Goal: Task Accomplishment & Management: Manage account settings

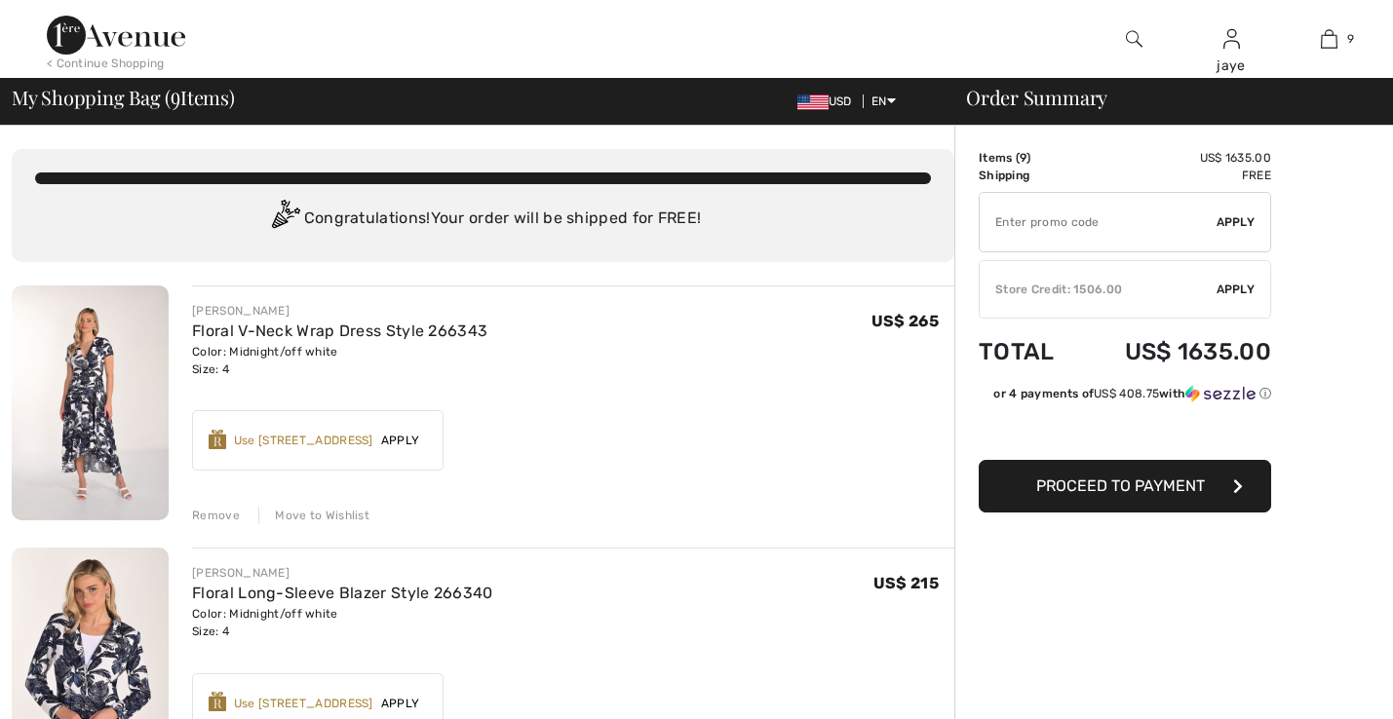
click at [1227, 288] on span "Apply" at bounding box center [1235, 290] width 39 height 18
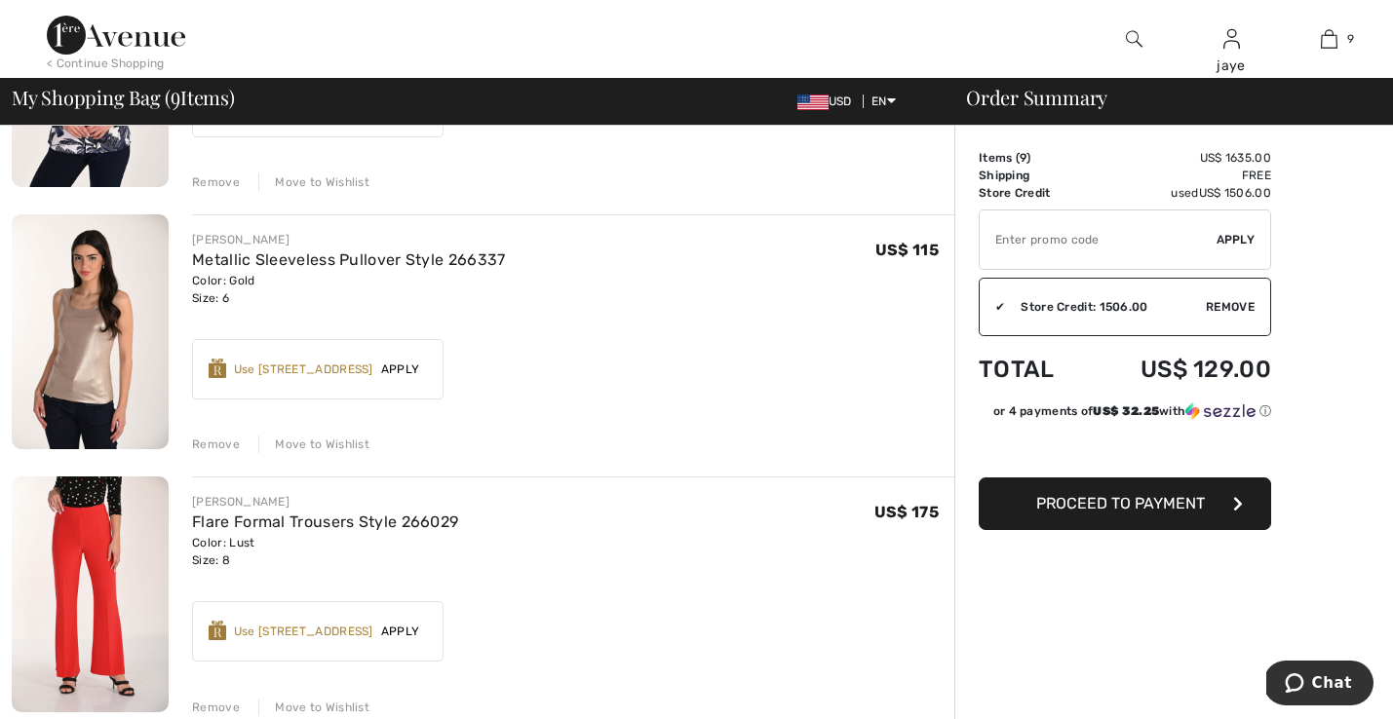
scroll to position [597, 0]
click at [326, 443] on div "Move to Wishlist" at bounding box center [313, 444] width 111 height 18
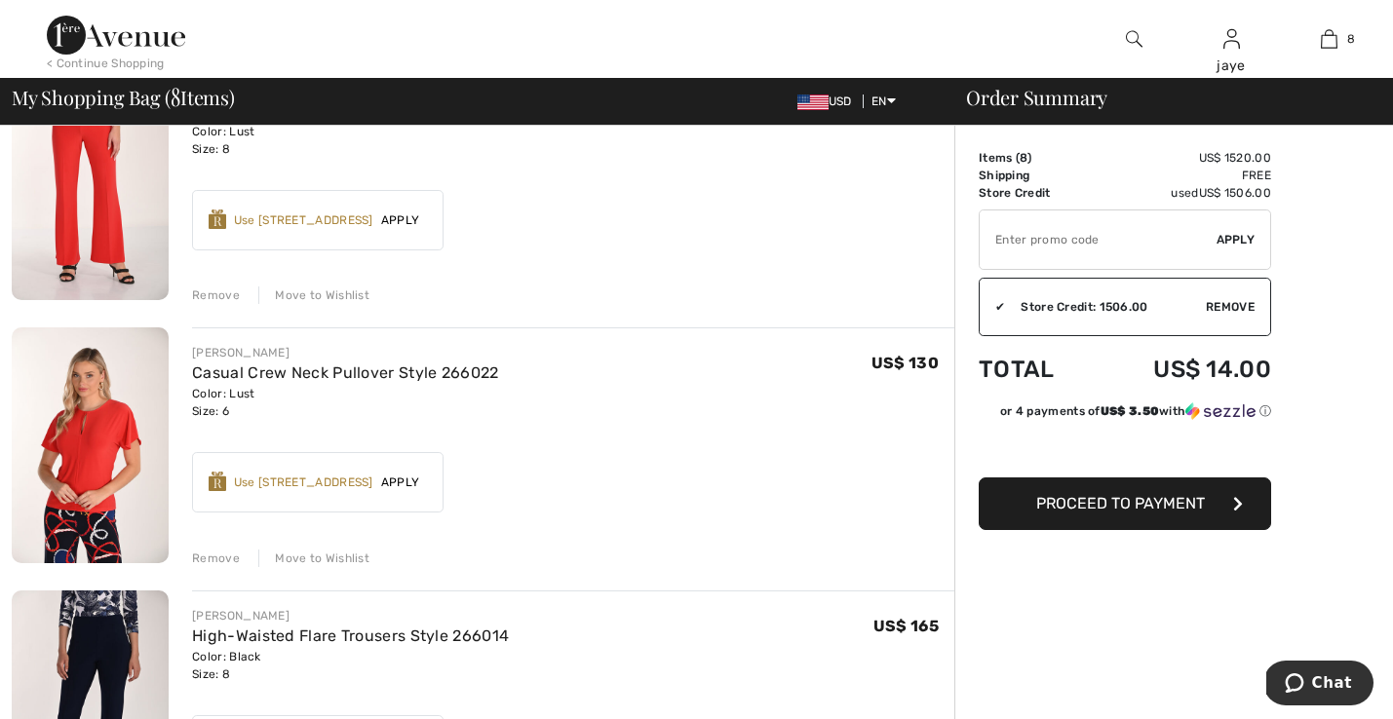
scroll to position [747, 0]
click at [349, 292] on div "Move to Wishlist" at bounding box center [313, 294] width 111 height 18
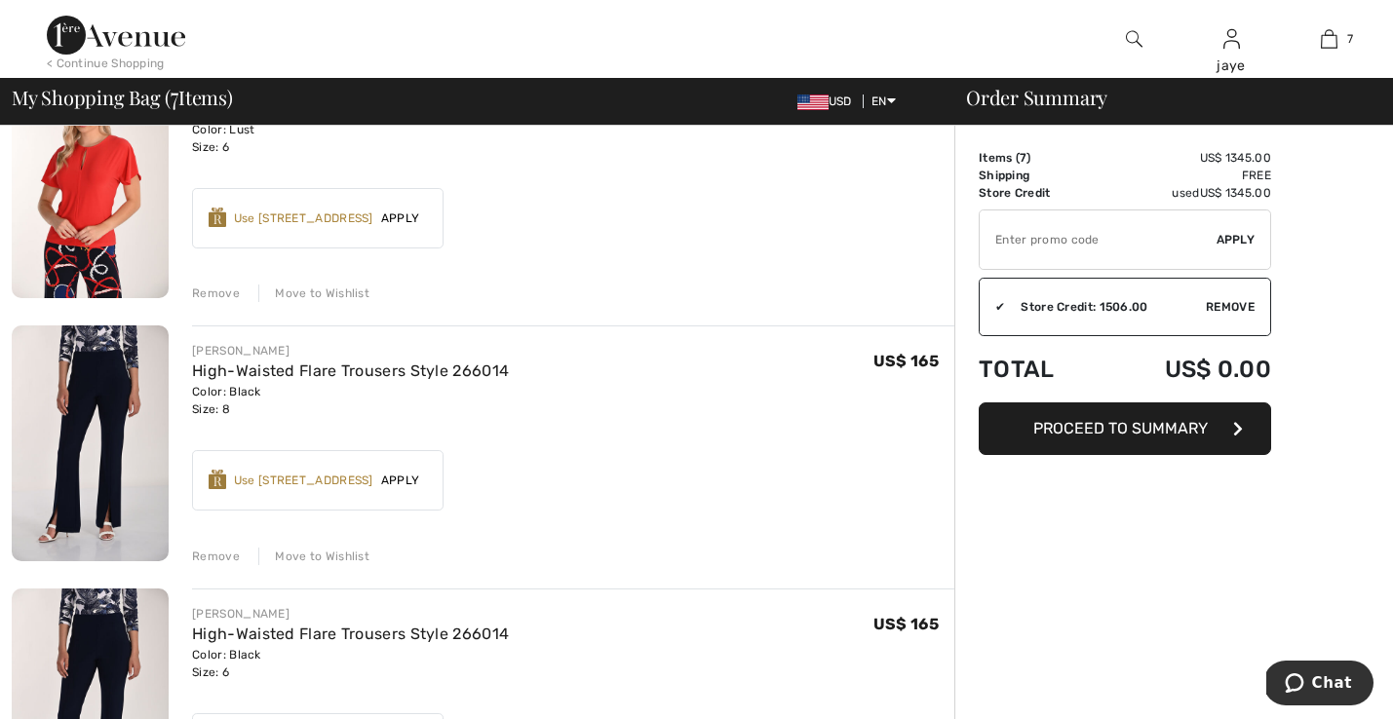
click at [347, 294] on div "Move to Wishlist" at bounding box center [313, 294] width 111 height 18
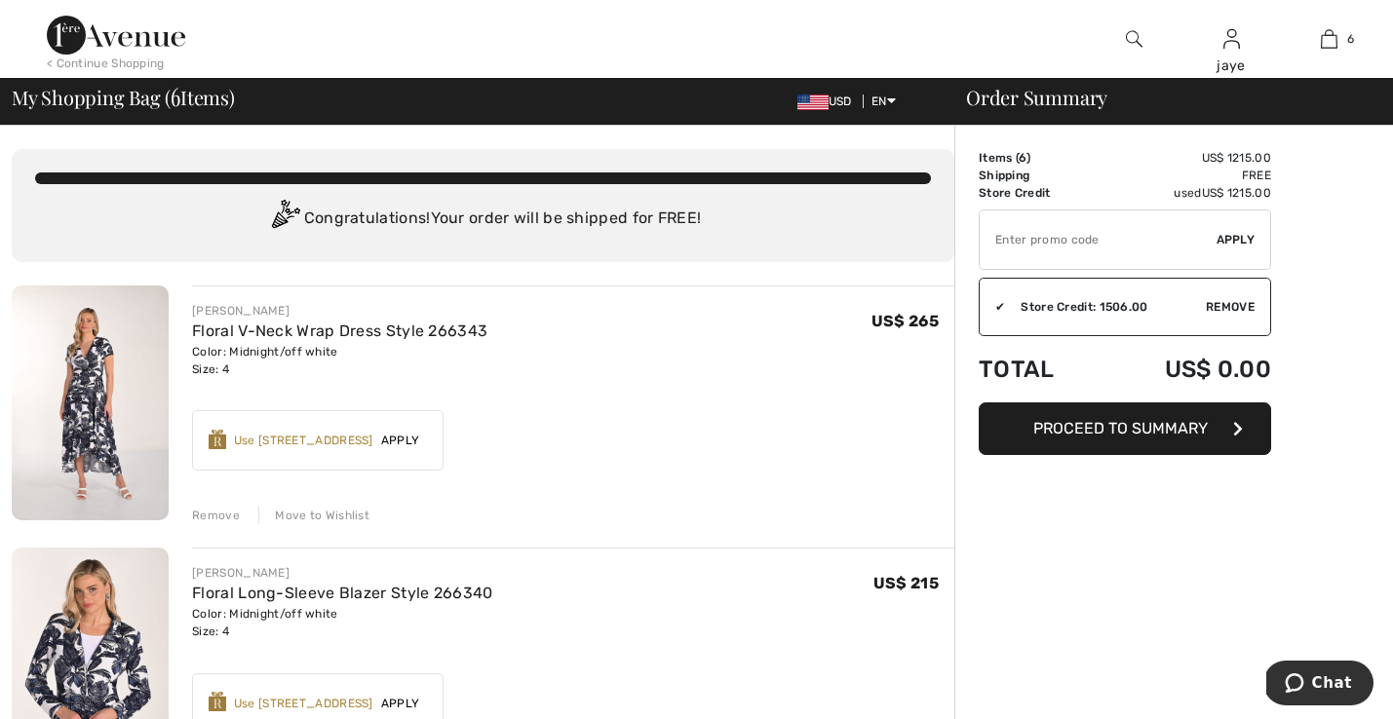
scroll to position [0, 0]
click at [159, 59] on div "< Continue Shopping" at bounding box center [106, 64] width 118 height 18
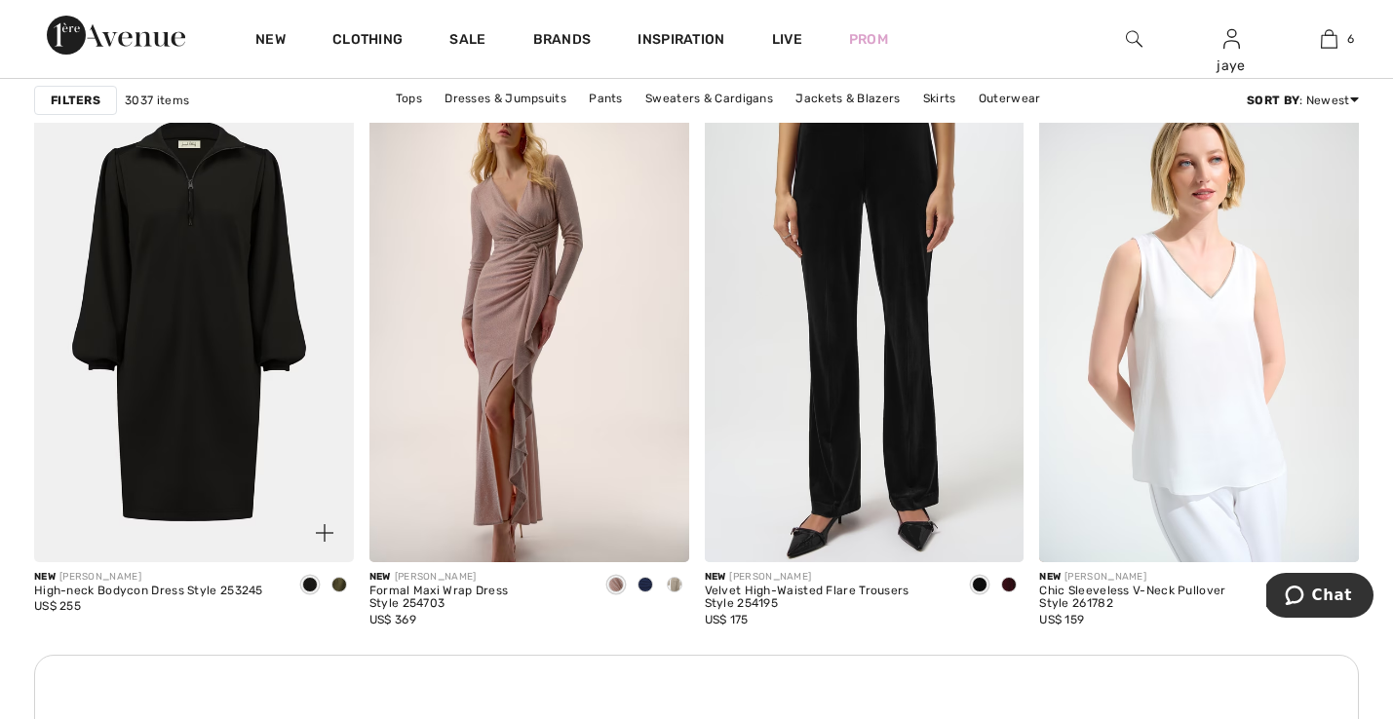
scroll to position [1944, 0]
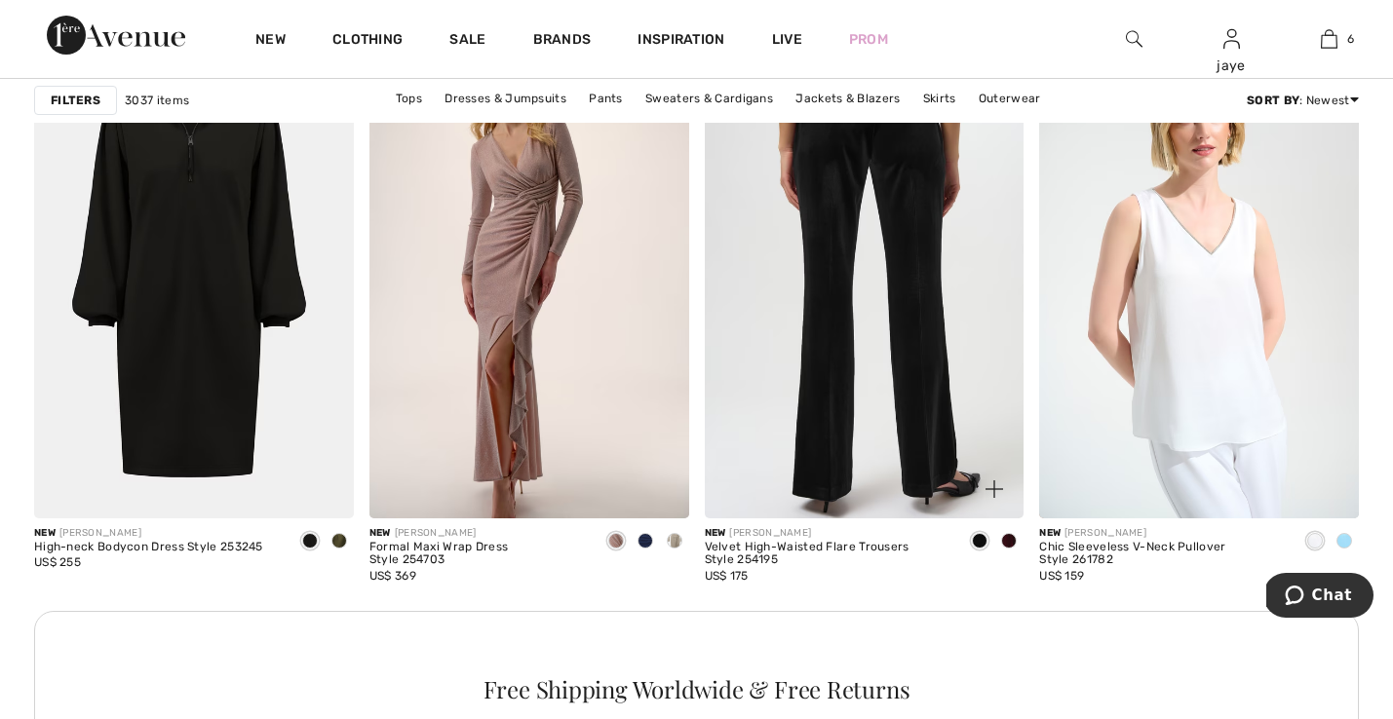
click at [862, 362] on img at bounding box center [865, 278] width 320 height 479
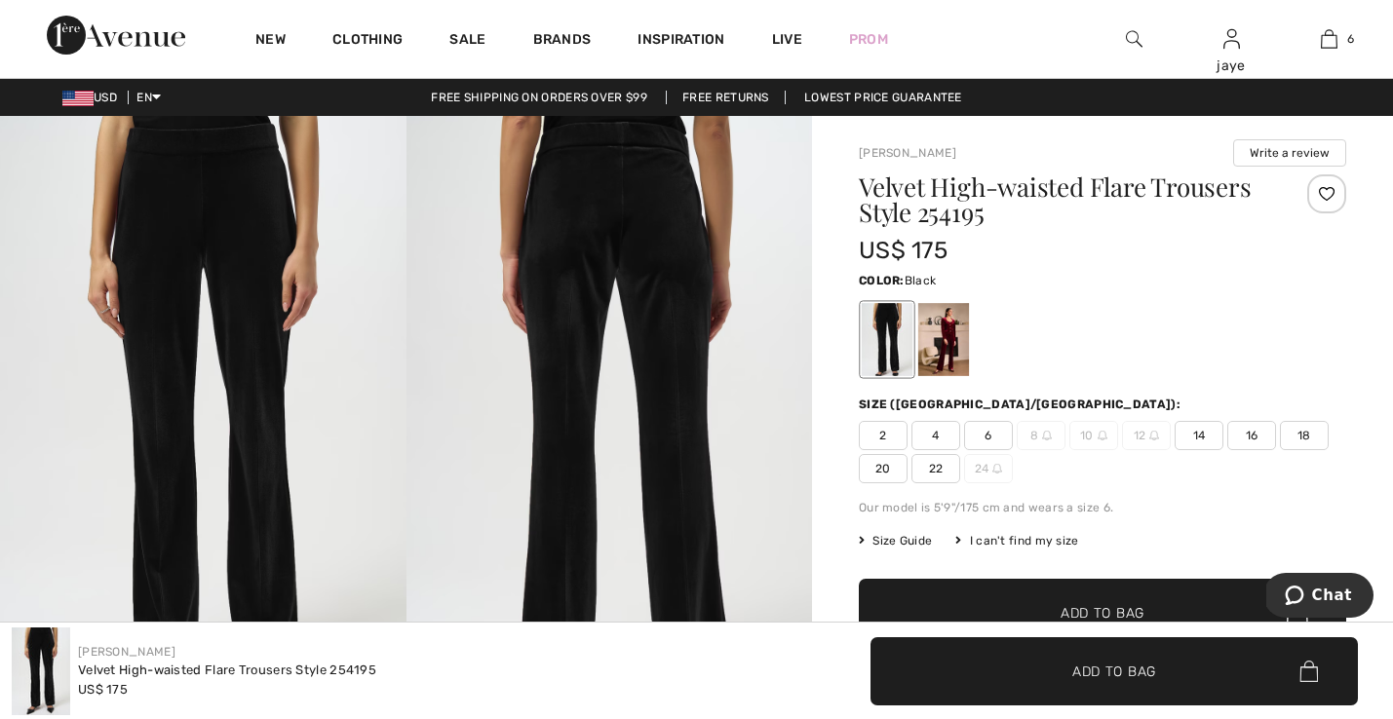
click at [981, 436] on span "6" at bounding box center [988, 435] width 49 height 29
click at [993, 602] on span "✔ Added to Bag Add to Bag" at bounding box center [1102, 613] width 487 height 68
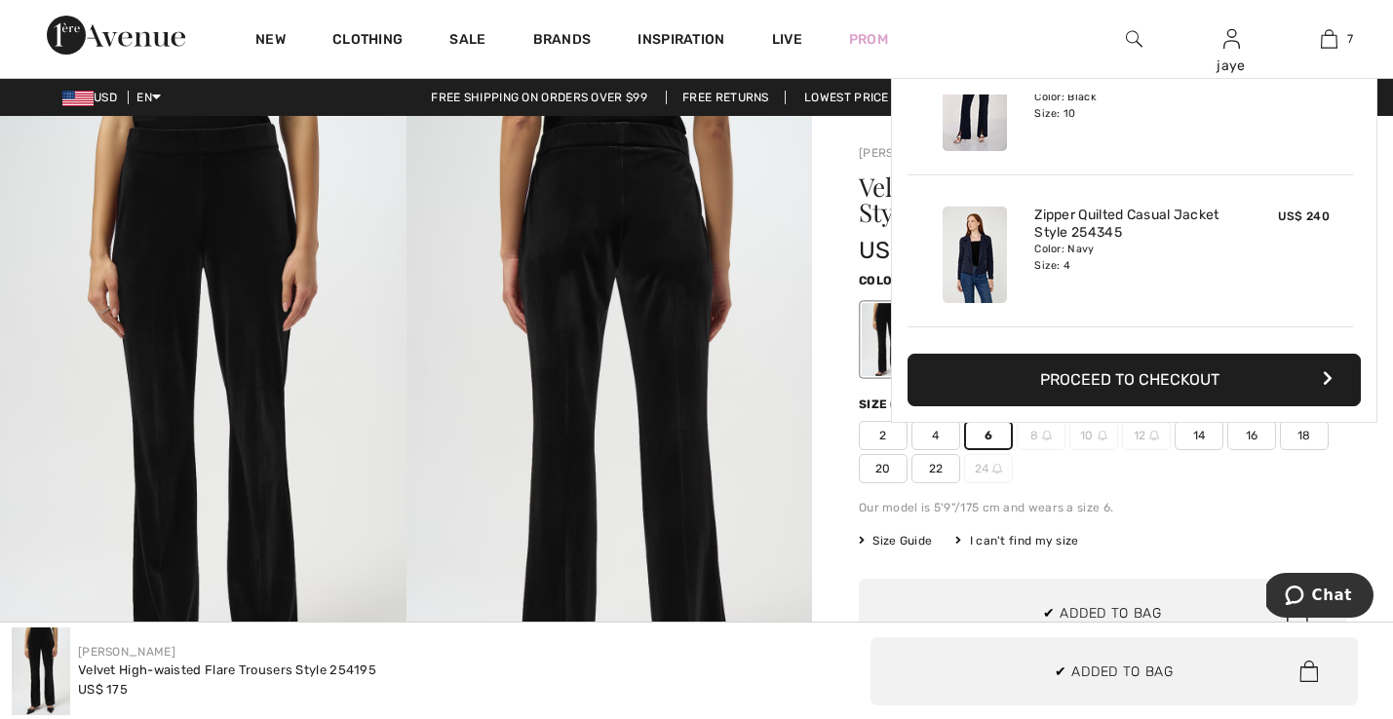
scroll to position [821, 0]
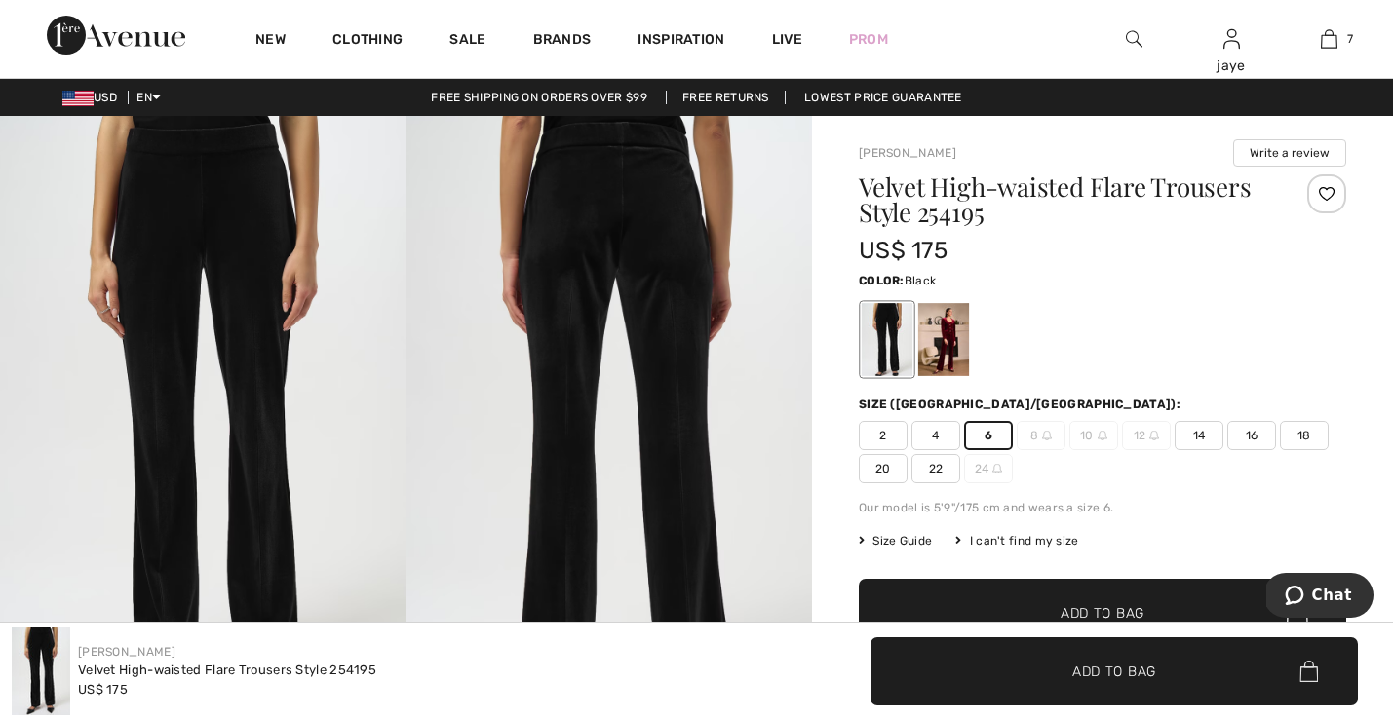
click at [980, 539] on div "I can't find my size" at bounding box center [1016, 541] width 123 height 18
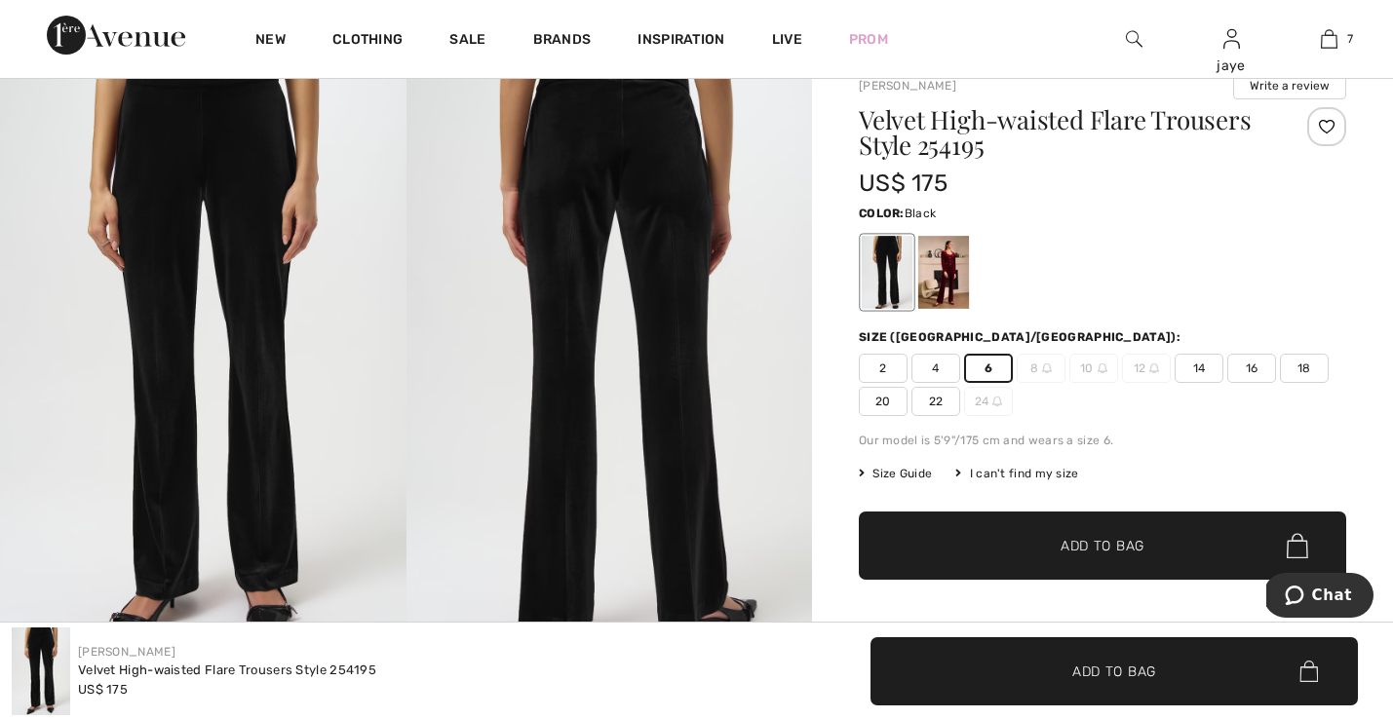
scroll to position [88, 0]
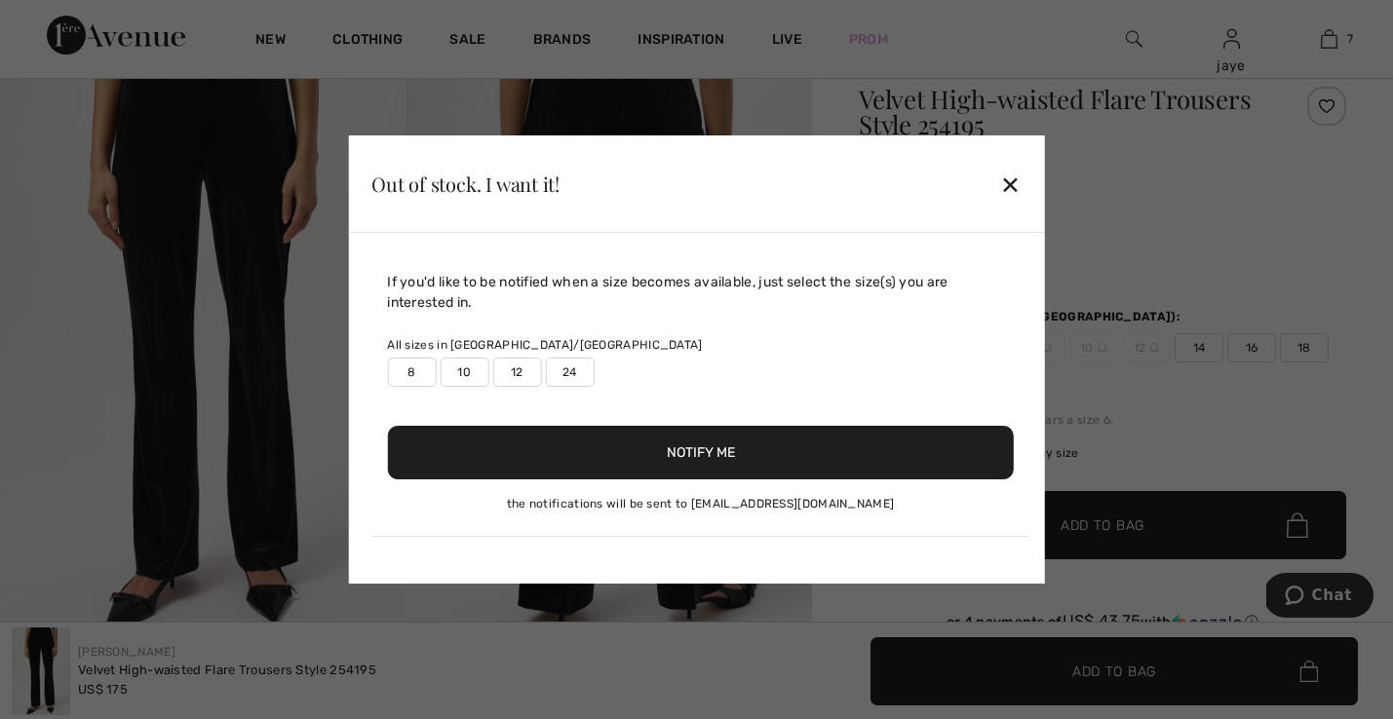
click at [1012, 451] on button "Notify Me" at bounding box center [700, 453] width 627 height 54
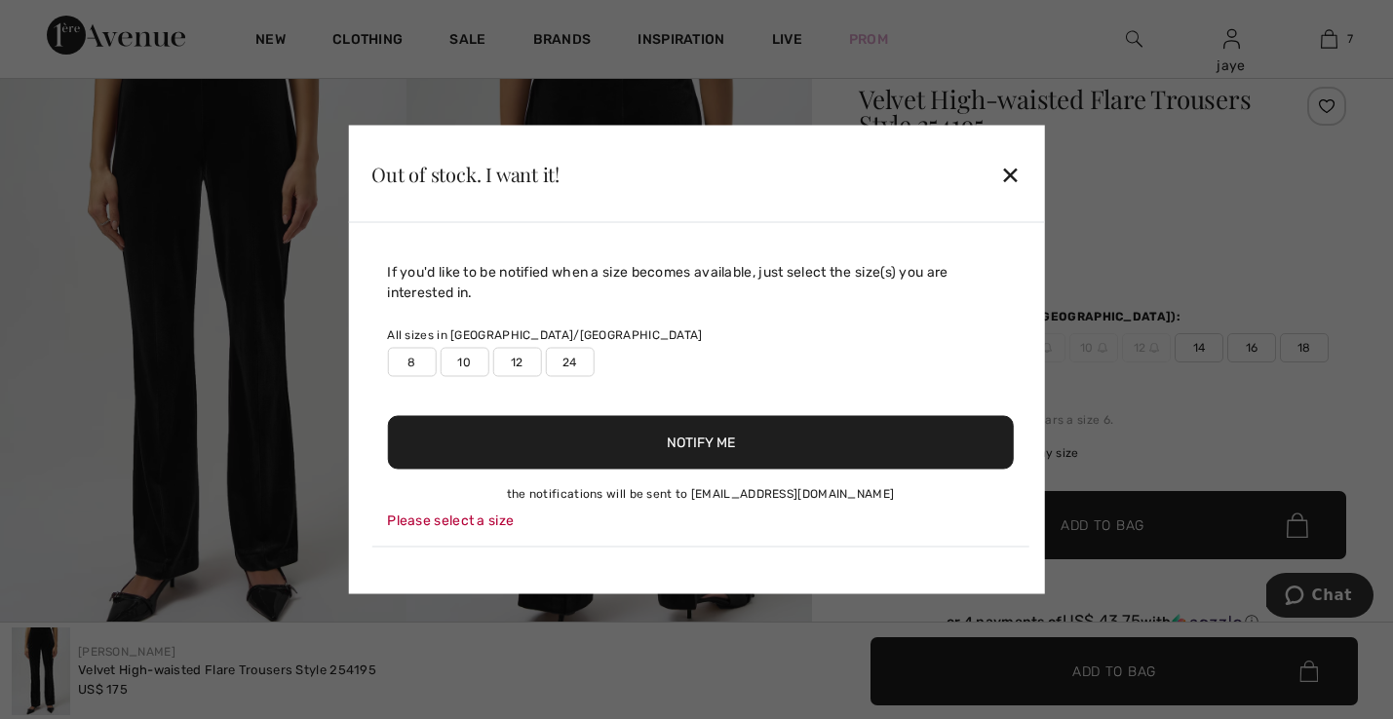
click at [415, 364] on label "8" at bounding box center [411, 362] width 49 height 29
click at [454, 366] on label "10" at bounding box center [463, 362] width 49 height 29
click at [458, 437] on button "Notify Me" at bounding box center [700, 443] width 627 height 54
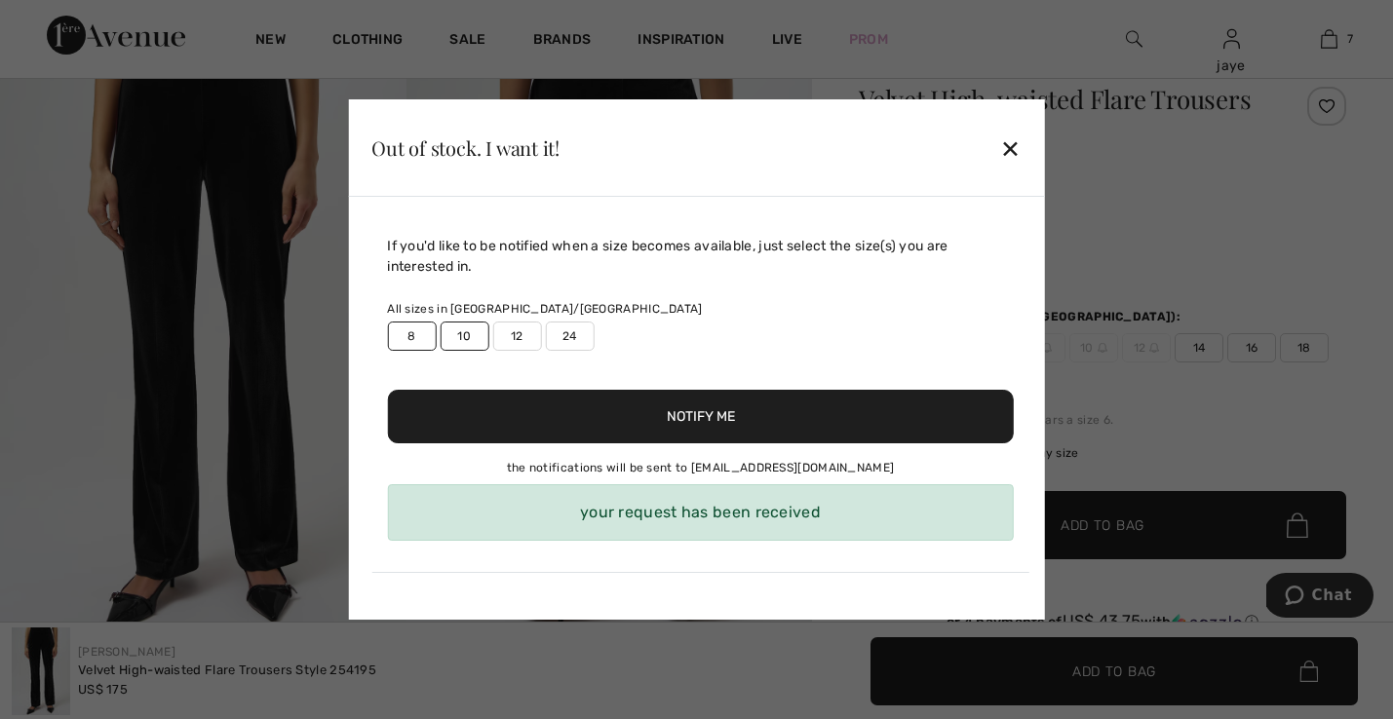
click at [1012, 153] on div "✕" at bounding box center [1010, 148] width 20 height 41
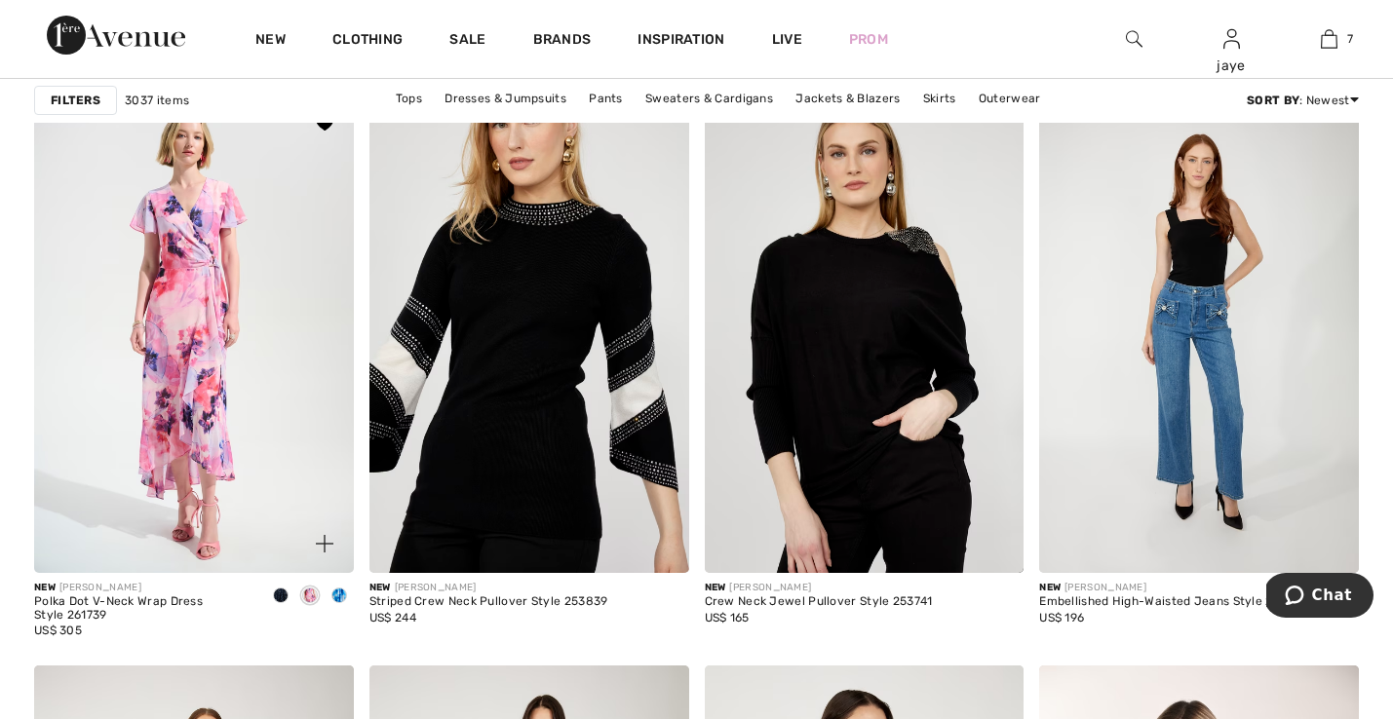
click at [219, 417] on img at bounding box center [194, 333] width 320 height 479
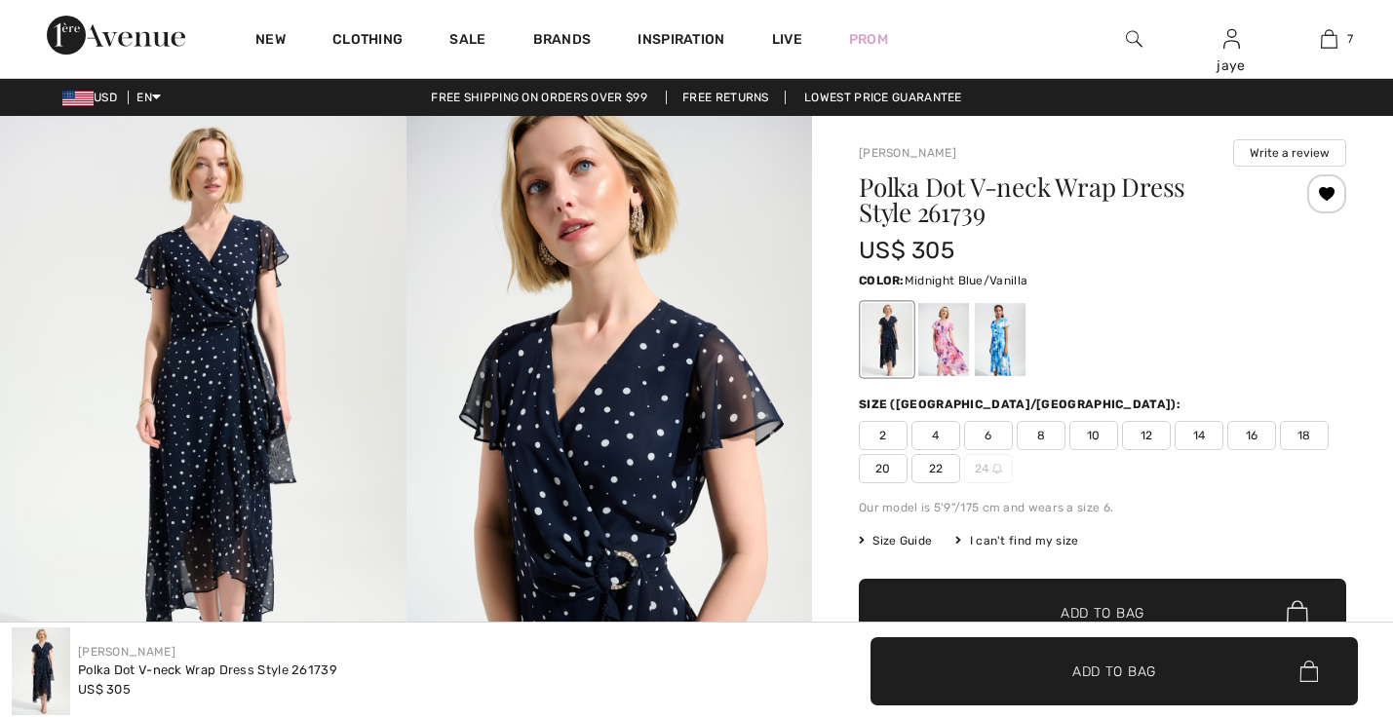
click at [952, 354] on div at bounding box center [943, 339] width 51 height 73
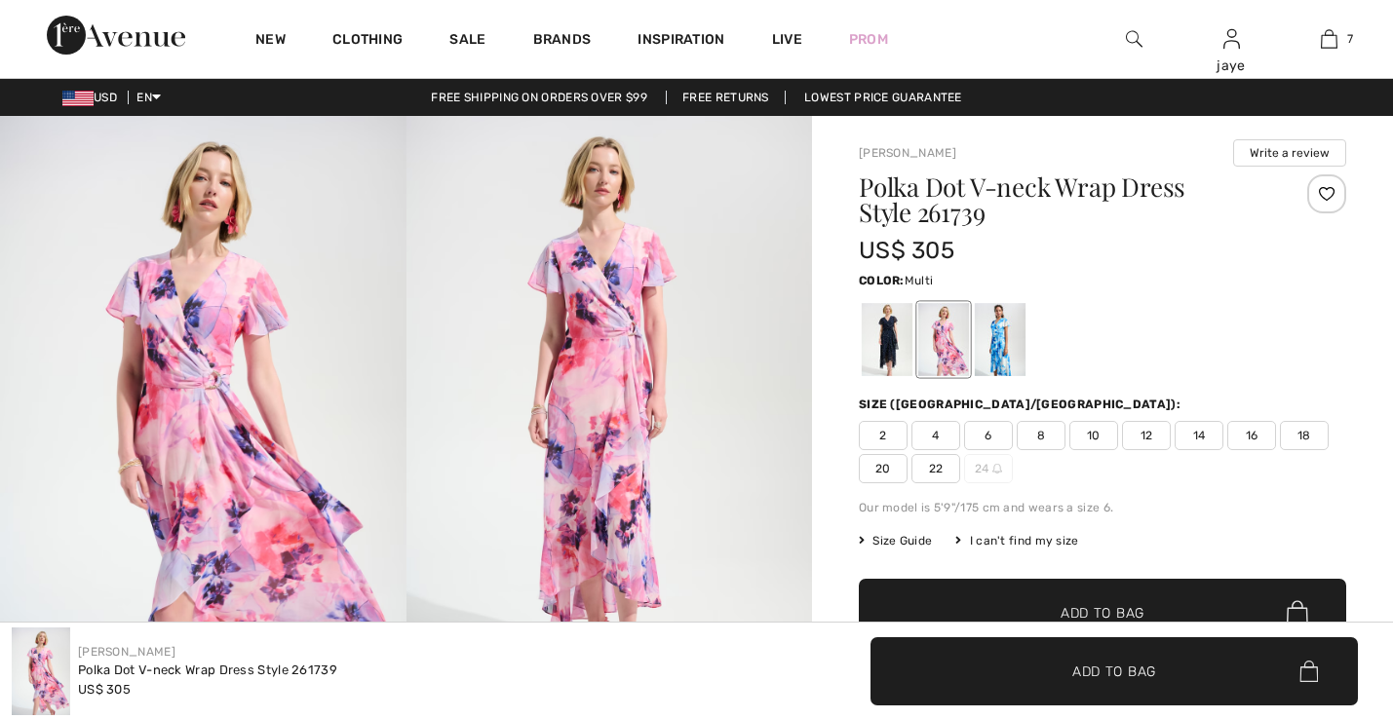
checkbox input "true"
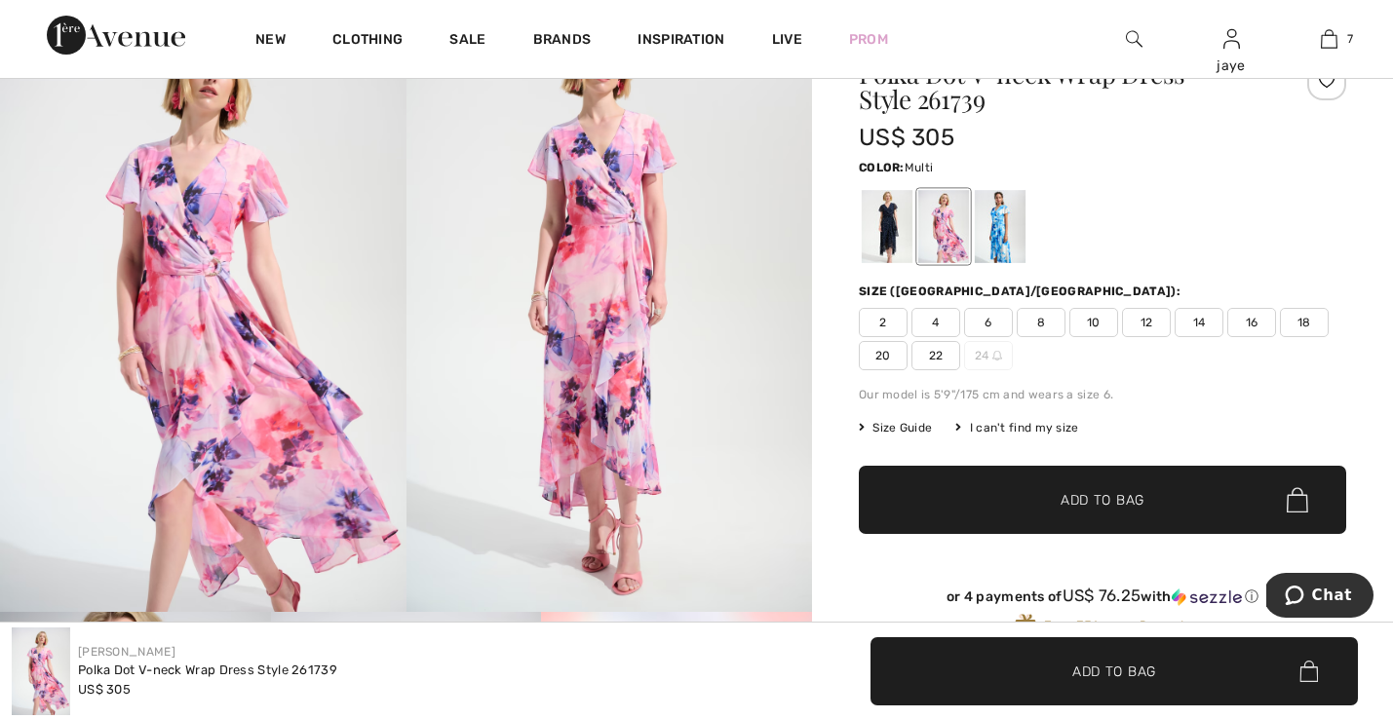
scroll to position [141, 0]
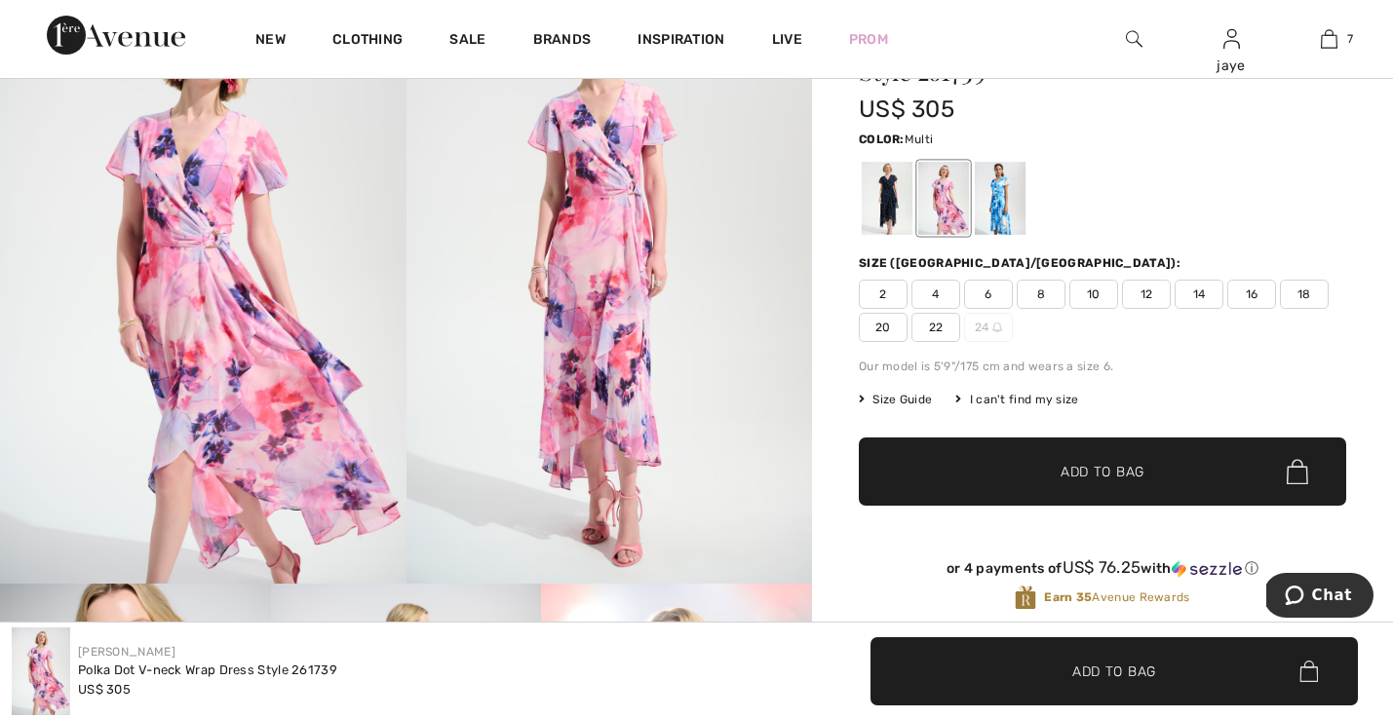
click at [944, 293] on span "4" at bounding box center [935, 294] width 49 height 29
click at [967, 466] on span "✔ Added to Bag Add to Bag" at bounding box center [1102, 472] width 487 height 68
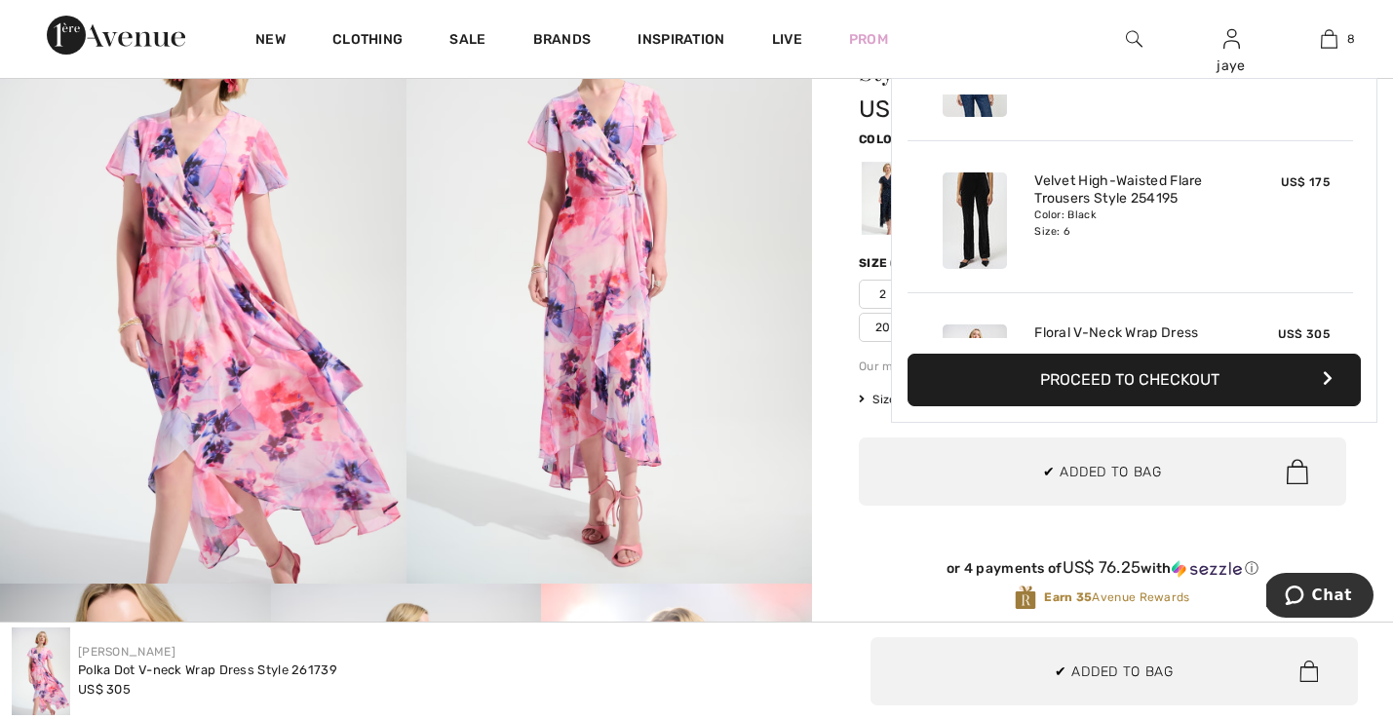
scroll to position [973, 0]
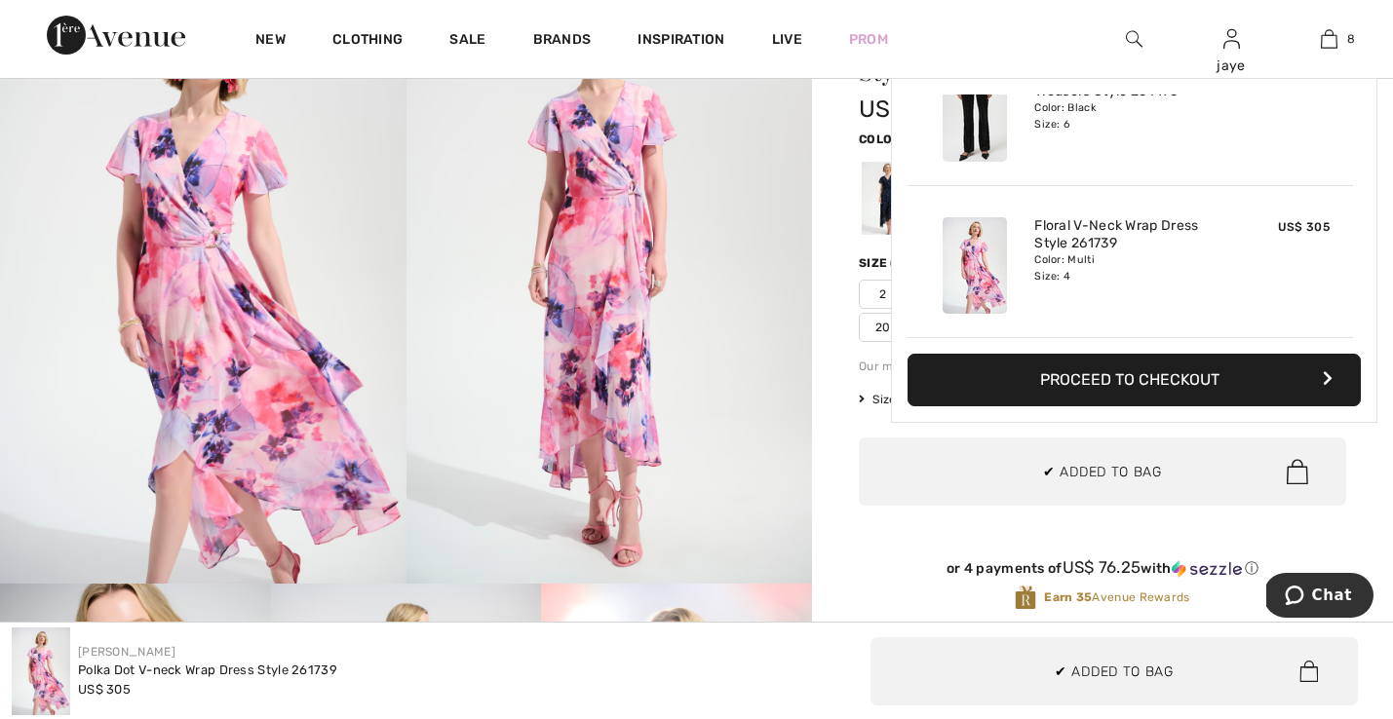
click at [828, 392] on div "Joseph Ribkoff Write a review Polka Dot V-neck Wrap Dress Style 261739 US$ 305 …" at bounding box center [1102, 697] width 581 height 1444
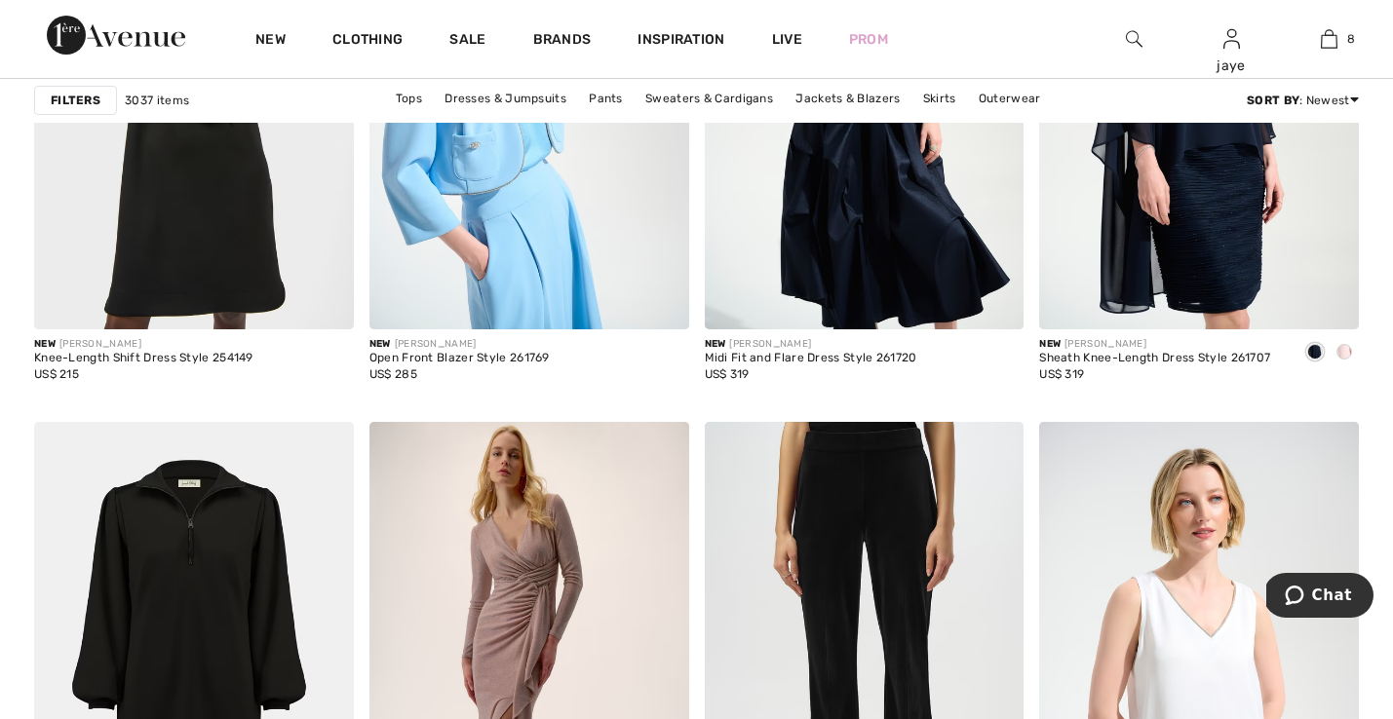
scroll to position [1203, 0]
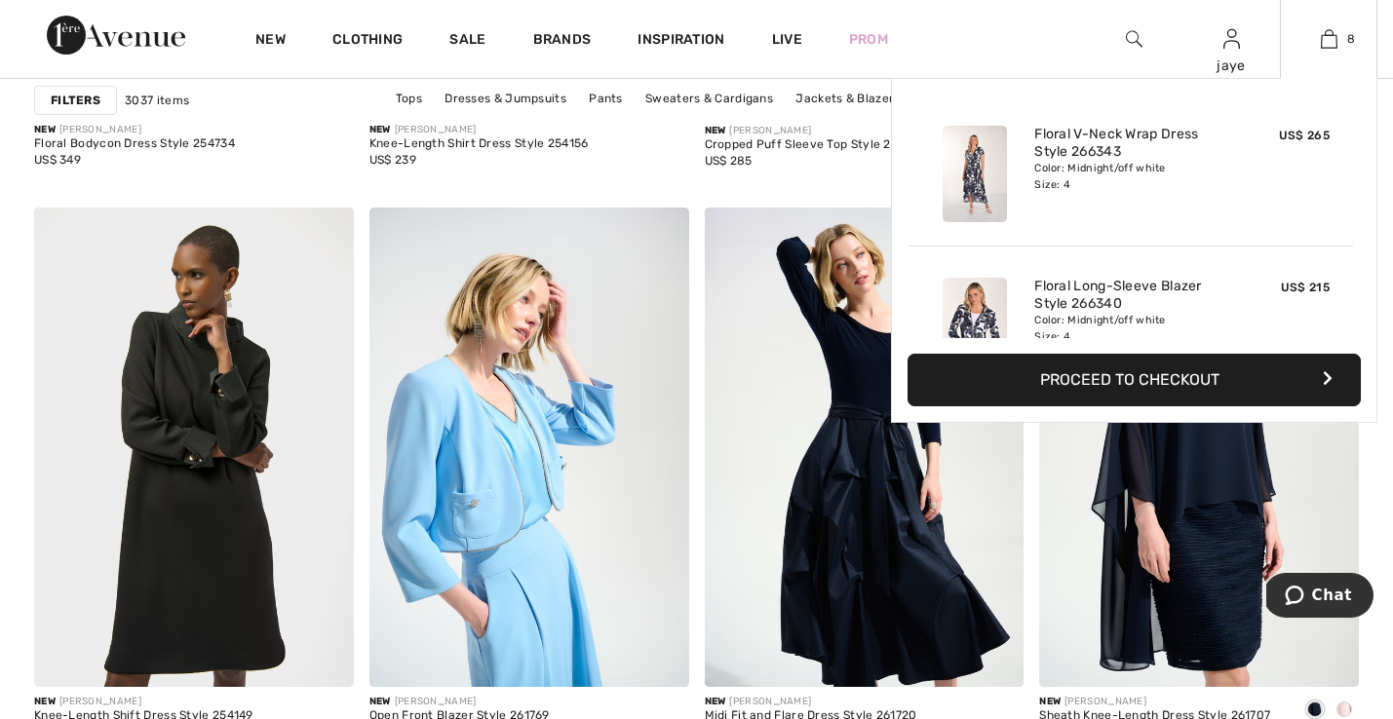
click at [1137, 376] on button "Proceed to Checkout" at bounding box center [1133, 380] width 453 height 53
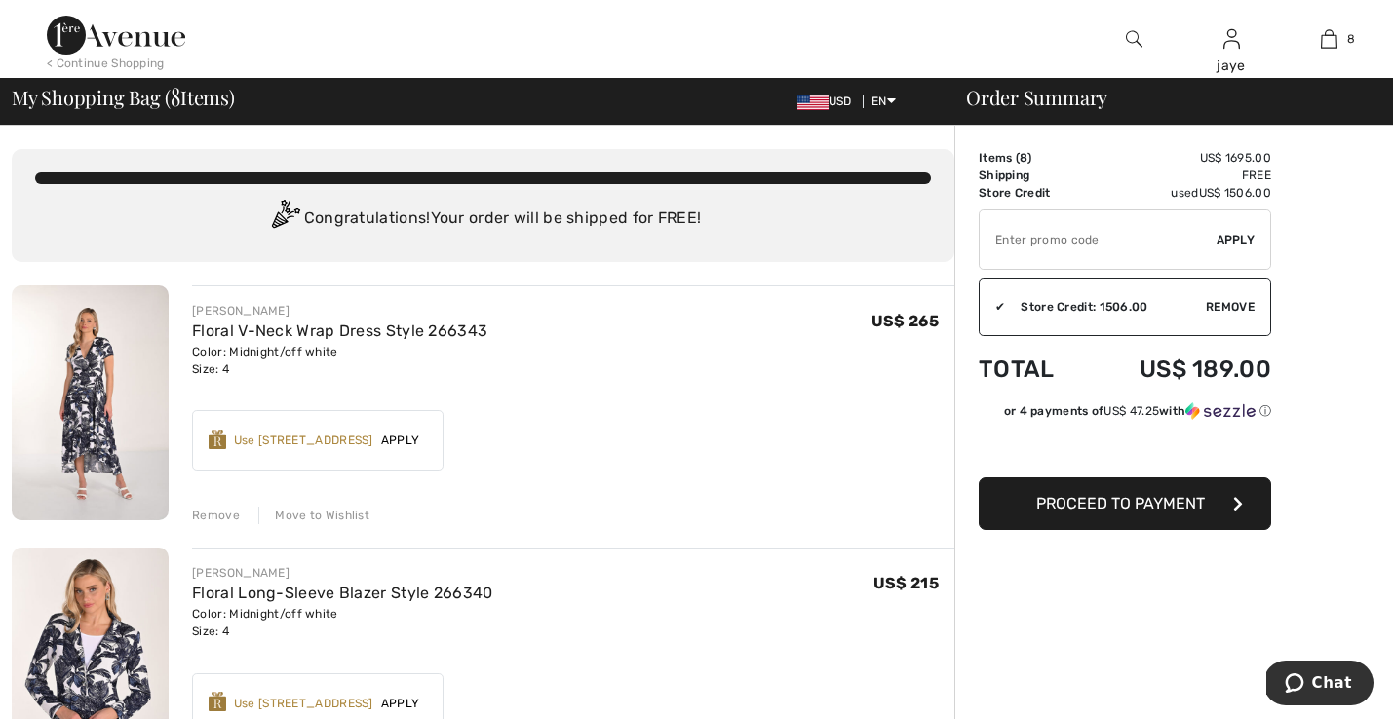
click at [1086, 504] on span "Proceed to Payment" at bounding box center [1120, 503] width 169 height 19
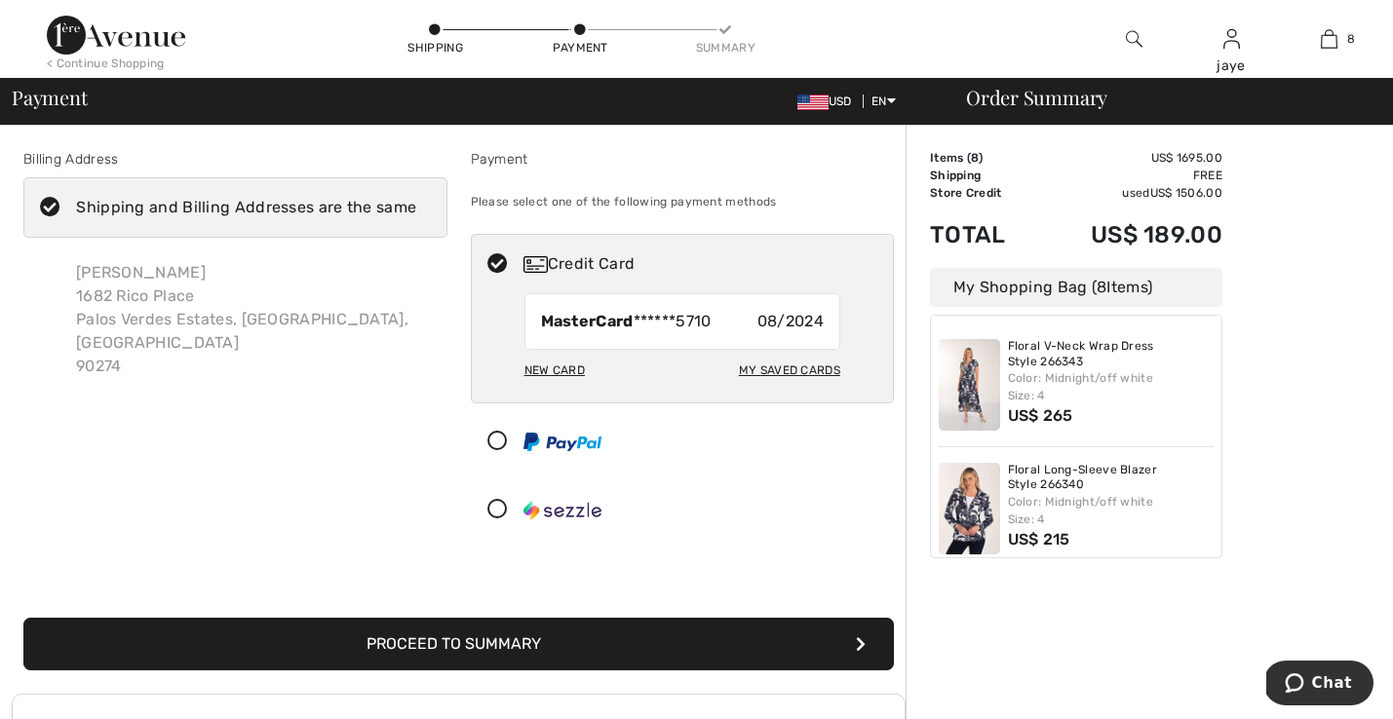
click at [660, 636] on button "Proceed to Summary" at bounding box center [458, 644] width 870 height 53
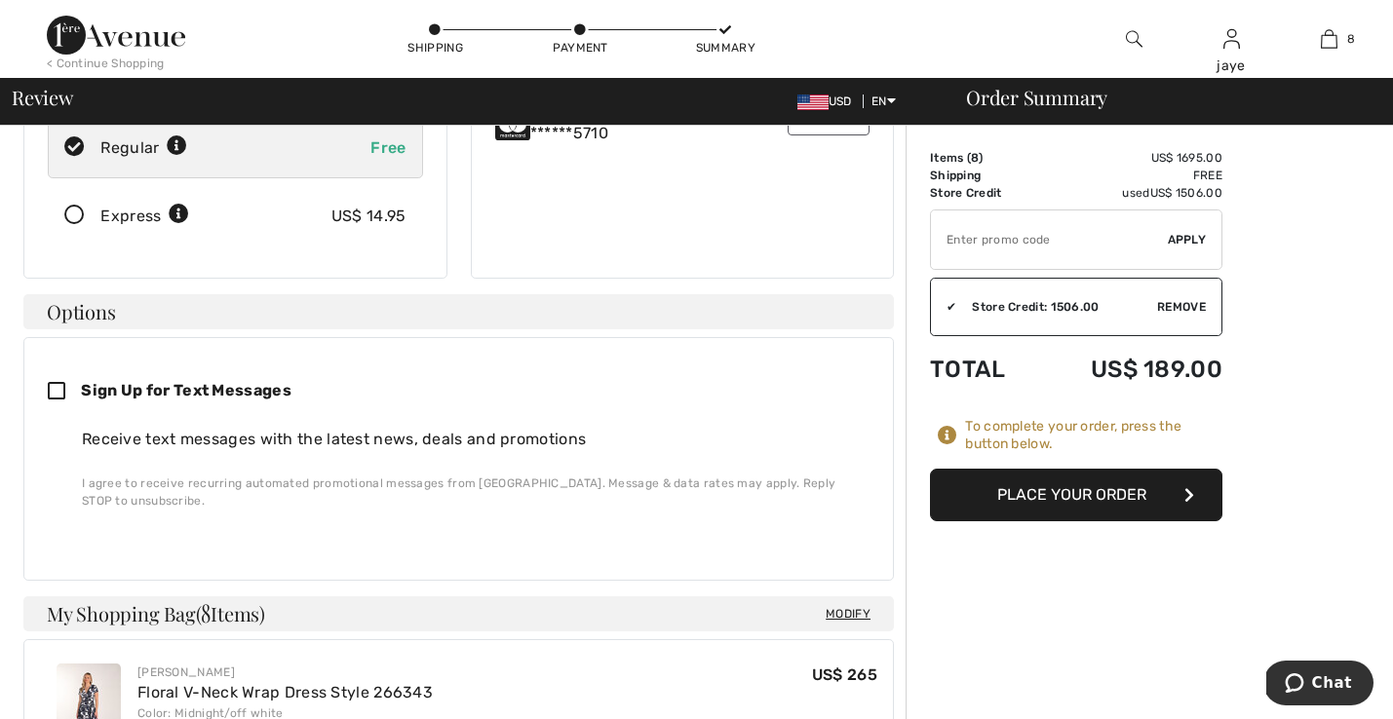
scroll to position [347, 0]
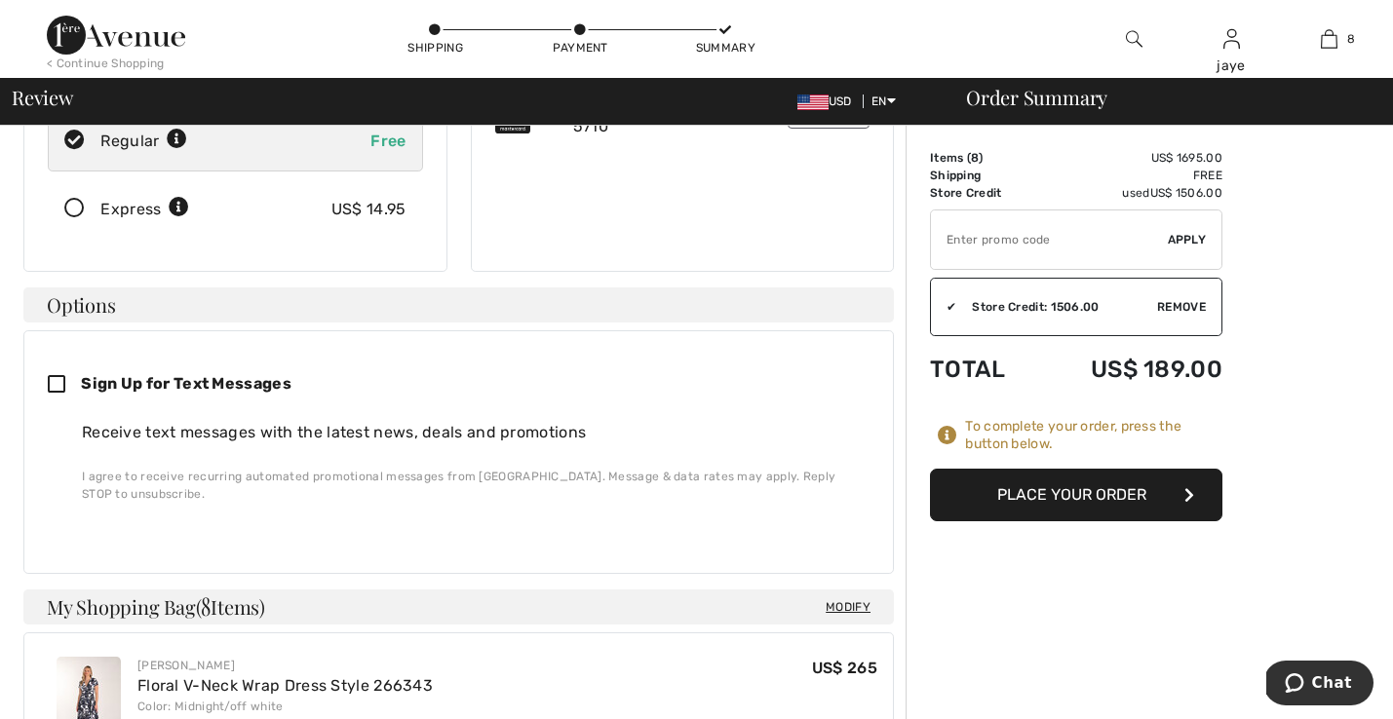
click at [1049, 492] on button "Place Your Order" at bounding box center [1076, 495] width 292 height 53
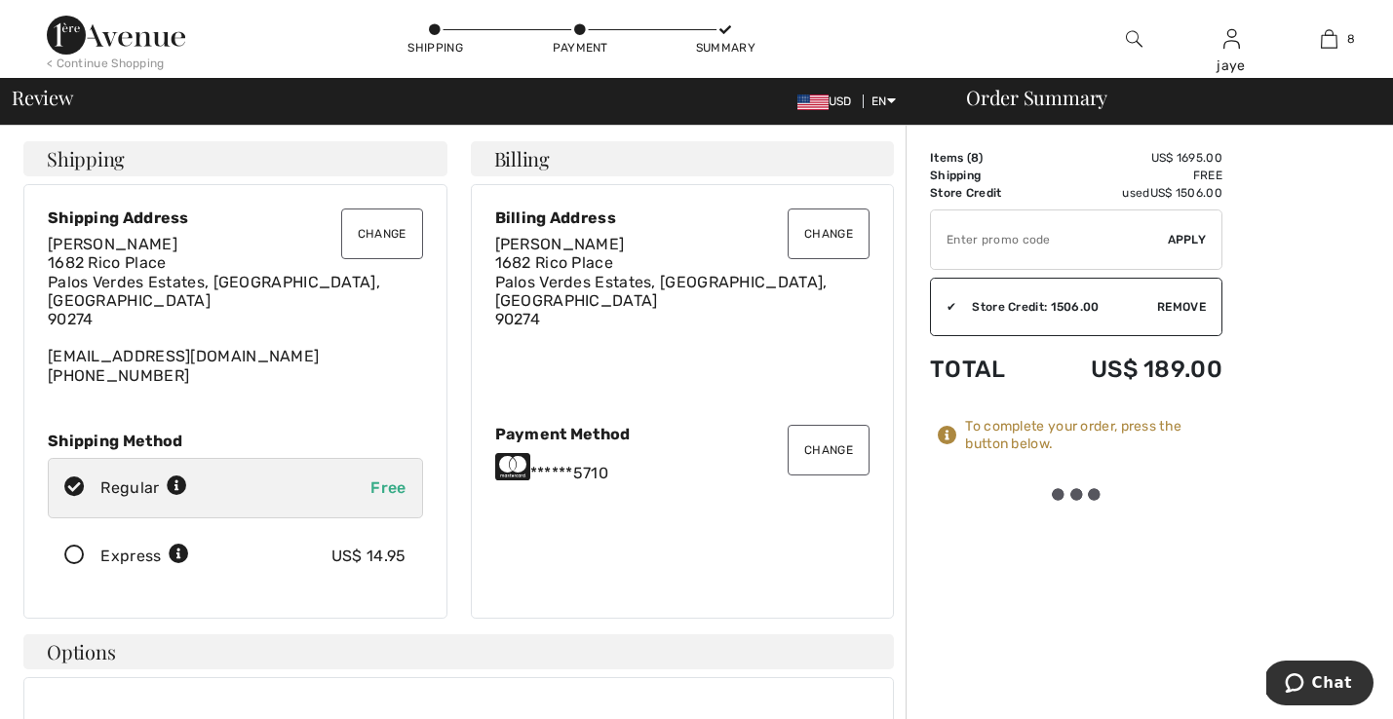
scroll to position [0, 0]
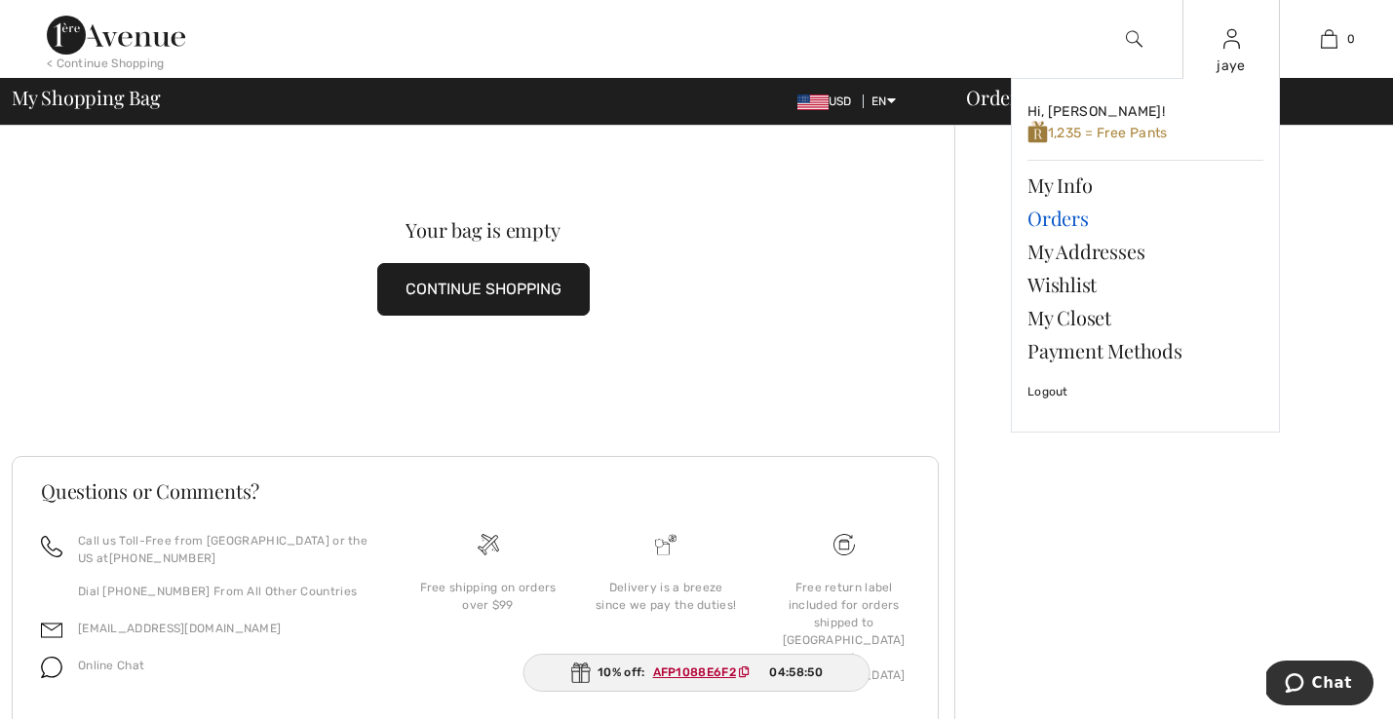
click at [1074, 220] on link "Orders" at bounding box center [1145, 218] width 236 height 33
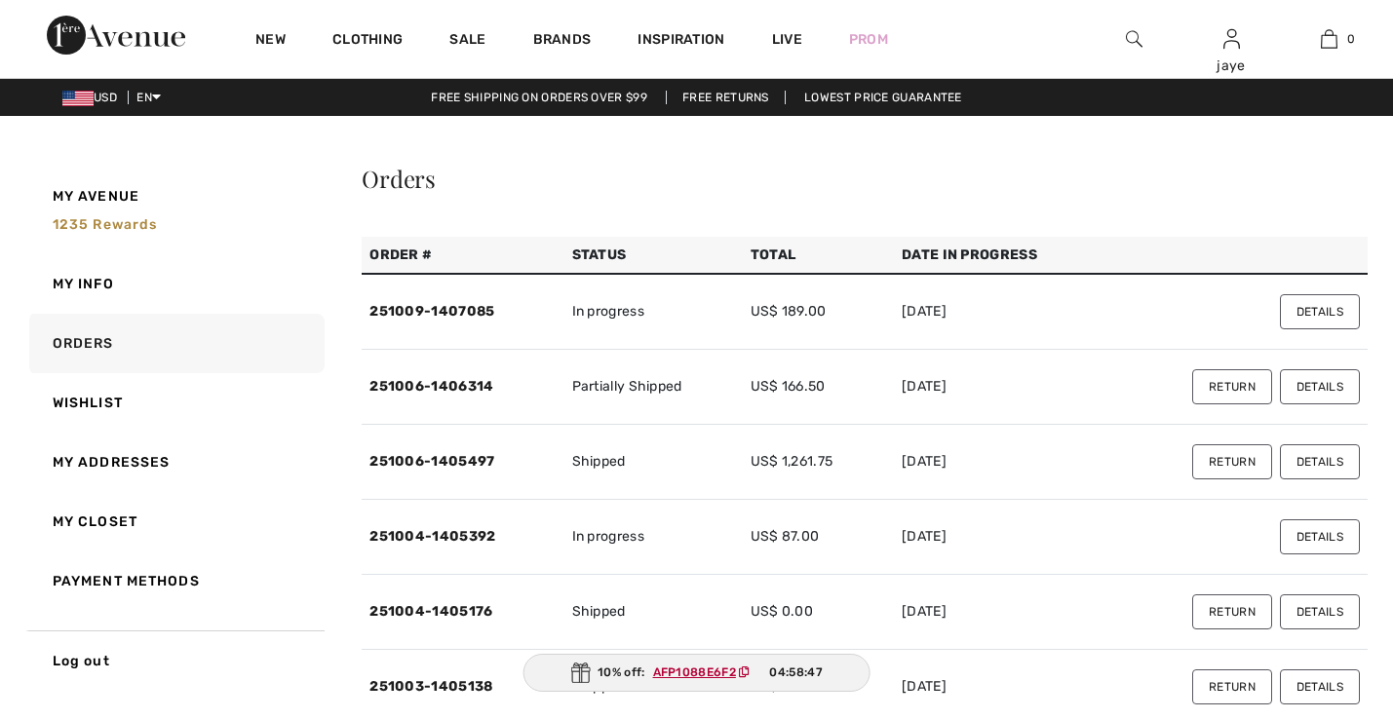
checkbox input "true"
click at [451, 311] on link "251009-1407085" at bounding box center [431, 311] width 125 height 17
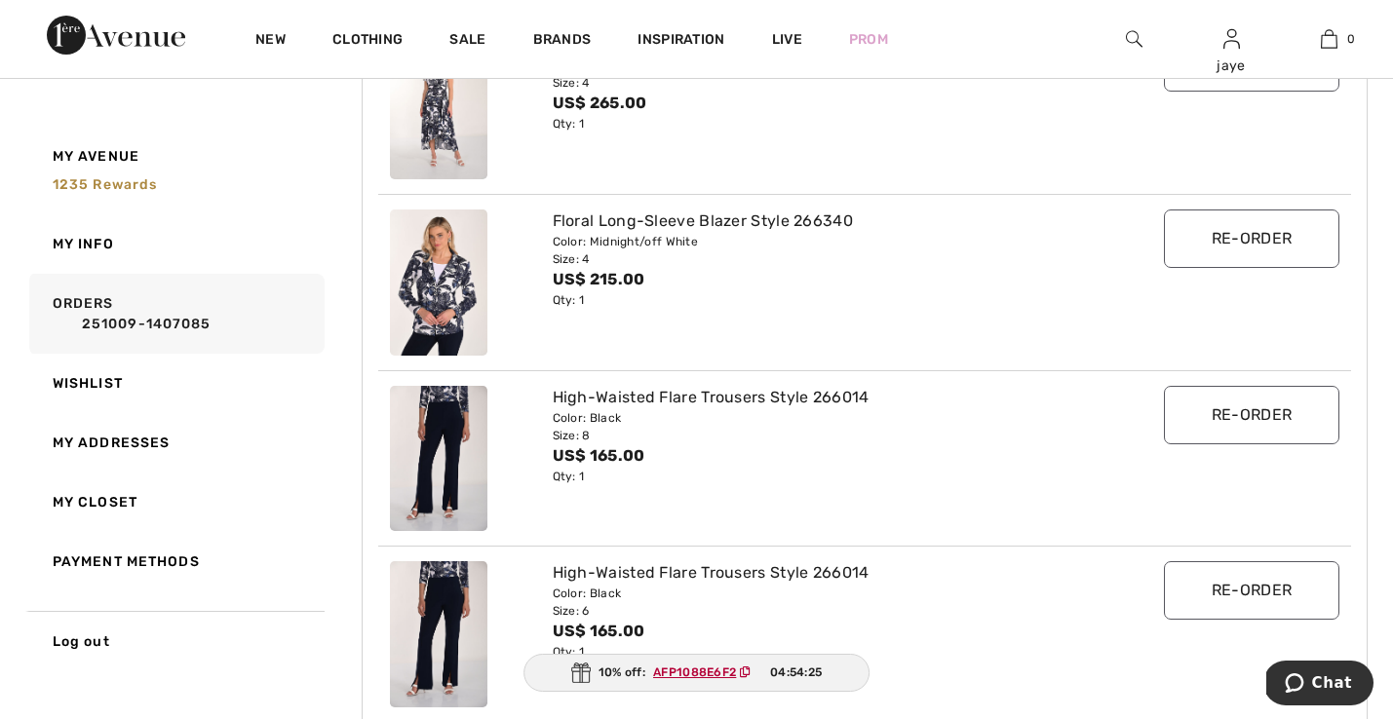
scroll to position [84, 0]
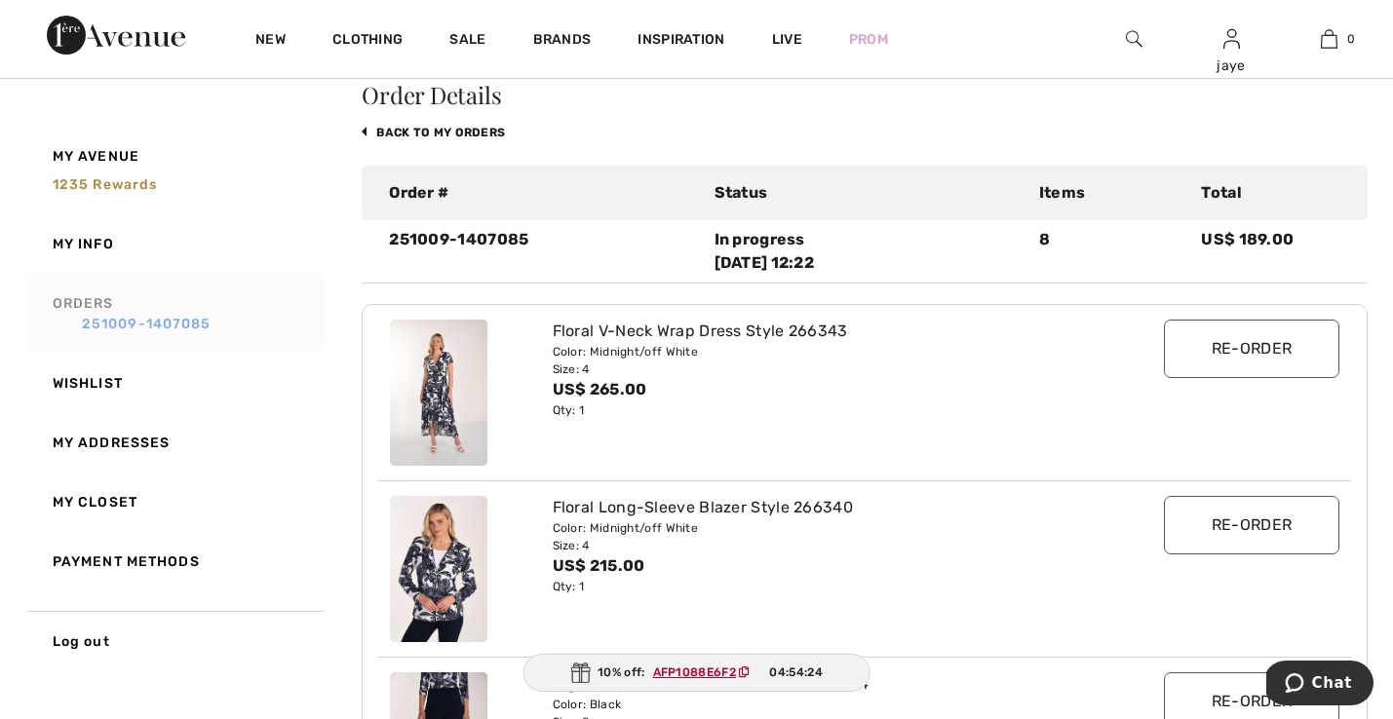
click at [214, 322] on link "251009-1407085" at bounding box center [185, 324] width 265 height 20
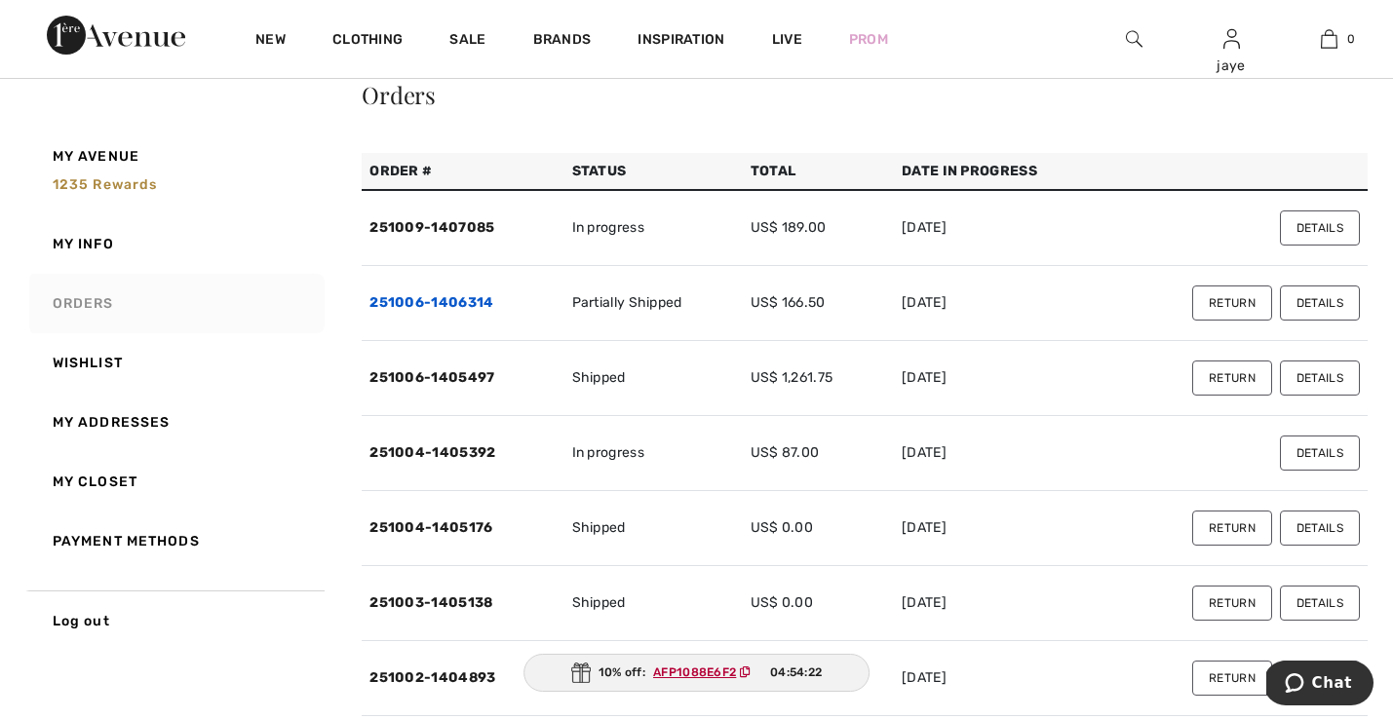
click at [440, 297] on link "251006-1406314" at bounding box center [431, 302] width 124 height 17
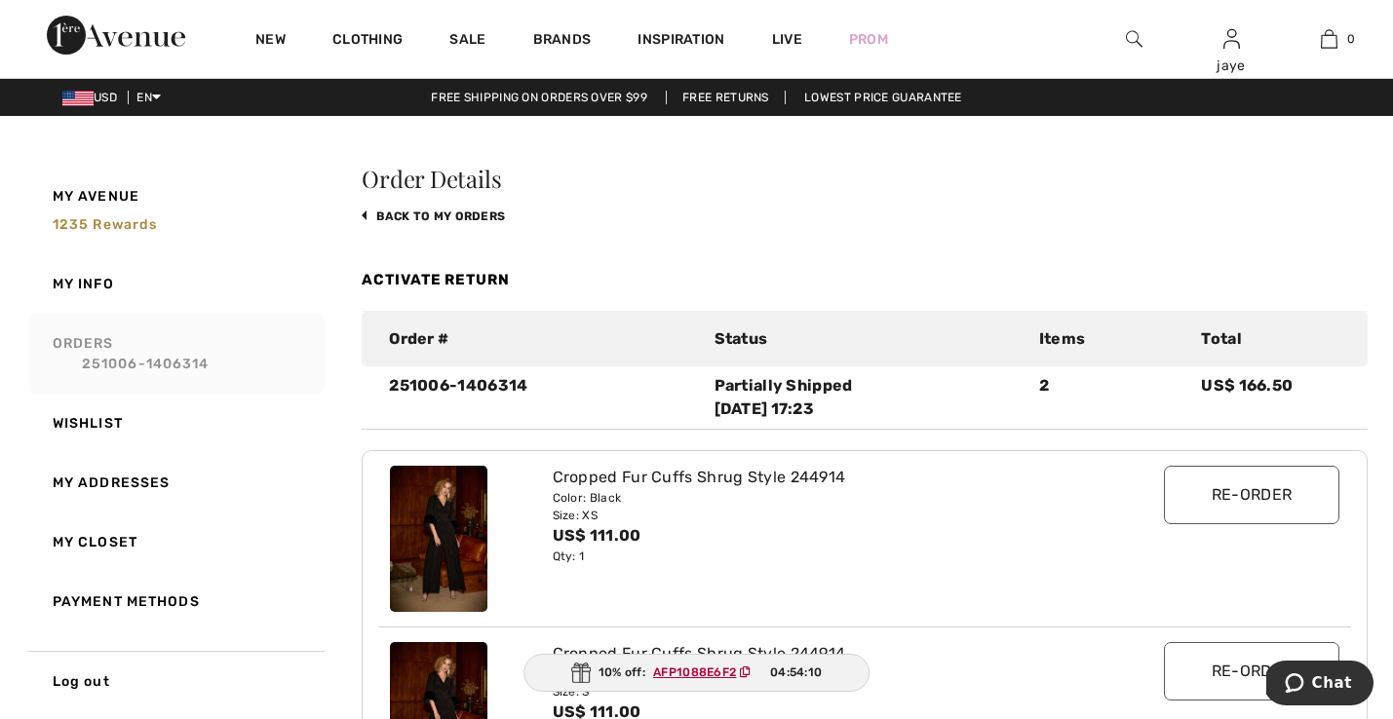
scroll to position [0, 0]
click at [480, 282] on link "Activate Return" at bounding box center [436, 280] width 148 height 18
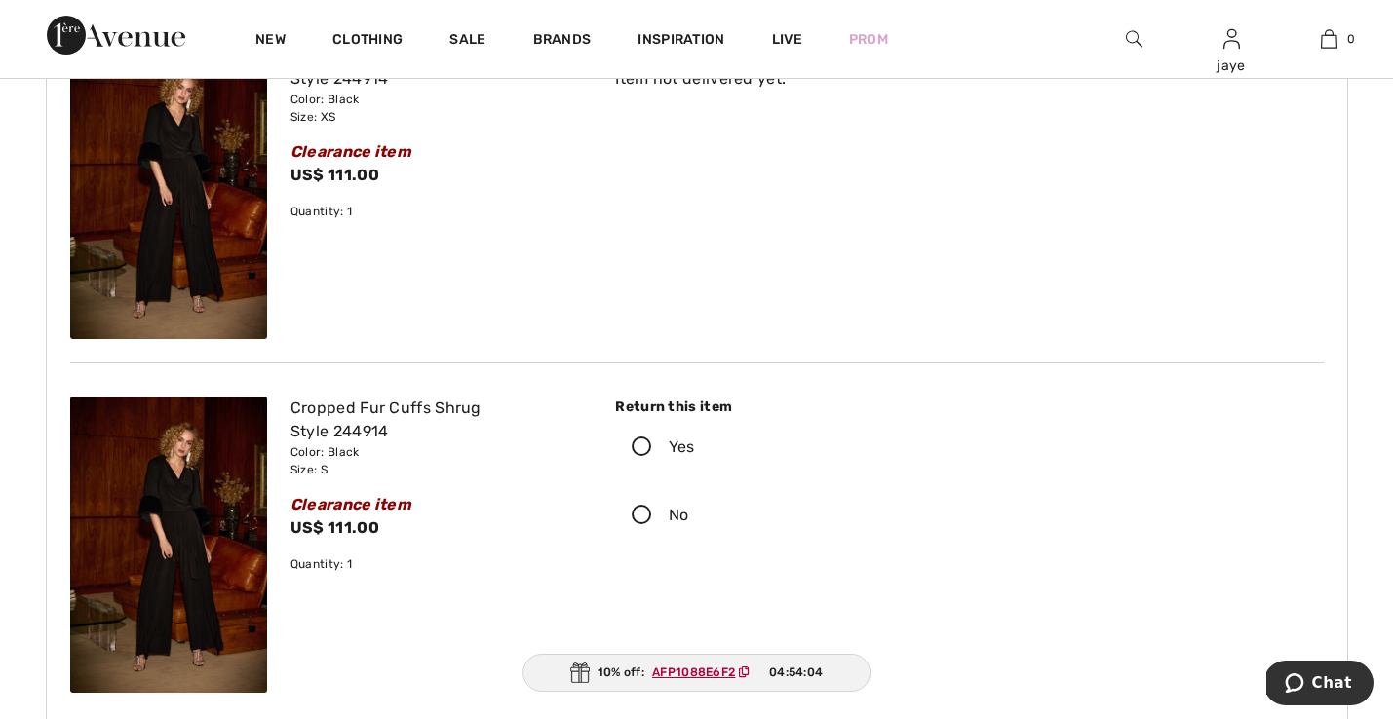
scroll to position [238, 0]
click at [648, 445] on icon at bounding box center [642, 447] width 52 height 20
click at [695, 445] on input "Yes" at bounding box center [701, 446] width 13 height 58
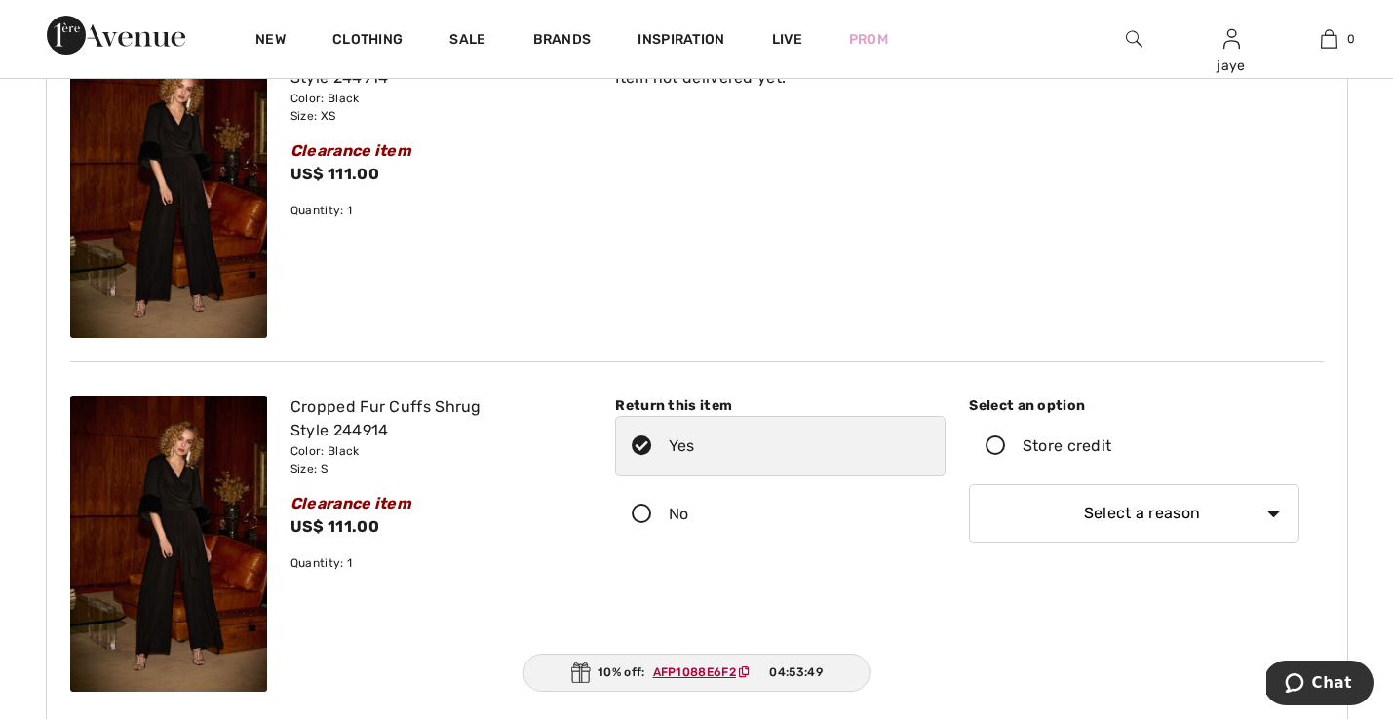
click at [993, 443] on icon at bounding box center [996, 447] width 52 height 20
click at [1111, 443] on input "Store credit" at bounding box center [1117, 446] width 13 height 58
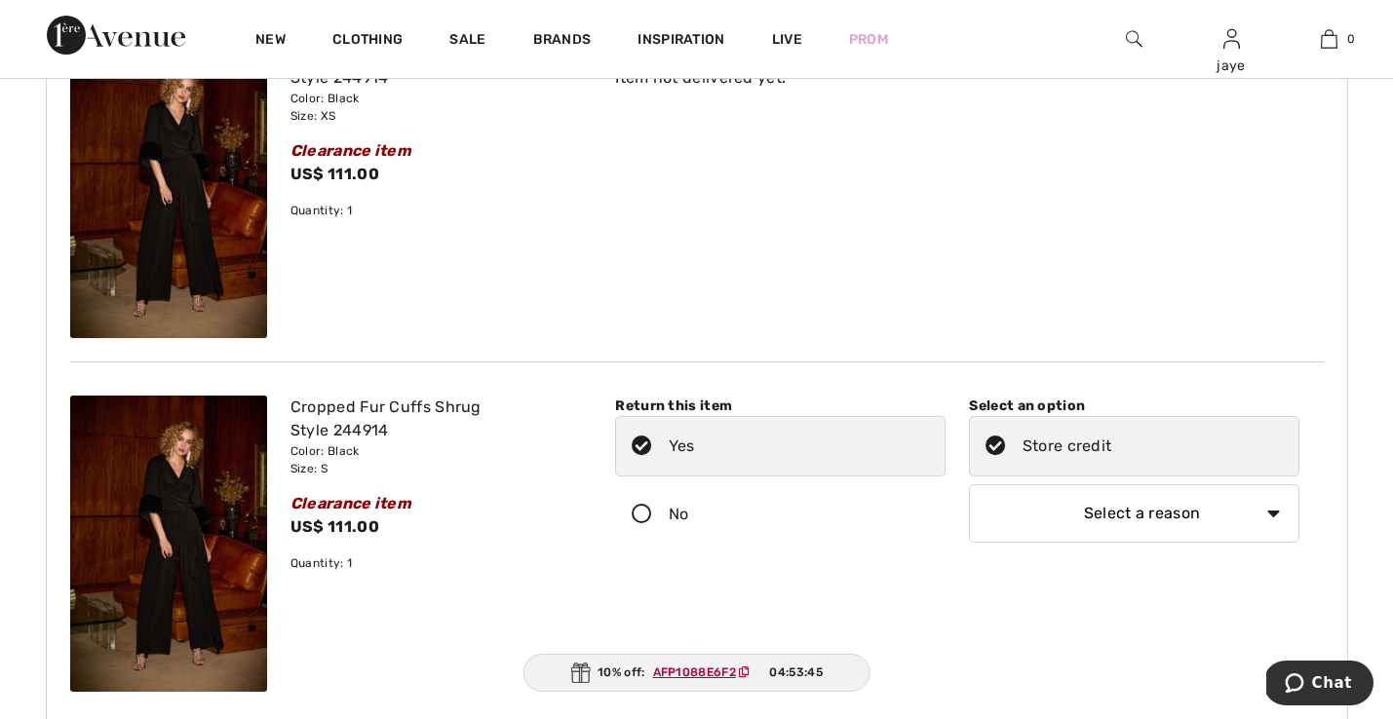
select select "6"
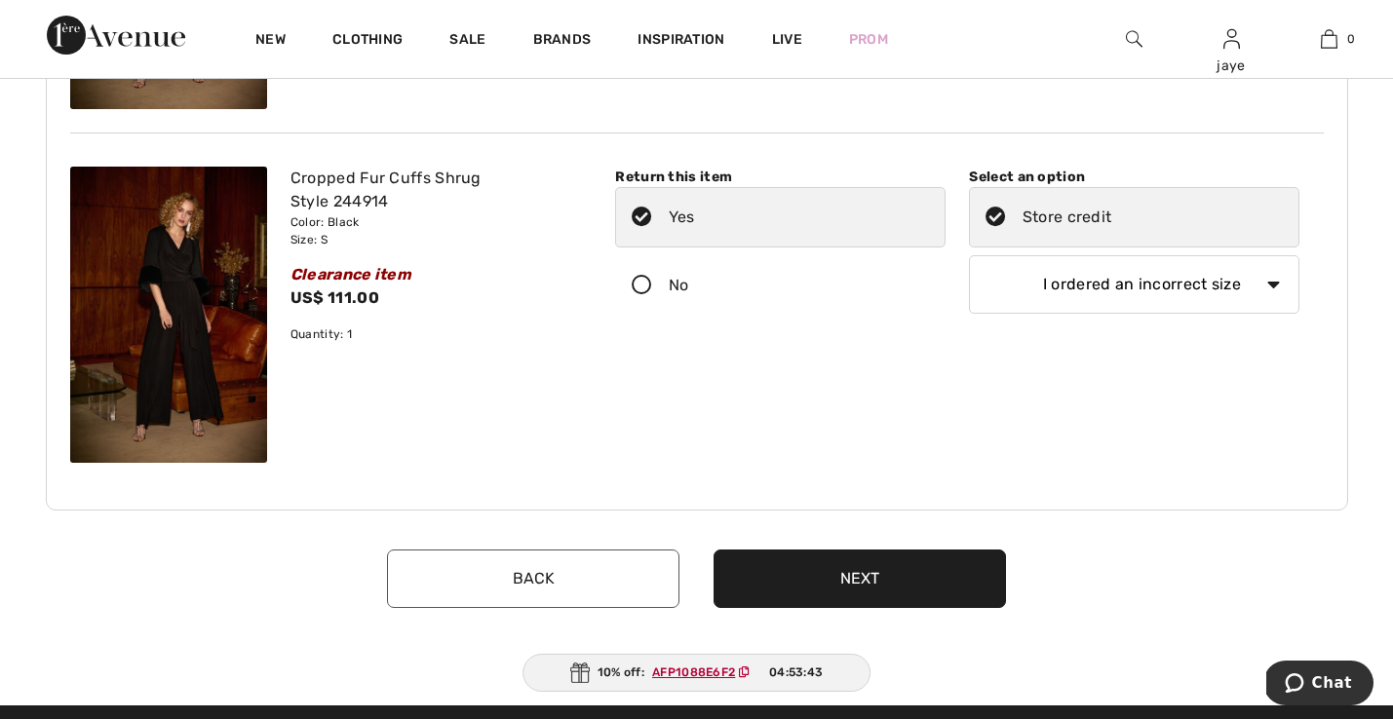
click at [817, 585] on button "Next" at bounding box center [859, 579] width 292 height 58
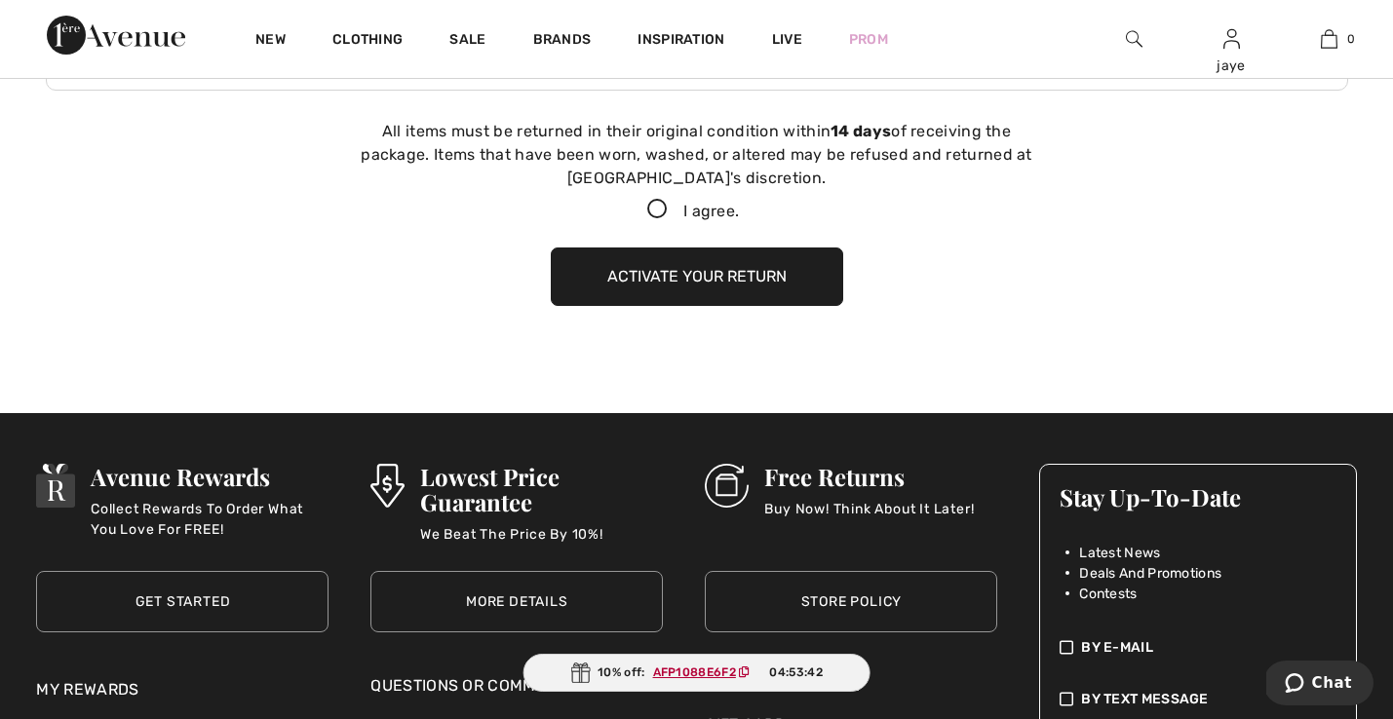
scroll to position [889, 0]
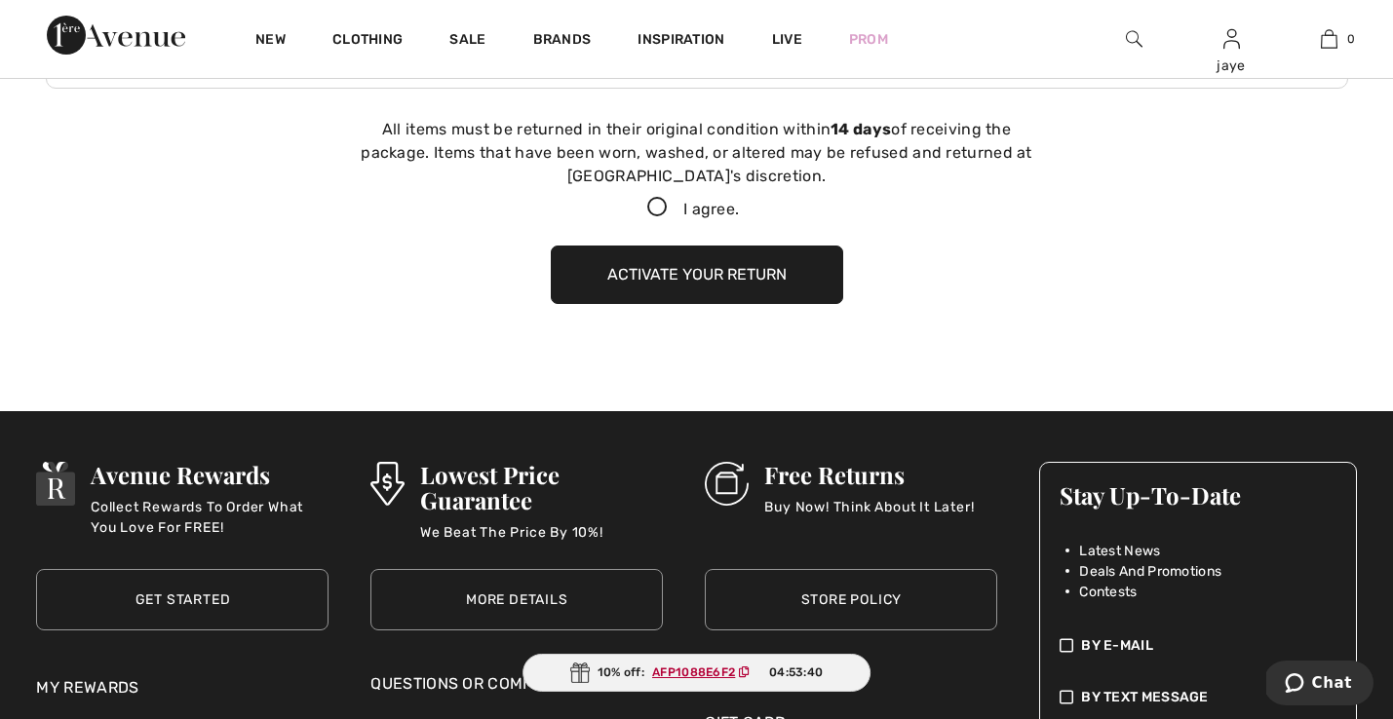
click at [650, 207] on icon at bounding box center [657, 208] width 52 height 20
click at [739, 207] on input "I agree." at bounding box center [745, 208] width 13 height 13
checkbox input "true"
click at [659, 271] on button "Activate your return" at bounding box center [697, 275] width 292 height 58
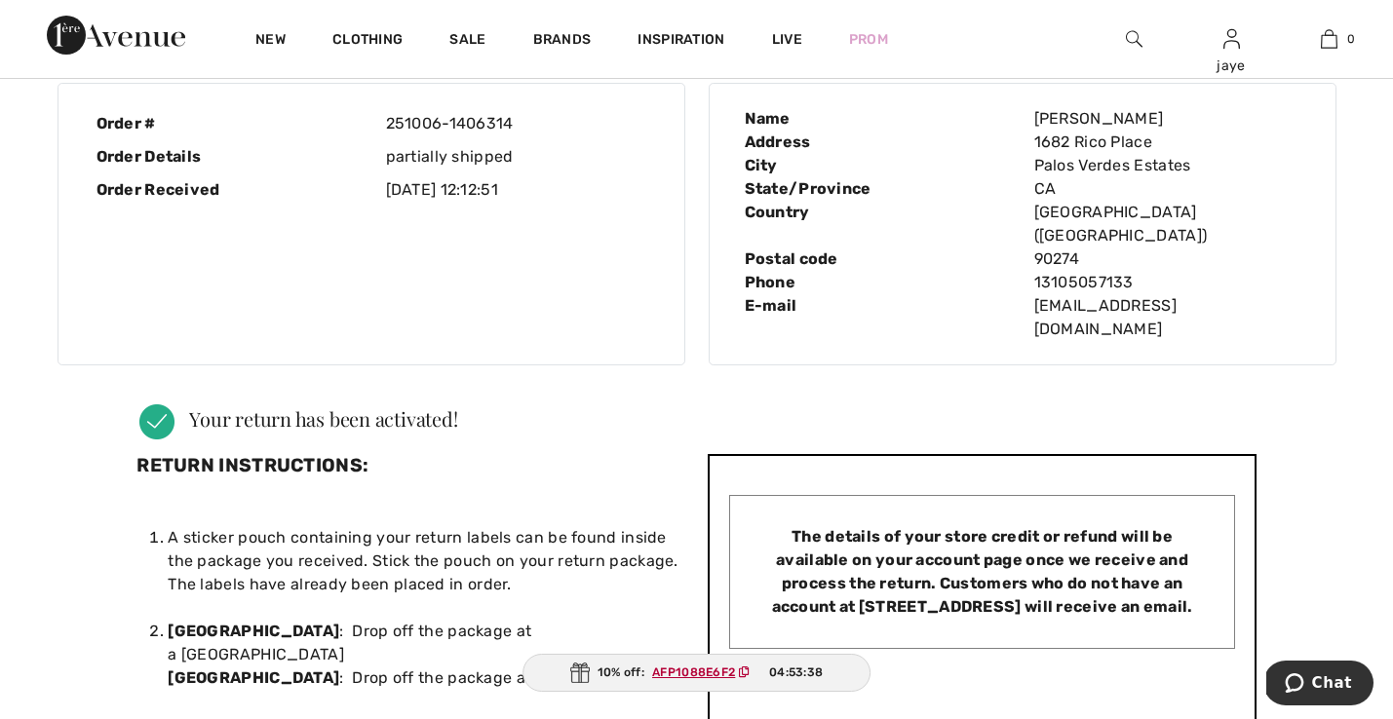
scroll to position [0, 0]
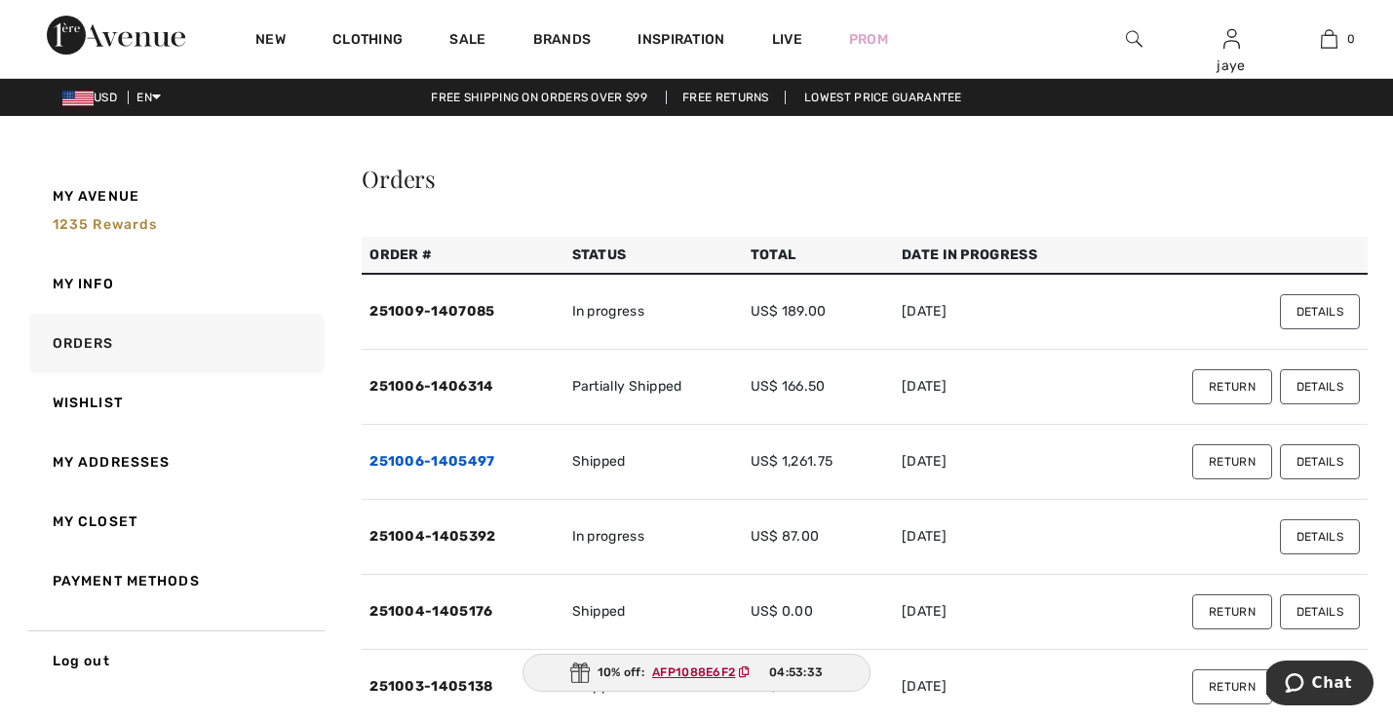
click at [481, 462] on link "251006-1405497" at bounding box center [431, 461] width 125 height 17
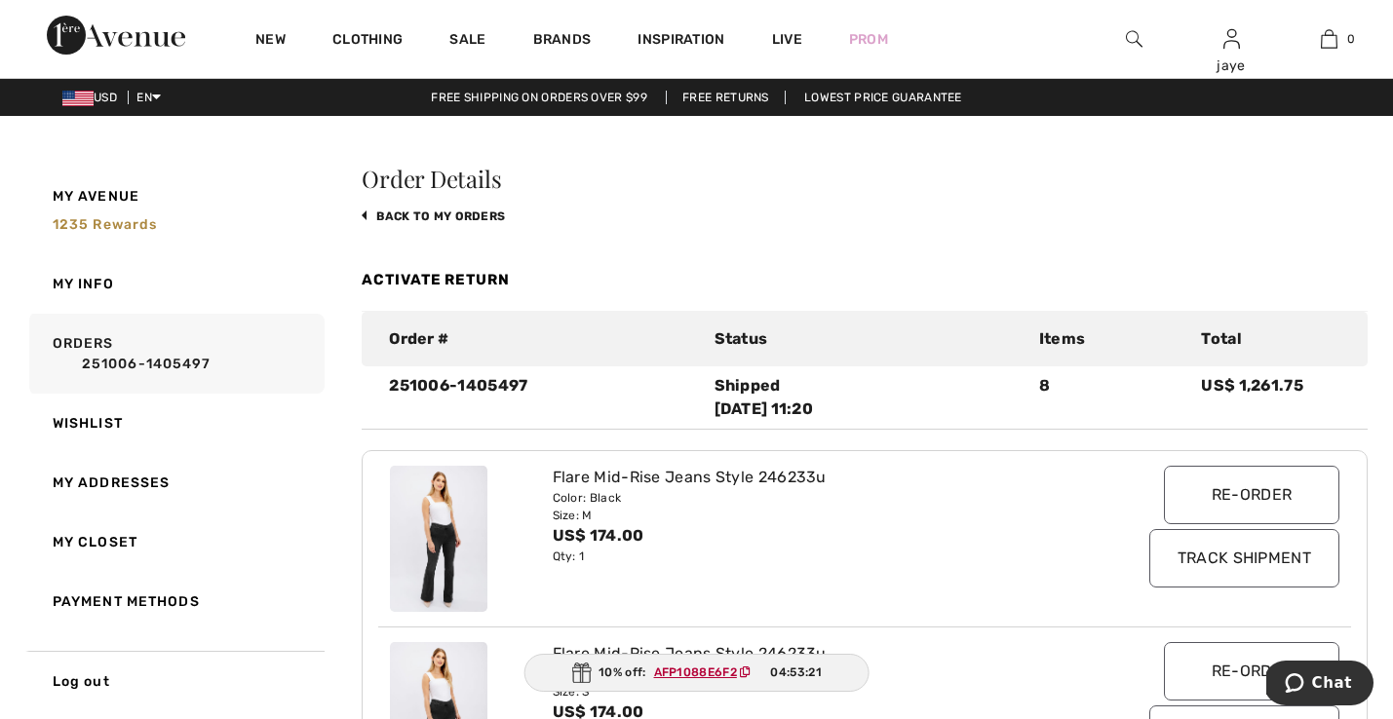
click at [478, 280] on link "Activate Return" at bounding box center [436, 280] width 148 height 18
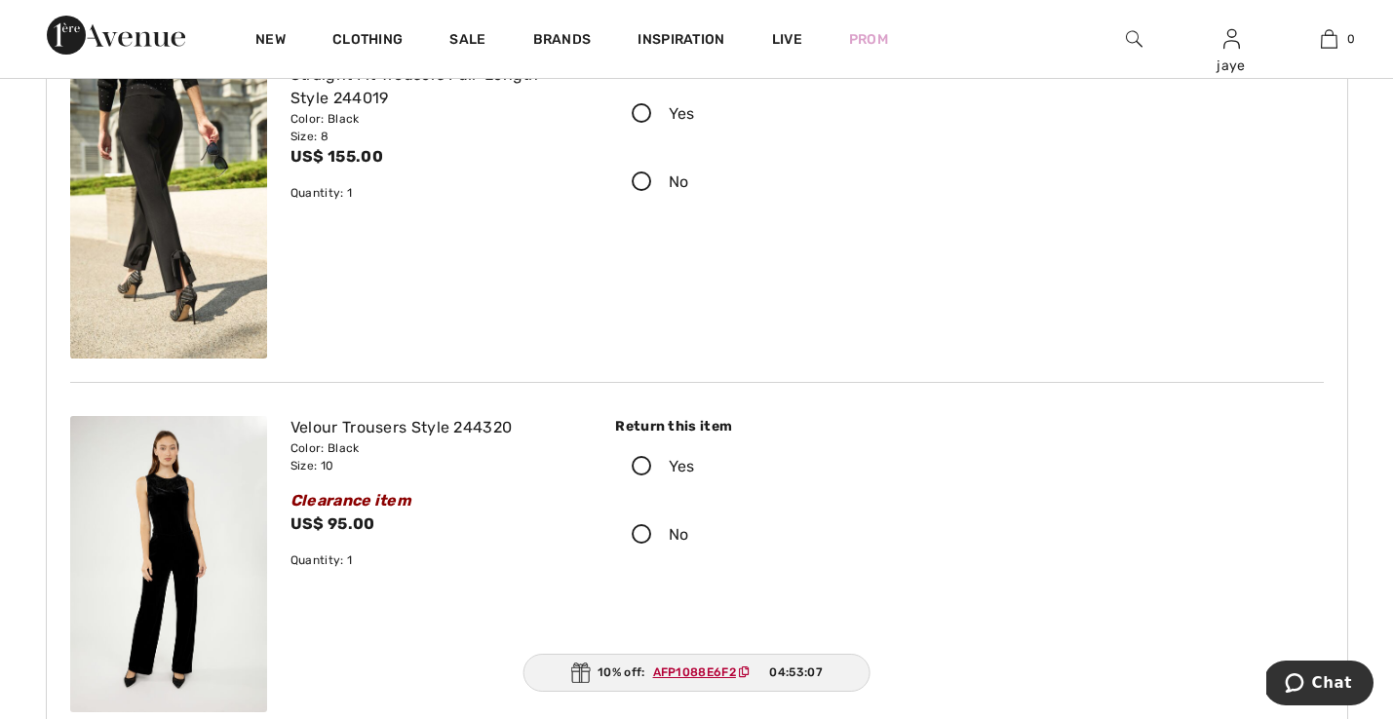
scroll to position [2338, 0]
drag, startPoint x: 515, startPoint y: 422, endPoint x: 455, endPoint y: 414, distance: 60.0
click at [455, 415] on div "Velour Trousers Style 244320" at bounding box center [435, 426] width 290 height 23
copy div "244320"
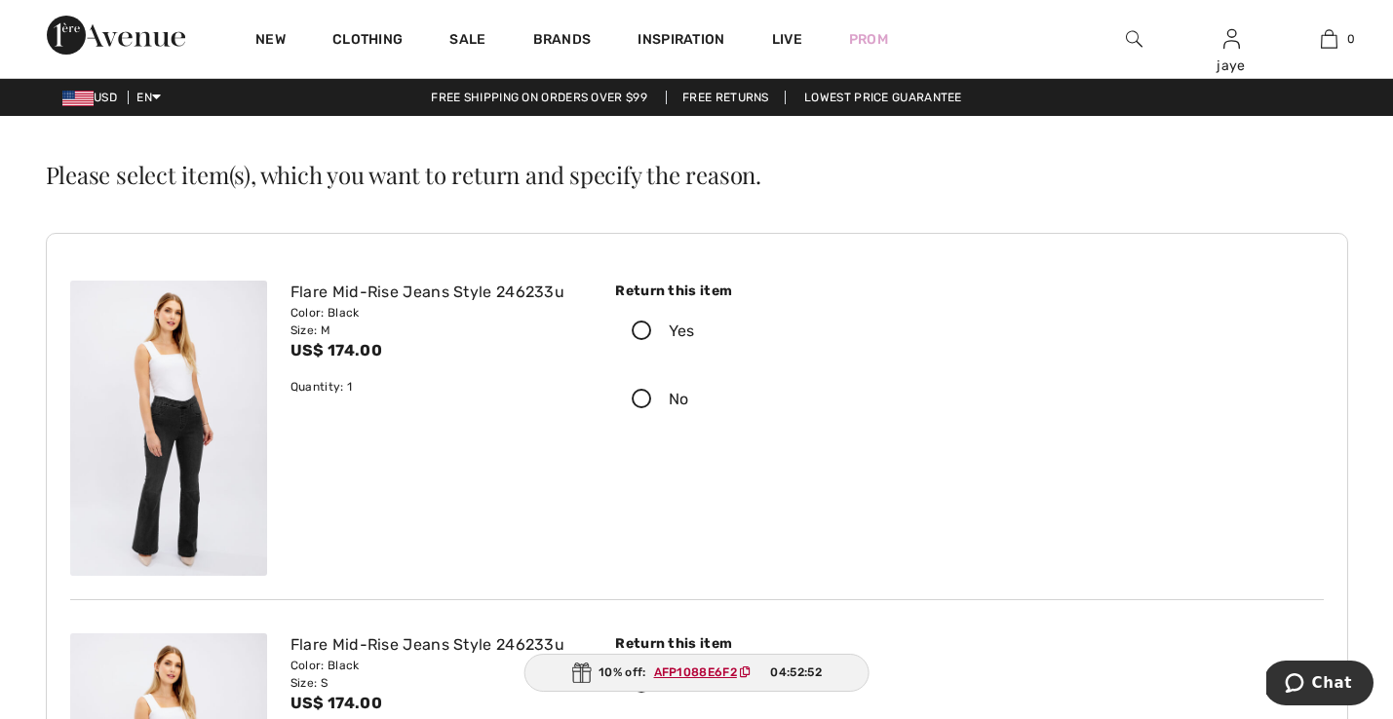
scroll to position [0, 0]
click at [1133, 41] on img at bounding box center [1134, 38] width 17 height 23
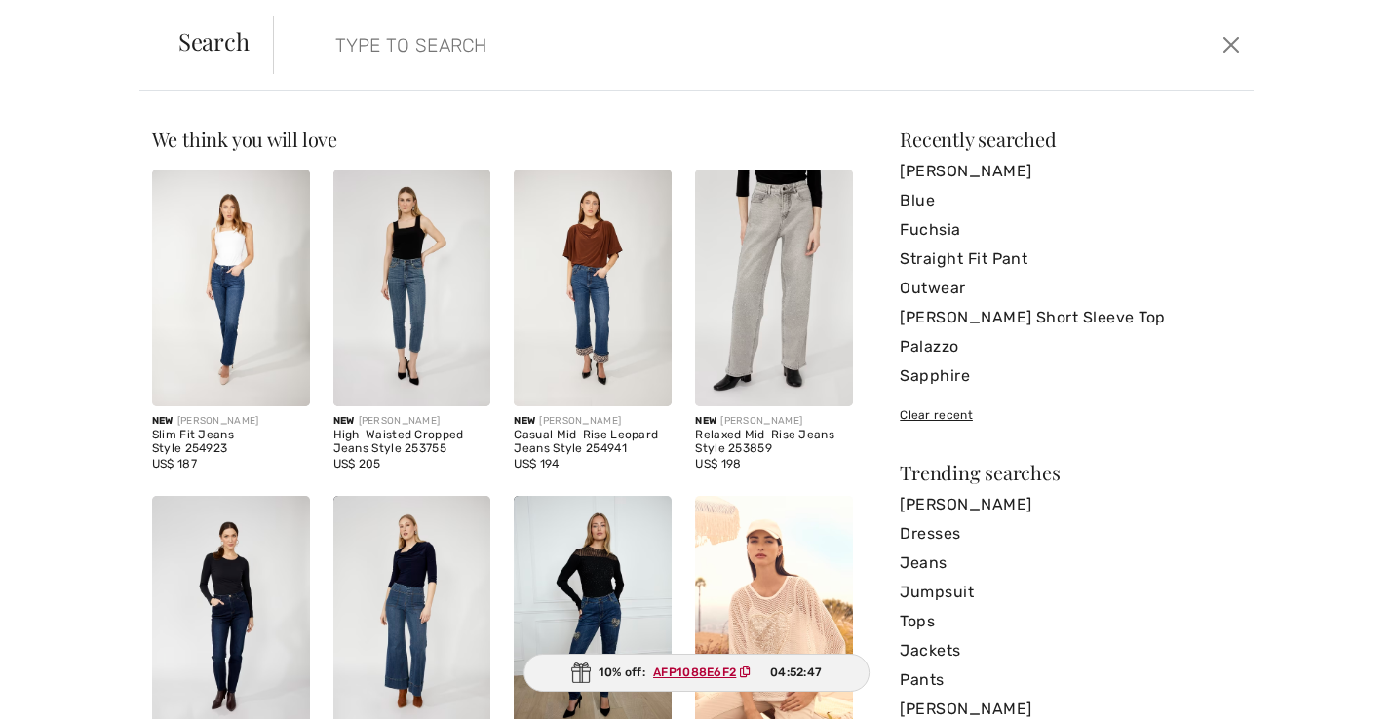
paste input "244320"
type input "244320"
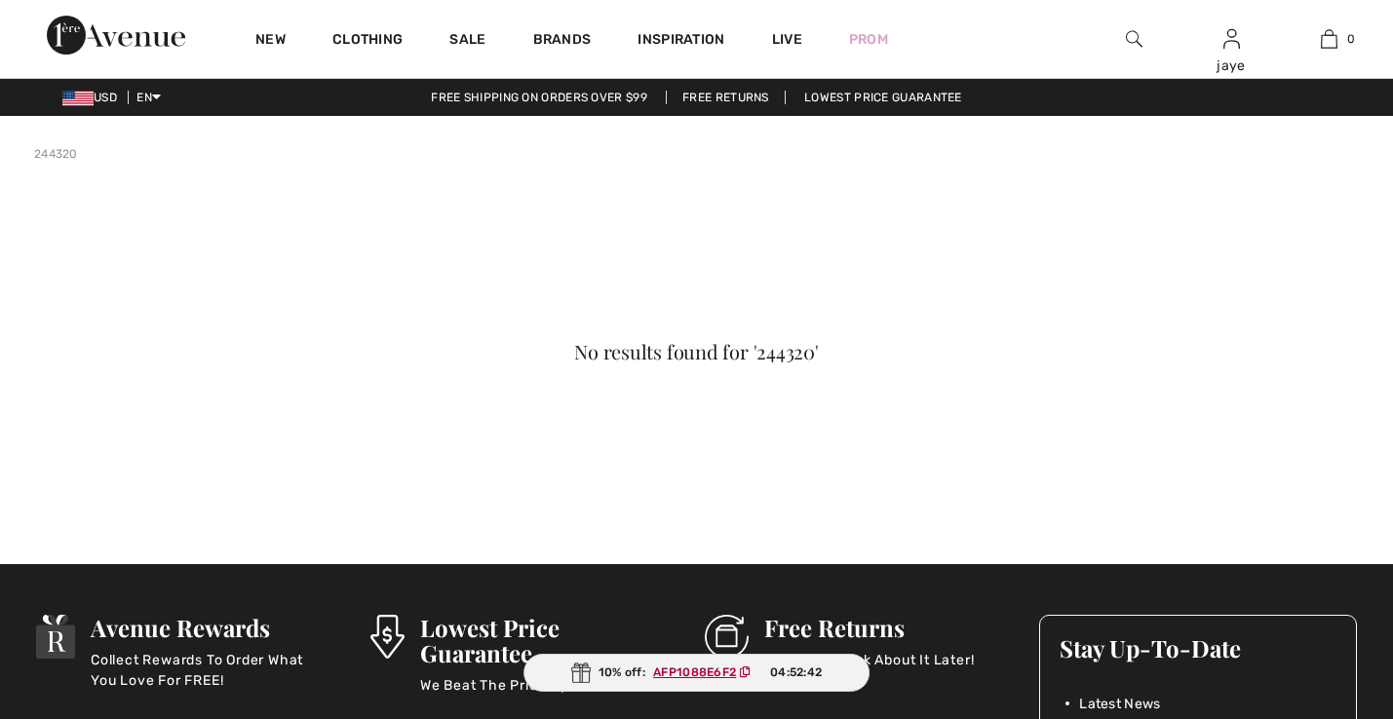
checkbox input "true"
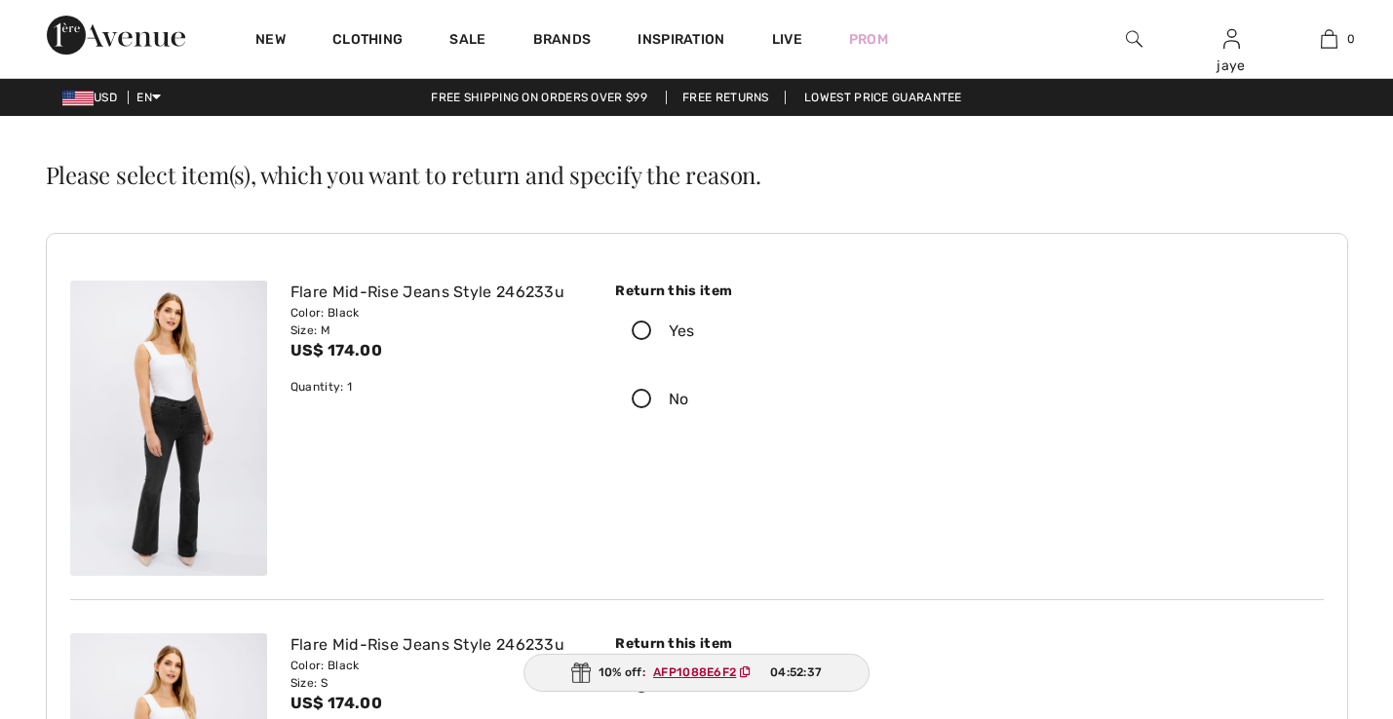
checkbox input "true"
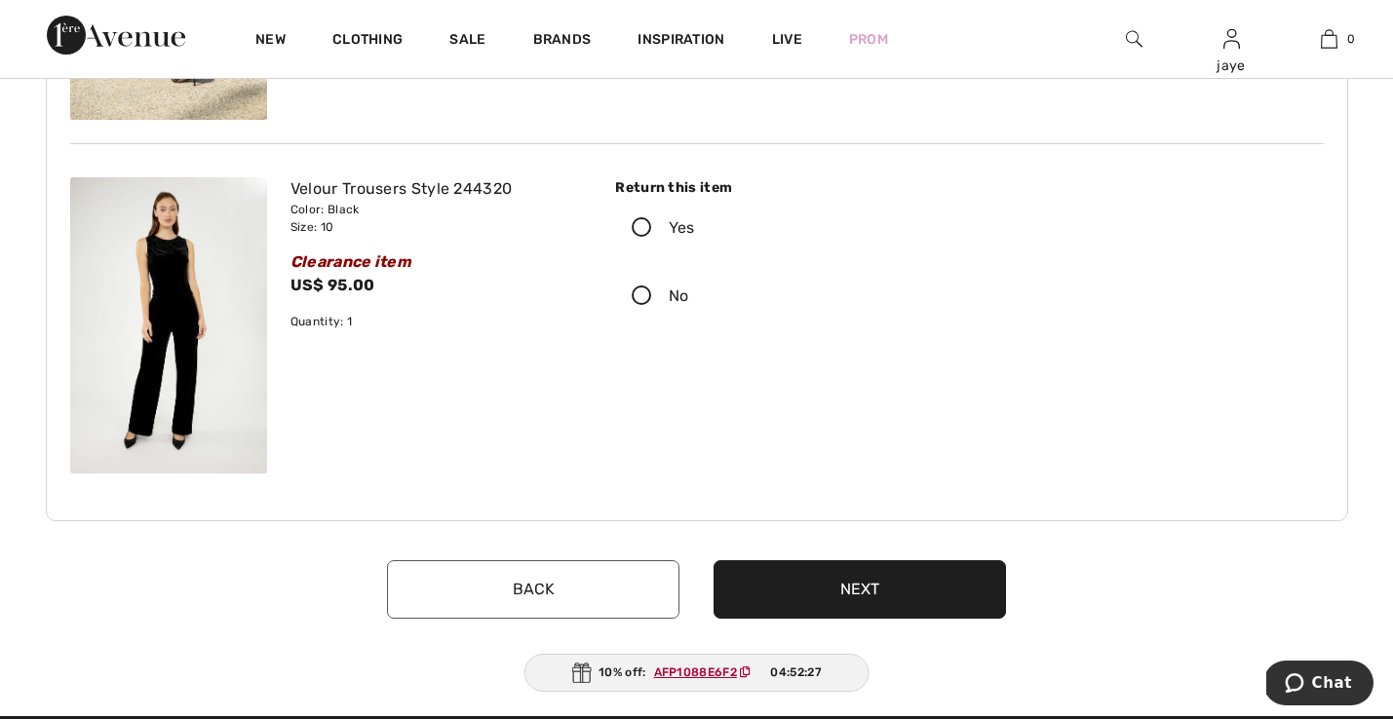
scroll to position [2565, 0]
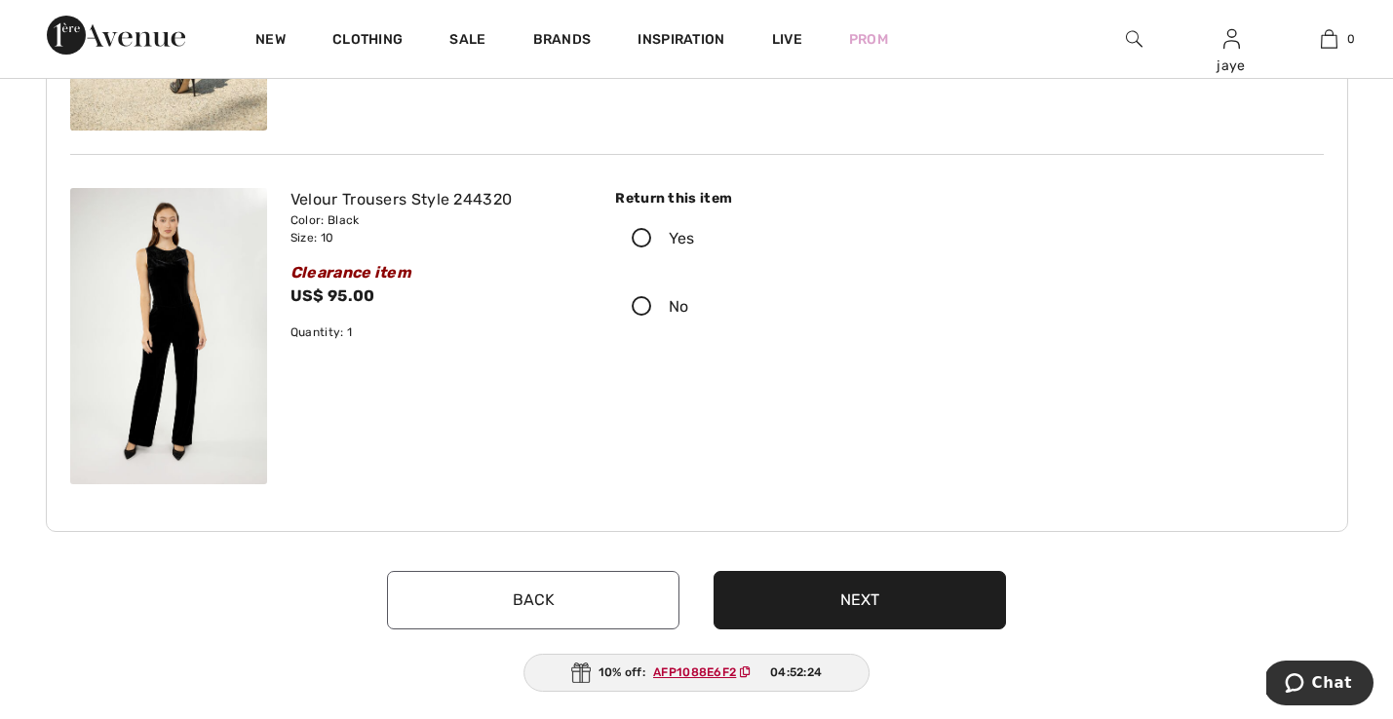
click at [760, 596] on button "Next" at bounding box center [859, 600] width 292 height 58
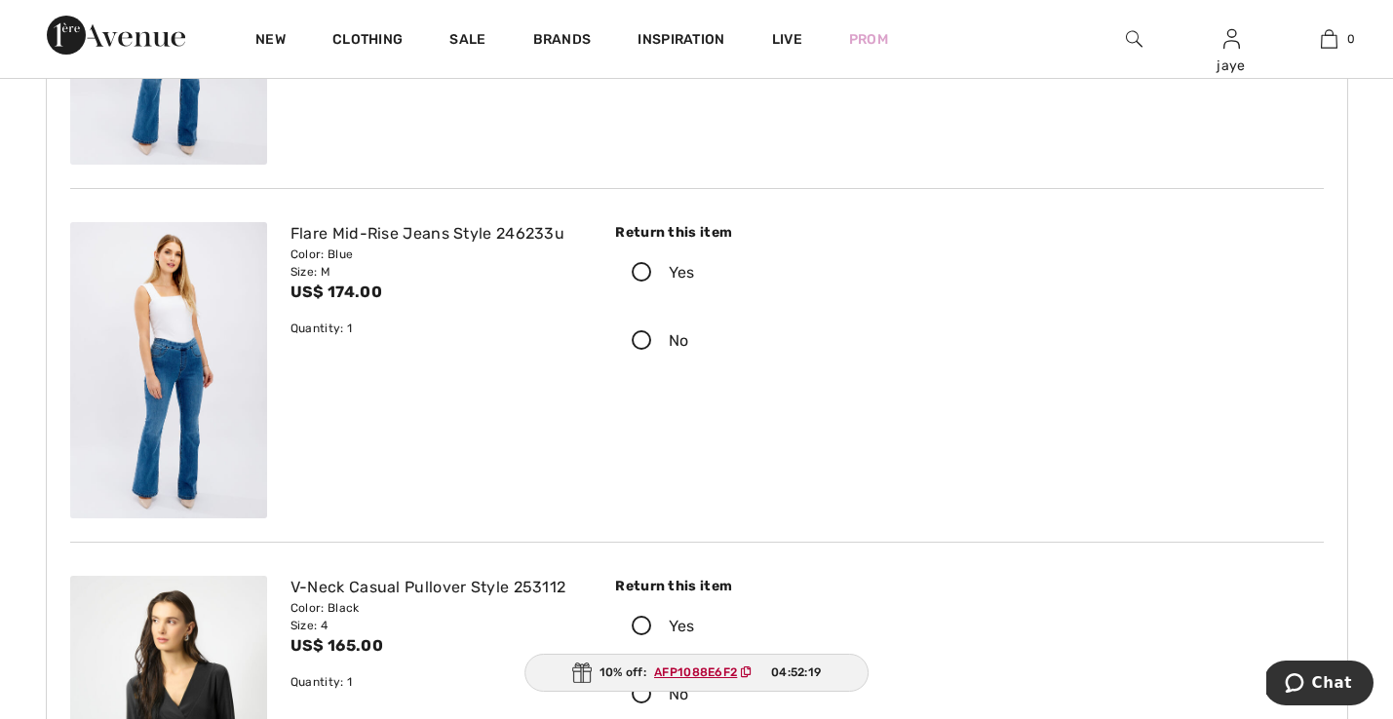
scroll to position [1117, 0]
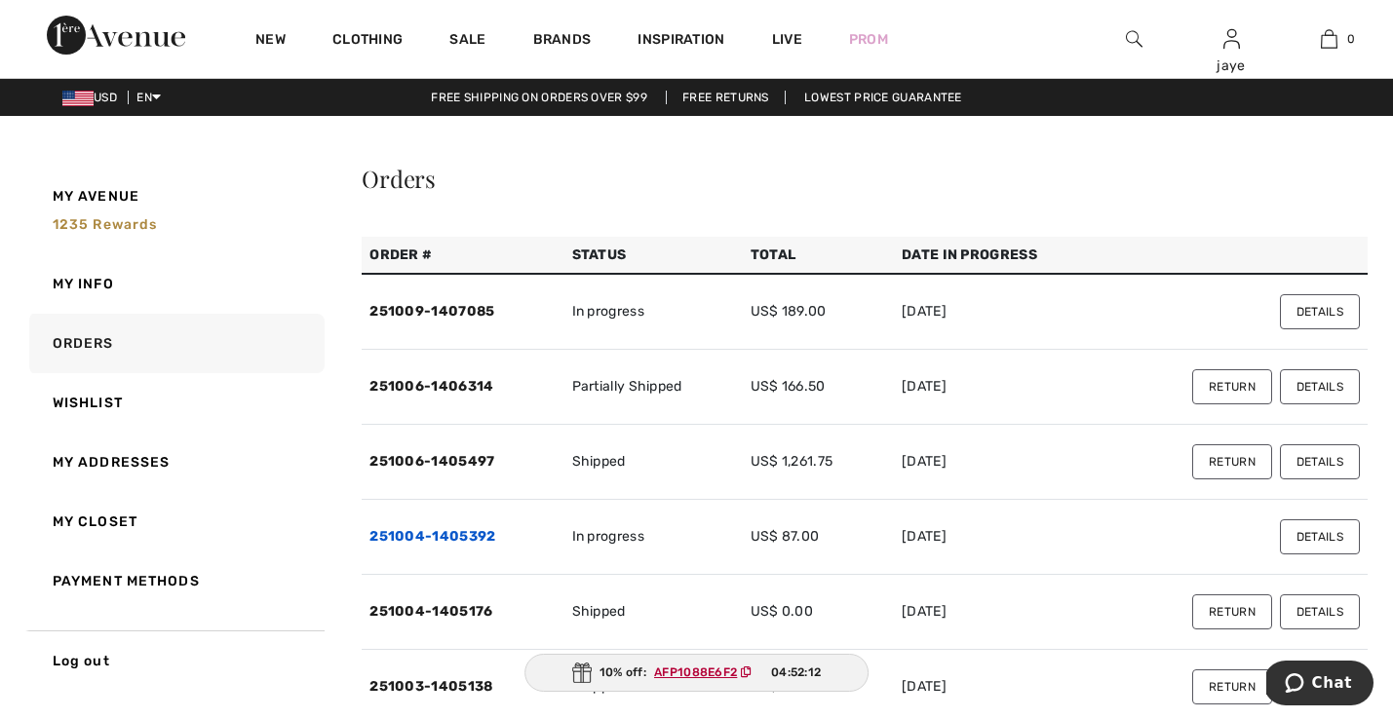
click at [486, 538] on link "251004-1405392" at bounding box center [432, 536] width 126 height 17
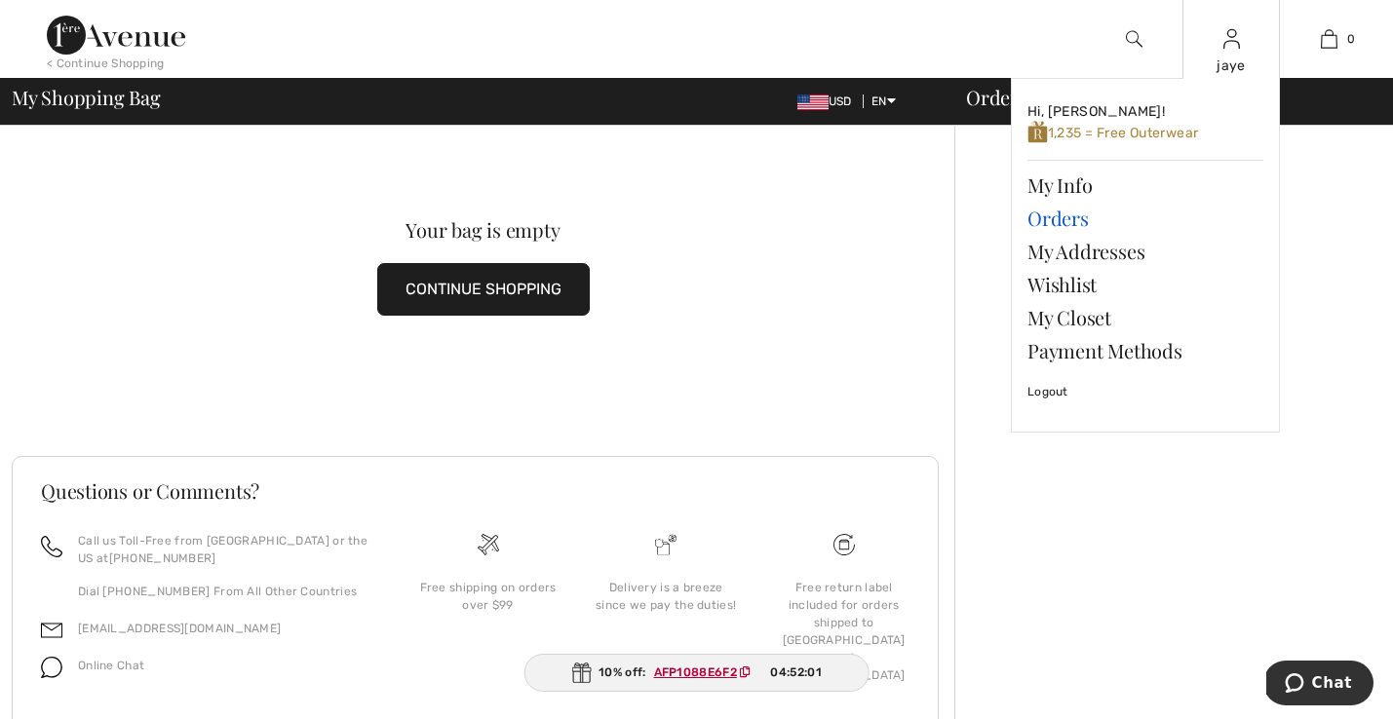
click at [1076, 221] on link "Orders" at bounding box center [1145, 218] width 236 height 33
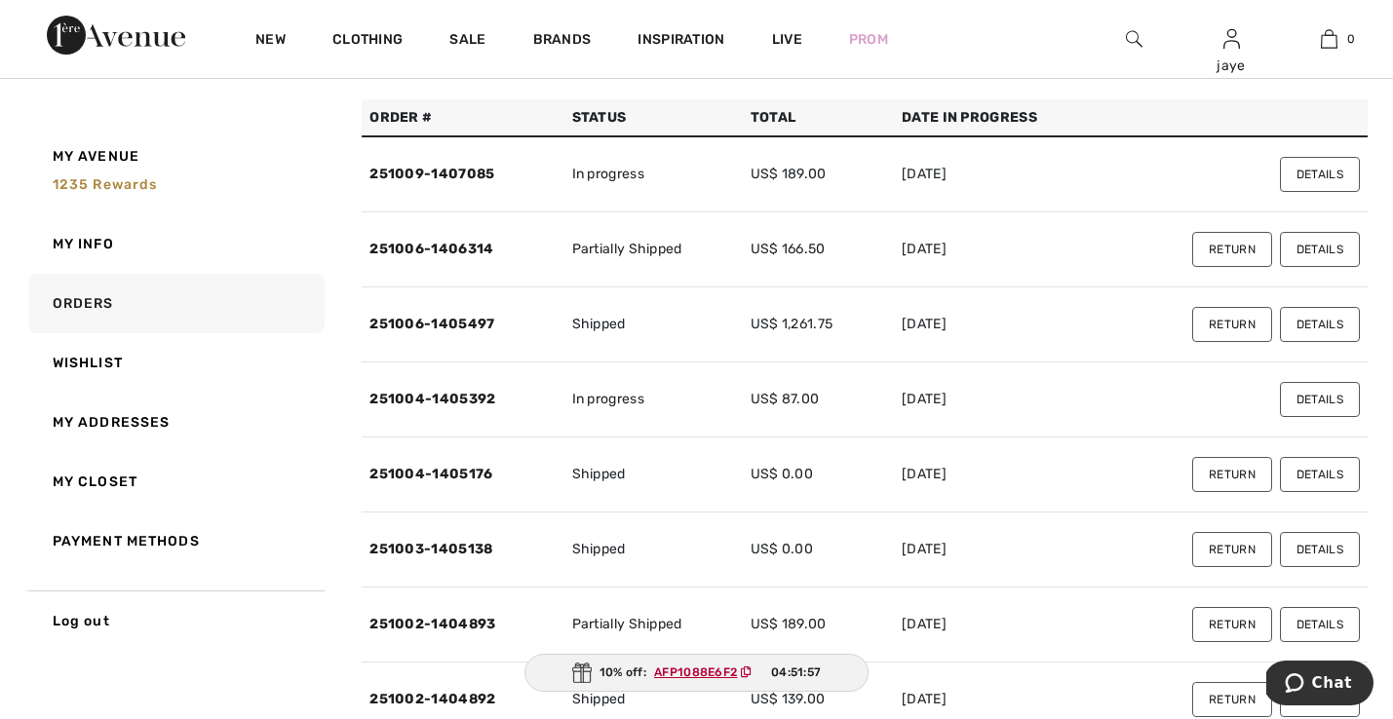
scroll to position [139, 0]
click at [483, 547] on link "251003-1405138" at bounding box center [430, 547] width 123 height 17
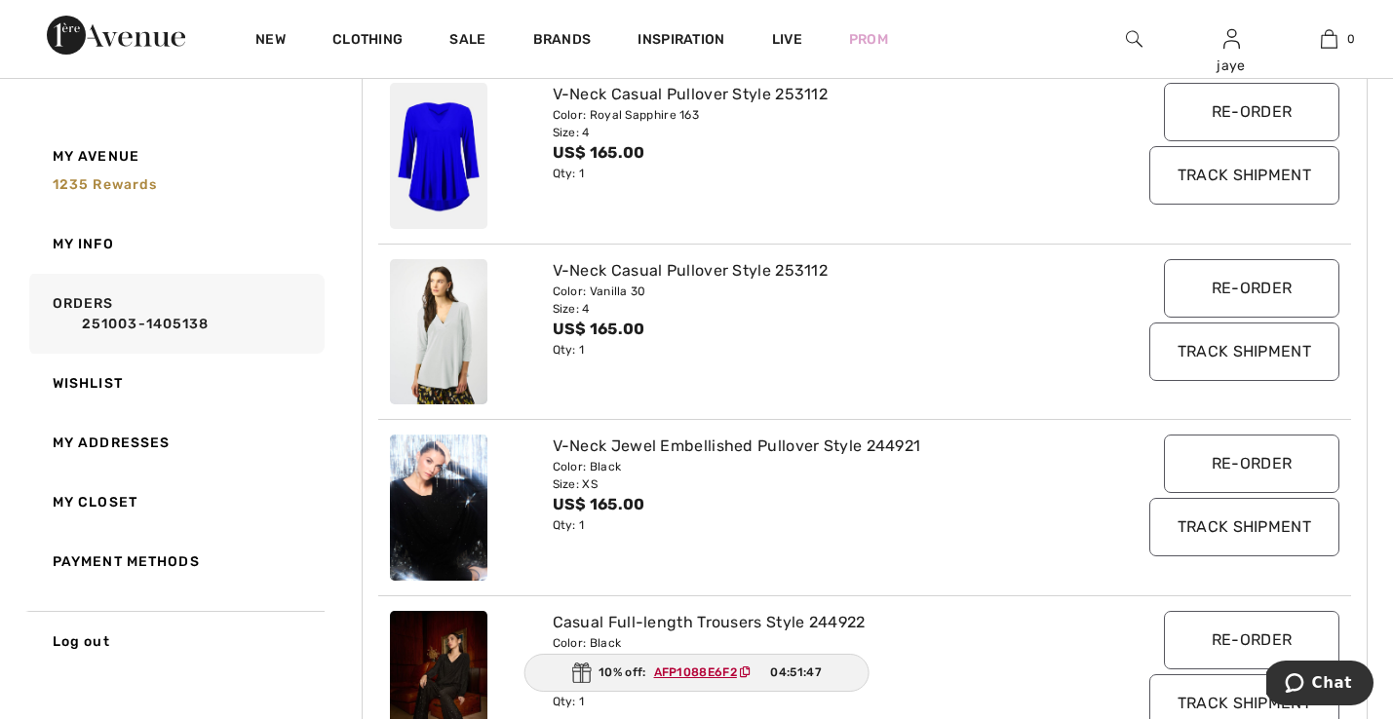
scroll to position [106, 0]
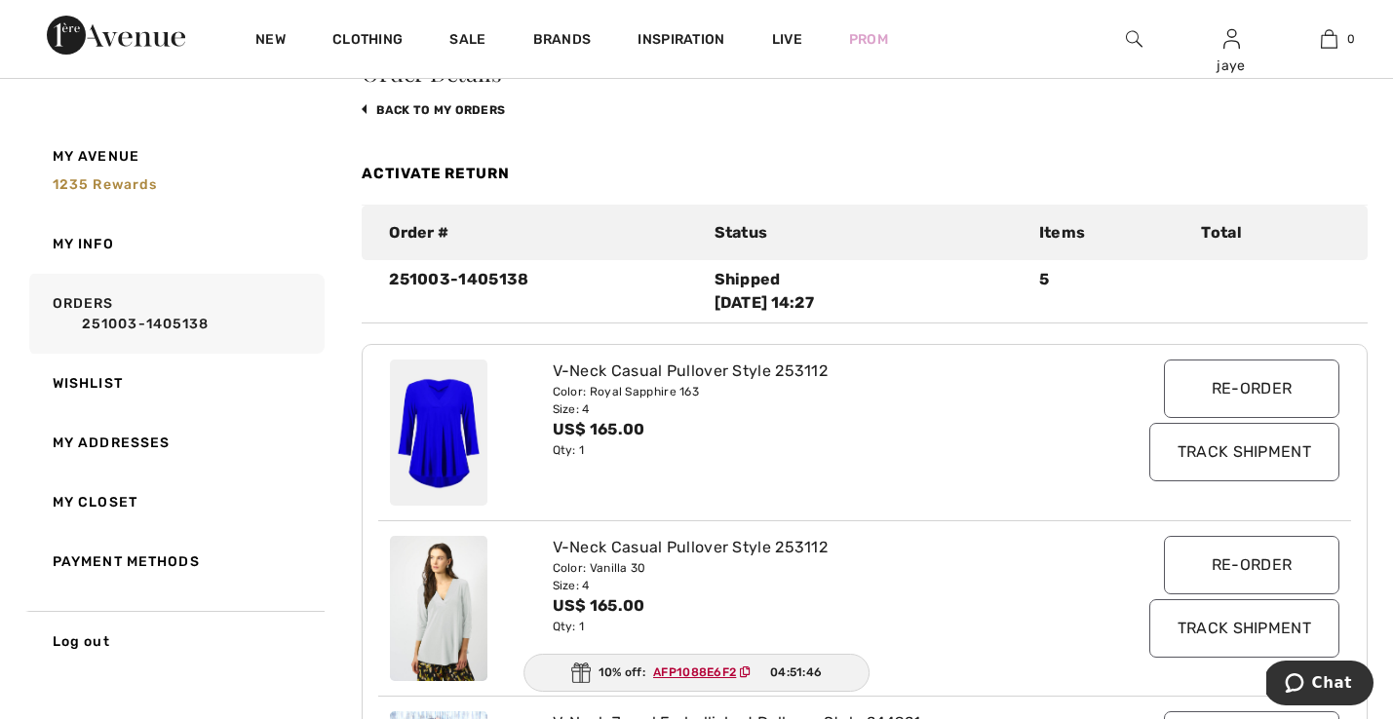
click at [454, 171] on link "Activate Return" at bounding box center [436, 174] width 148 height 18
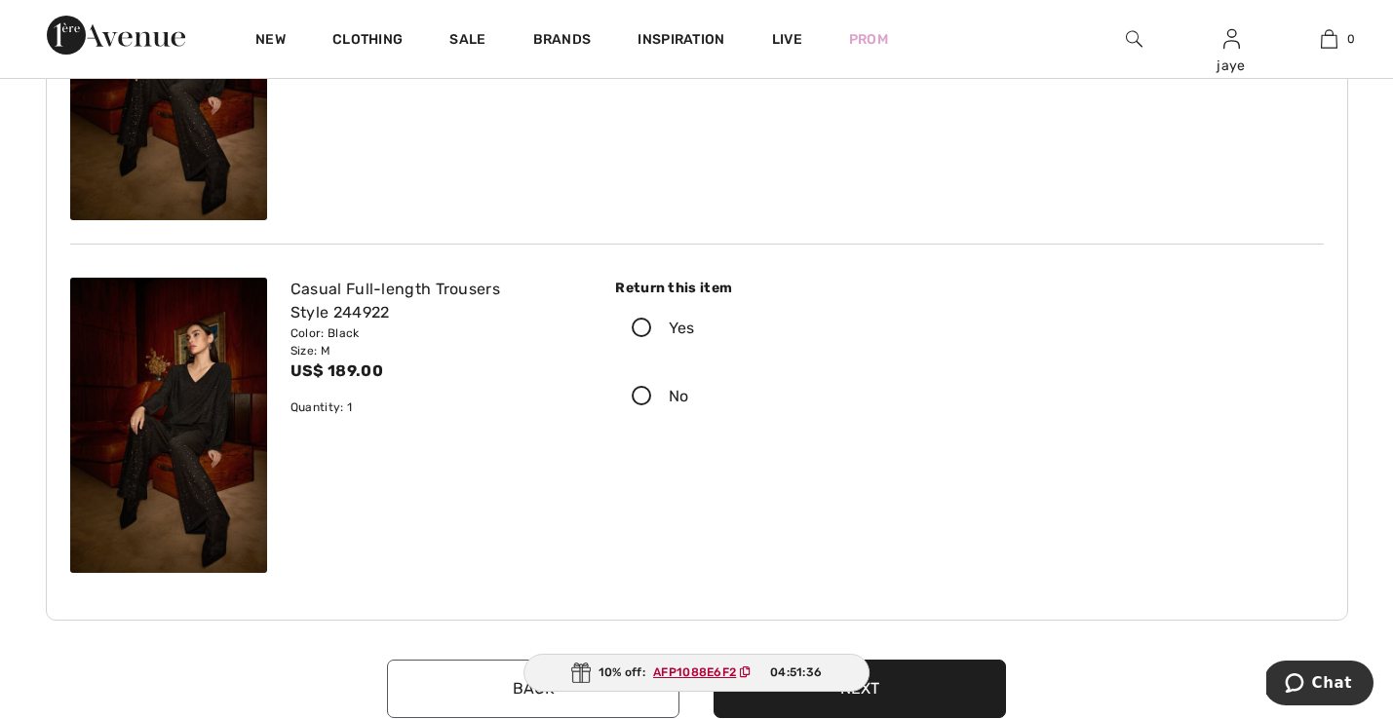
scroll to position [1429, 0]
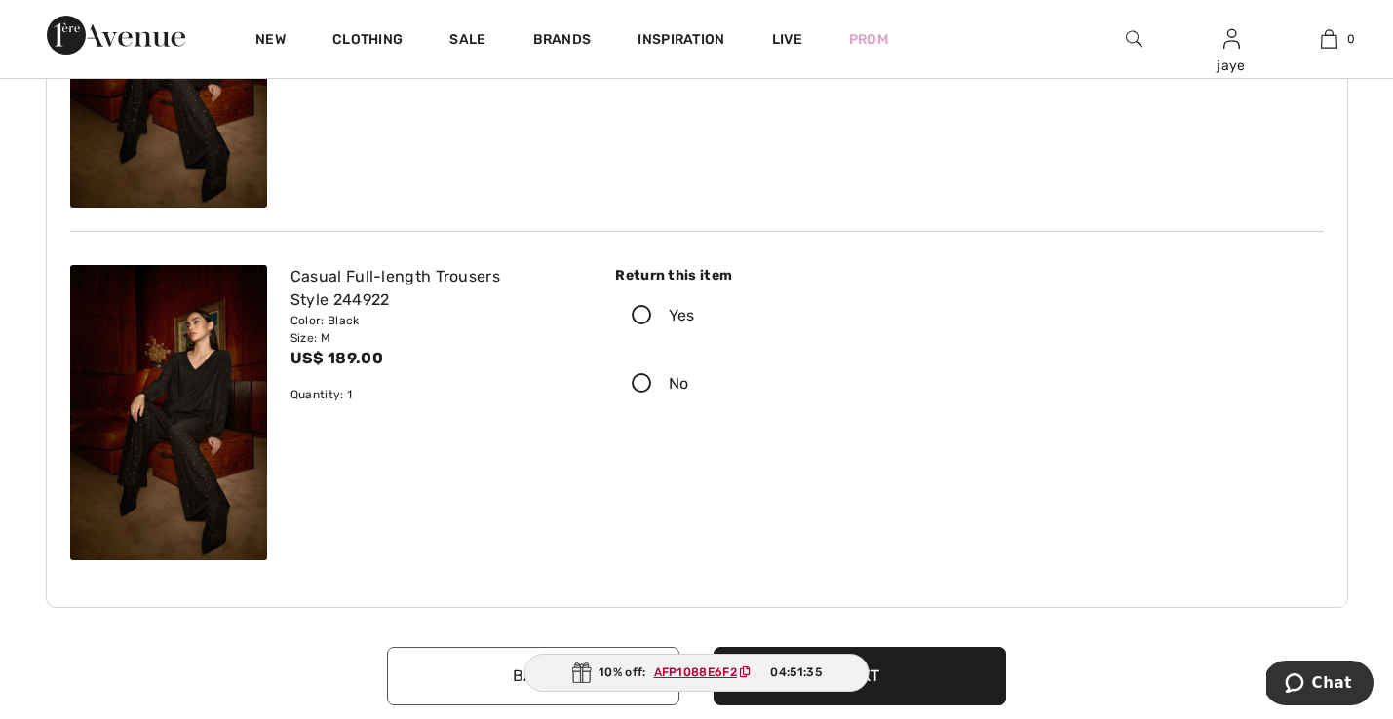
click at [645, 314] on icon at bounding box center [642, 316] width 52 height 20
click at [695, 314] on input "Yes" at bounding box center [701, 315] width 13 height 58
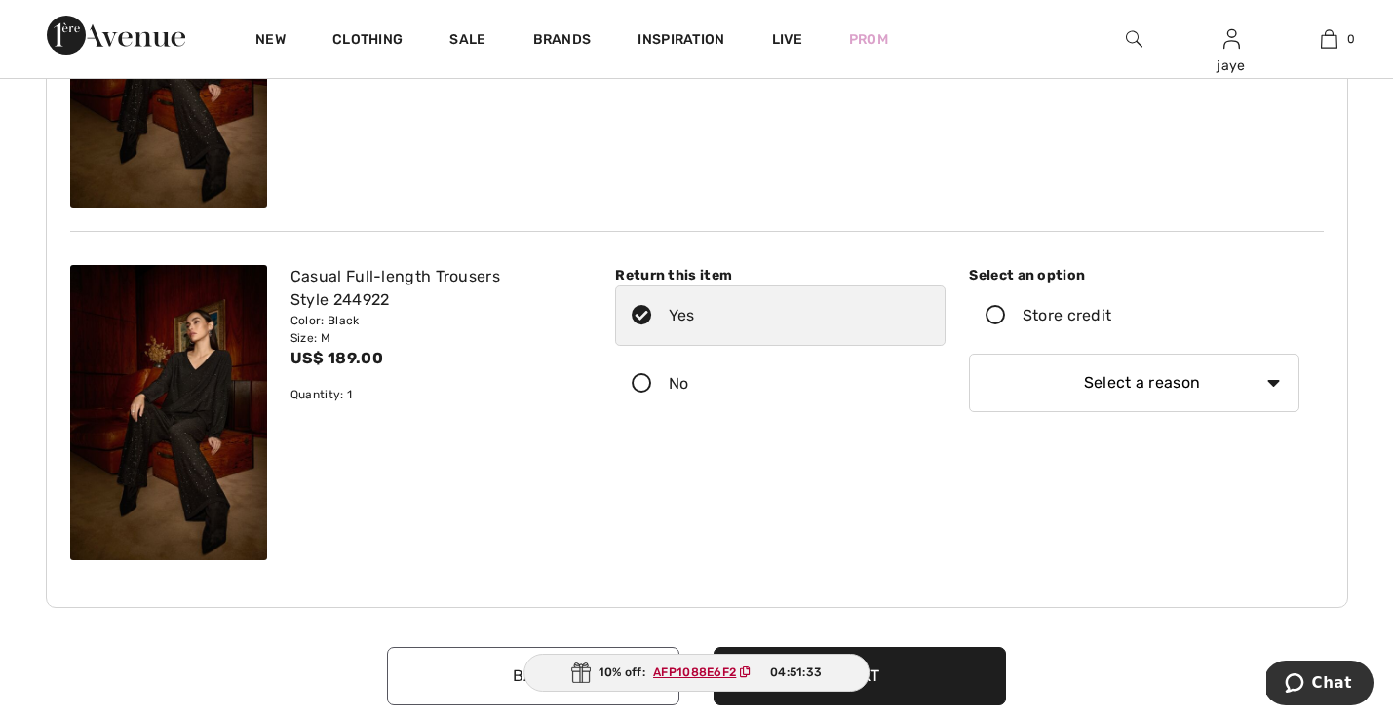
click at [993, 315] on icon at bounding box center [996, 316] width 52 height 20
click at [1111, 315] on input "Store credit" at bounding box center [1117, 315] width 13 height 58
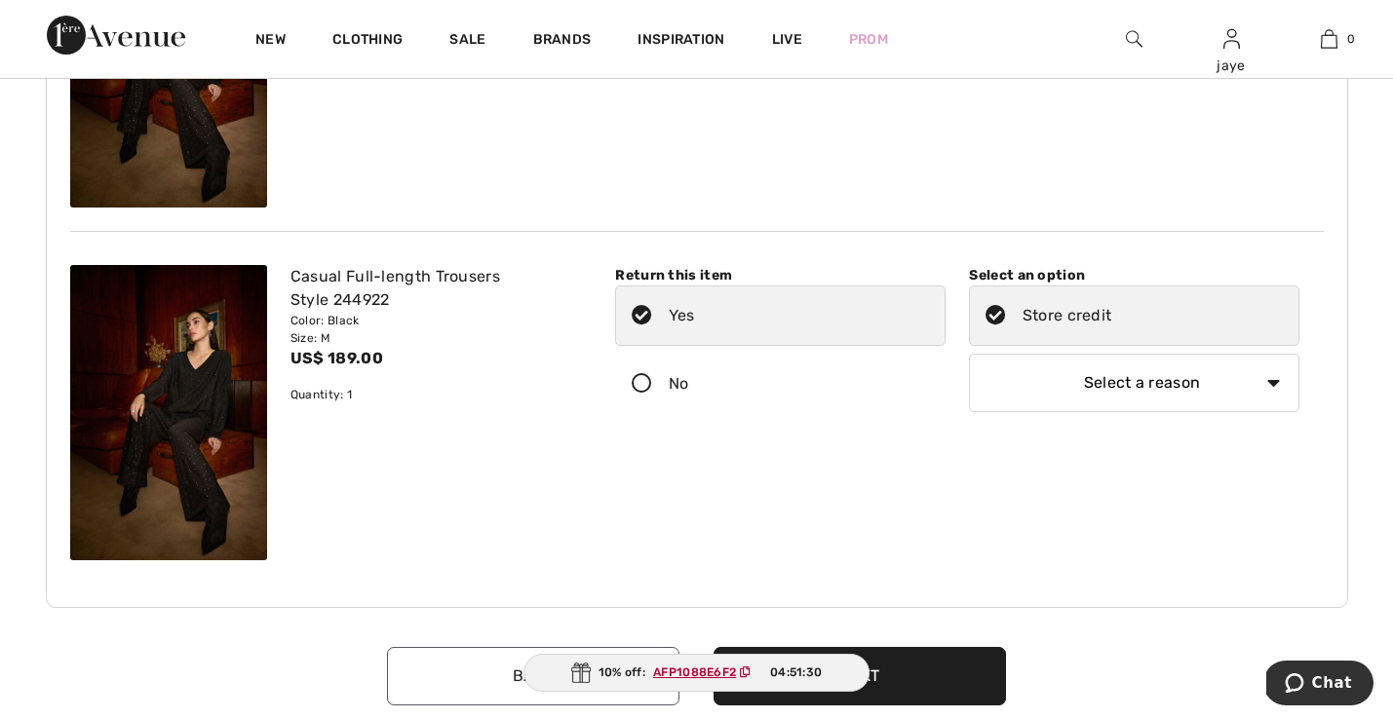
select select "6"
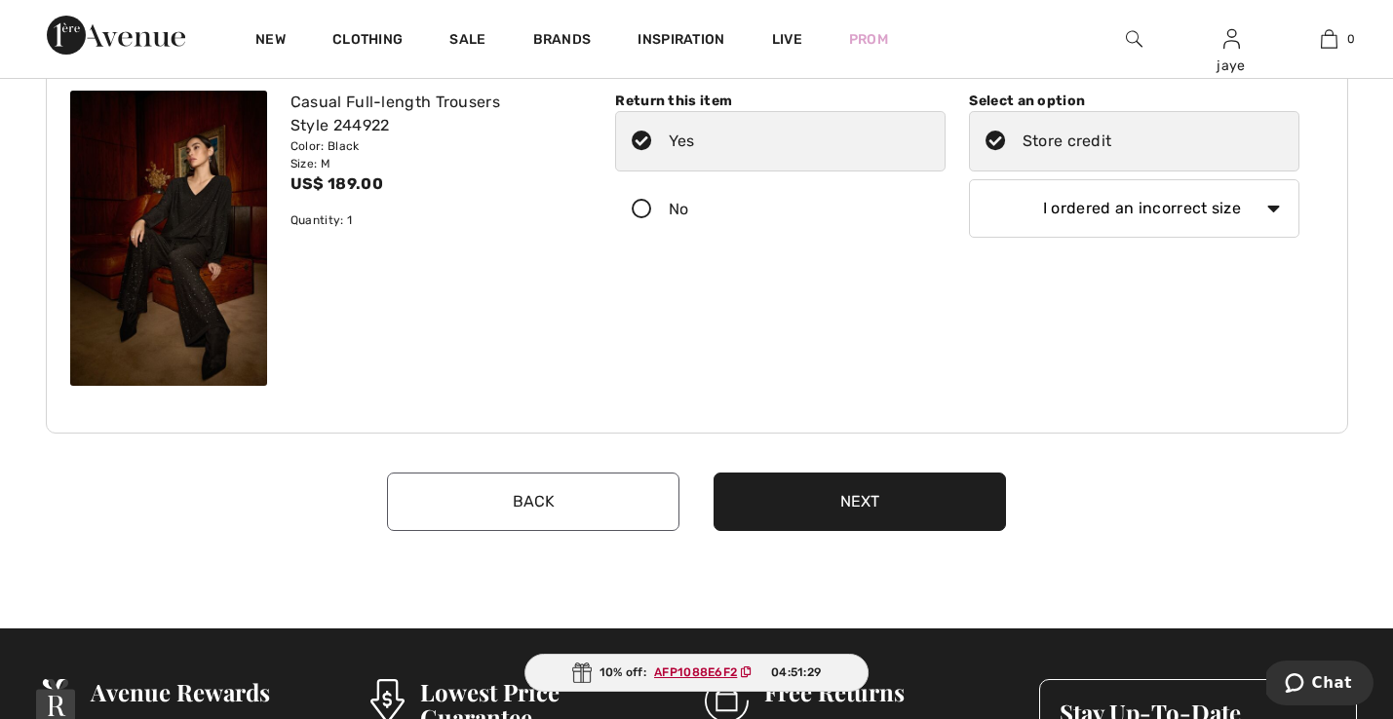
click at [792, 512] on button "Next" at bounding box center [859, 502] width 292 height 58
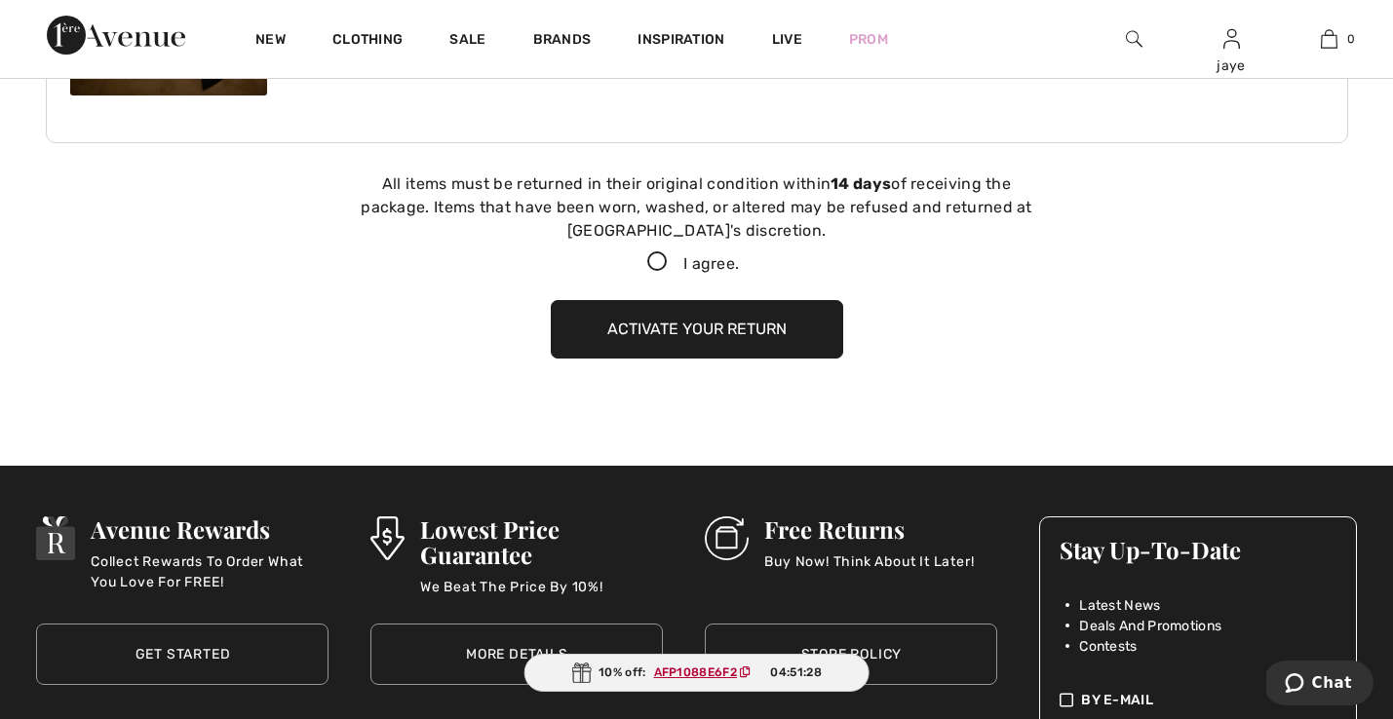
scroll to position [1947, 0]
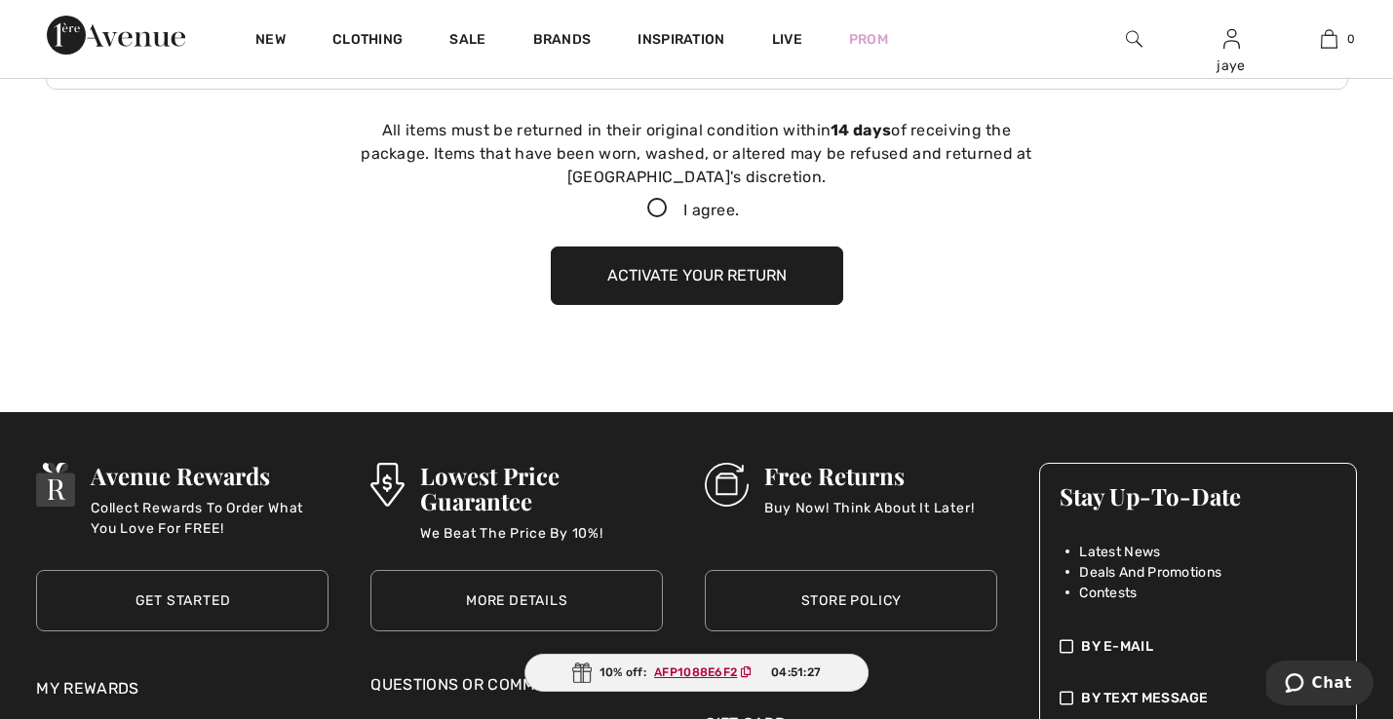
click at [657, 204] on icon at bounding box center [657, 209] width 52 height 20
click at [739, 204] on input "I agree." at bounding box center [745, 209] width 13 height 13
checkbox input "true"
click at [662, 268] on button "Activate your return" at bounding box center [697, 276] width 292 height 58
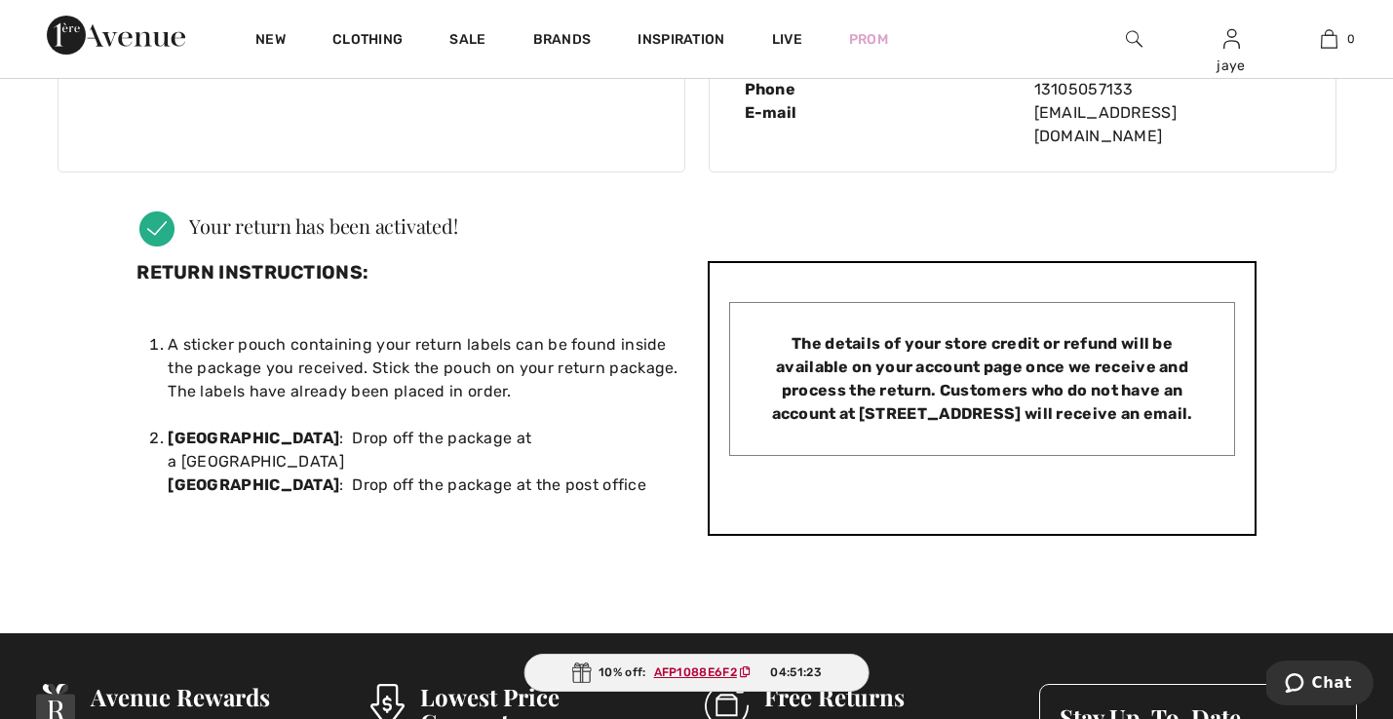
scroll to position [0, 0]
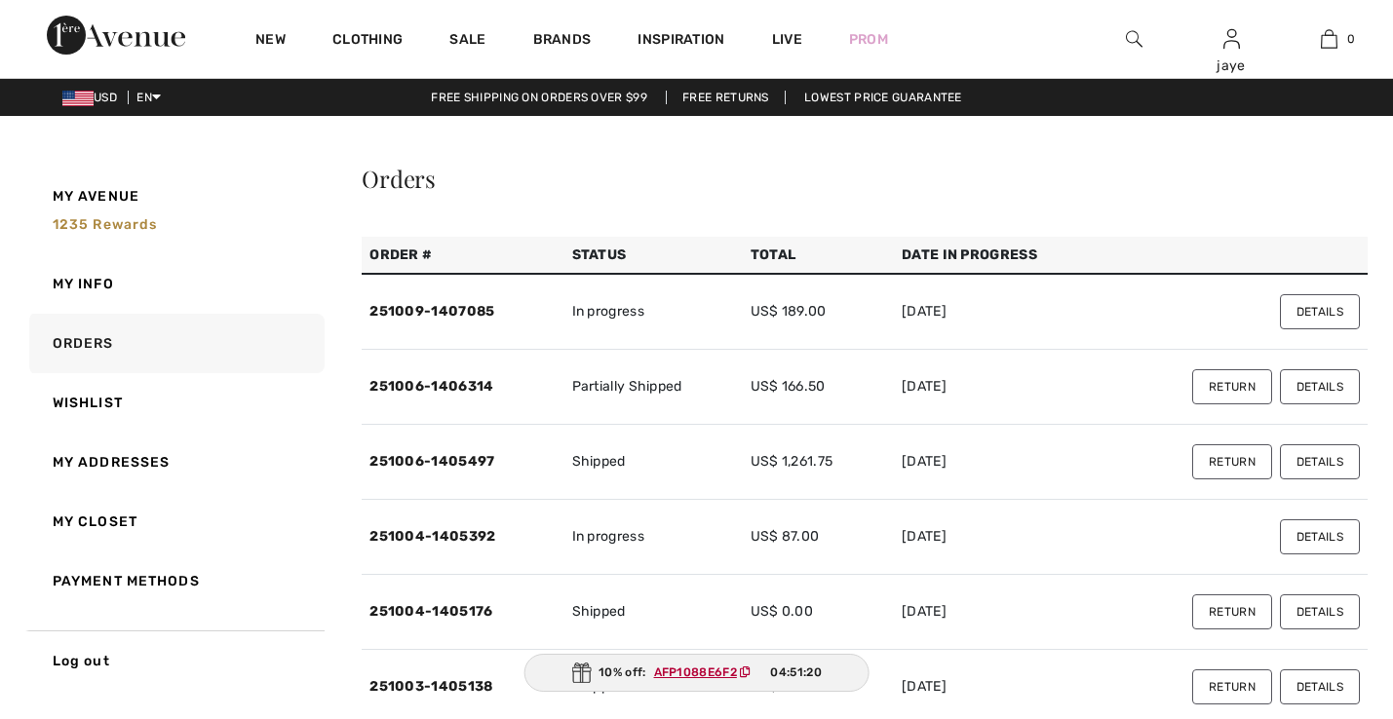
checkbox input "true"
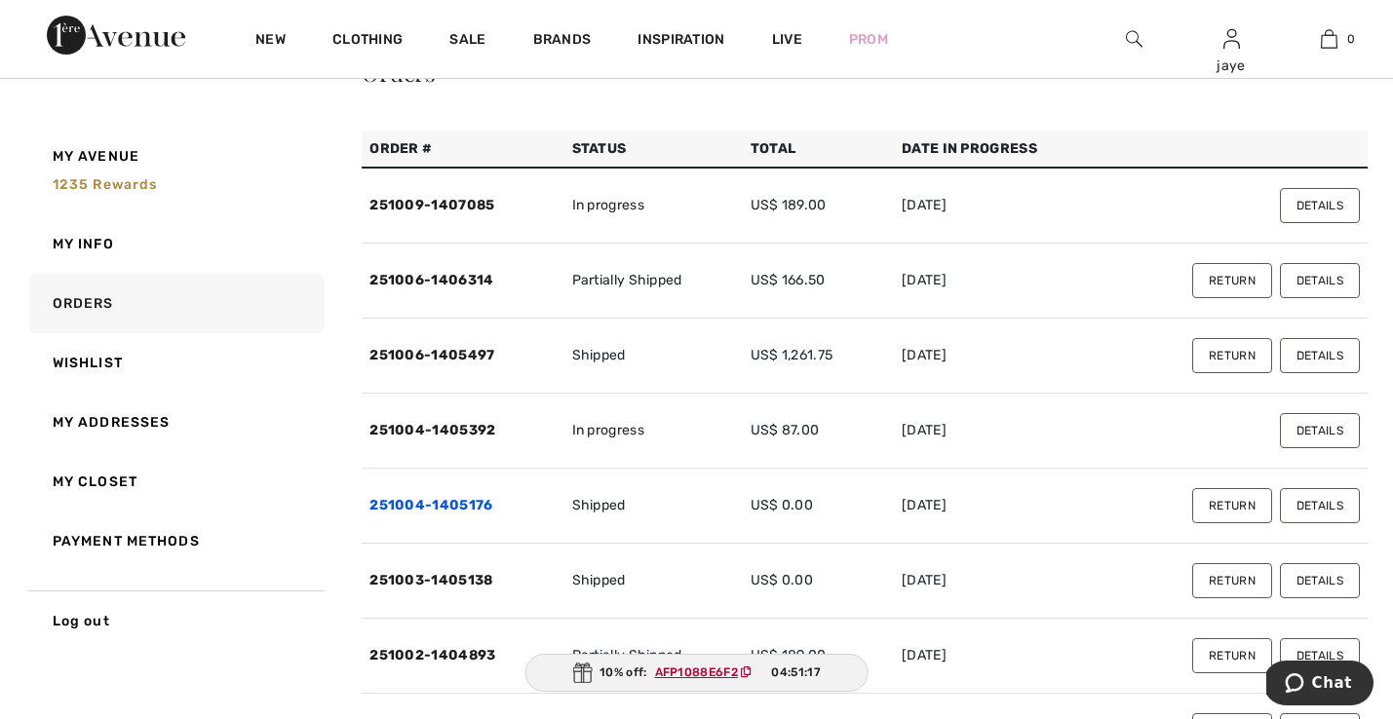
click at [459, 510] on link "251004-1405176" at bounding box center [430, 505] width 123 height 17
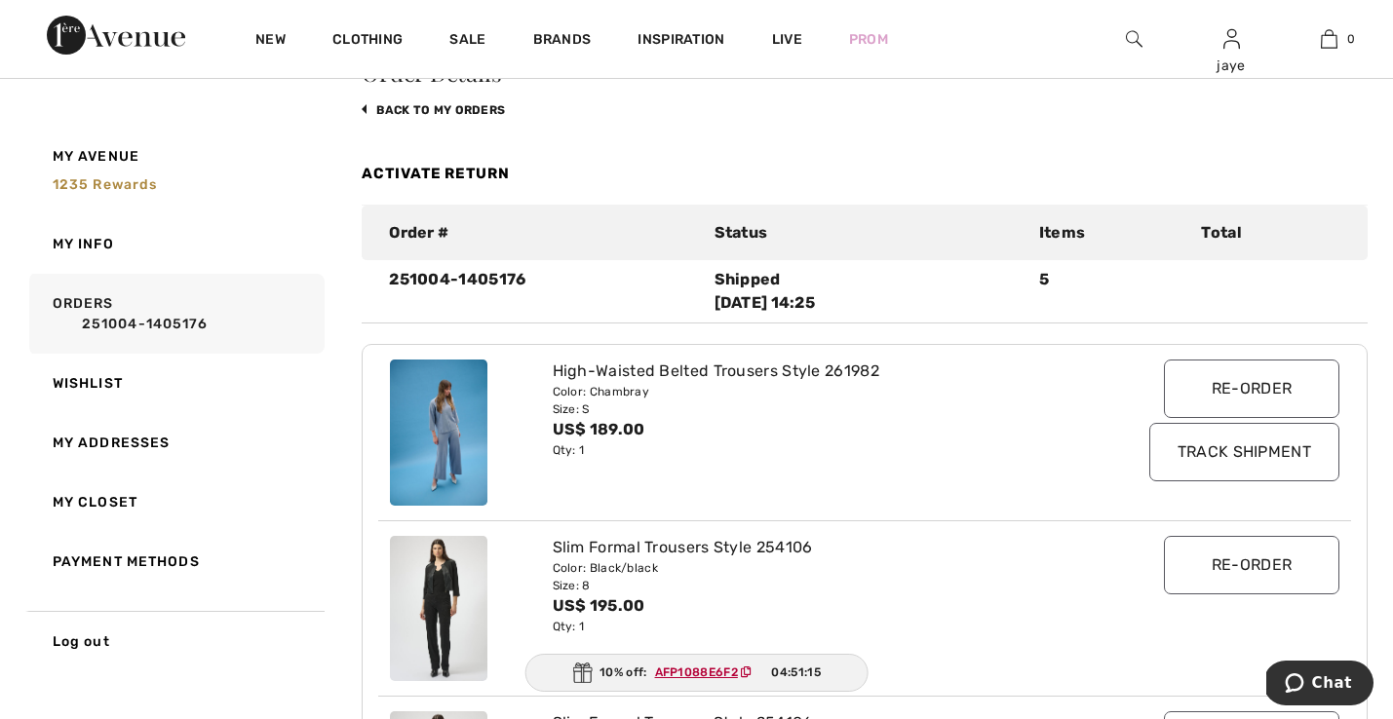
click at [478, 171] on link "Activate Return" at bounding box center [436, 174] width 148 height 18
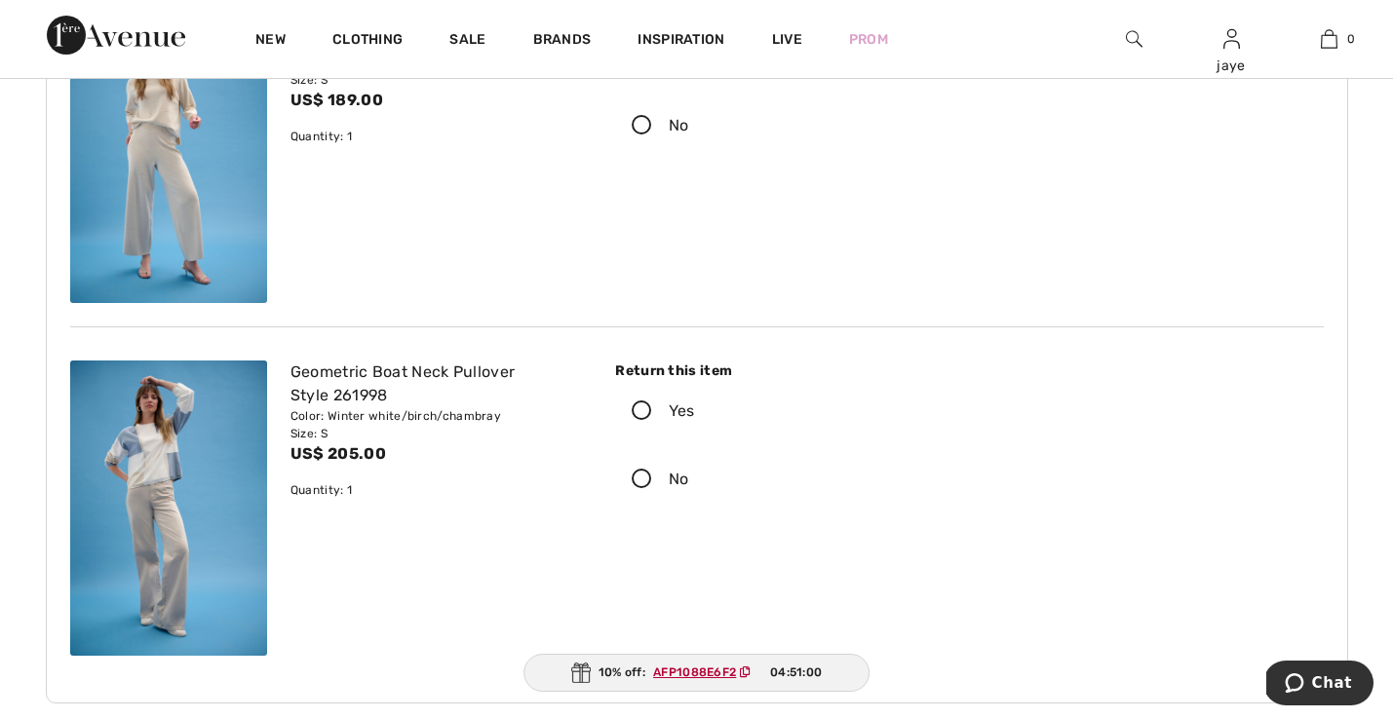
scroll to position [1377, 0]
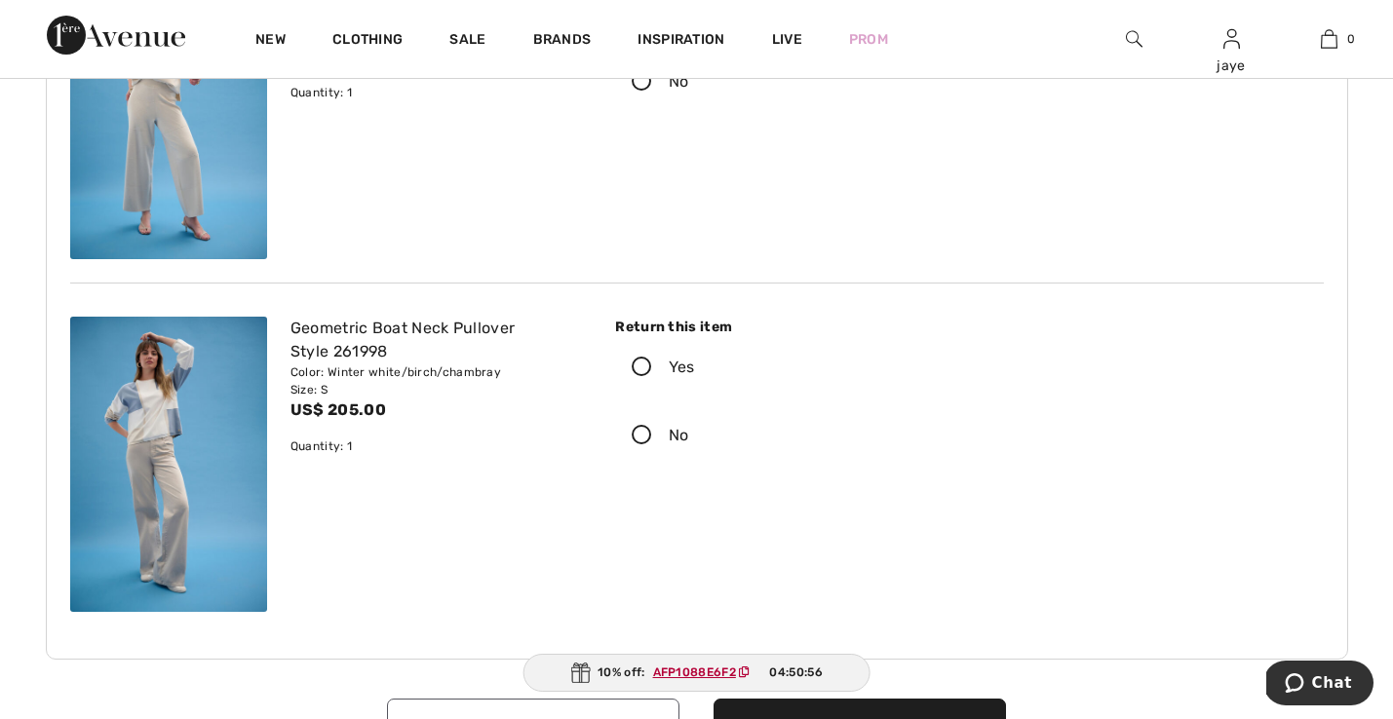
click at [643, 363] on icon at bounding box center [642, 368] width 52 height 20
click at [695, 363] on input "Yes" at bounding box center [701, 367] width 13 height 58
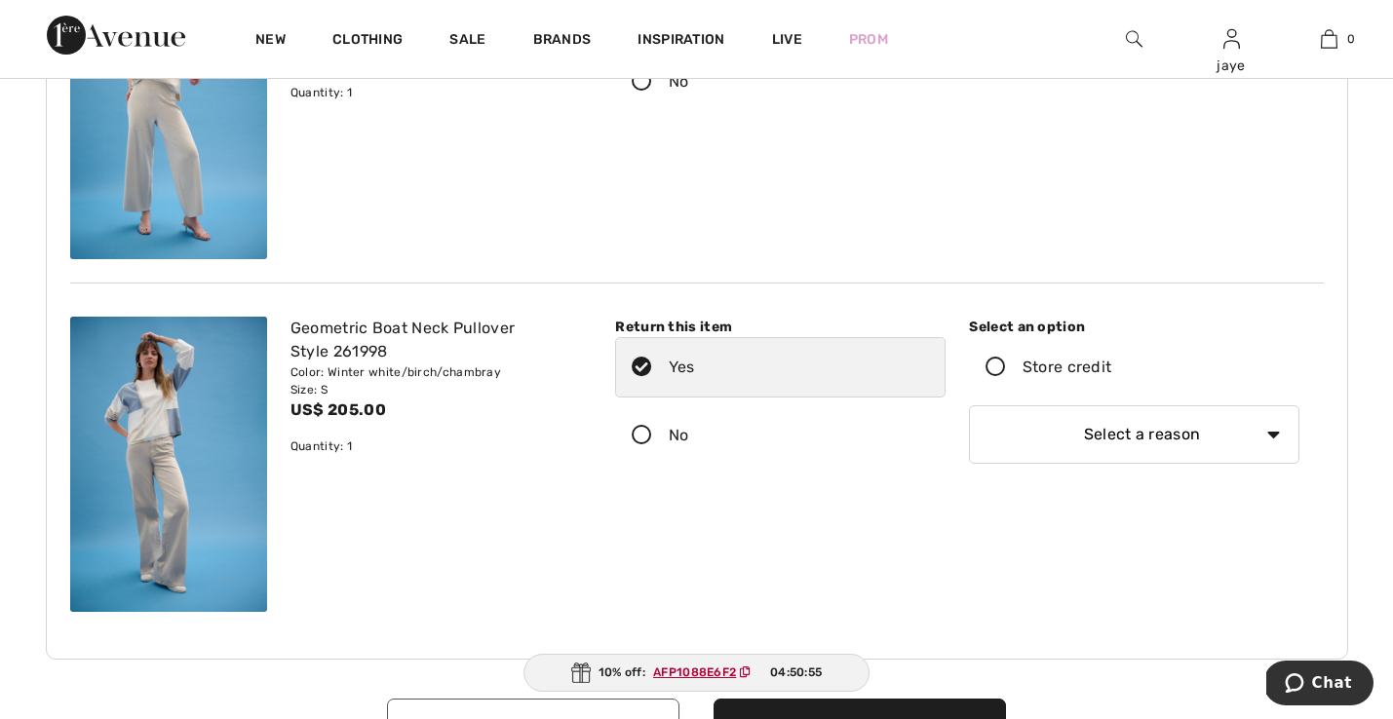
click at [994, 358] on icon at bounding box center [996, 368] width 52 height 20
click at [1111, 358] on input "Store credit" at bounding box center [1117, 367] width 13 height 58
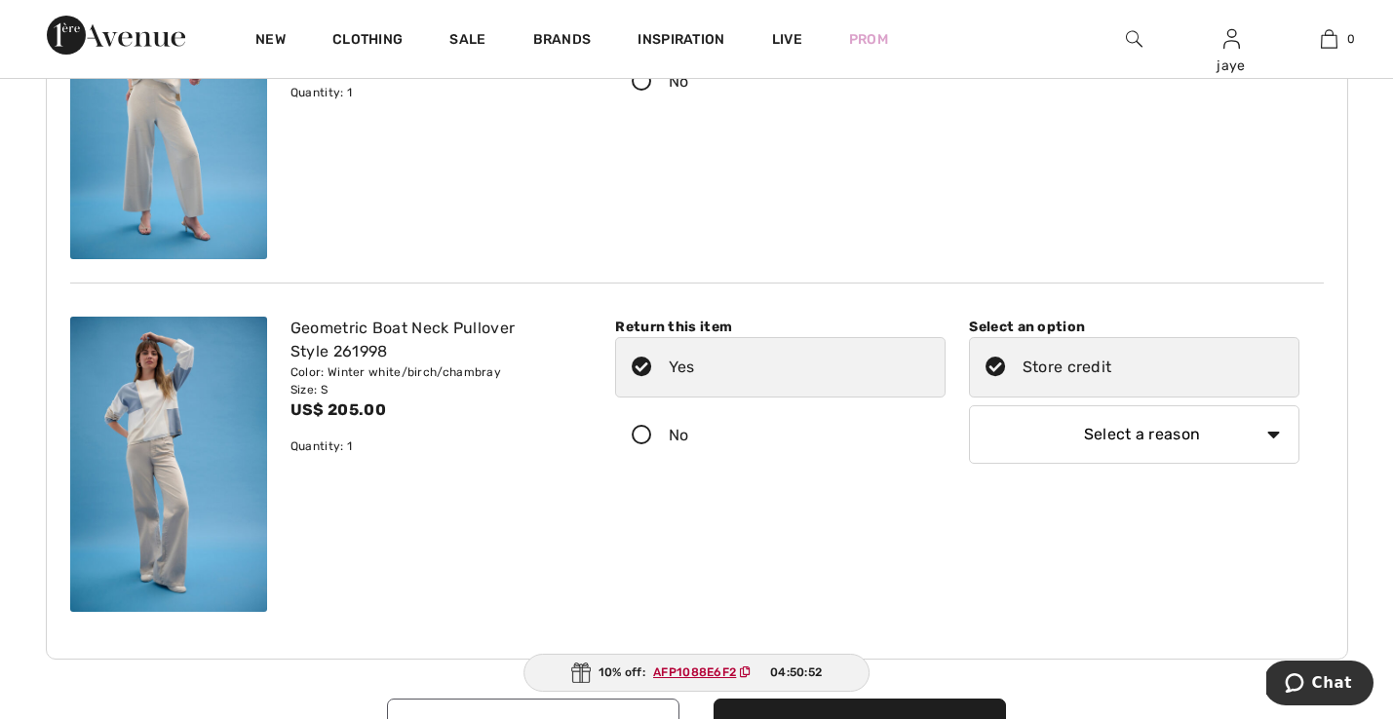
select select "4"
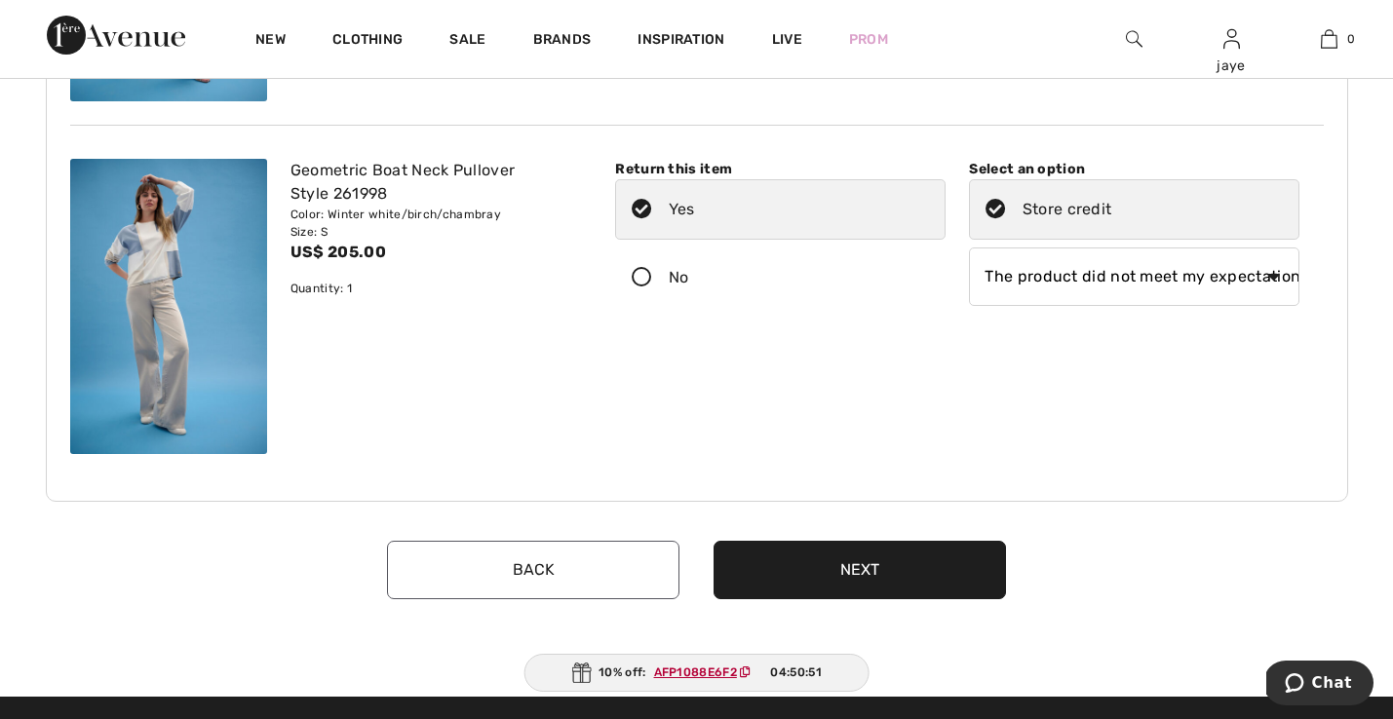
scroll to position [1541, 0]
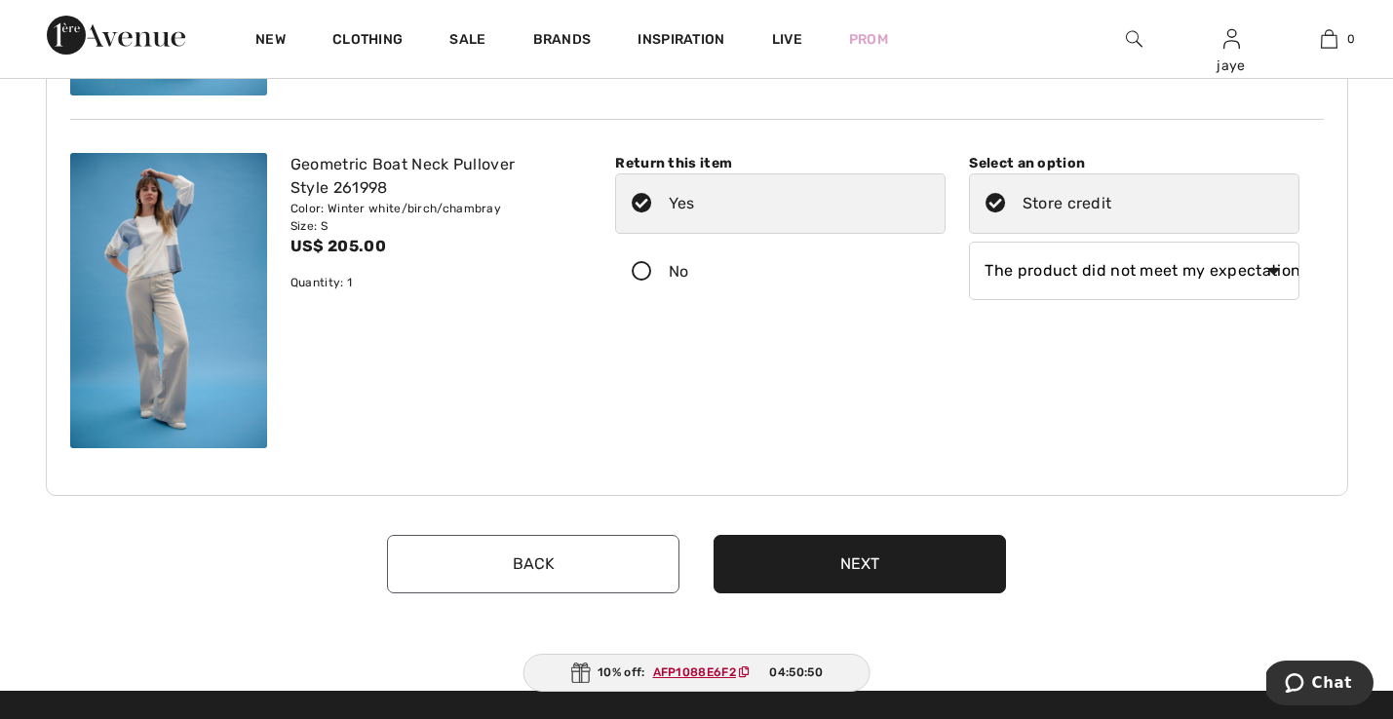
click at [880, 561] on button "Next" at bounding box center [859, 564] width 292 height 58
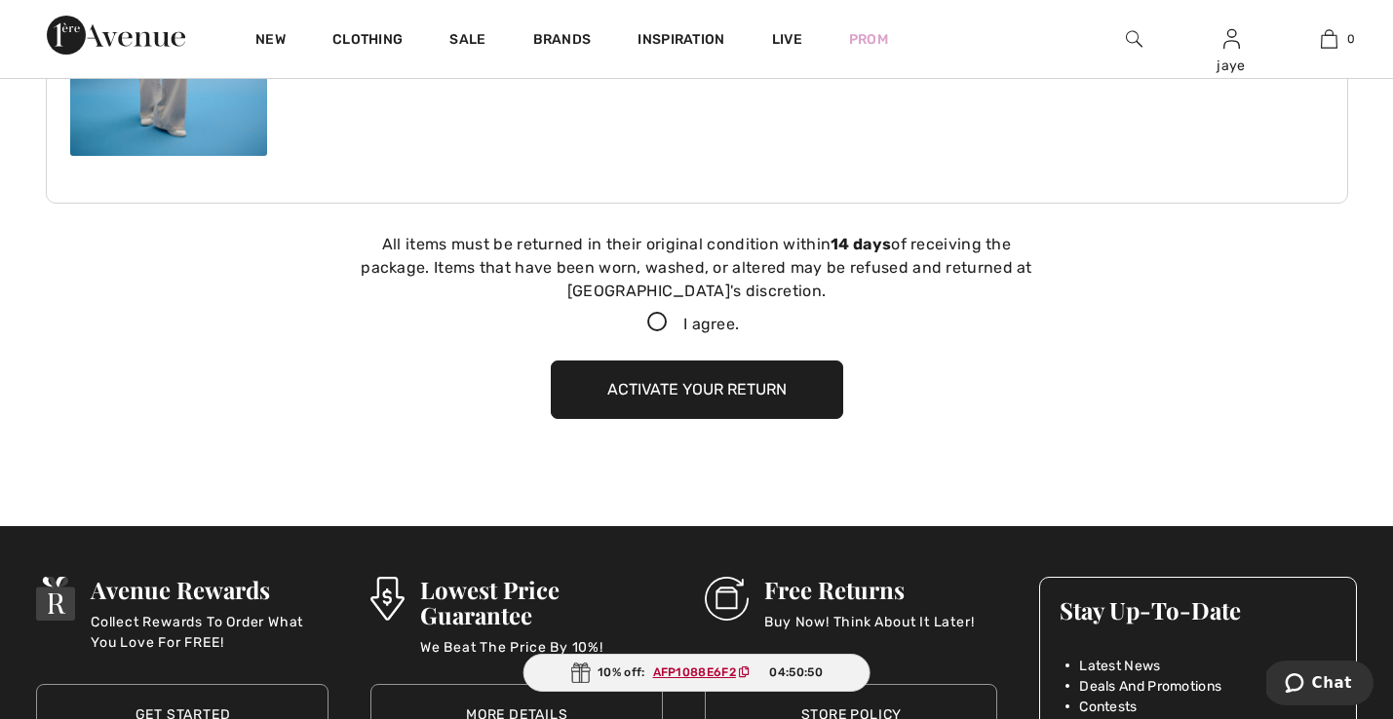
scroll to position [1947, 0]
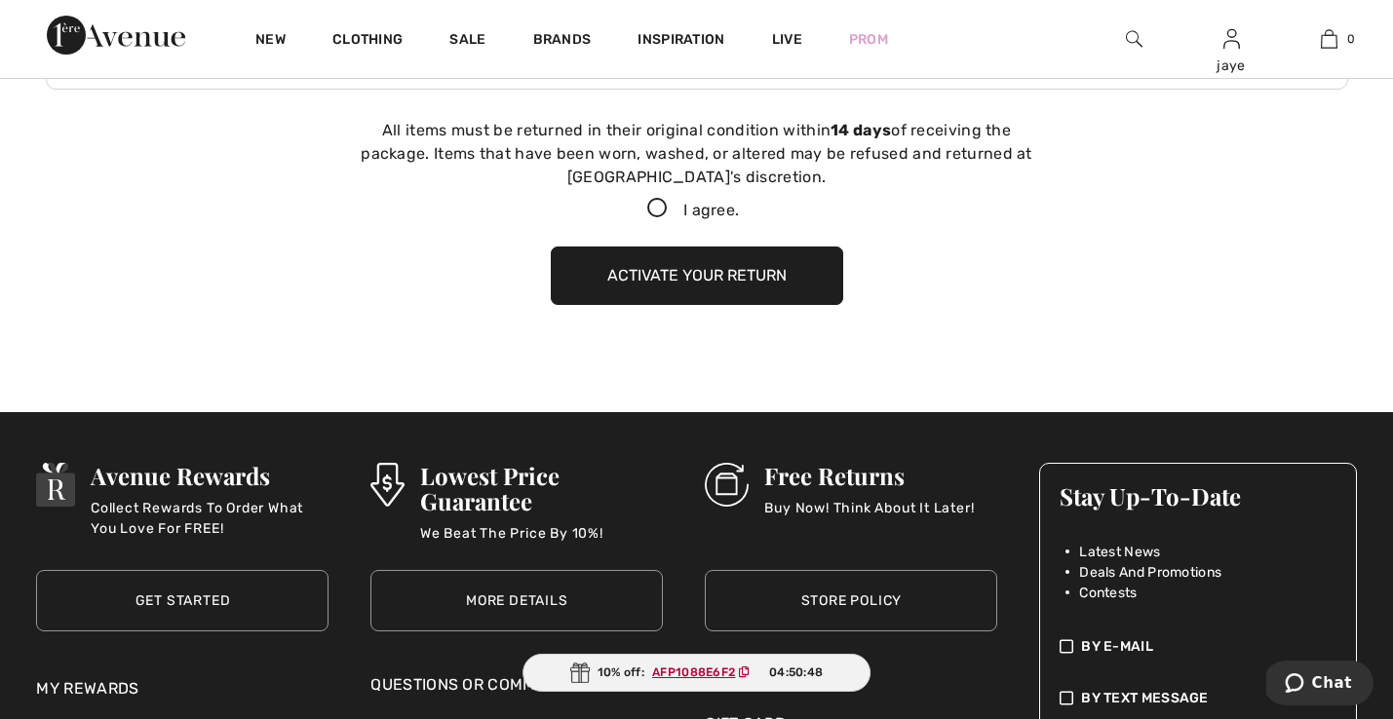
click at [654, 210] on icon at bounding box center [657, 209] width 52 height 20
click at [739, 210] on input "I agree." at bounding box center [745, 209] width 13 height 13
checkbox input "true"
click at [662, 269] on button "Activate your return" at bounding box center [697, 276] width 292 height 58
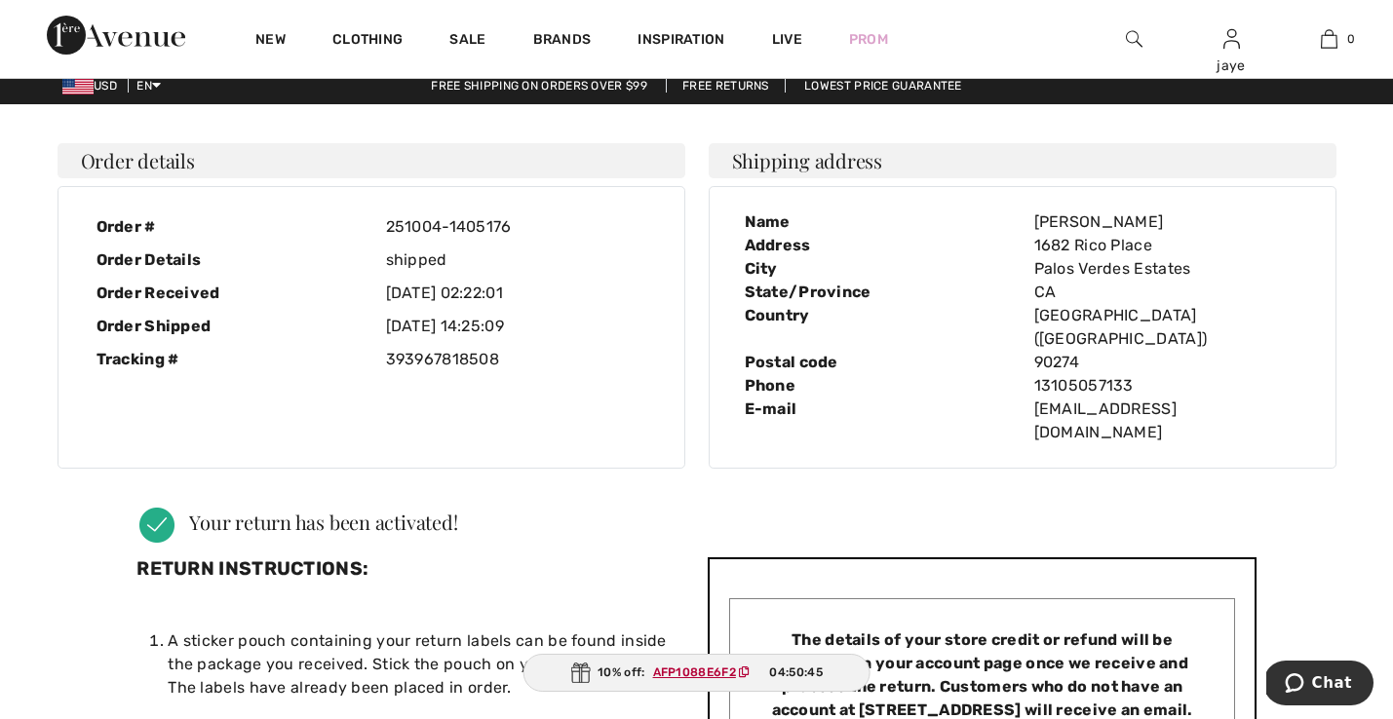
scroll to position [0, 0]
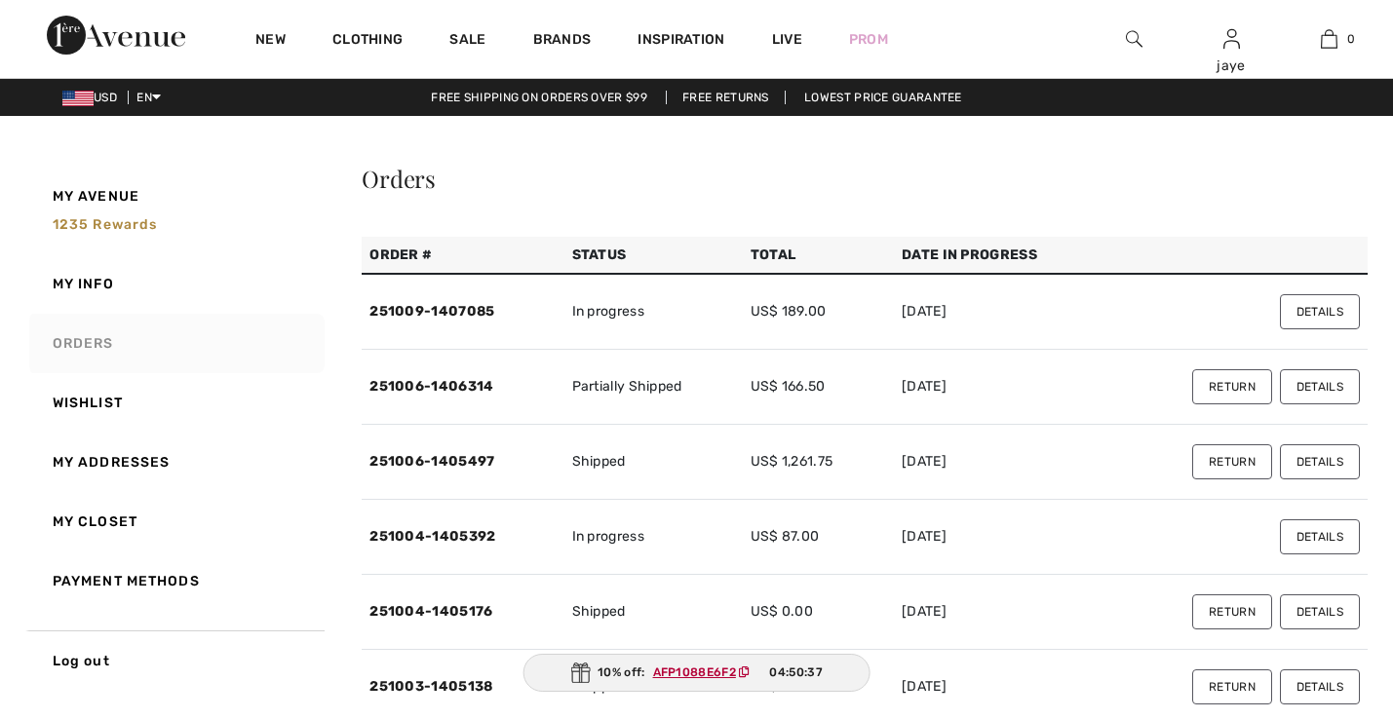
checkbox input "true"
click at [160, 344] on link "Orders" at bounding box center [174, 343] width 299 height 59
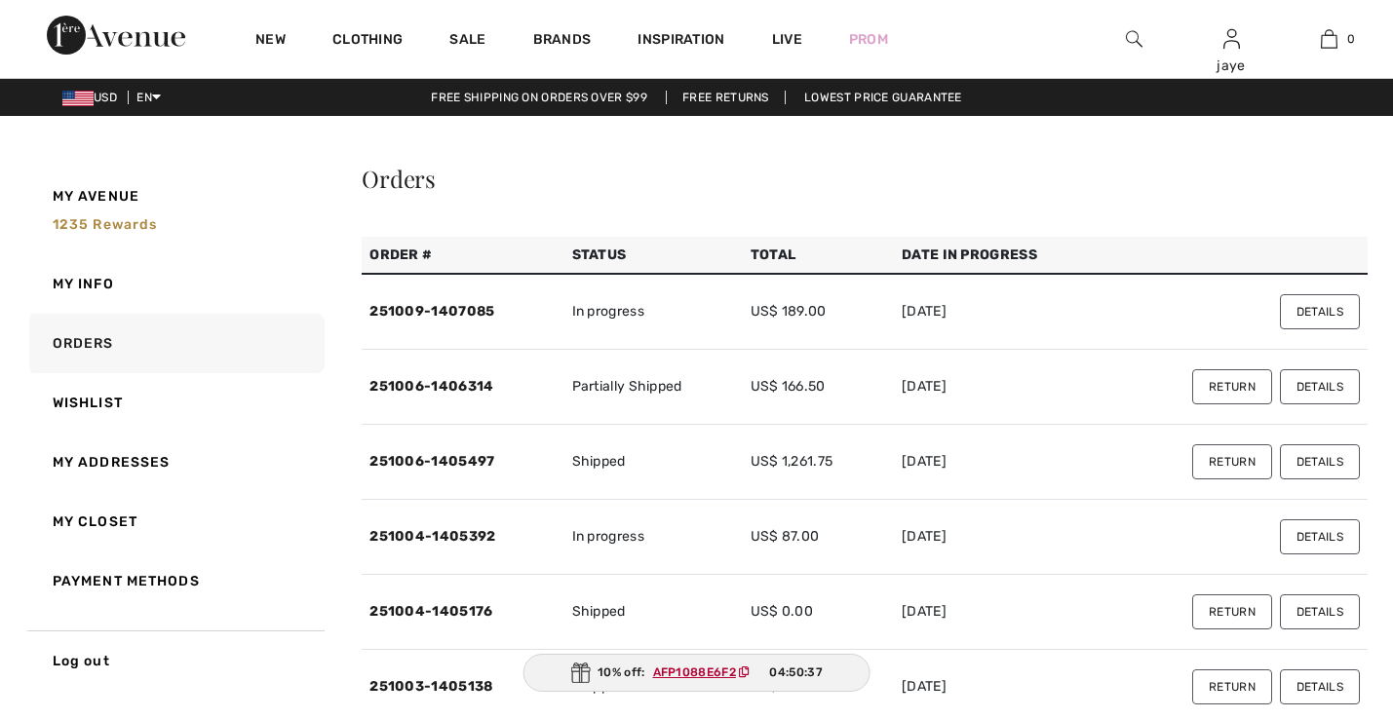
scroll to position [106, 0]
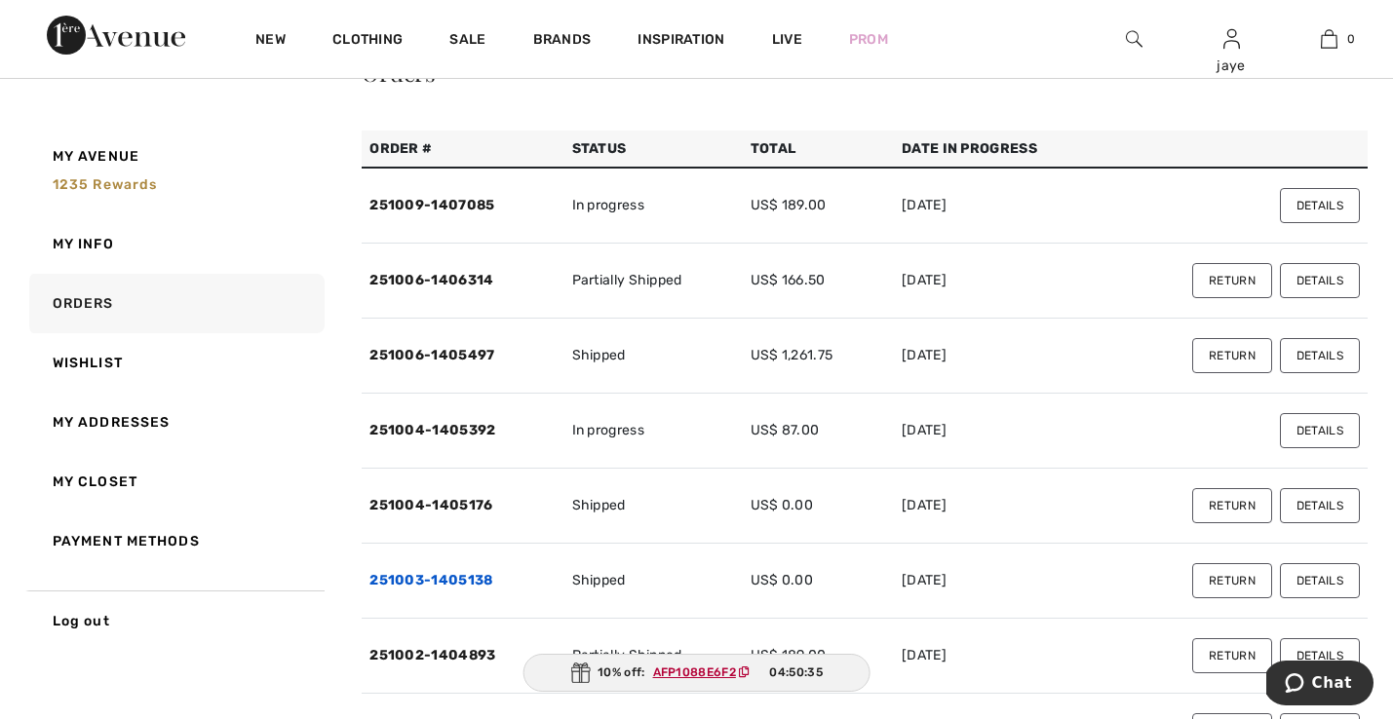
click at [427, 578] on link "251003-1405138" at bounding box center [430, 580] width 123 height 17
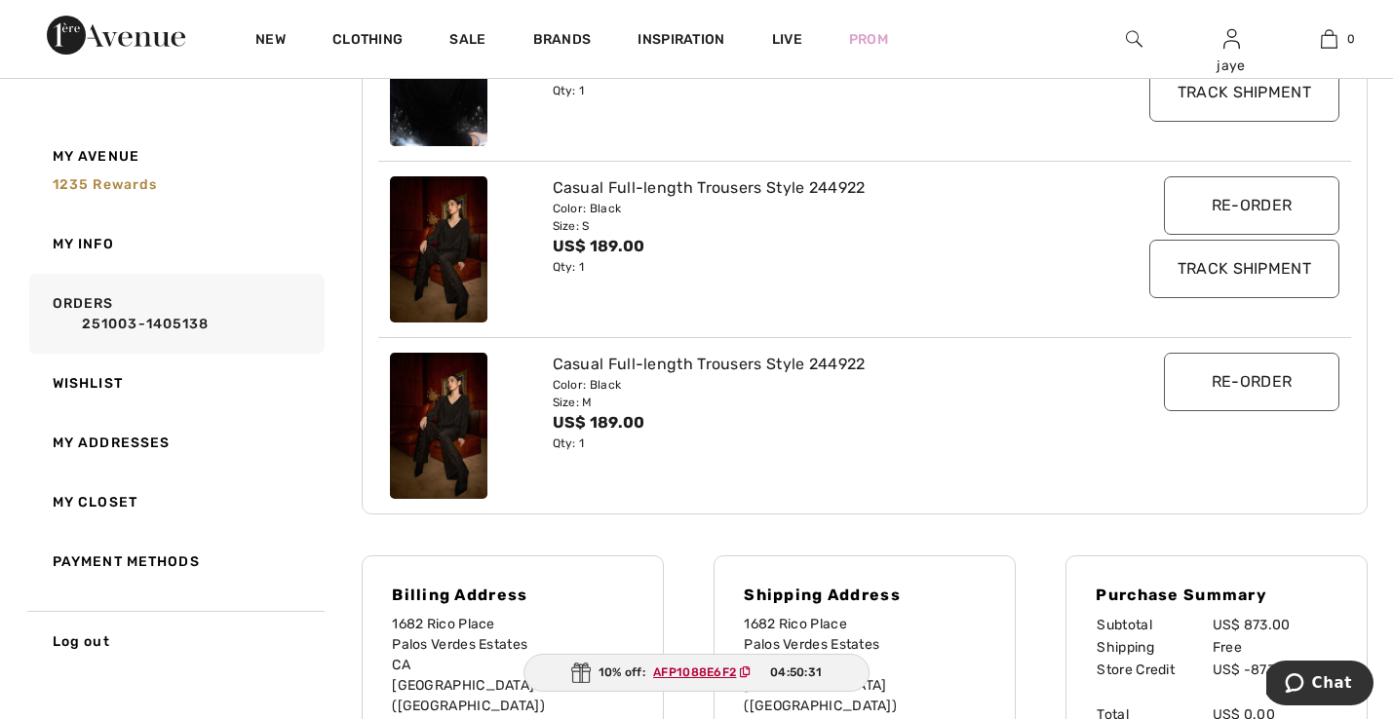
scroll to position [846, 0]
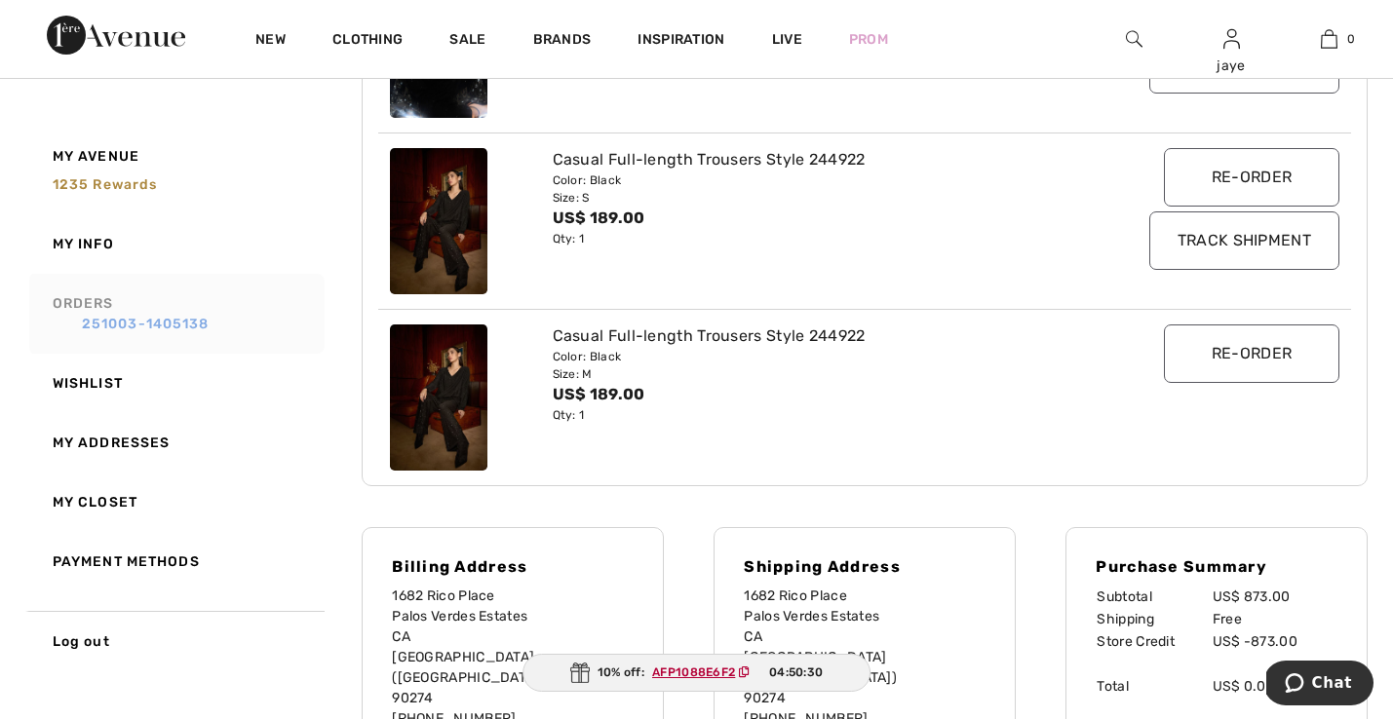
click at [206, 324] on link "251003-1405138" at bounding box center [185, 324] width 265 height 20
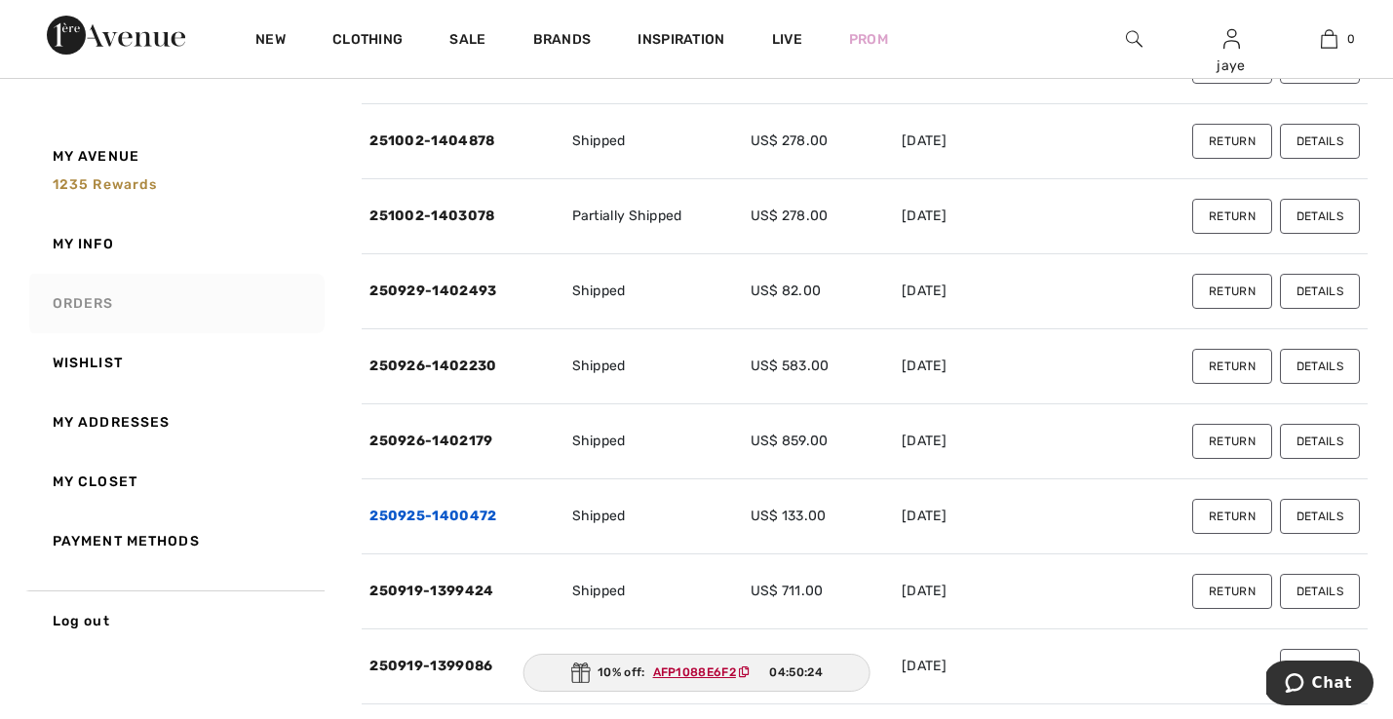
click at [470, 518] on link "250925-1400472" at bounding box center [432, 516] width 127 height 17
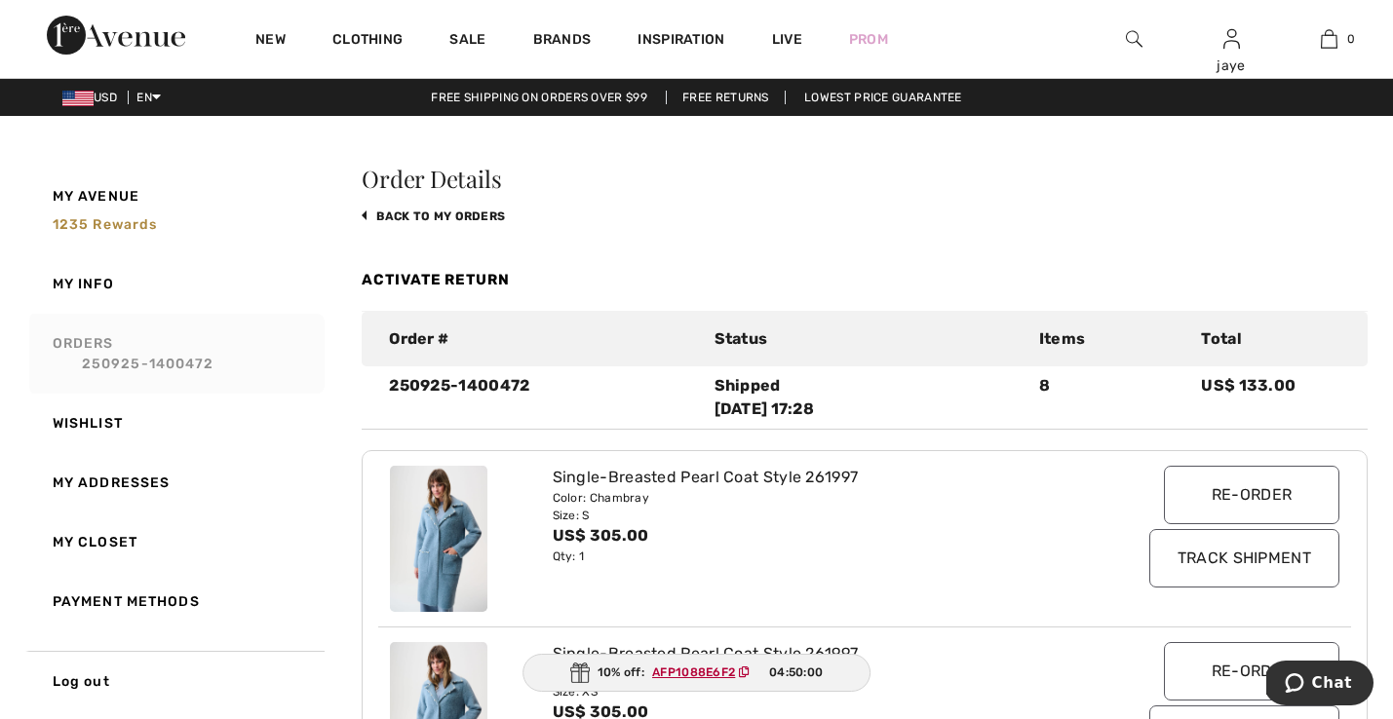
scroll to position [0, 0]
click at [489, 280] on link "Activate Return" at bounding box center [436, 280] width 148 height 18
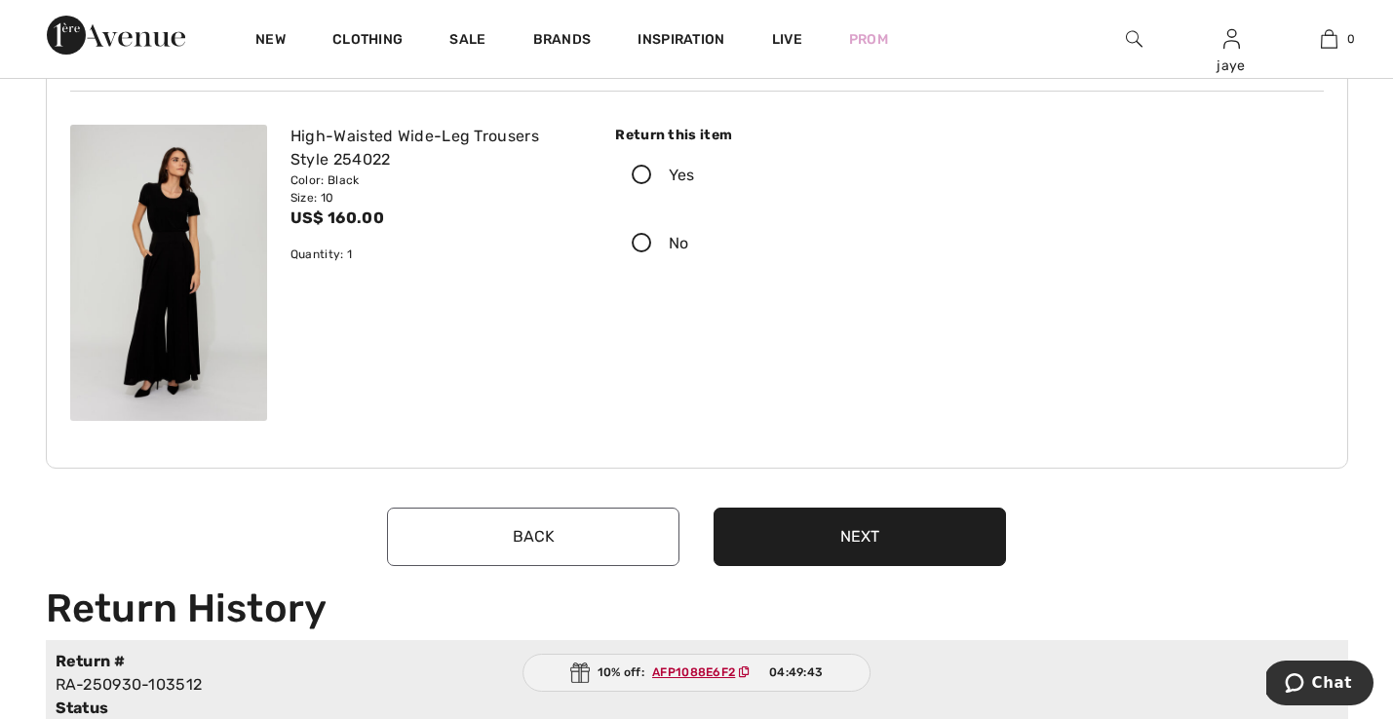
scroll to position [2629, 0]
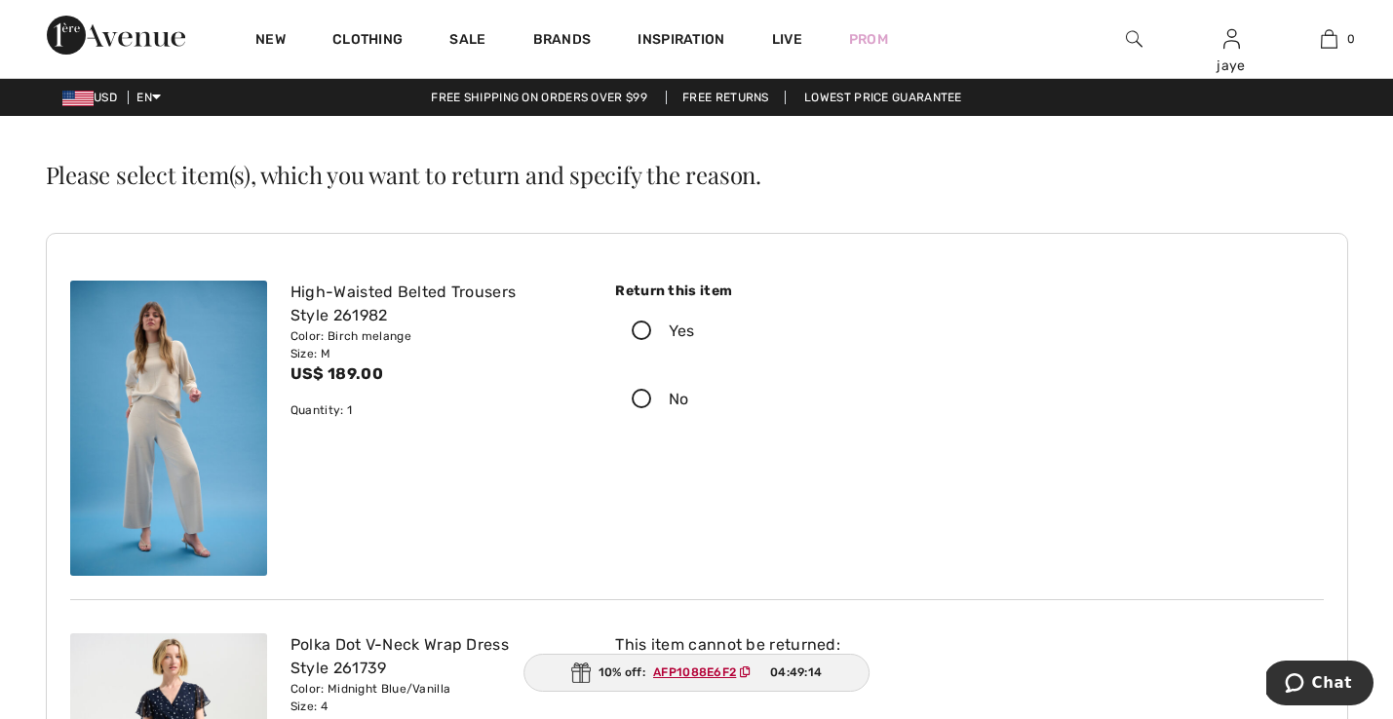
click at [642, 331] on icon at bounding box center [642, 332] width 52 height 20
click at [695, 331] on input "Yes" at bounding box center [701, 331] width 13 height 58
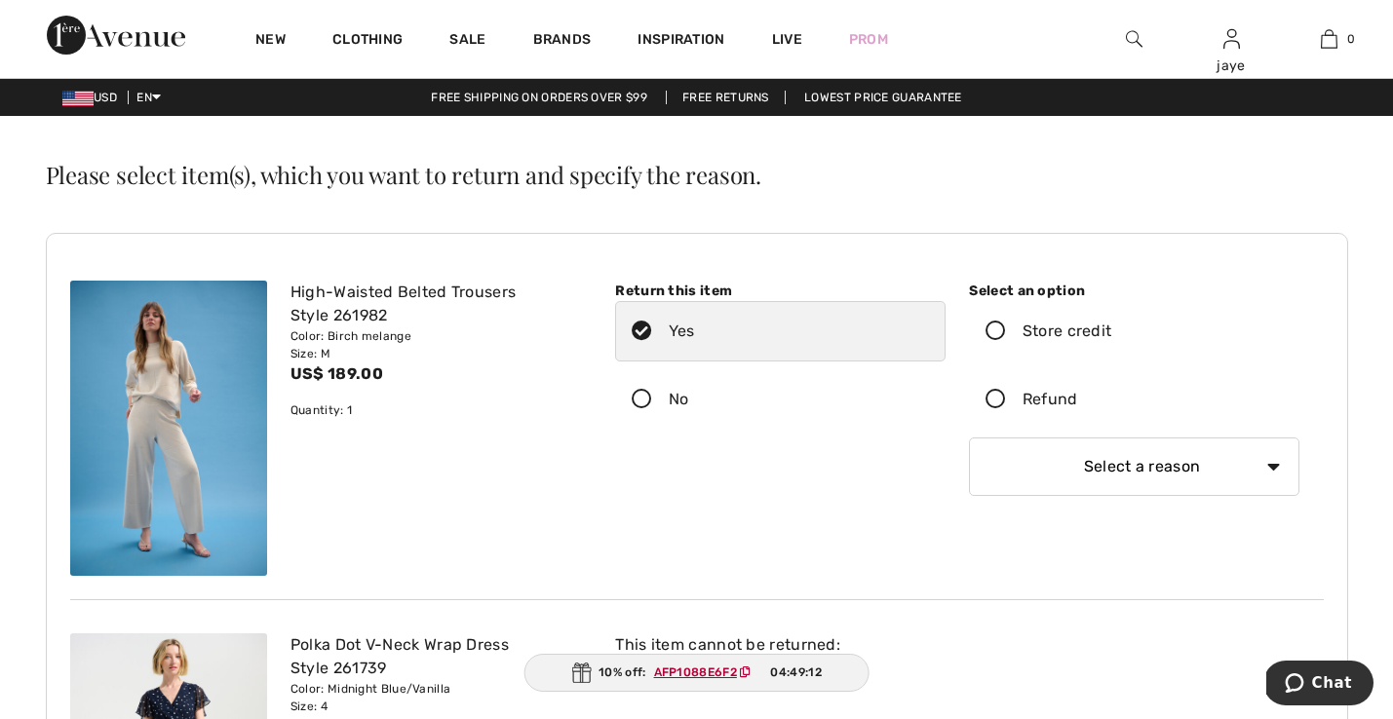
click at [997, 332] on icon at bounding box center [996, 332] width 52 height 20
click at [1111, 332] on input "Store credit" at bounding box center [1117, 331] width 13 height 58
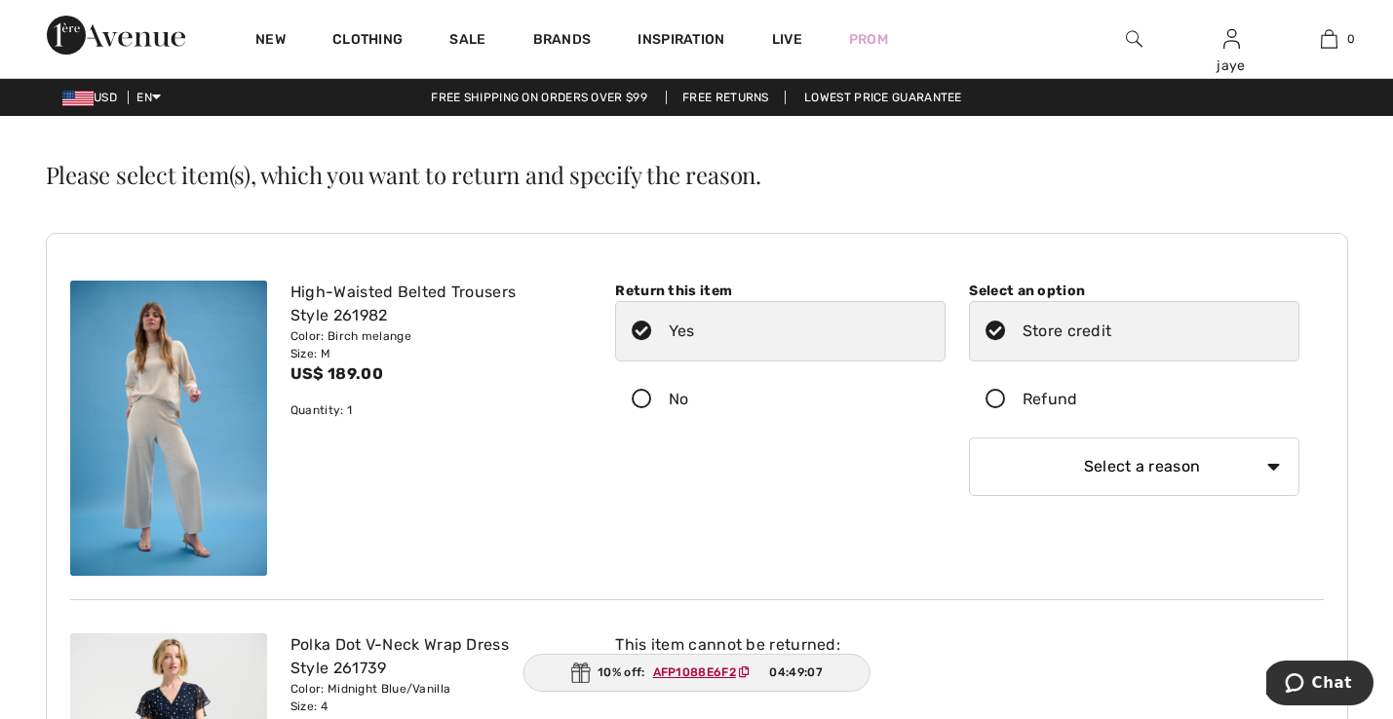
select select "4"
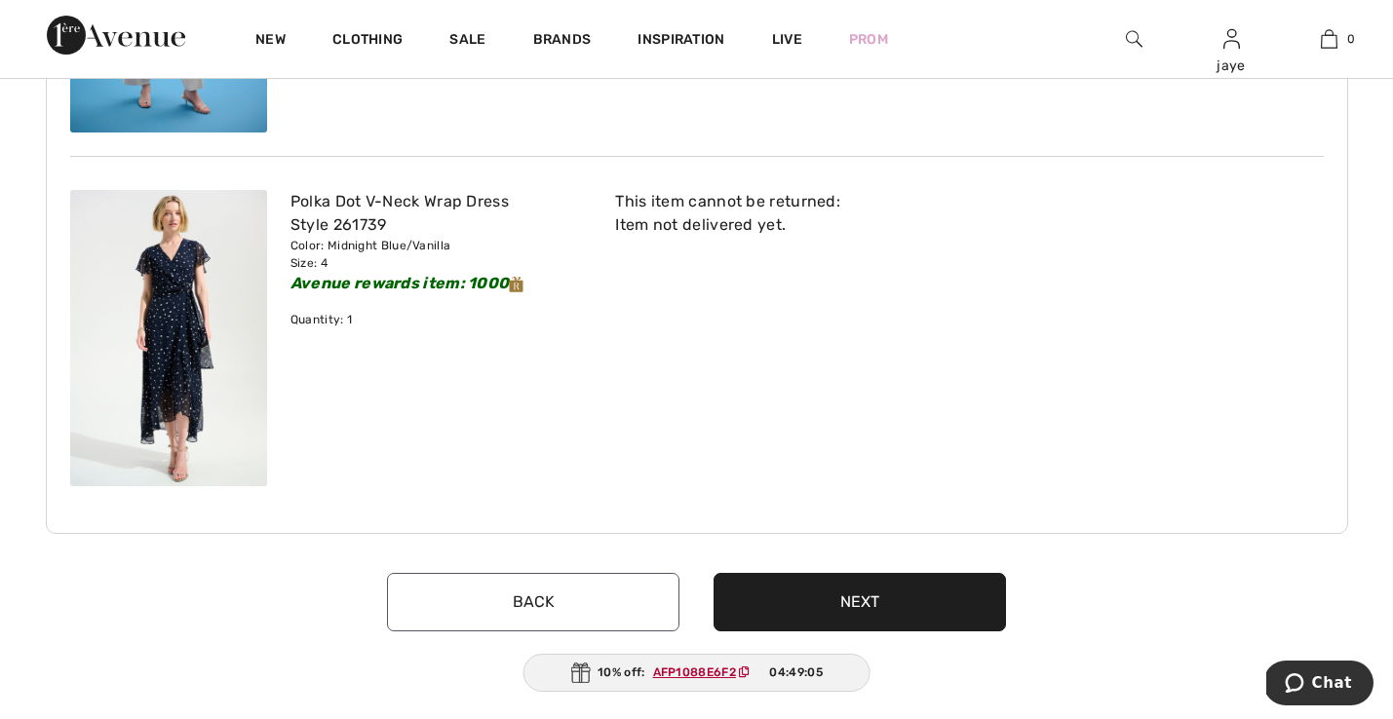
click at [917, 594] on button "Next" at bounding box center [859, 602] width 292 height 58
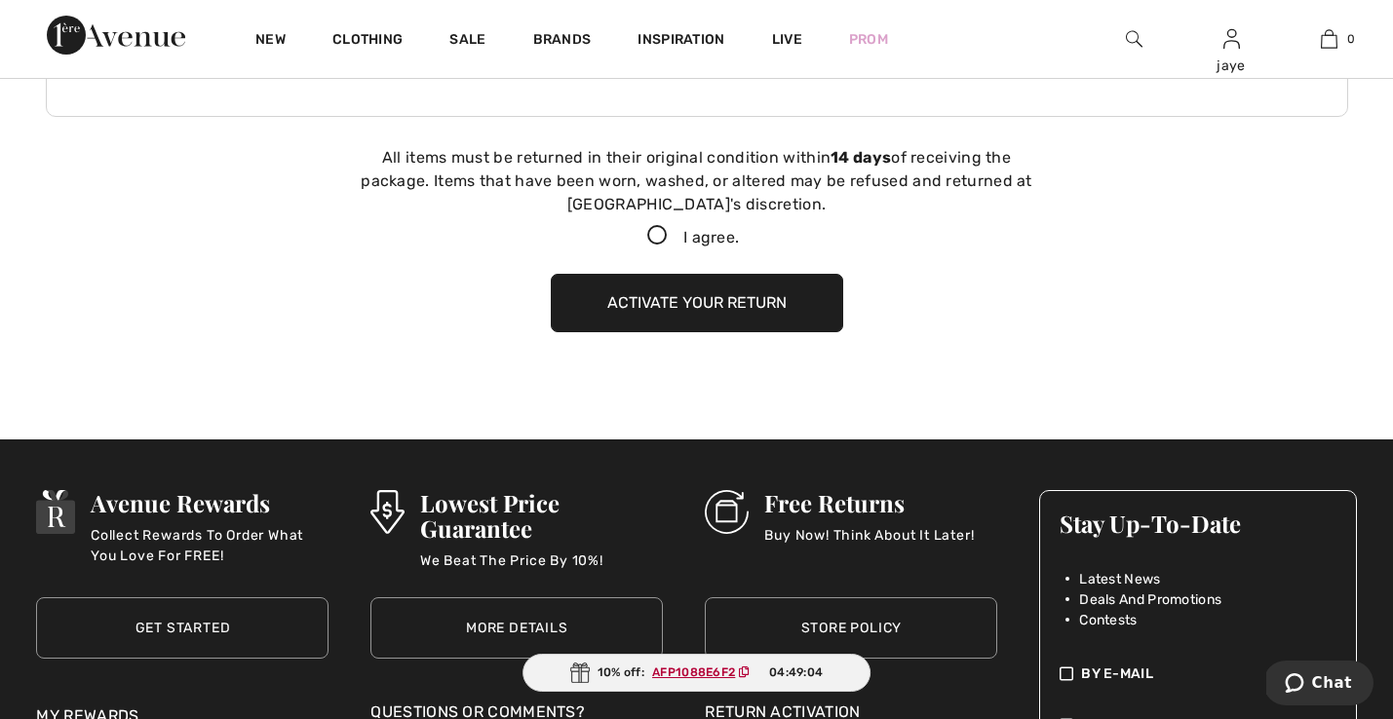
scroll to position [889, 0]
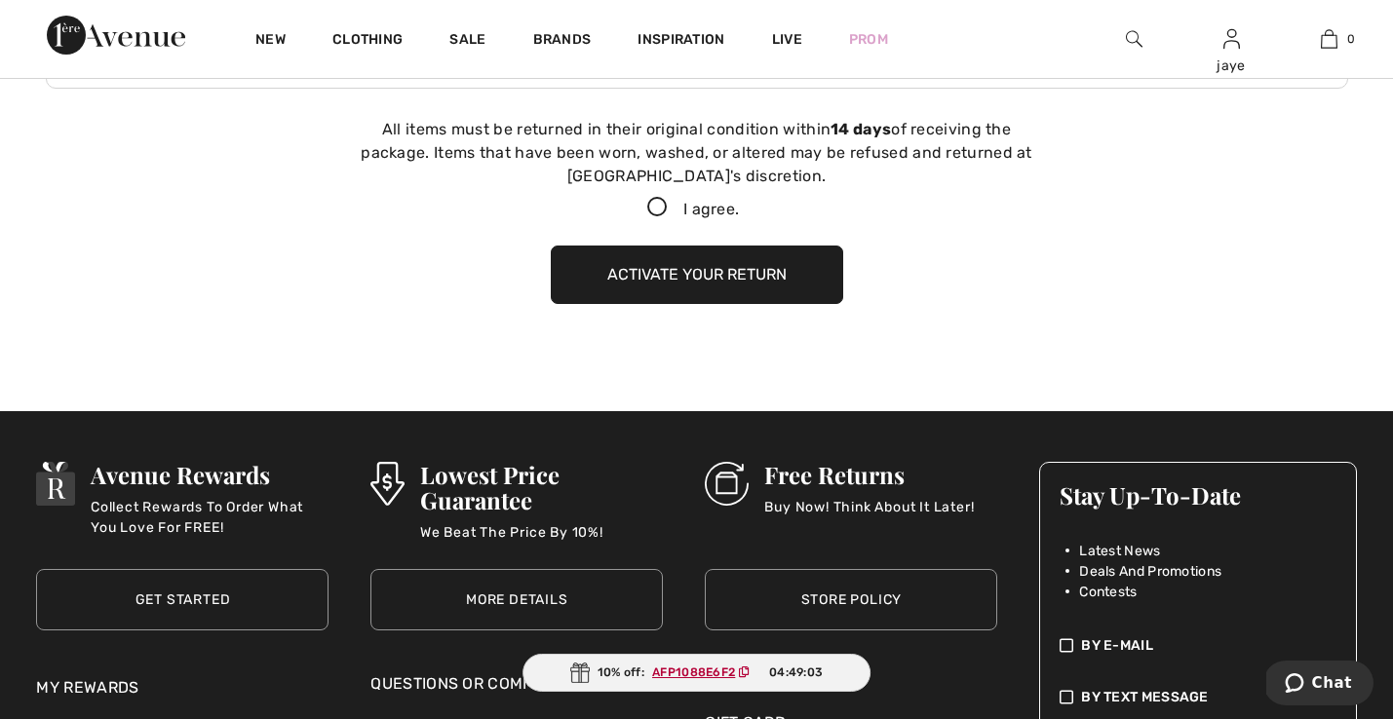
click at [656, 203] on icon at bounding box center [657, 208] width 52 height 20
click at [739, 203] on input "I agree." at bounding box center [745, 208] width 13 height 13
checkbox input "true"
click at [668, 266] on button "Activate your return" at bounding box center [697, 275] width 292 height 58
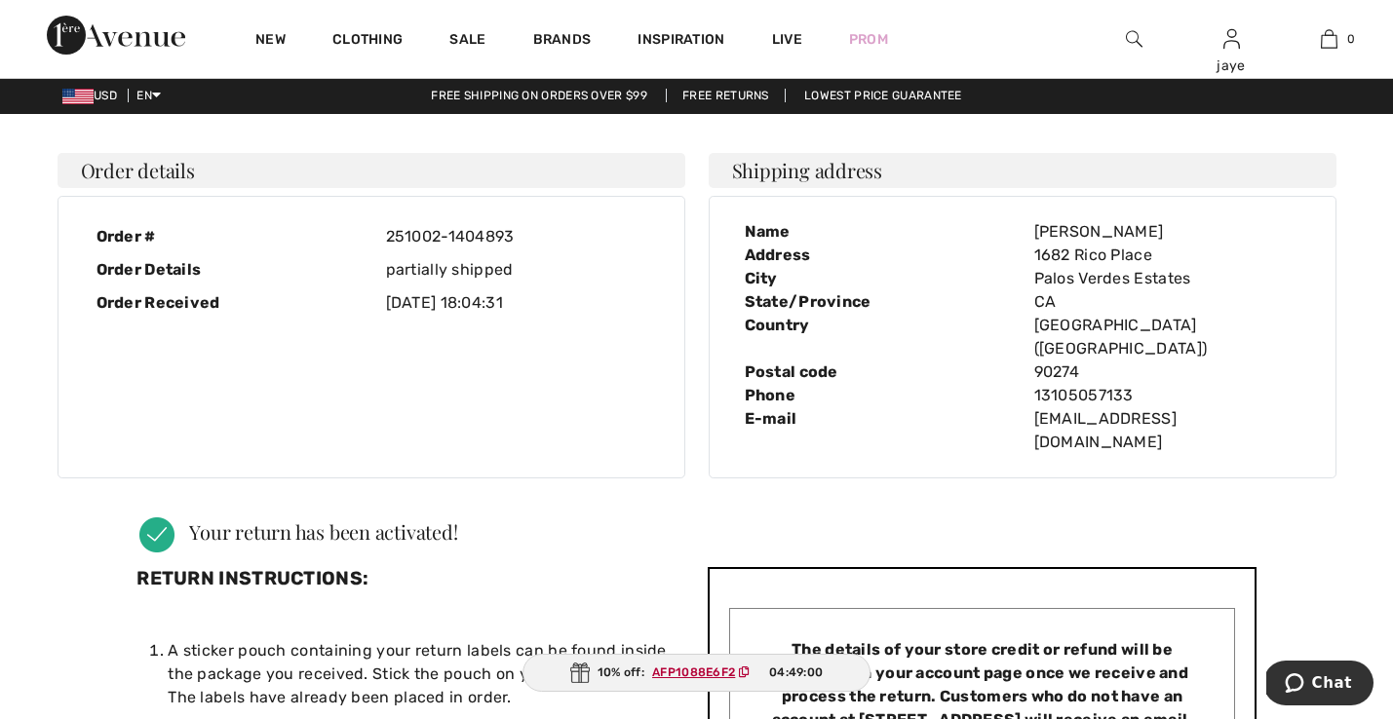
scroll to position [0, 0]
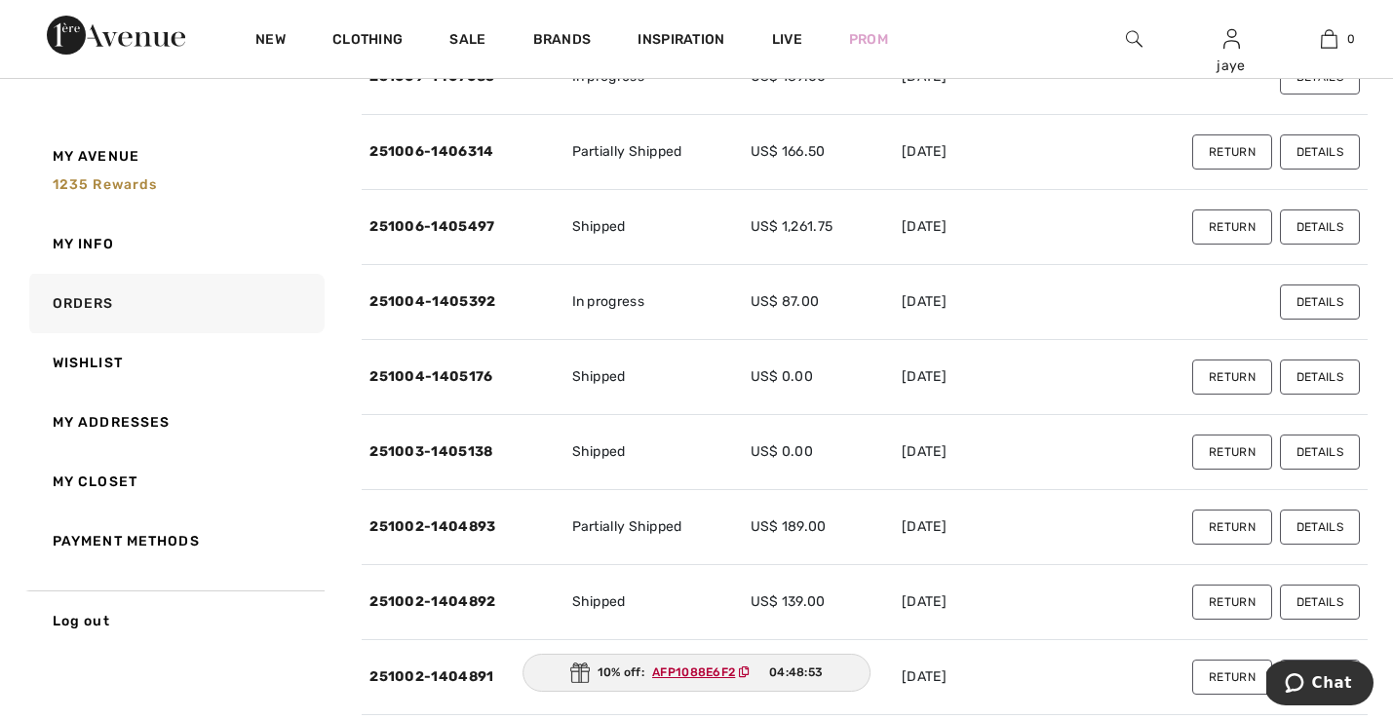
scroll to position [238, 0]
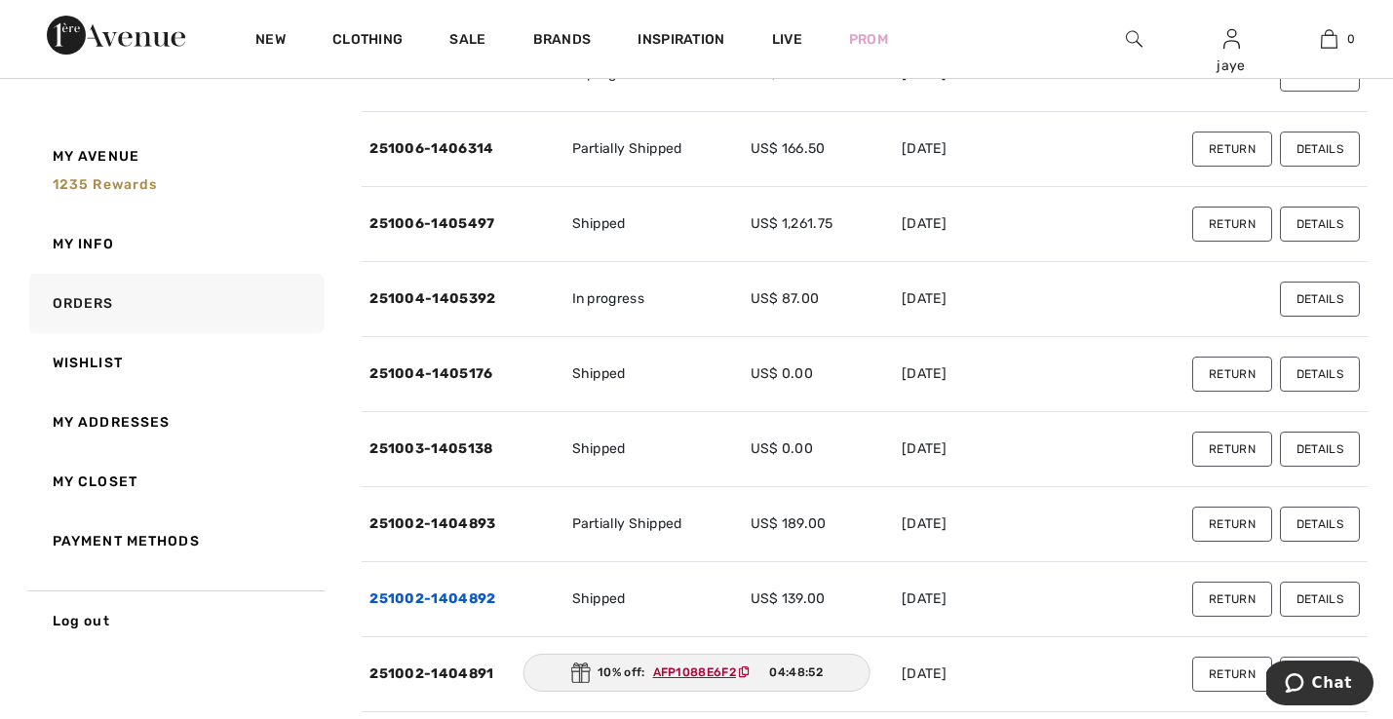
click at [427, 592] on link "251002-1404892" at bounding box center [432, 599] width 126 height 17
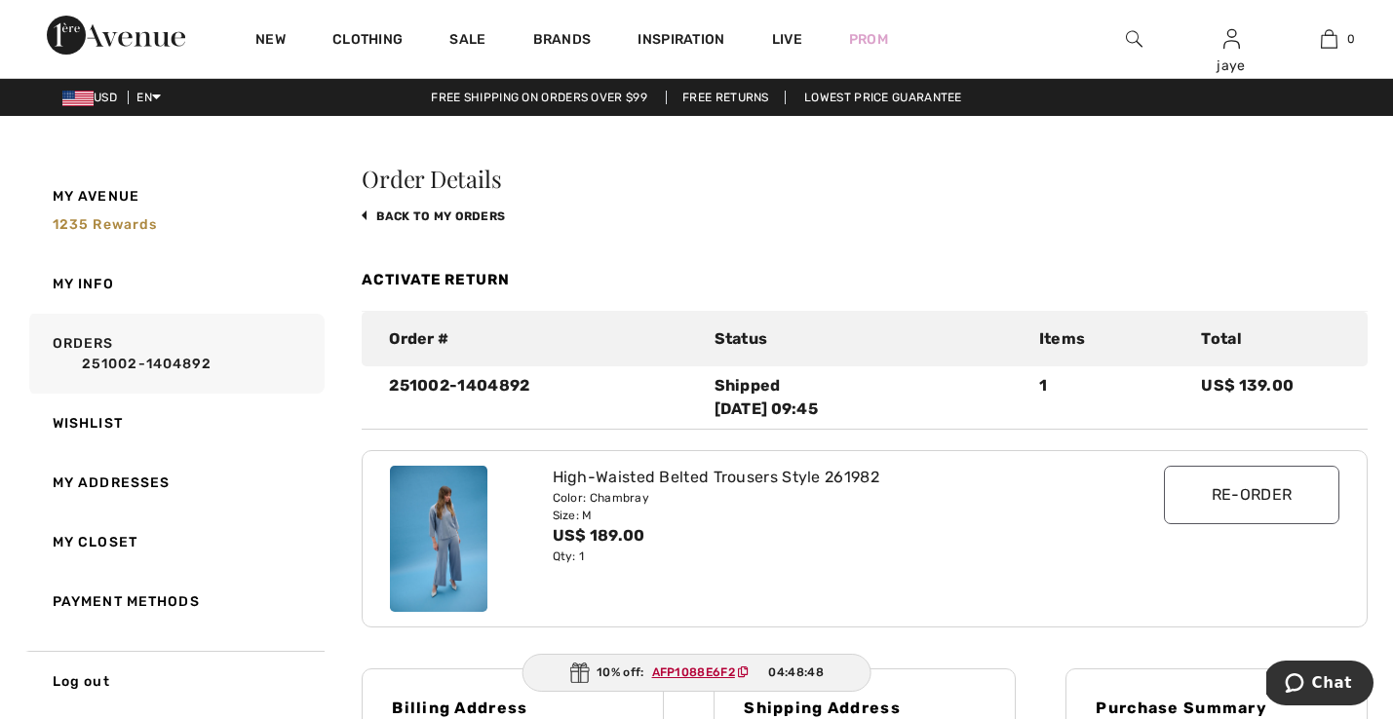
scroll to position [0, 0]
click at [495, 280] on link "Activate Return" at bounding box center [436, 280] width 148 height 18
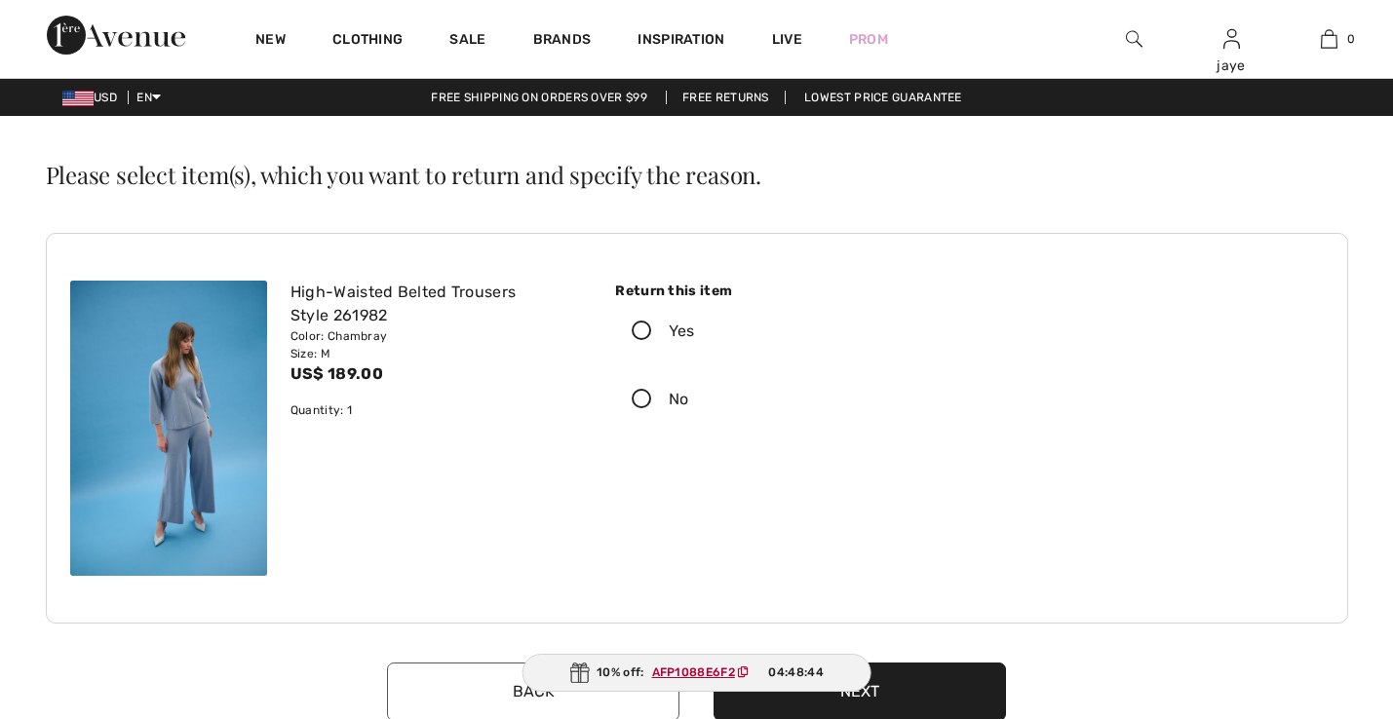
checkbox input "true"
click at [644, 326] on icon at bounding box center [642, 332] width 52 height 20
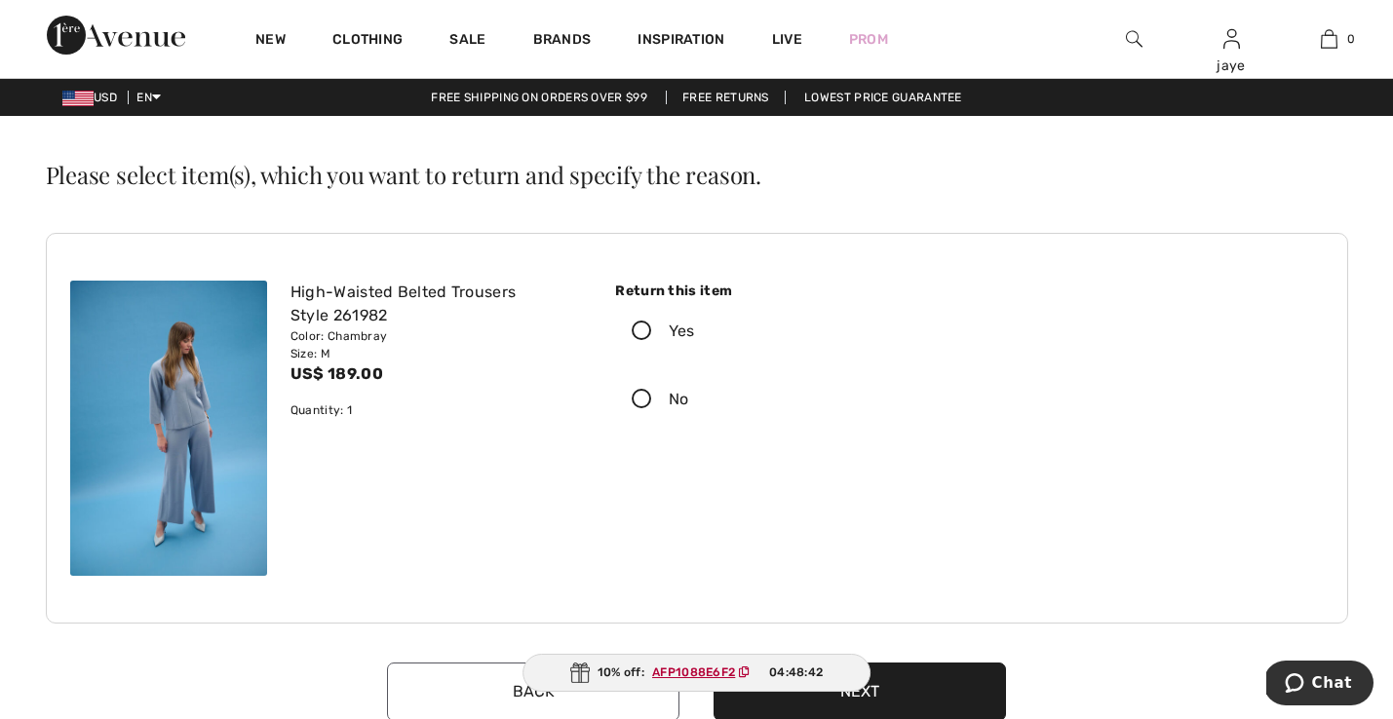
click at [695, 326] on input "Yes" at bounding box center [701, 331] width 13 height 58
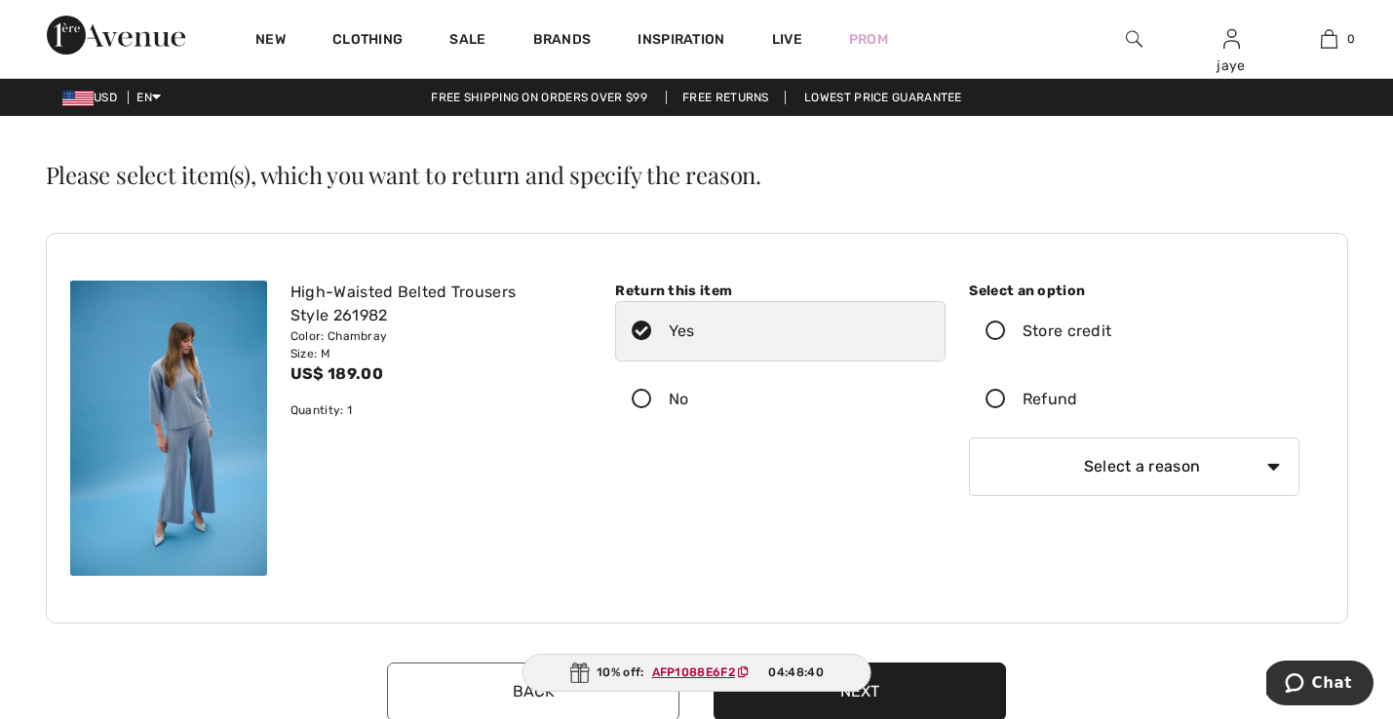
click at [999, 330] on icon at bounding box center [996, 332] width 52 height 20
click at [1111, 330] on input "Store credit" at bounding box center [1117, 331] width 13 height 58
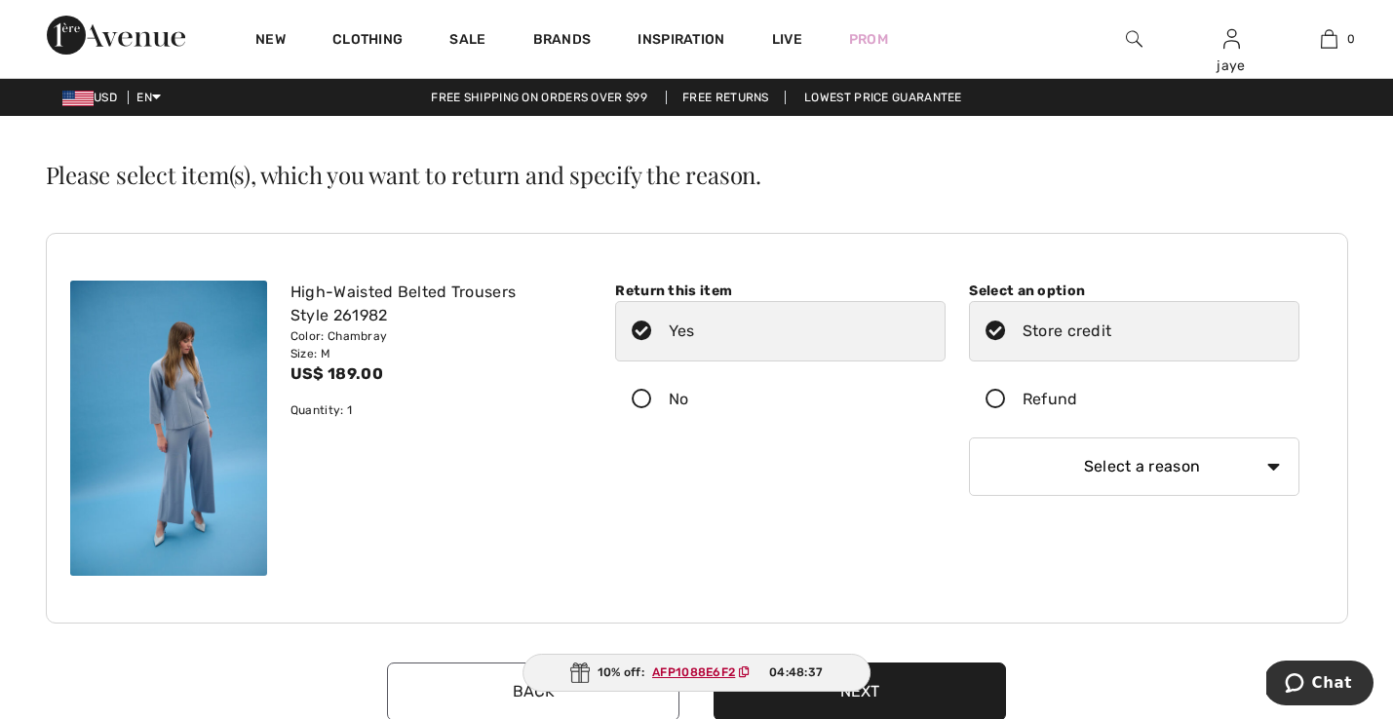
select select "6"
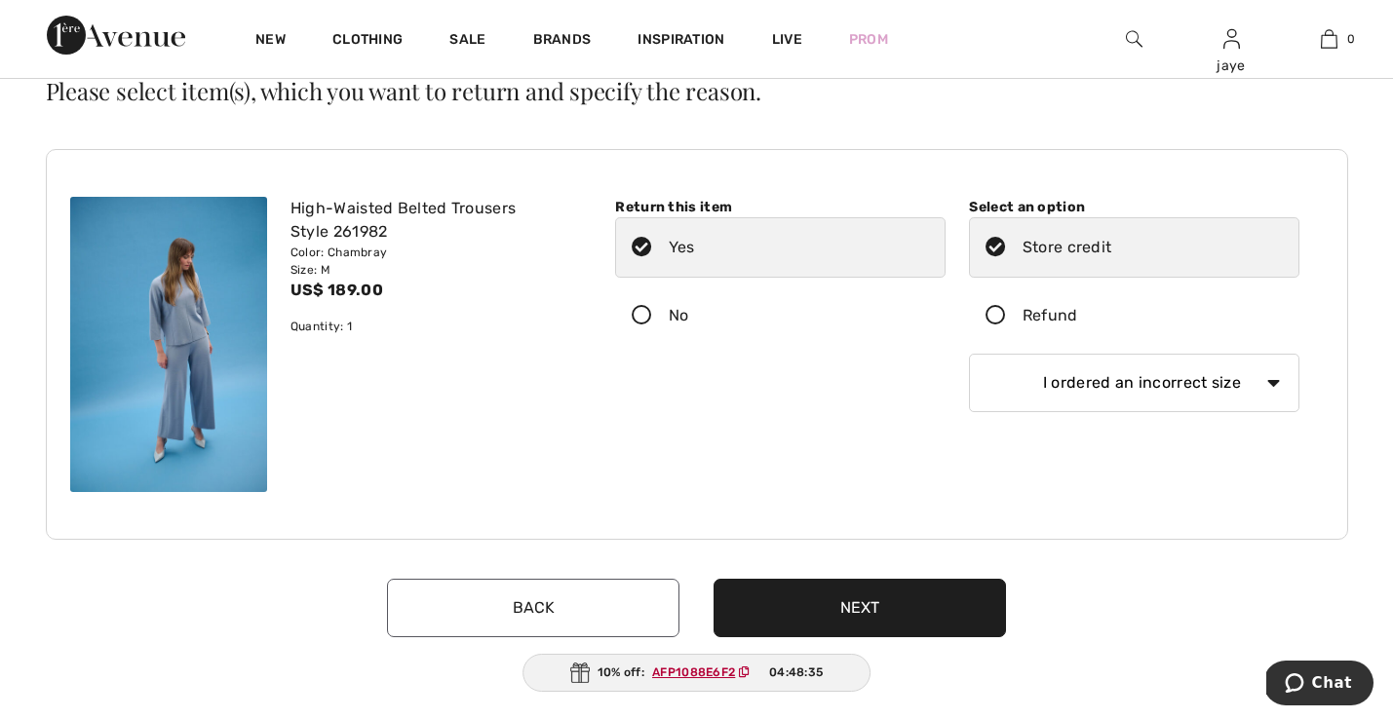
scroll to position [147, 0]
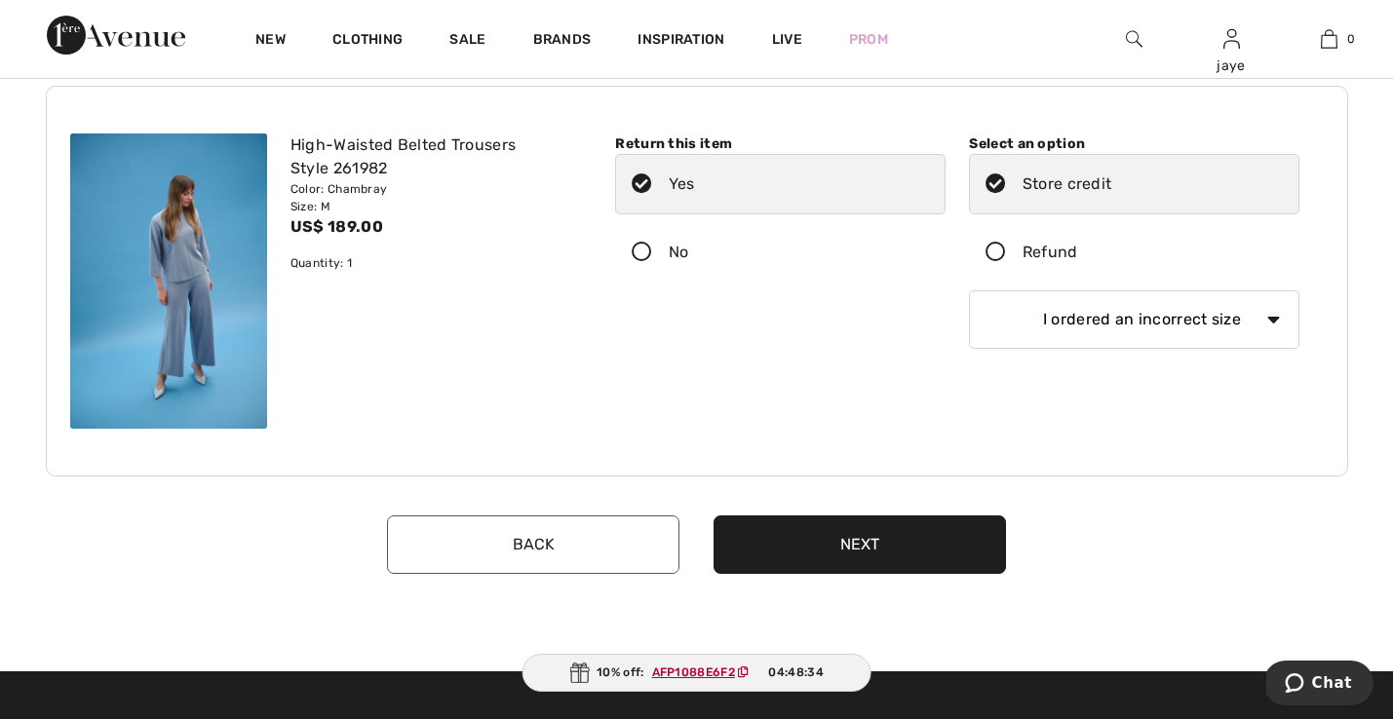
click at [860, 554] on button "Next" at bounding box center [859, 544] width 292 height 58
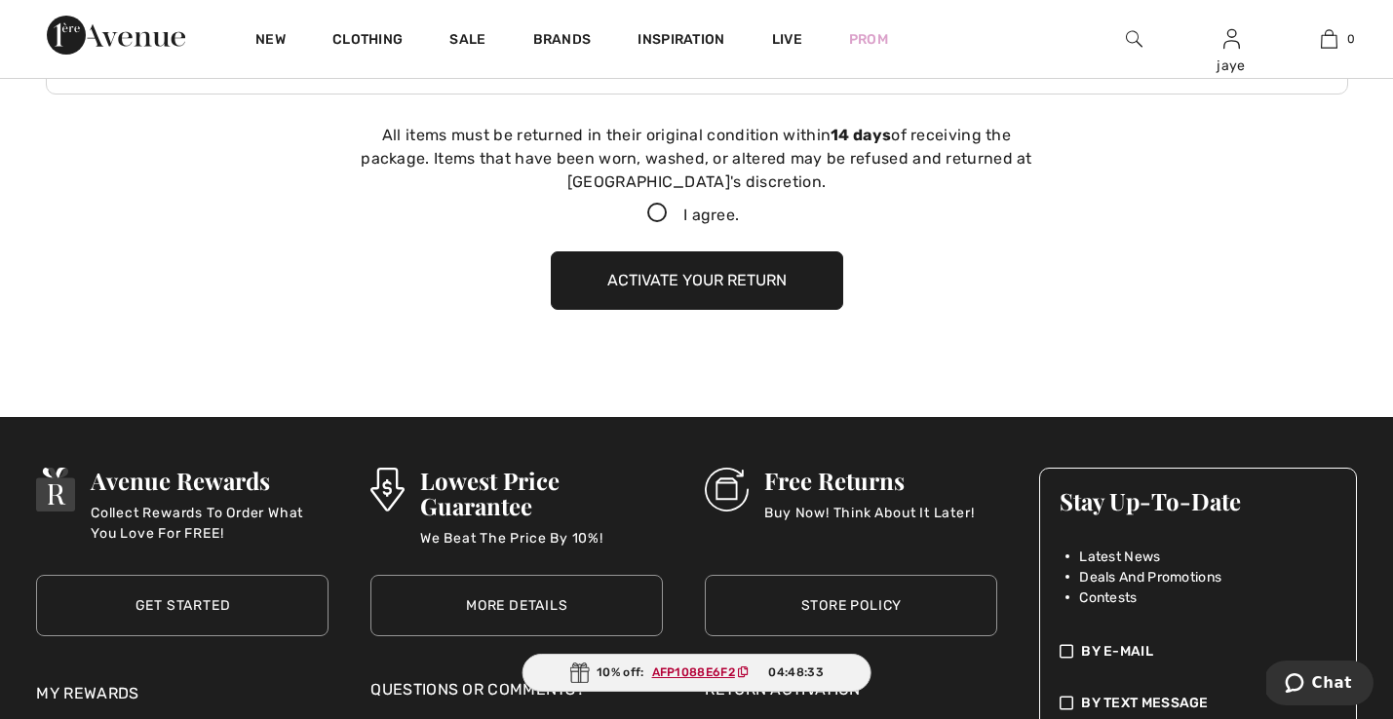
scroll to position [536, 0]
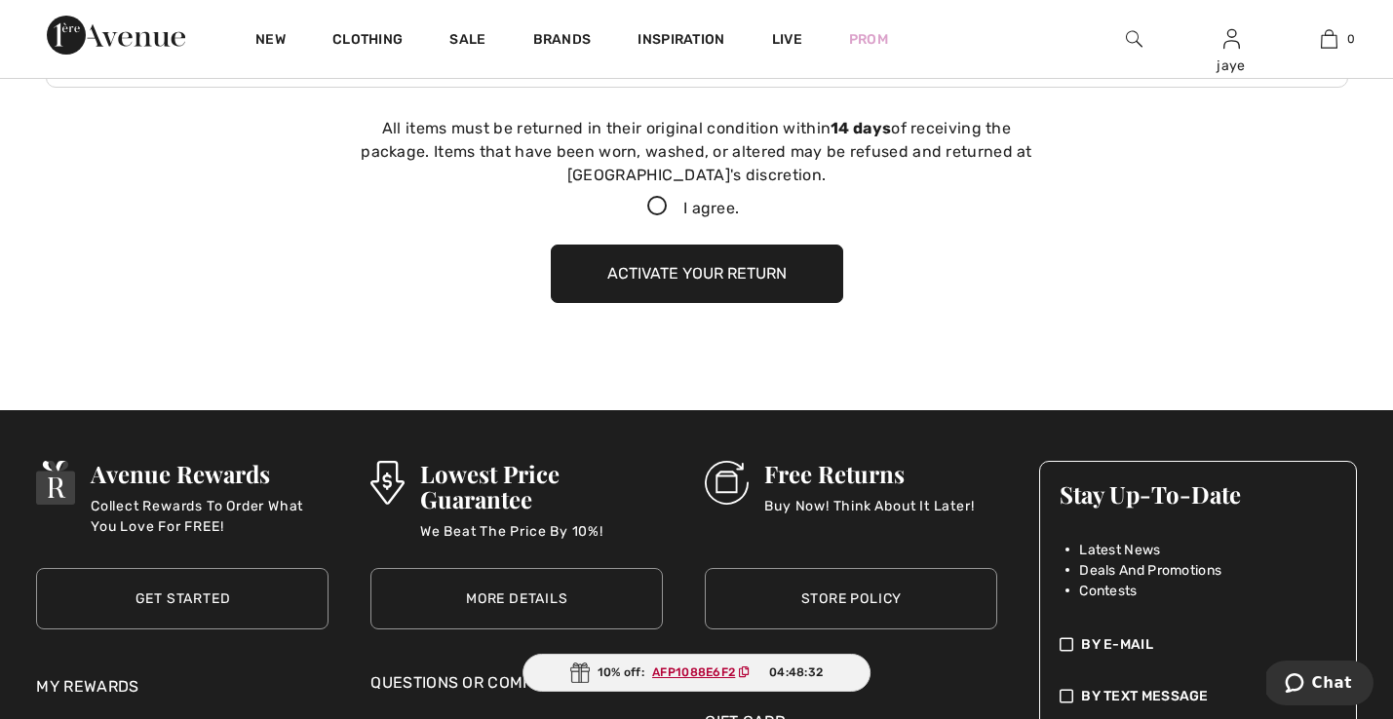
click at [654, 205] on icon at bounding box center [657, 207] width 52 height 20
click at [739, 205] on input "I agree." at bounding box center [745, 207] width 13 height 13
checkbox input "true"
click at [662, 264] on button "Activate your return" at bounding box center [697, 274] width 292 height 58
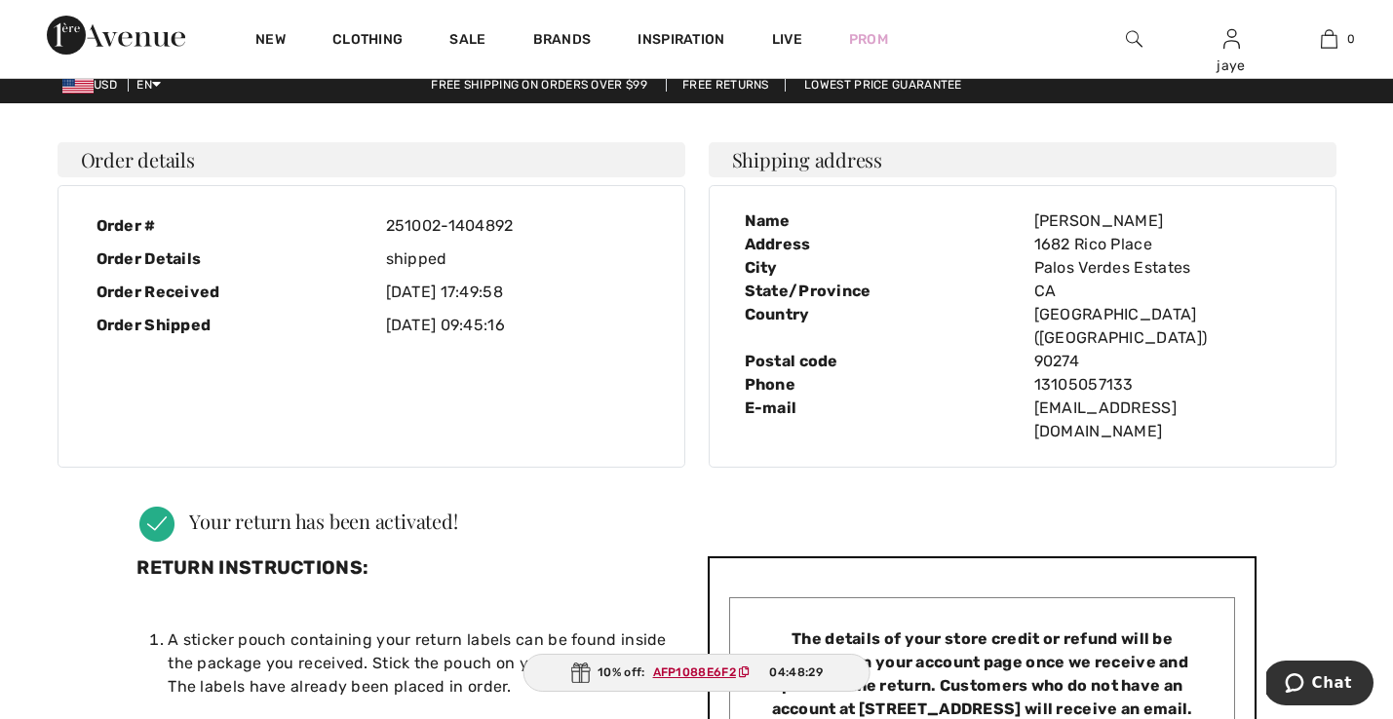
scroll to position [0, 0]
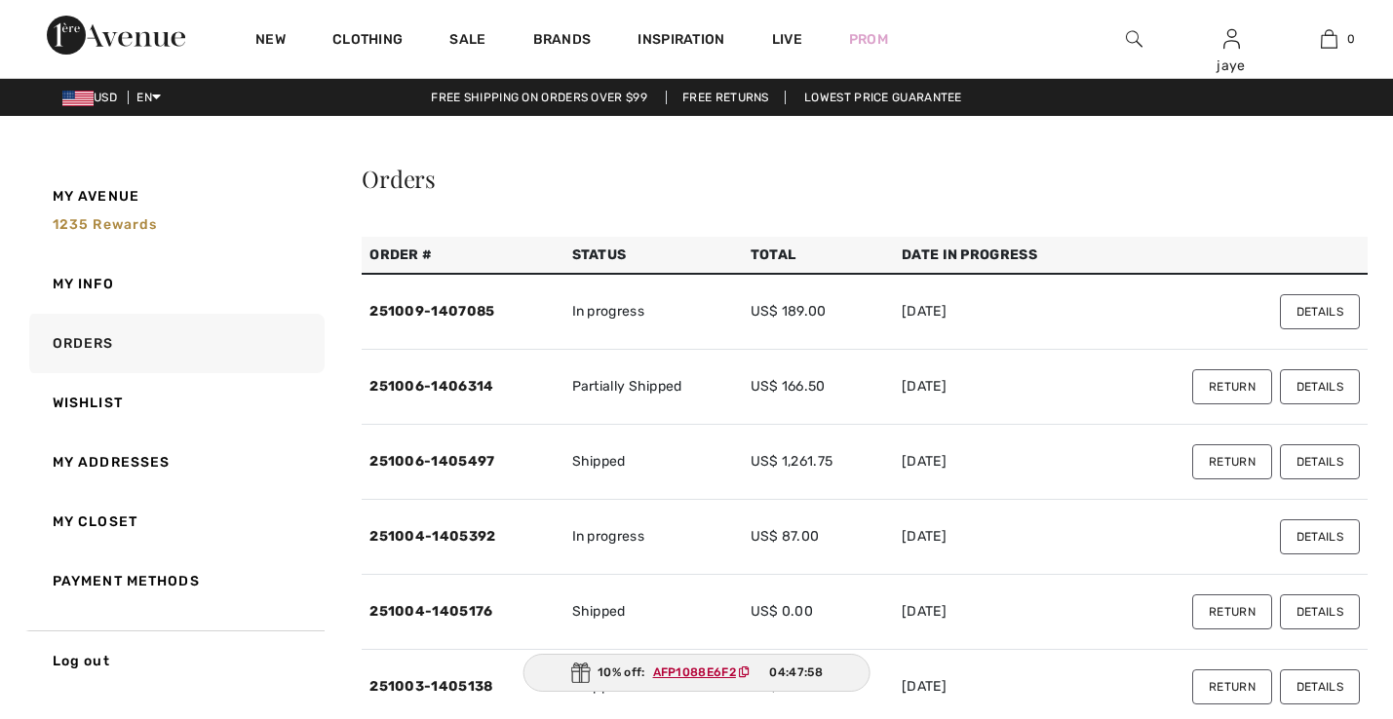
checkbox input "true"
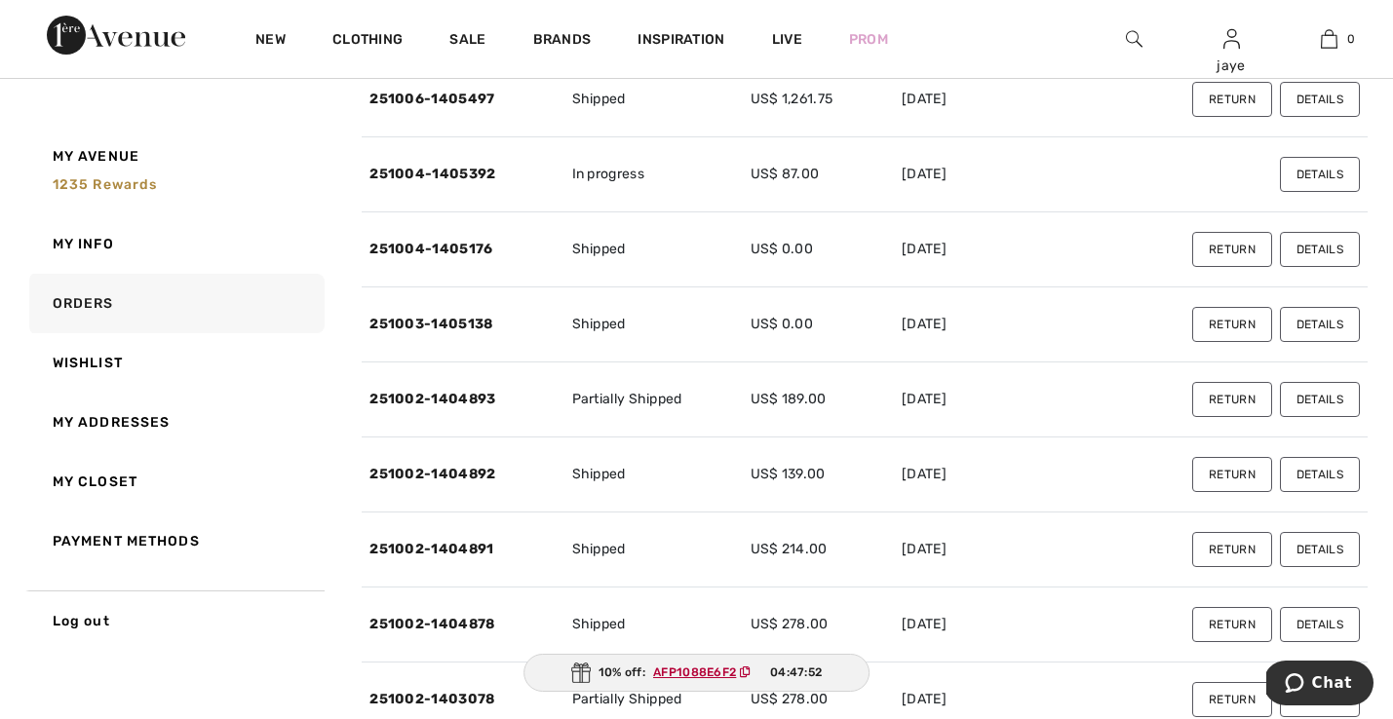
scroll to position [363, 0]
click at [441, 551] on link "251002-1404891" at bounding box center [431, 548] width 124 height 17
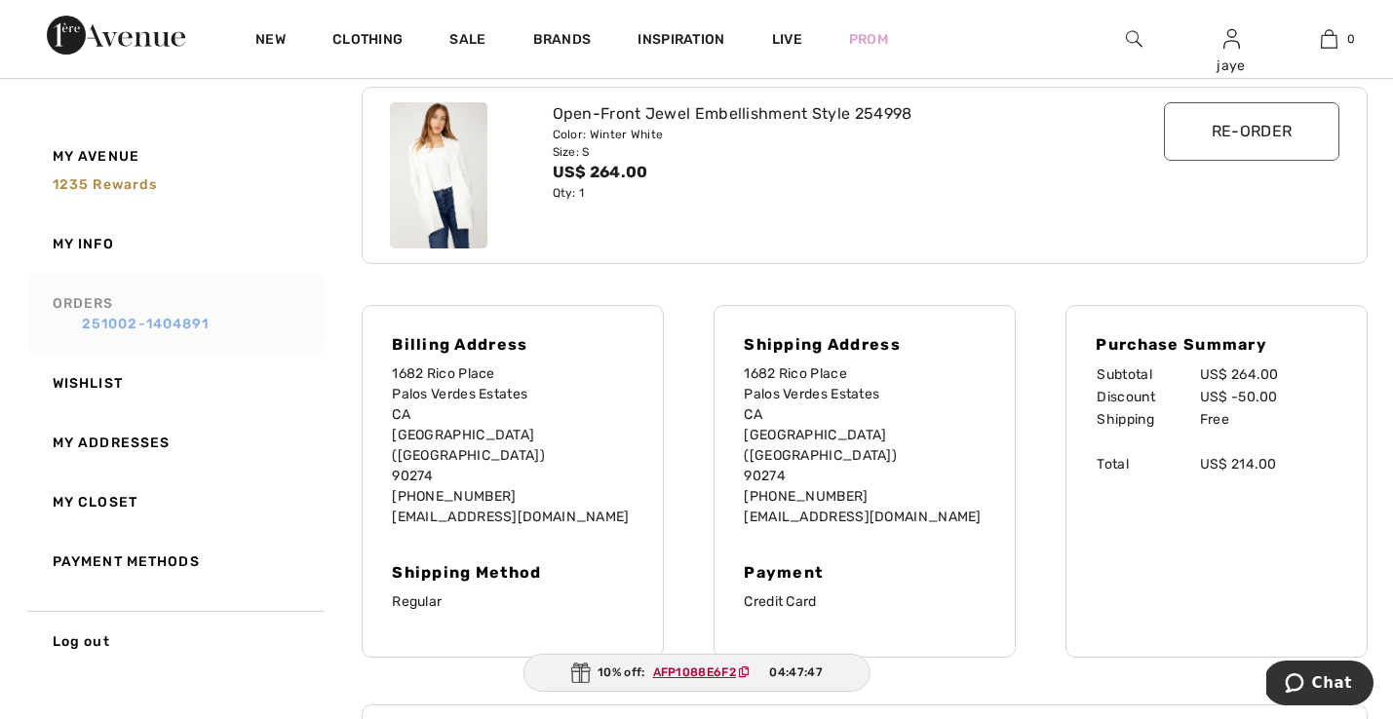
click at [179, 326] on link "251002-1404891" at bounding box center [185, 324] width 265 height 20
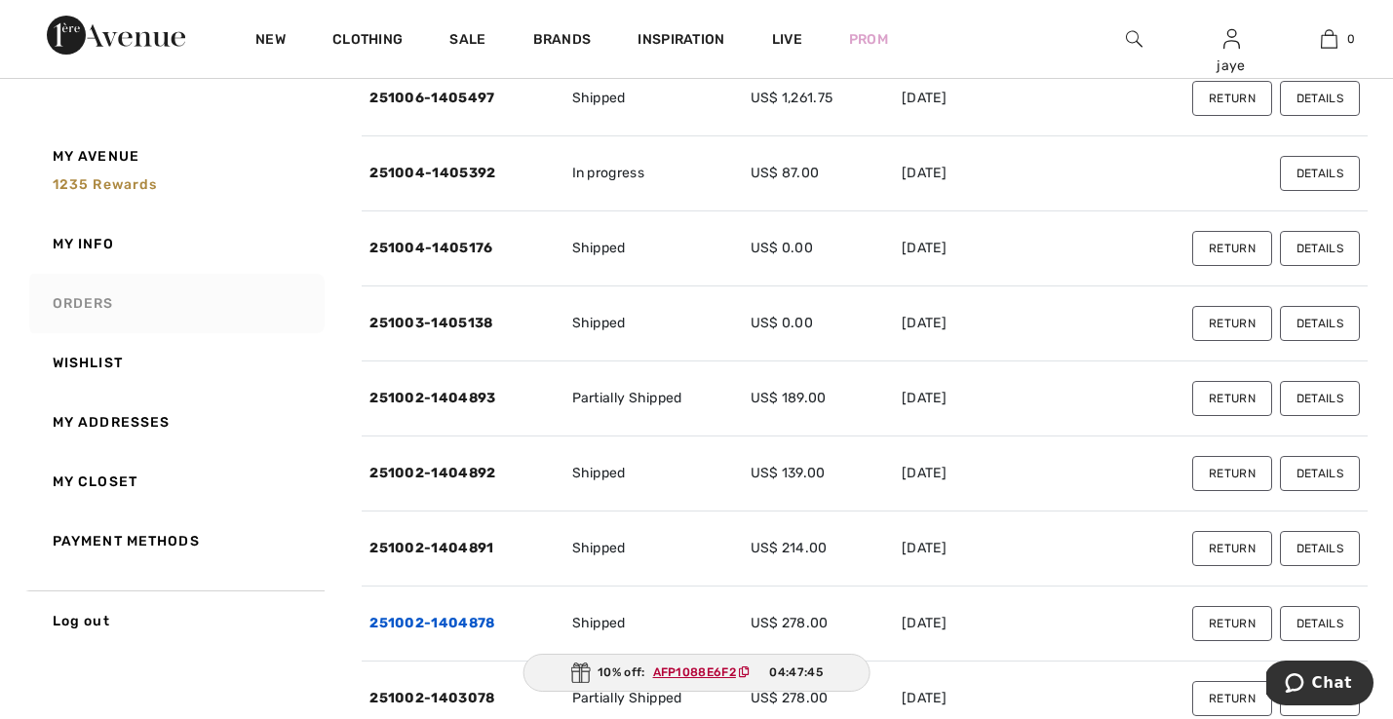
click at [467, 626] on link "251002-1404878" at bounding box center [431, 623] width 125 height 17
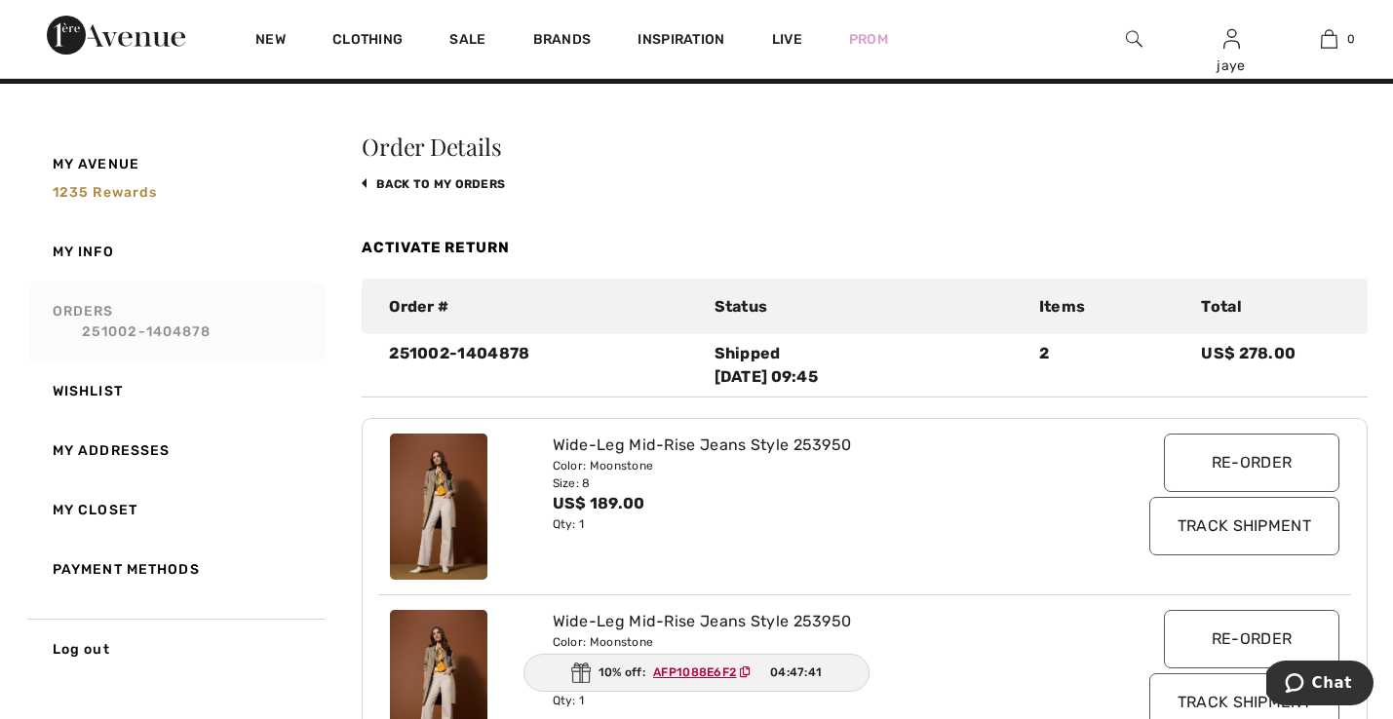
scroll to position [9, 0]
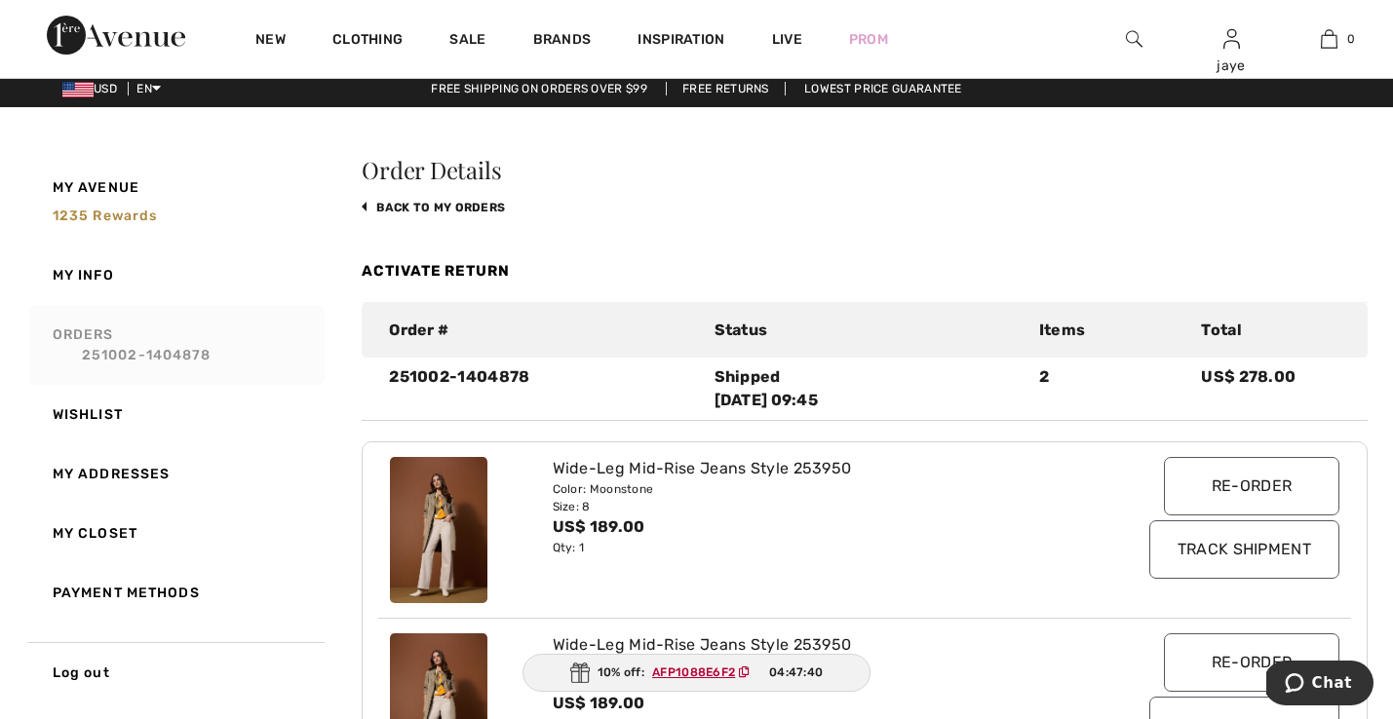
click at [495, 273] on link "Activate Return" at bounding box center [436, 271] width 148 height 18
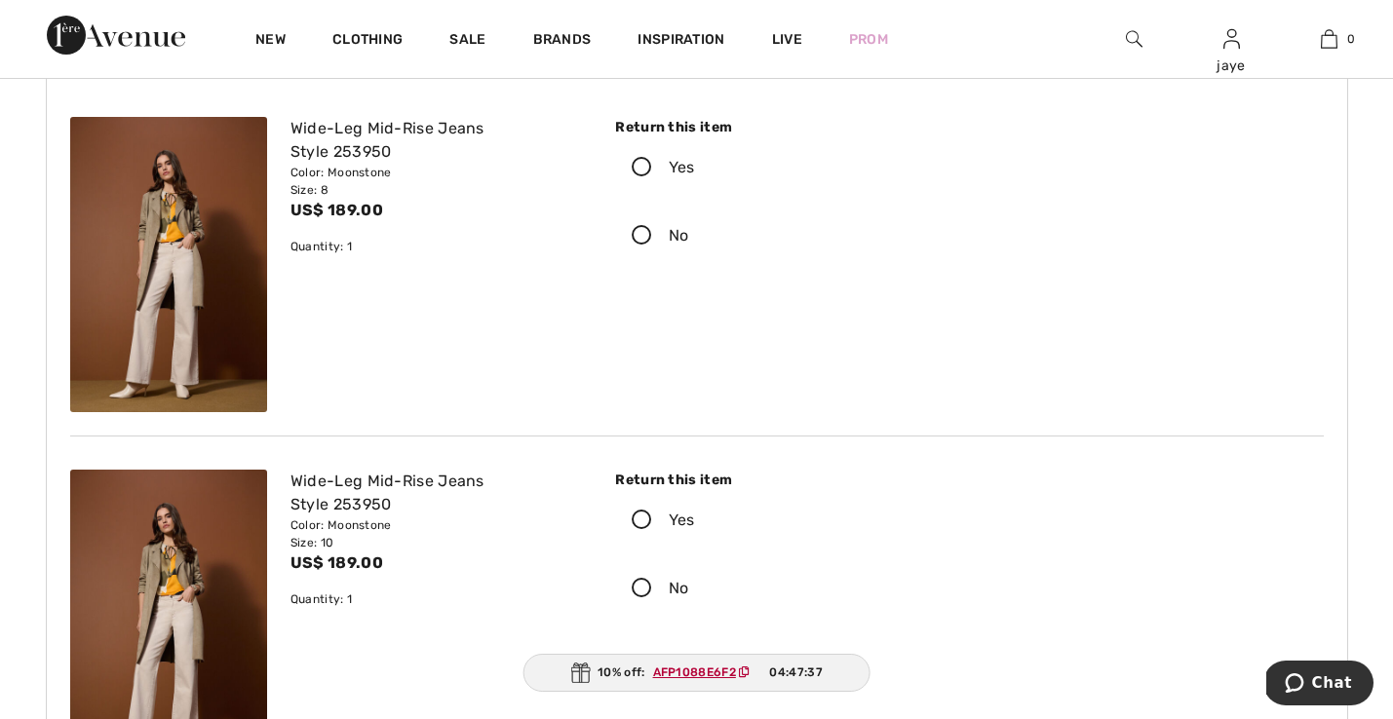
scroll to position [239, 0]
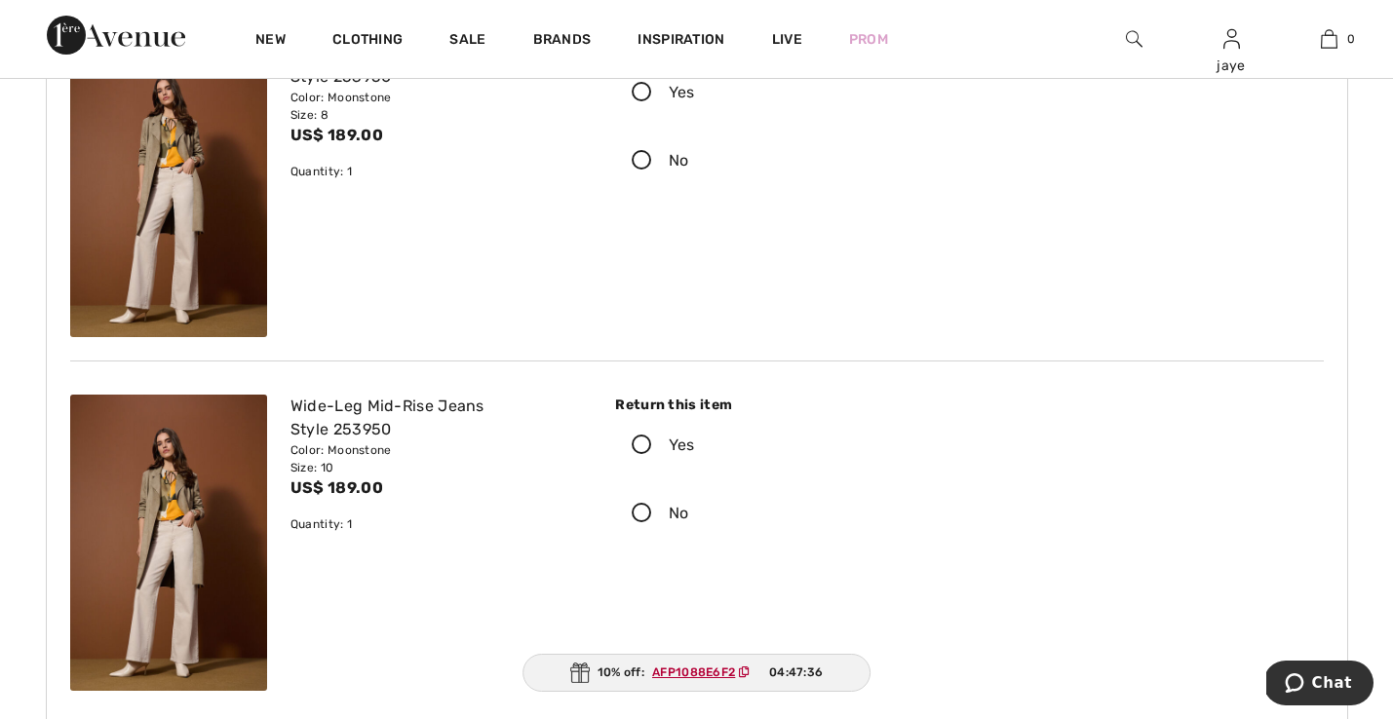
click at [644, 444] on icon at bounding box center [642, 446] width 52 height 20
click at [695, 444] on input "Yes" at bounding box center [701, 445] width 13 height 58
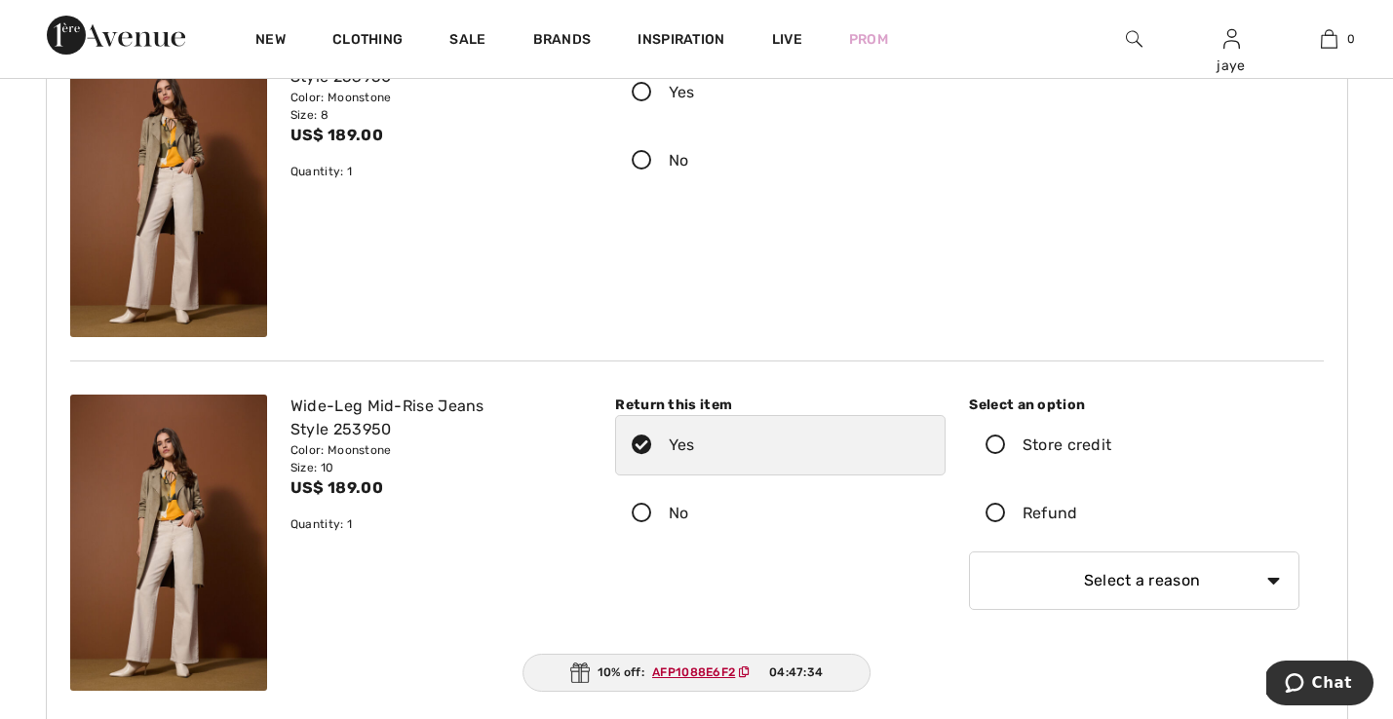
click at [1001, 444] on icon at bounding box center [996, 446] width 52 height 20
click at [1111, 444] on input "Store credit" at bounding box center [1117, 445] width 13 height 58
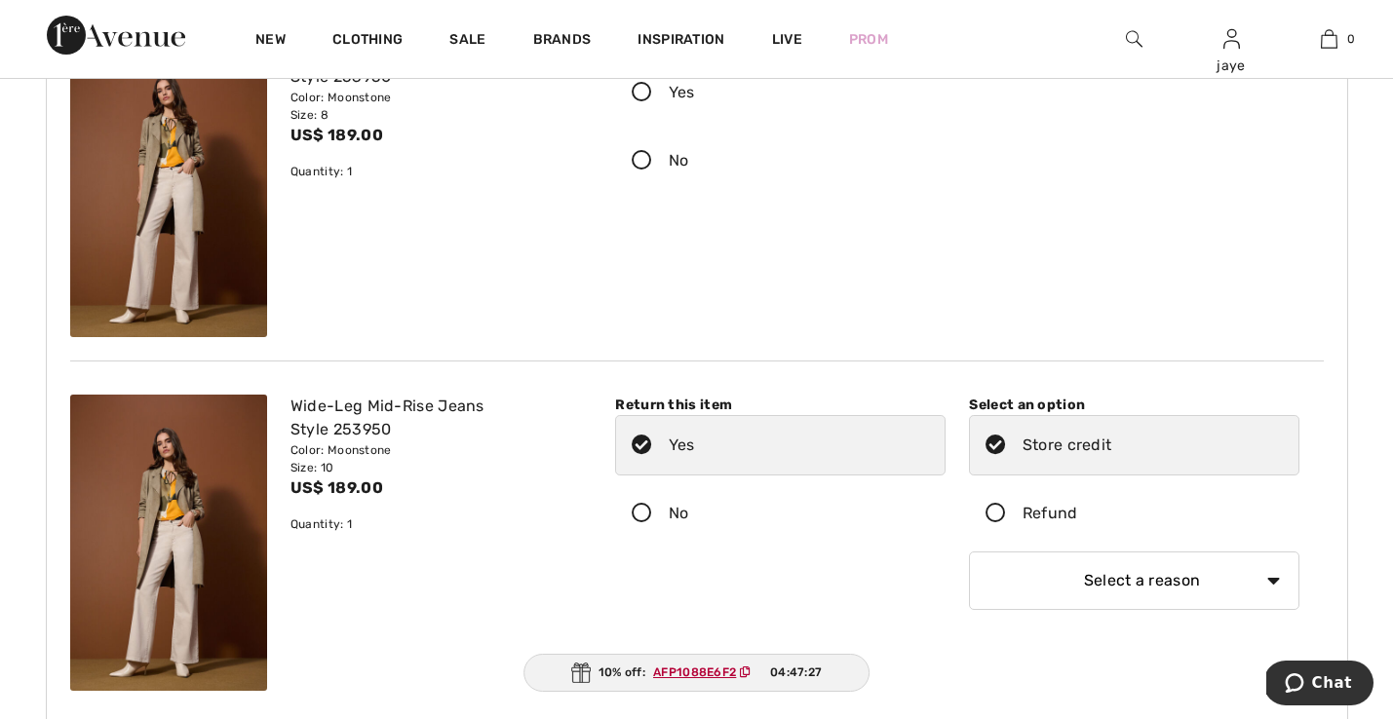
select select "6"
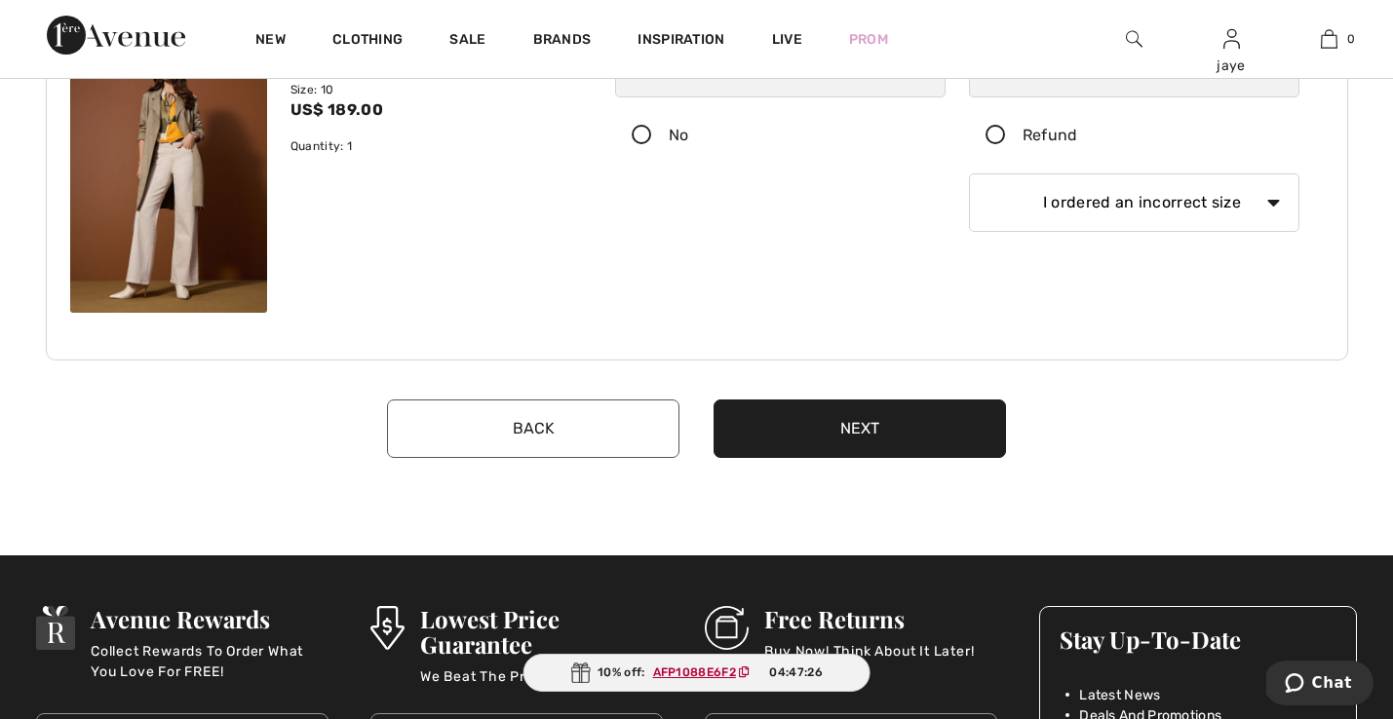
scroll to position [619, 0]
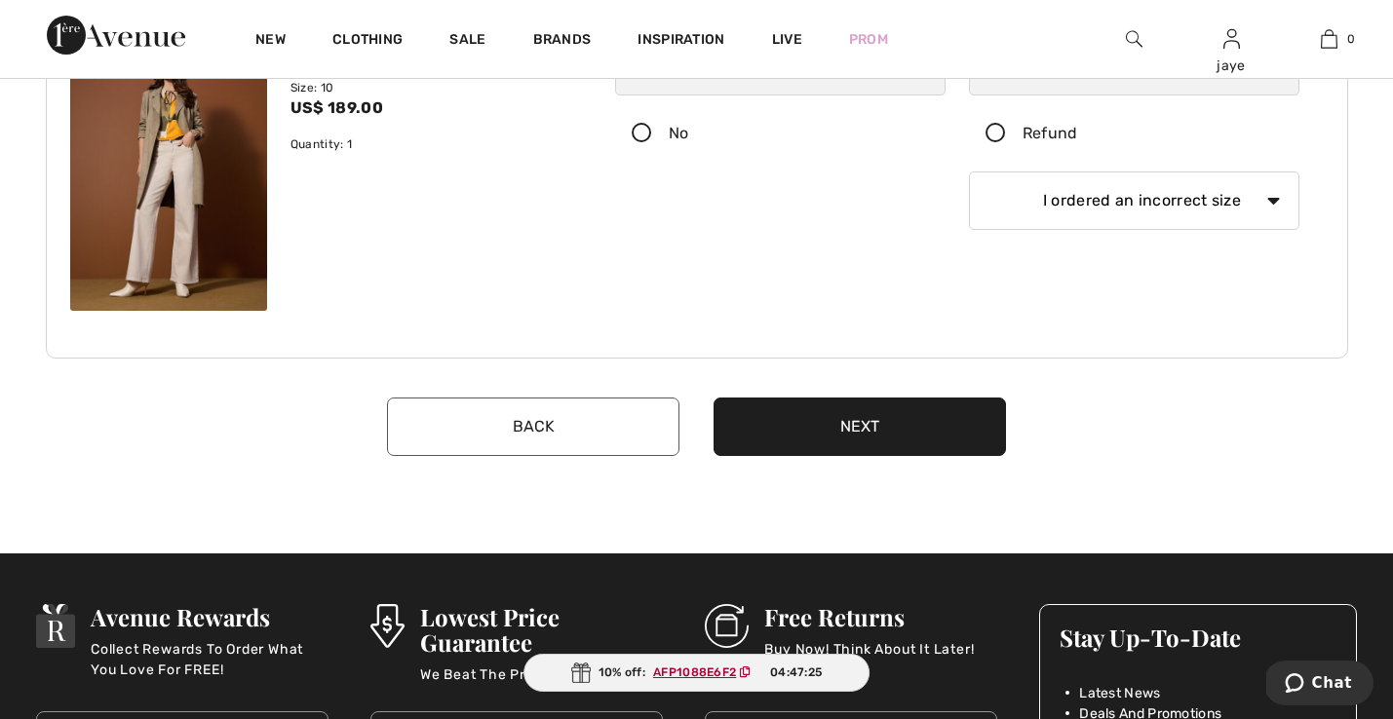
click at [837, 439] on button "Next" at bounding box center [859, 427] width 292 height 58
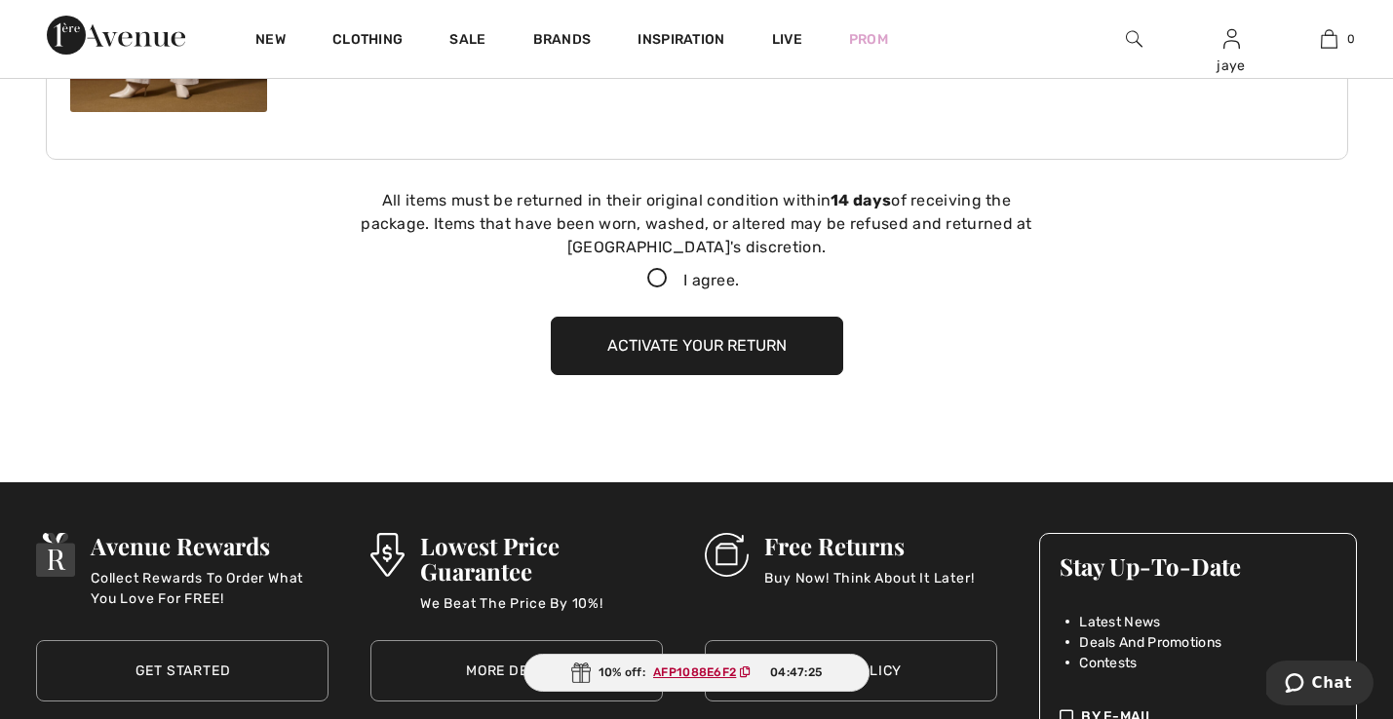
scroll to position [889, 0]
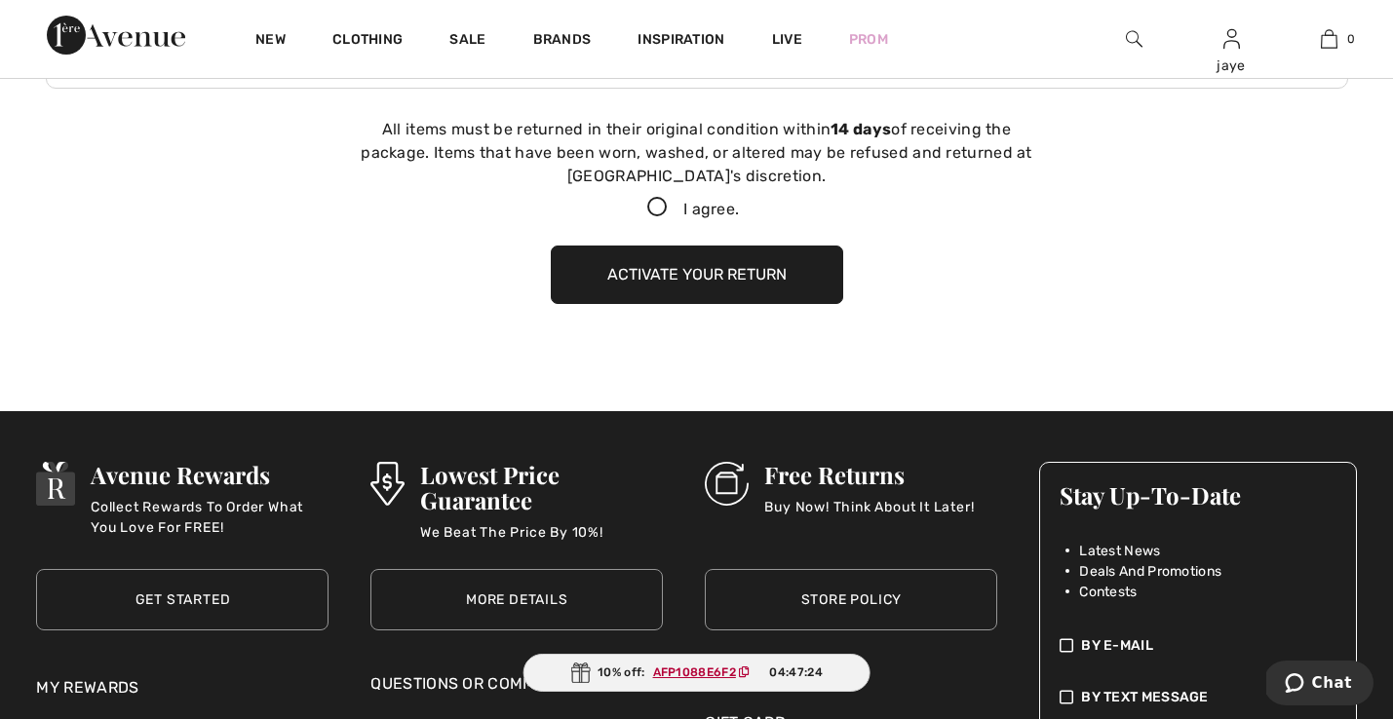
click at [648, 211] on icon at bounding box center [657, 208] width 52 height 20
click at [739, 211] on input "I agree." at bounding box center [745, 208] width 13 height 13
checkbox input "true"
click at [653, 264] on button "Activate your return" at bounding box center [697, 275] width 292 height 58
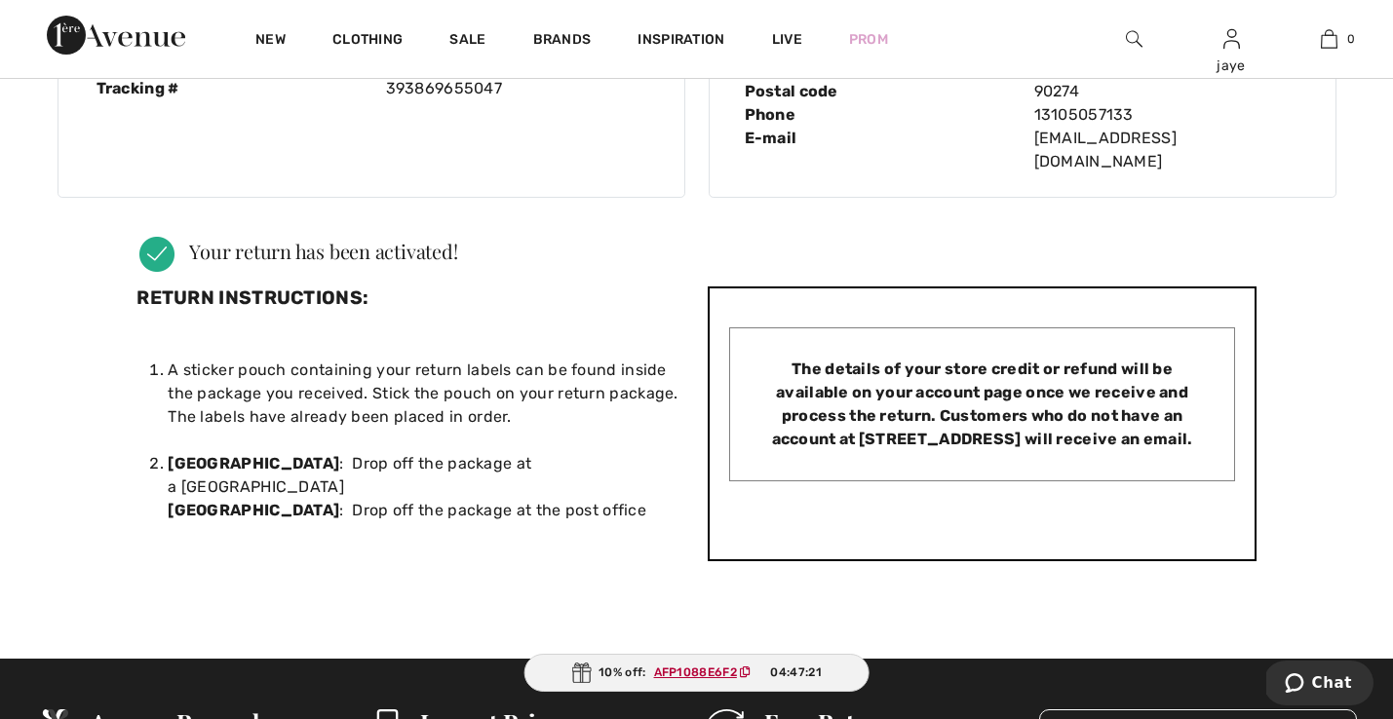
scroll to position [0, 0]
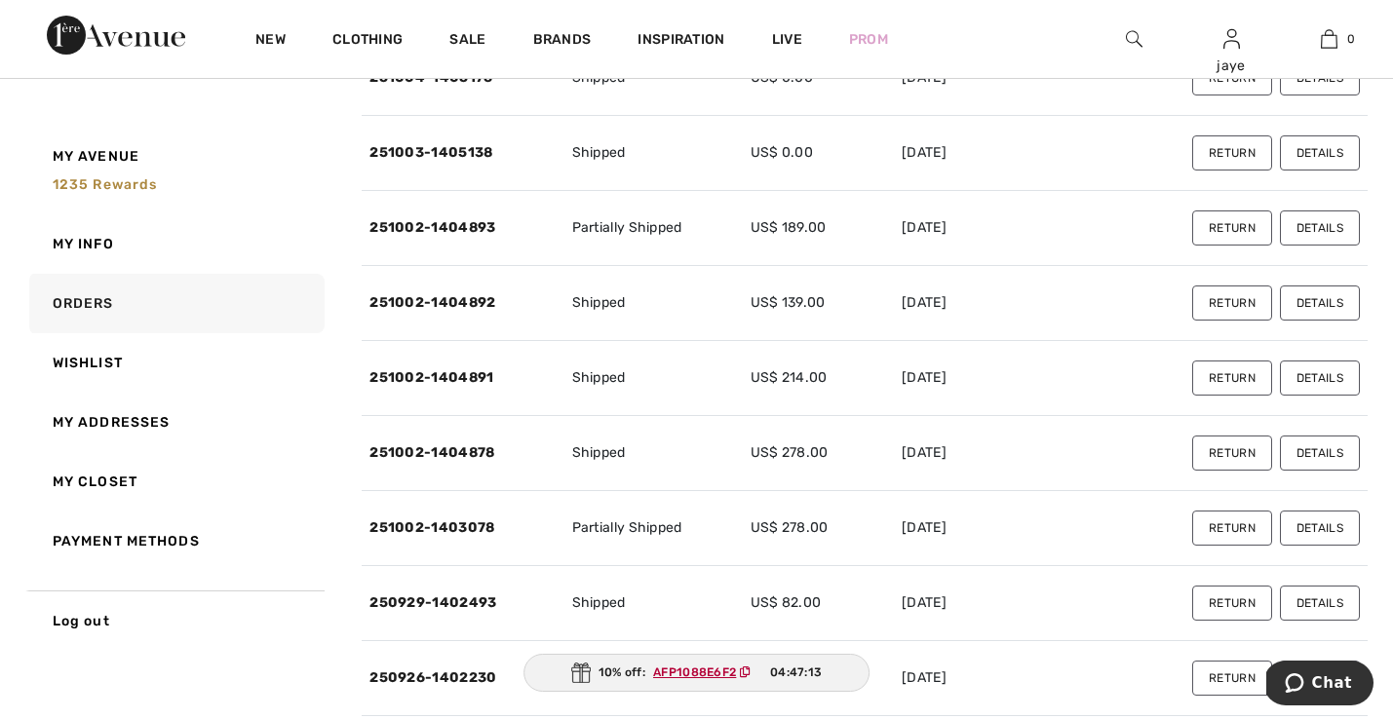
scroll to position [543, 0]
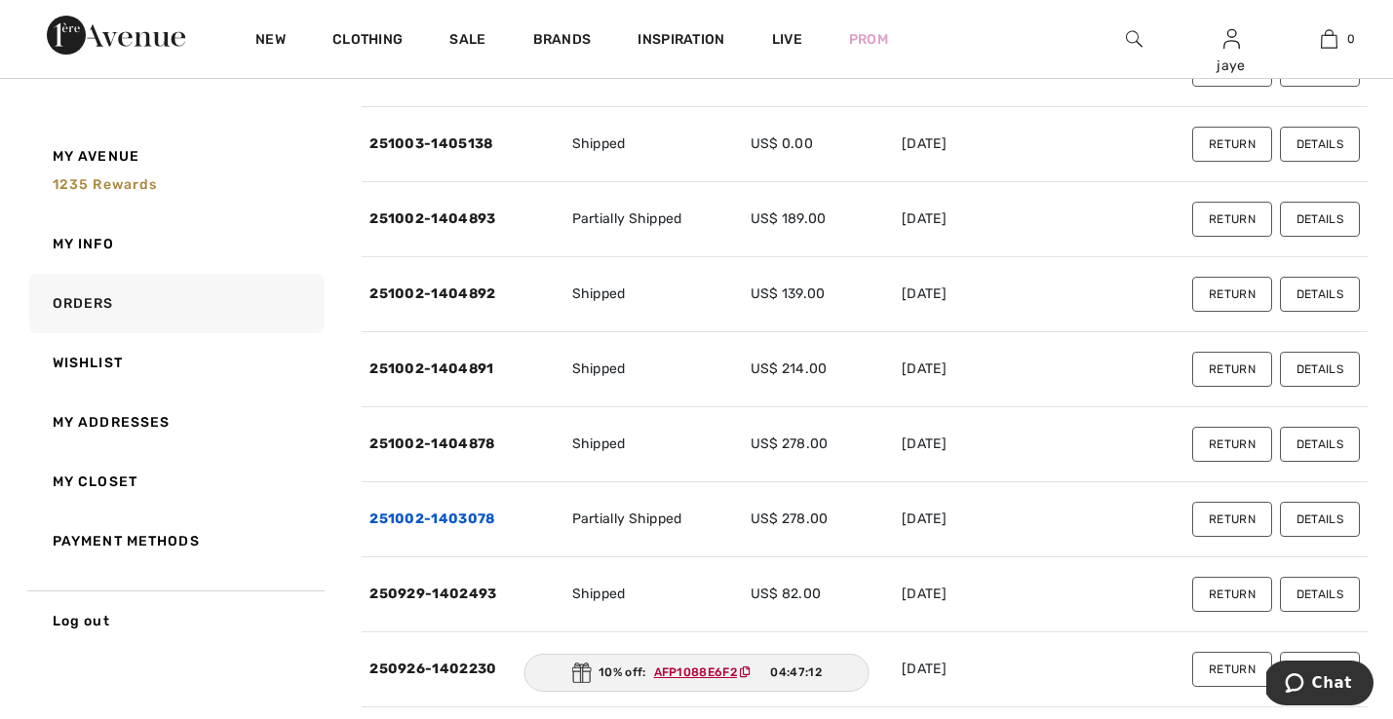
click at [457, 520] on link "251002-1403078" at bounding box center [431, 519] width 125 height 17
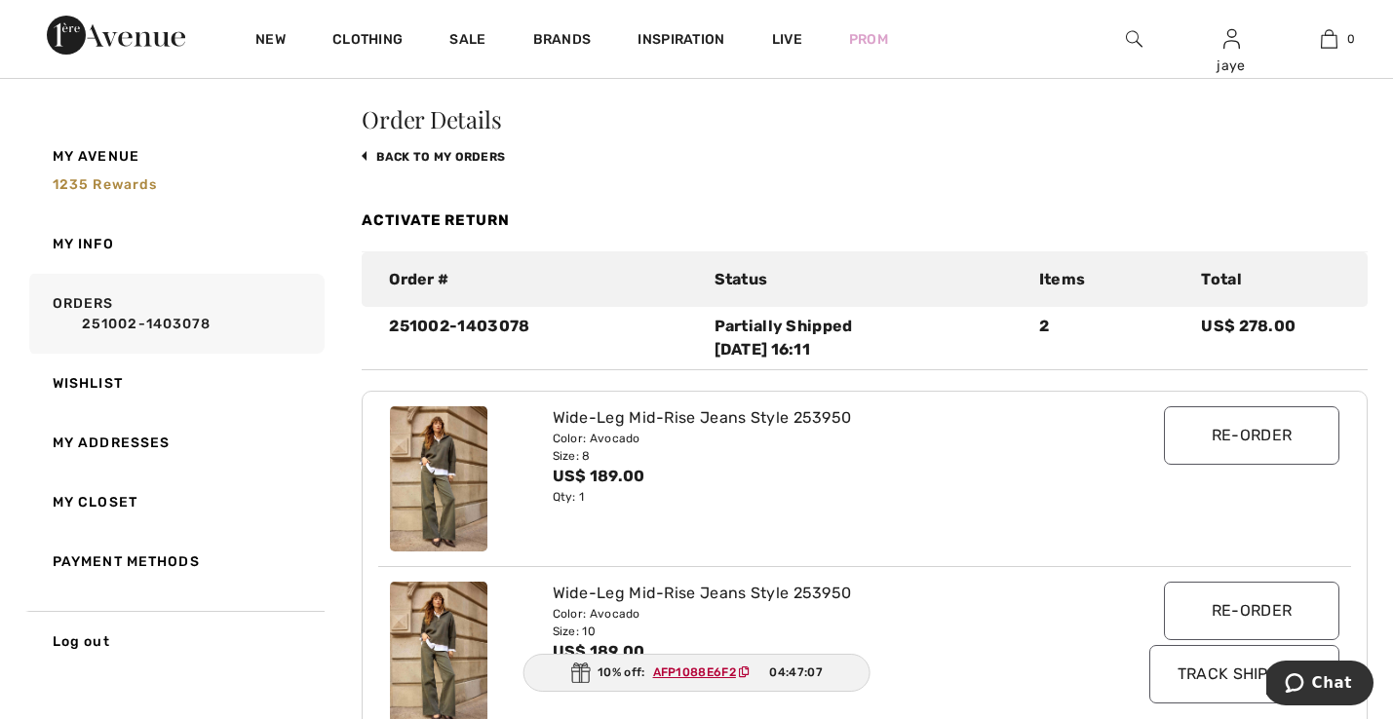
scroll to position [19, 0]
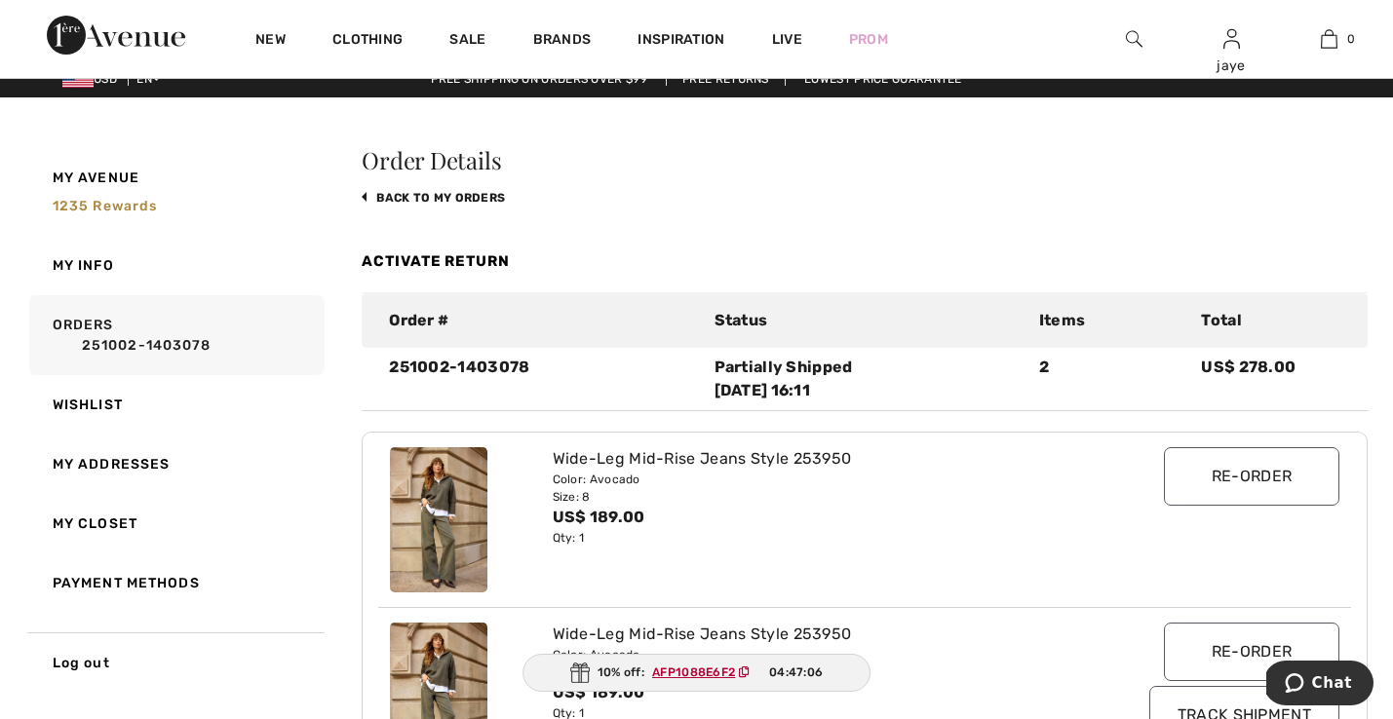
click at [495, 255] on link "Activate Return" at bounding box center [436, 261] width 148 height 18
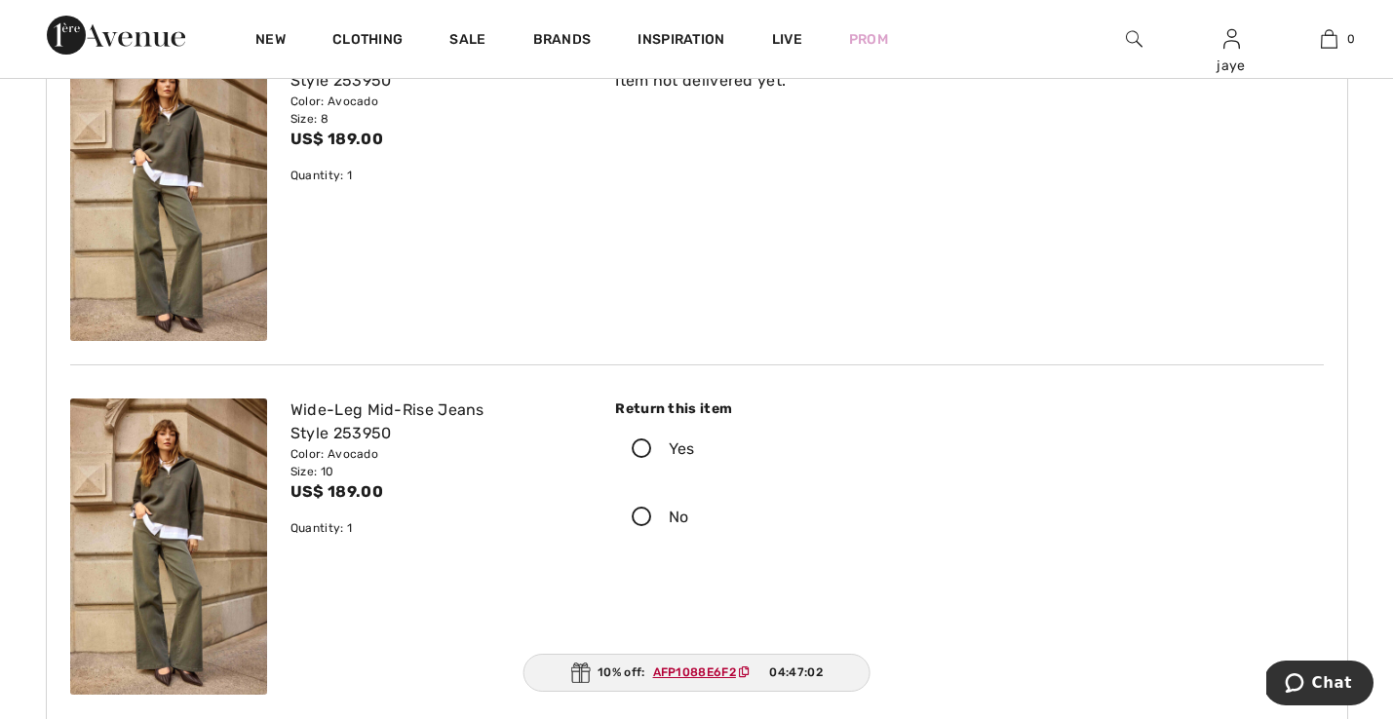
scroll to position [239, 0]
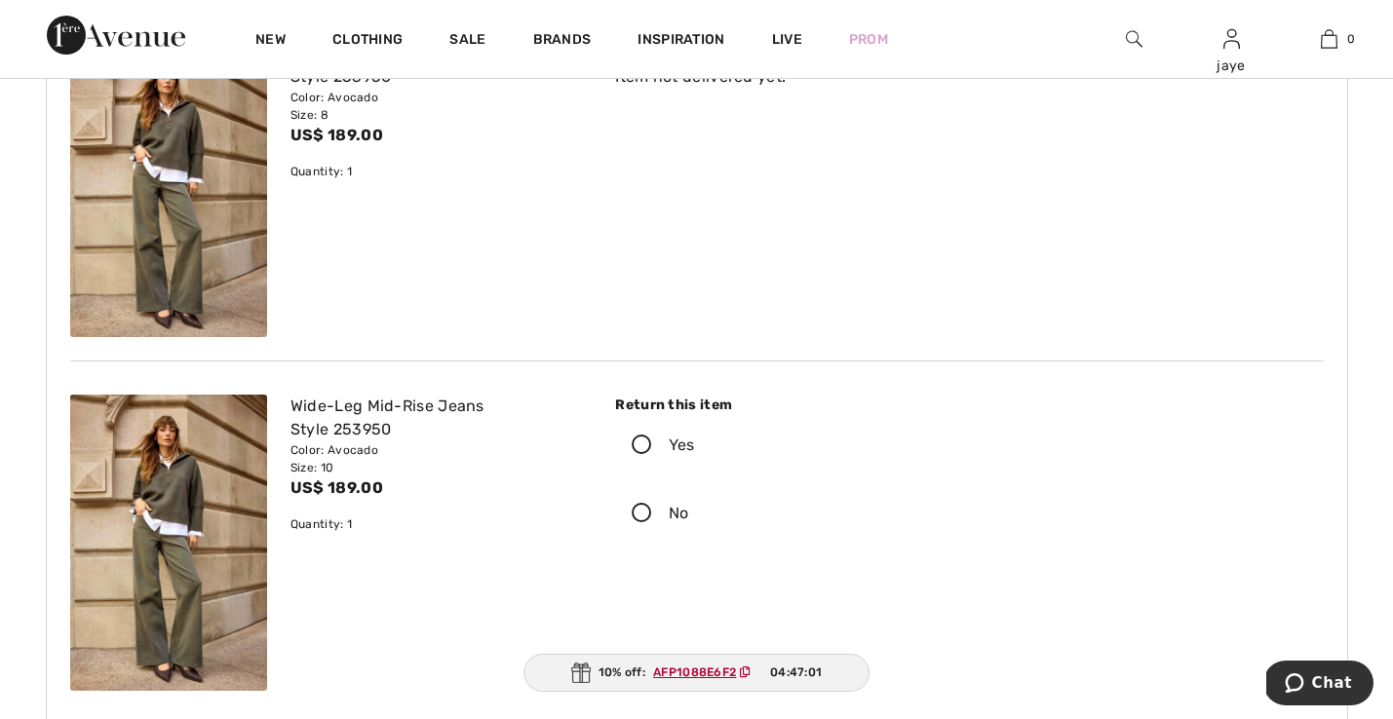
click at [642, 446] on icon at bounding box center [642, 446] width 52 height 20
click at [695, 446] on input "Yes" at bounding box center [701, 445] width 13 height 58
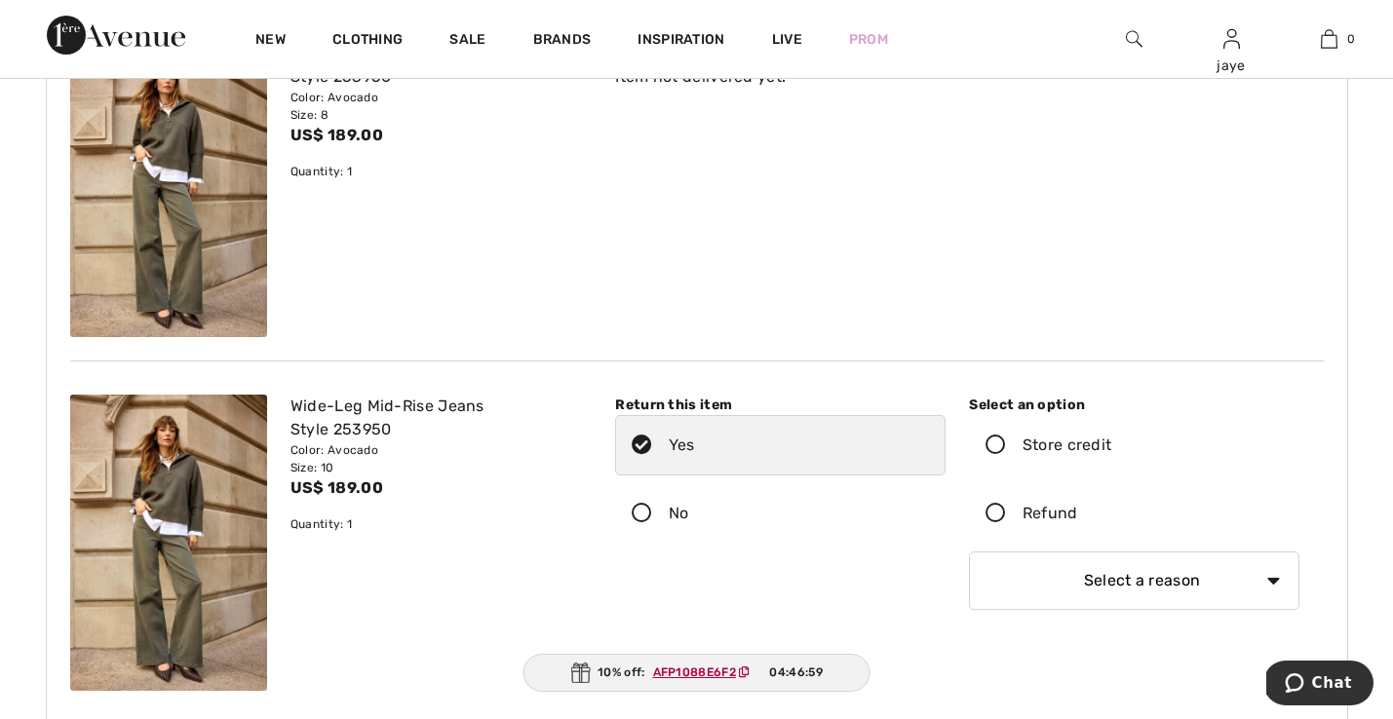
click at [991, 450] on icon at bounding box center [996, 446] width 52 height 20
click at [1111, 450] on input "Store credit" at bounding box center [1117, 445] width 13 height 58
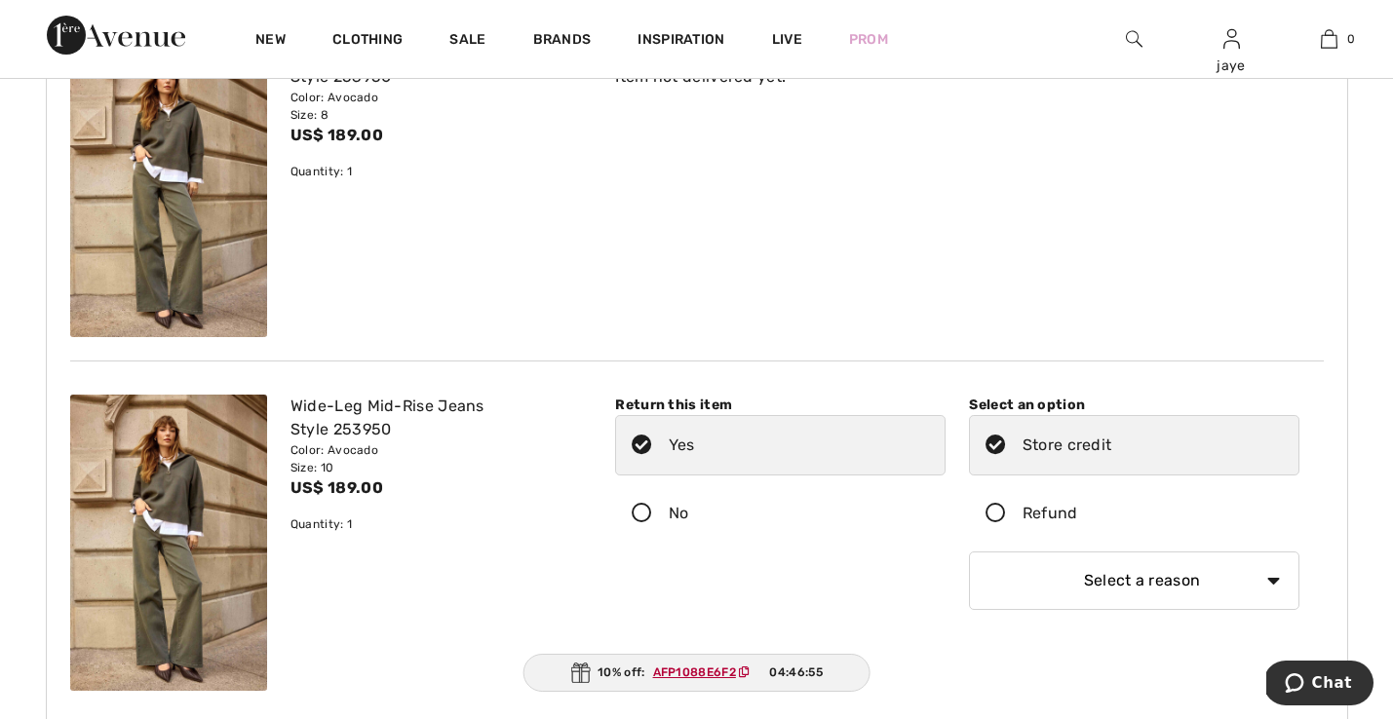
select select "6"
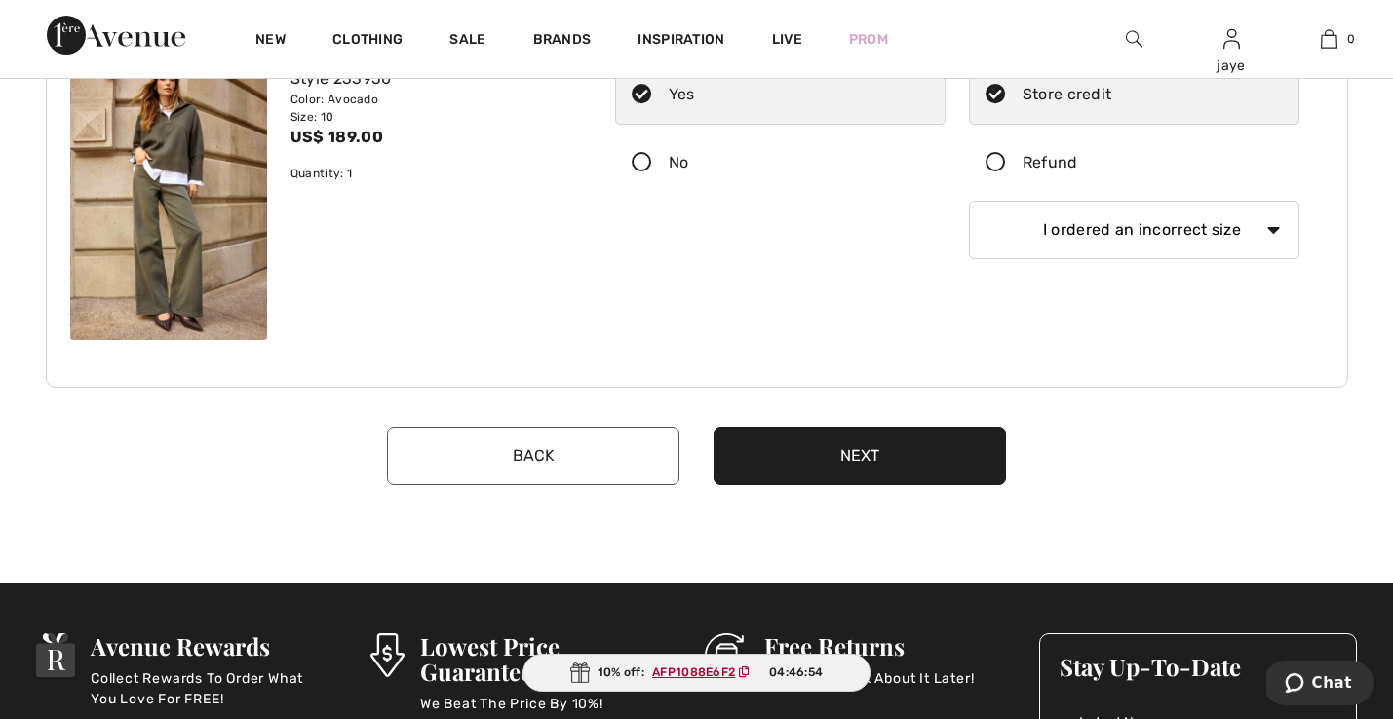
click at [845, 458] on button "Next" at bounding box center [859, 456] width 292 height 58
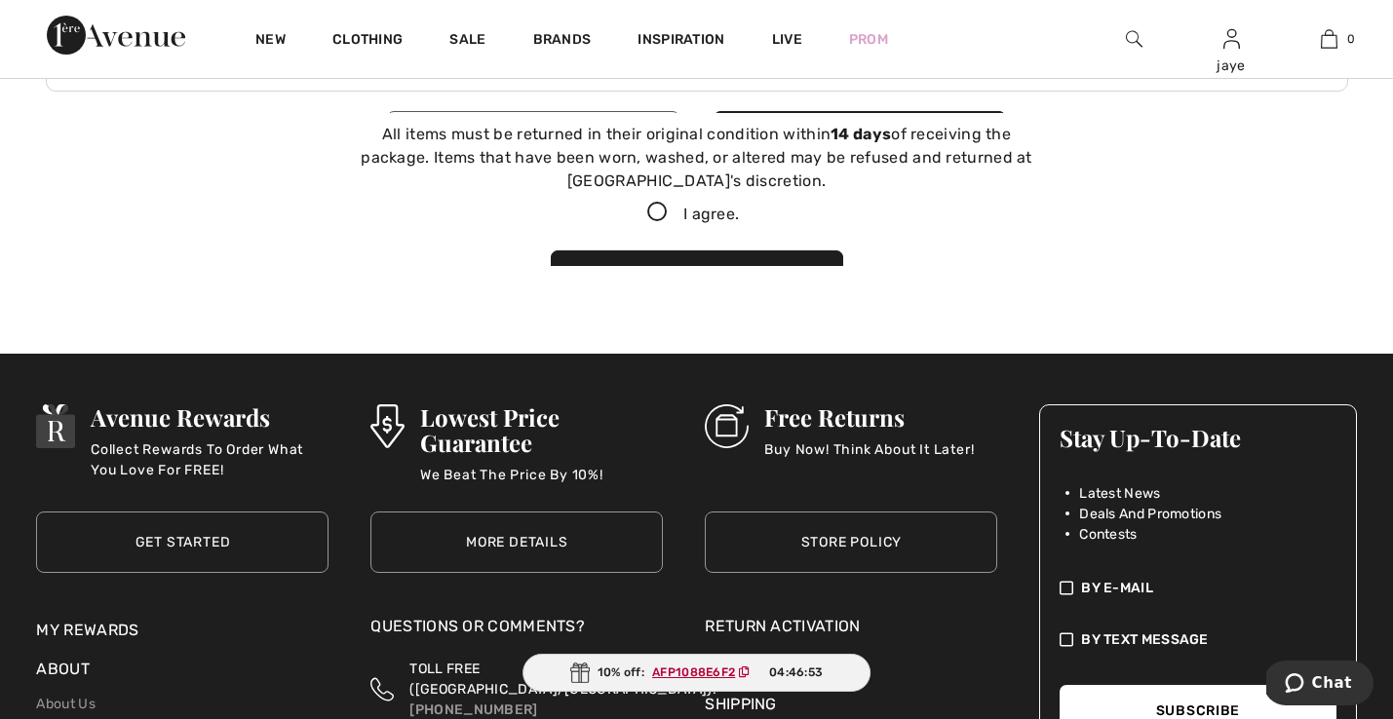
scroll to position [889, 0]
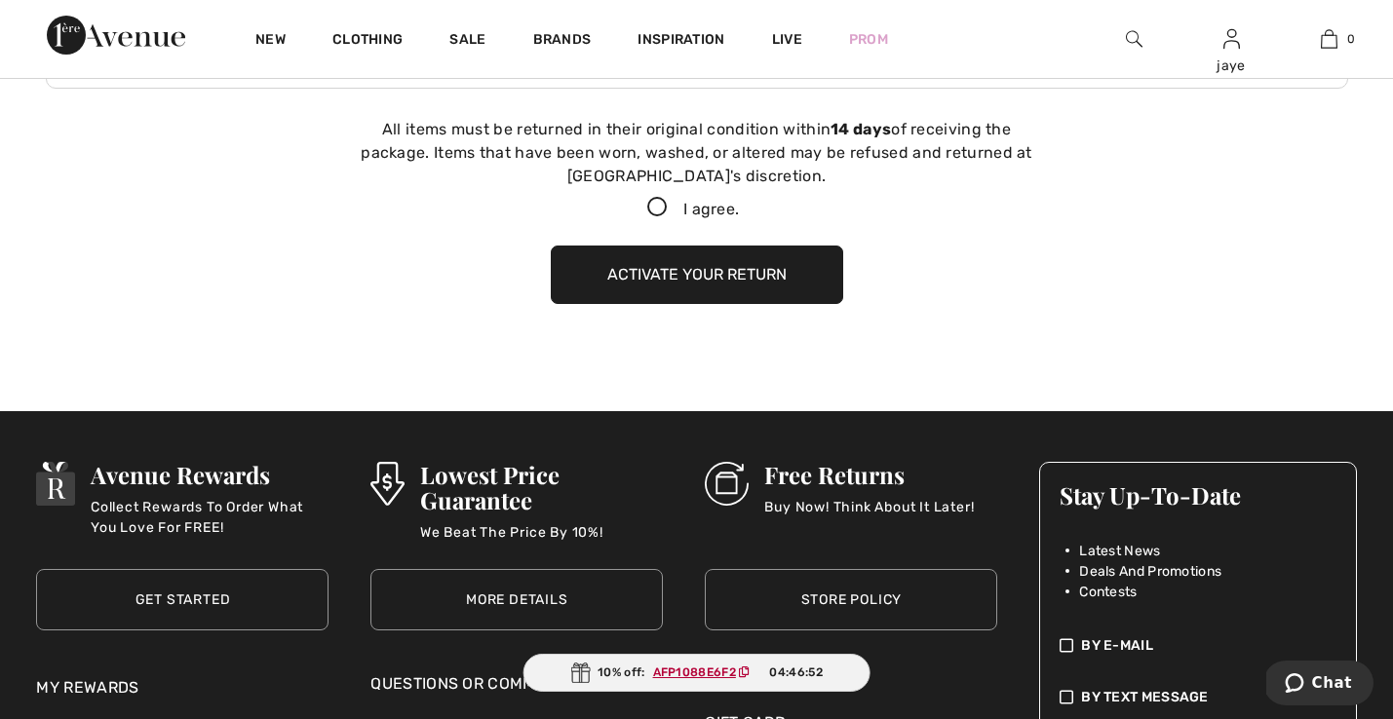
click at [651, 204] on icon at bounding box center [657, 208] width 52 height 20
click at [739, 204] on input "I agree." at bounding box center [745, 208] width 13 height 13
checkbox input "true"
click at [660, 268] on button "Activate your return" at bounding box center [697, 275] width 292 height 58
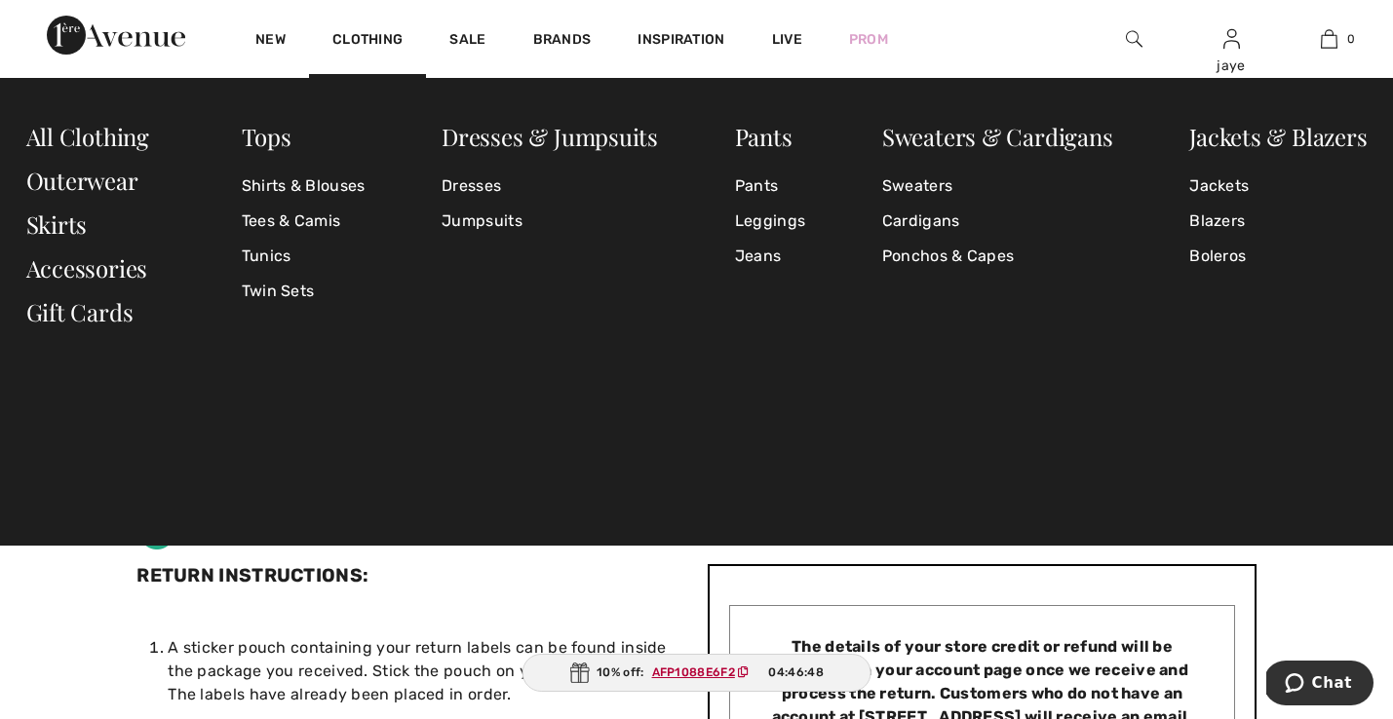
scroll to position [0, 0]
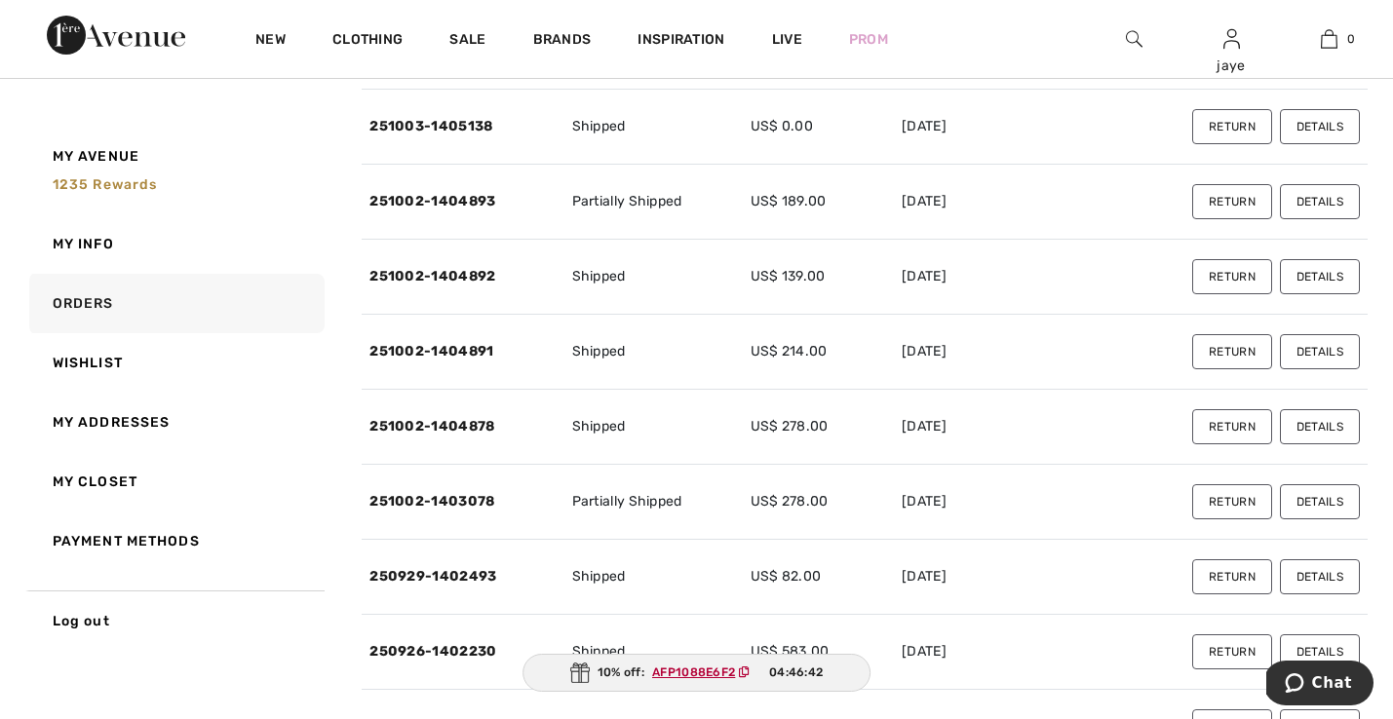
scroll to position [564, 0]
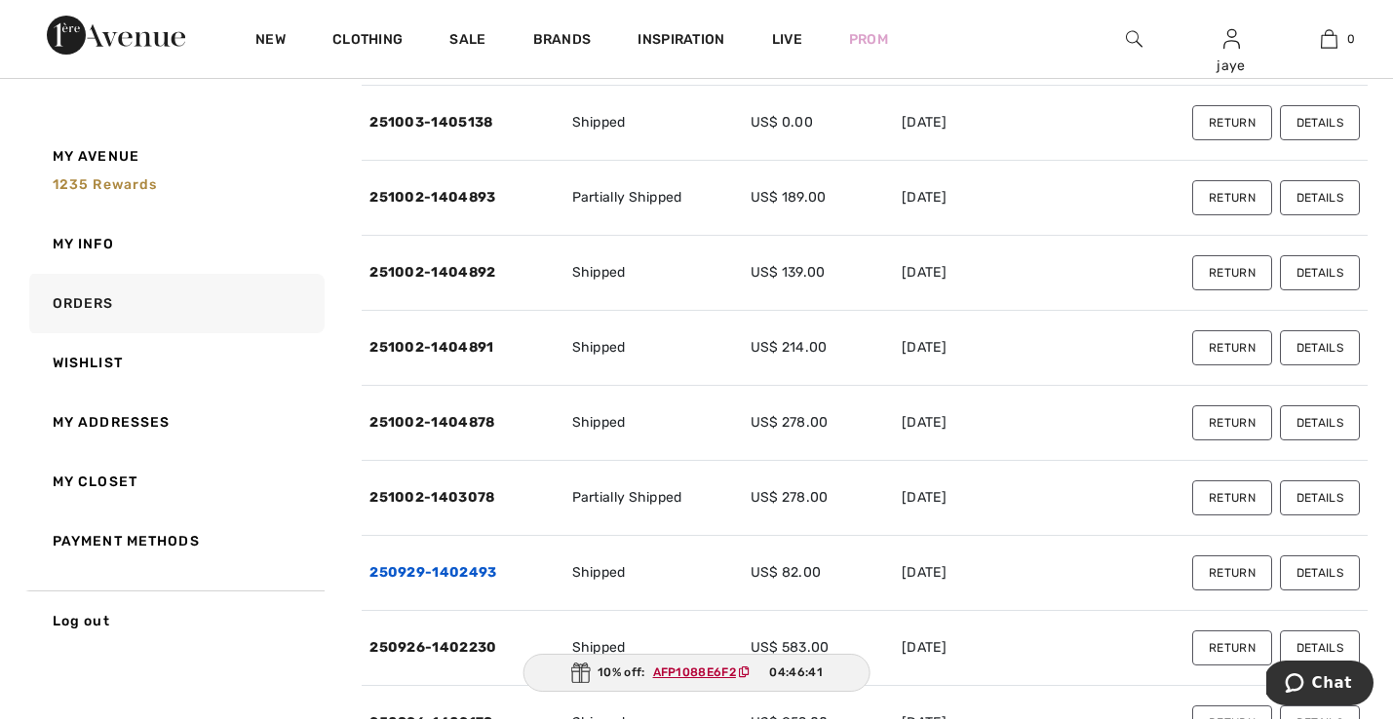
click at [488, 574] on link "250929-1402493" at bounding box center [432, 572] width 127 height 17
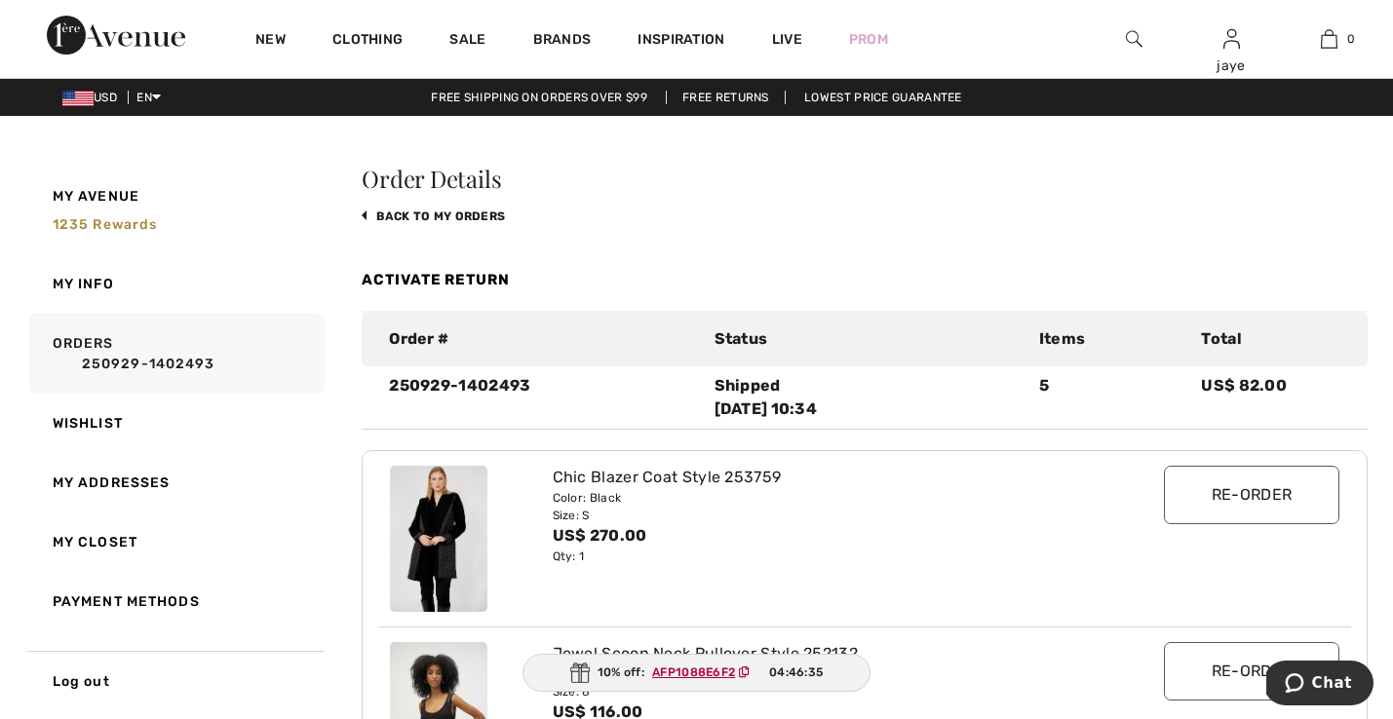
scroll to position [0, 0]
click at [492, 276] on link "Activate Return" at bounding box center [436, 280] width 148 height 18
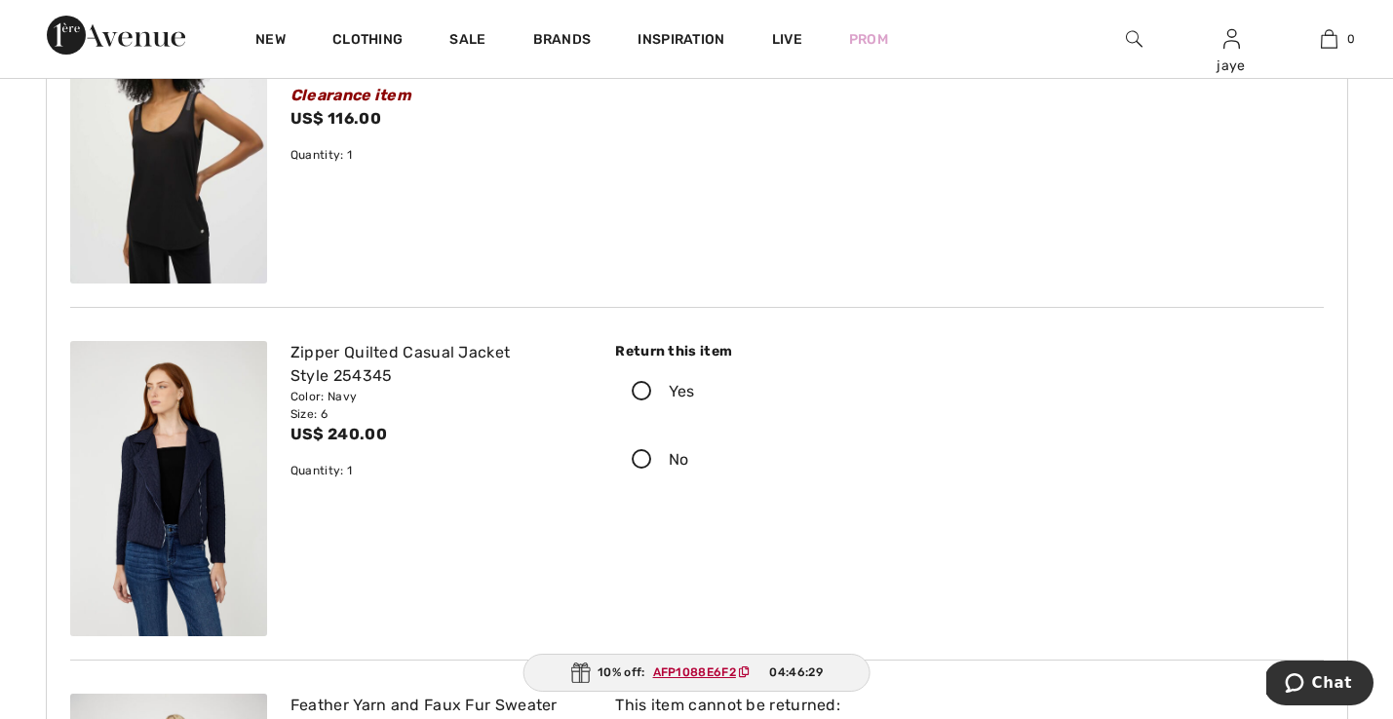
scroll to position [648, 0]
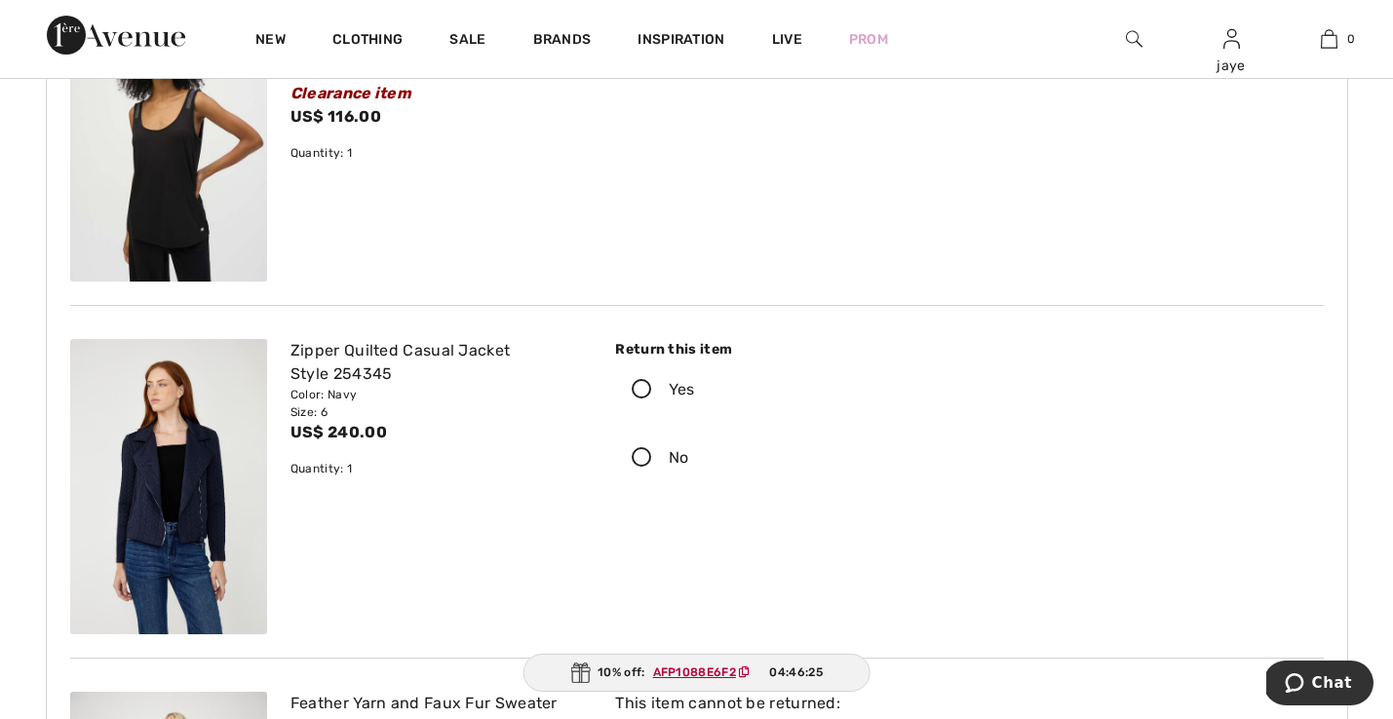
click at [643, 391] on icon at bounding box center [642, 390] width 52 height 20
click at [695, 391] on input "Yes" at bounding box center [701, 390] width 13 height 58
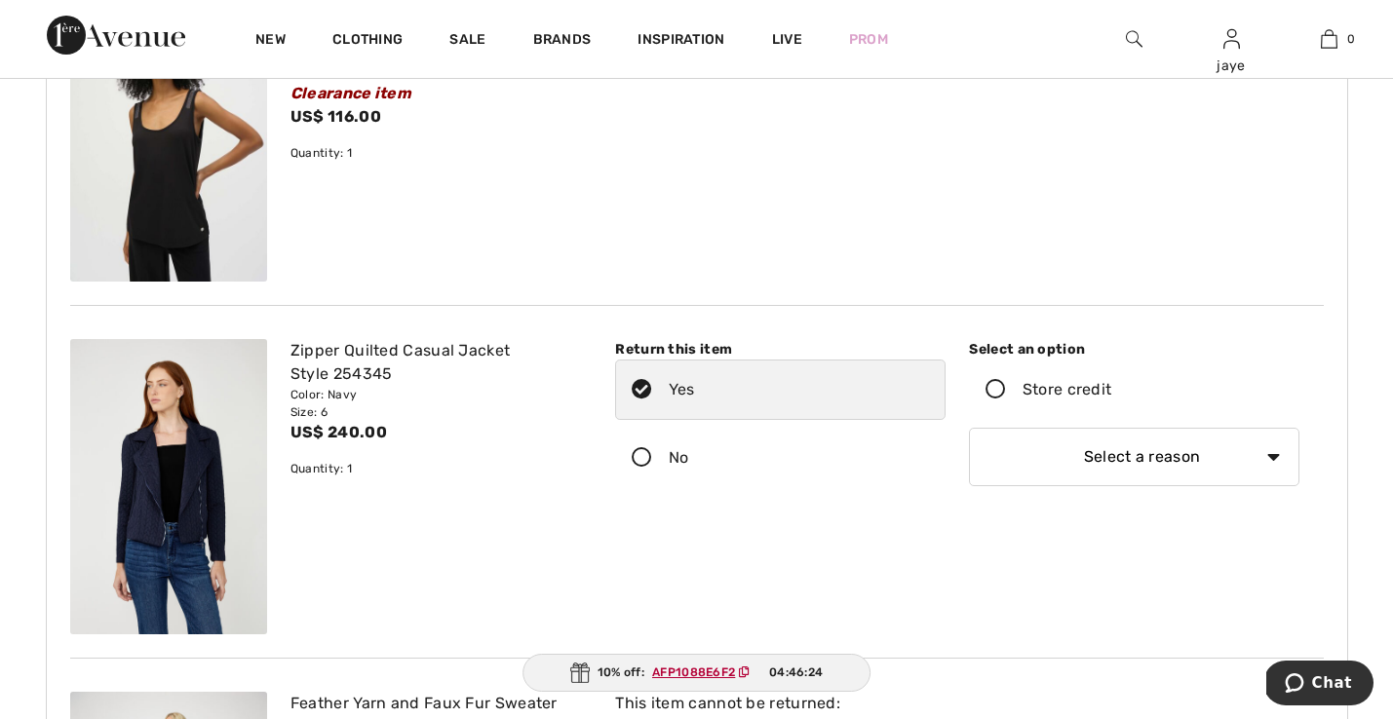
click at [997, 389] on icon at bounding box center [996, 390] width 52 height 20
click at [1111, 389] on input "Store credit" at bounding box center [1117, 390] width 13 height 58
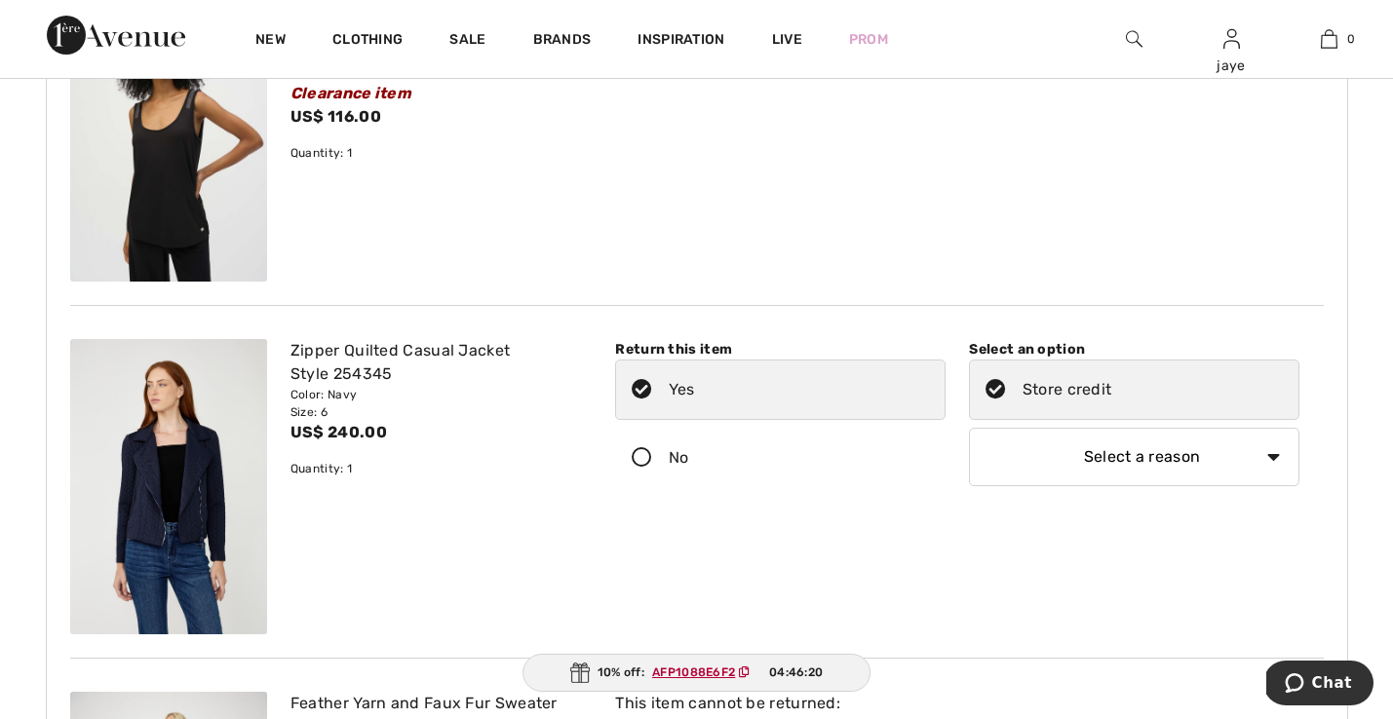
select select "6"
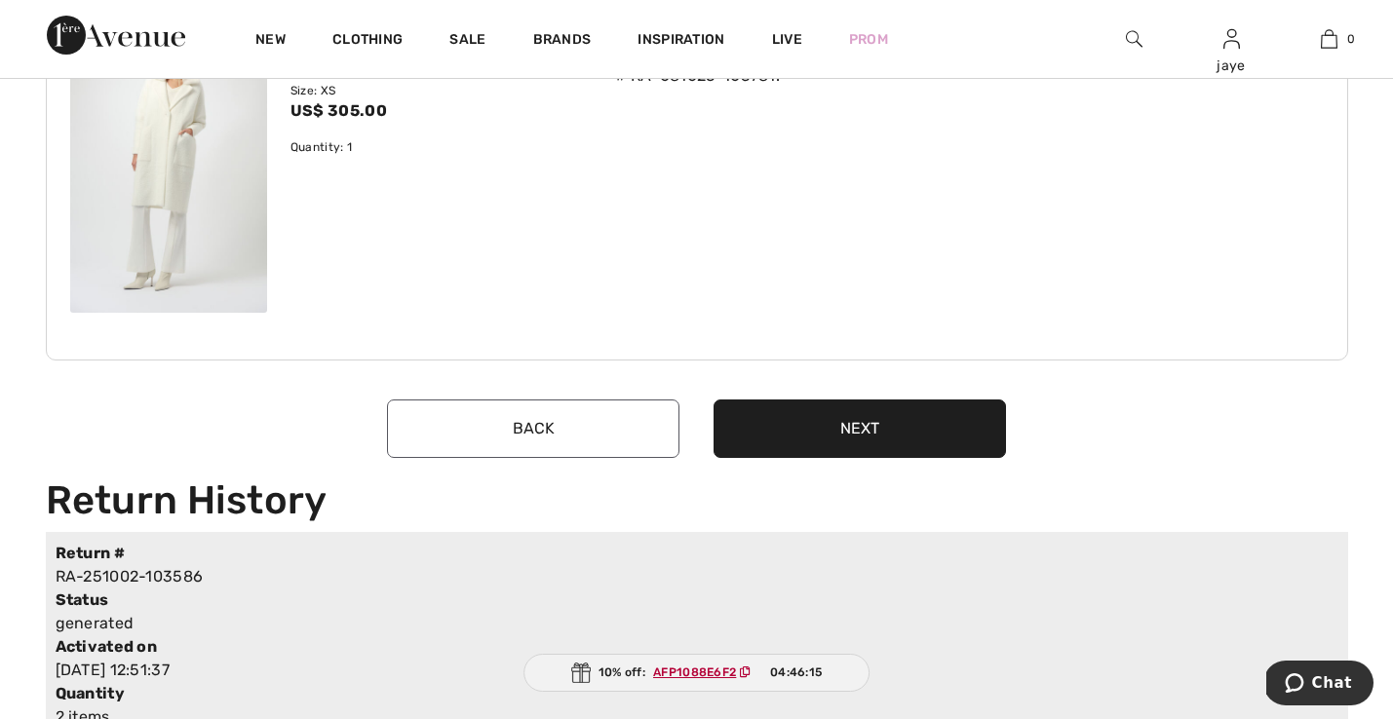
click at [870, 416] on button "Next" at bounding box center [859, 429] width 292 height 58
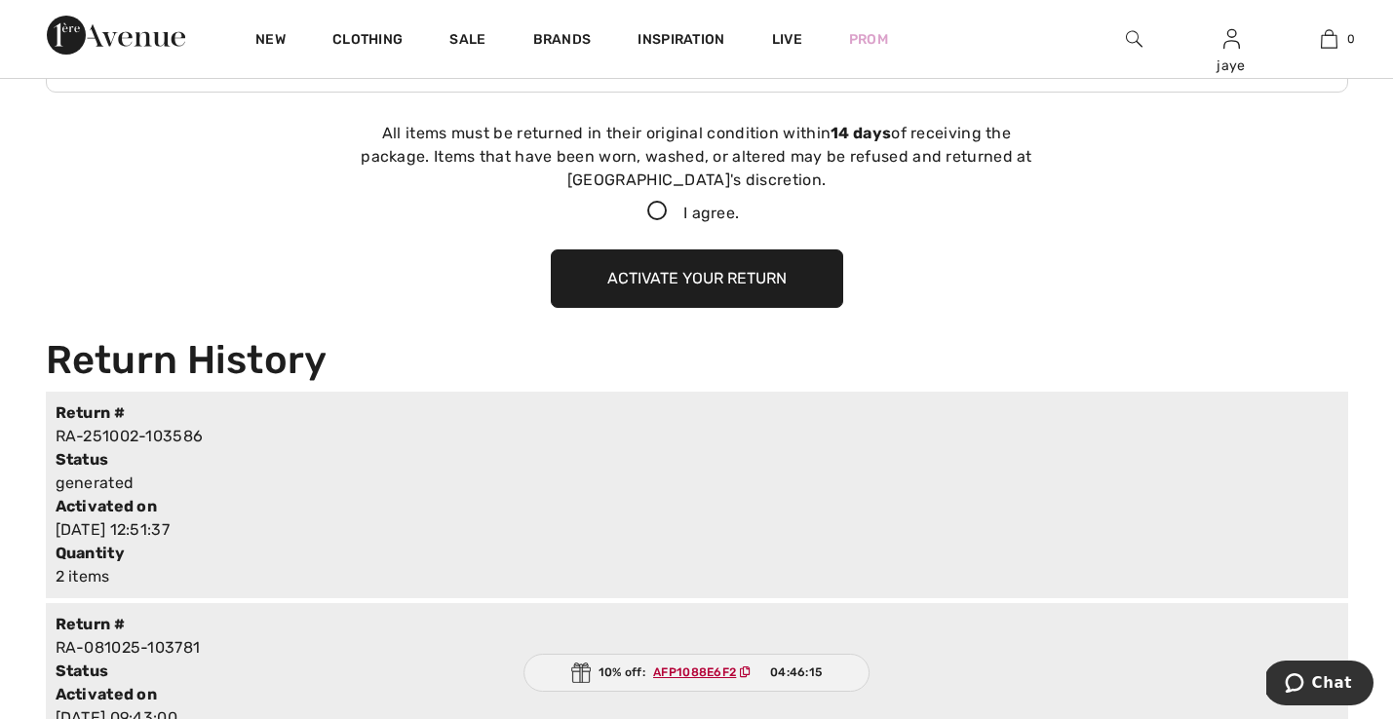
scroll to position [1947, 0]
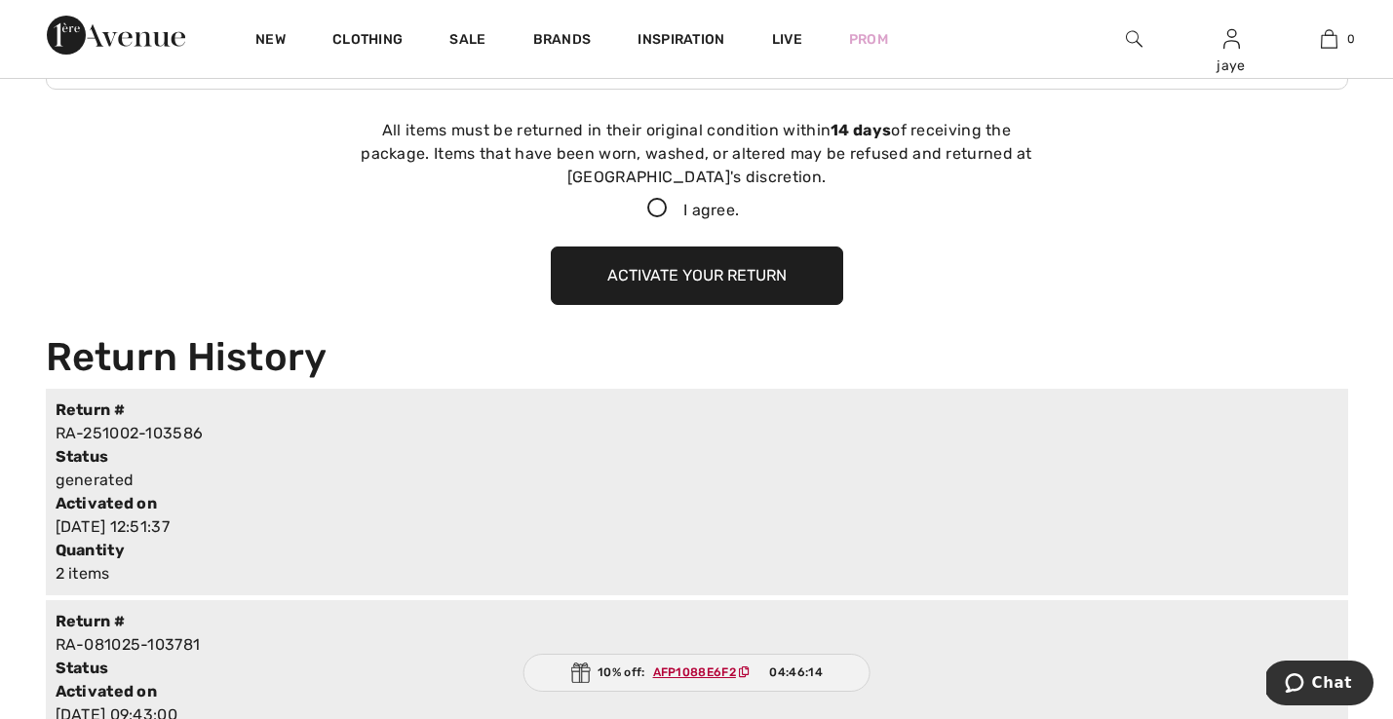
click at [653, 204] on icon at bounding box center [657, 209] width 52 height 20
click at [739, 204] on input "I agree." at bounding box center [745, 209] width 13 height 13
checkbox input "true"
click at [660, 270] on button "Activate your return" at bounding box center [697, 276] width 292 height 58
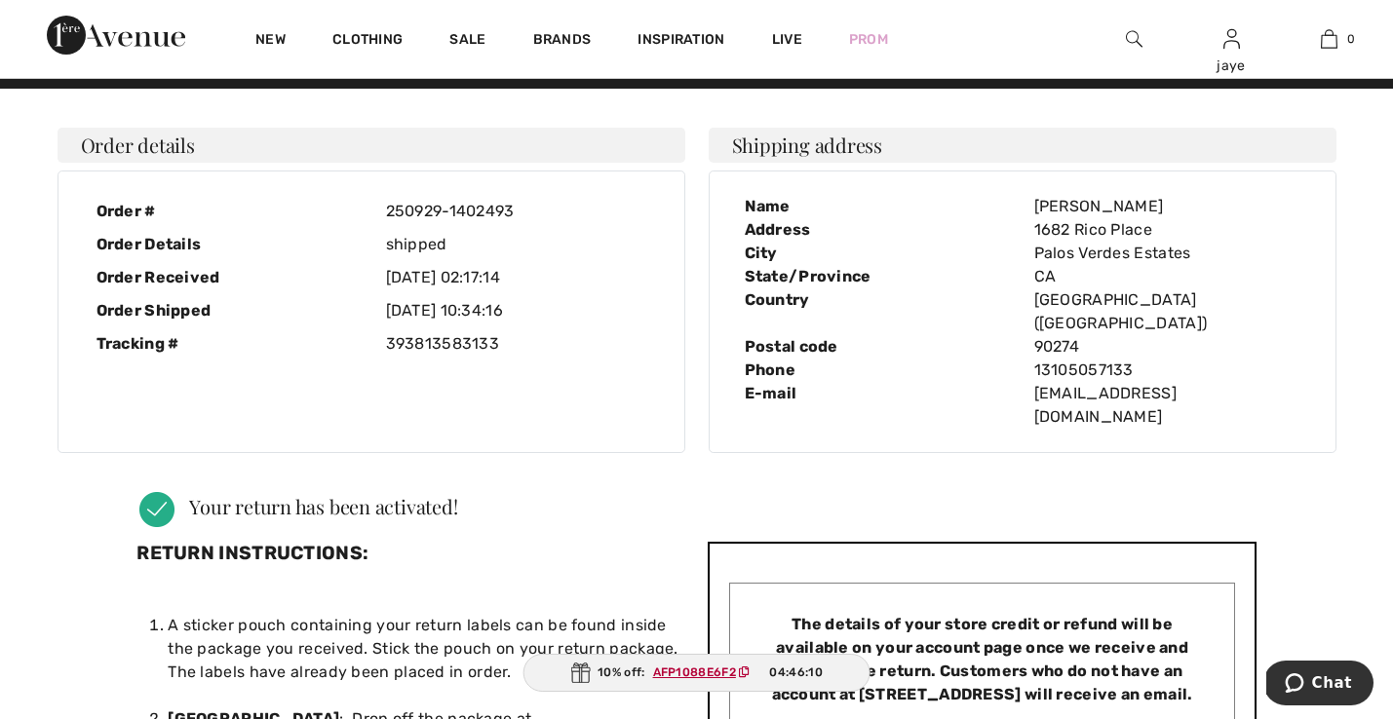
scroll to position [0, 0]
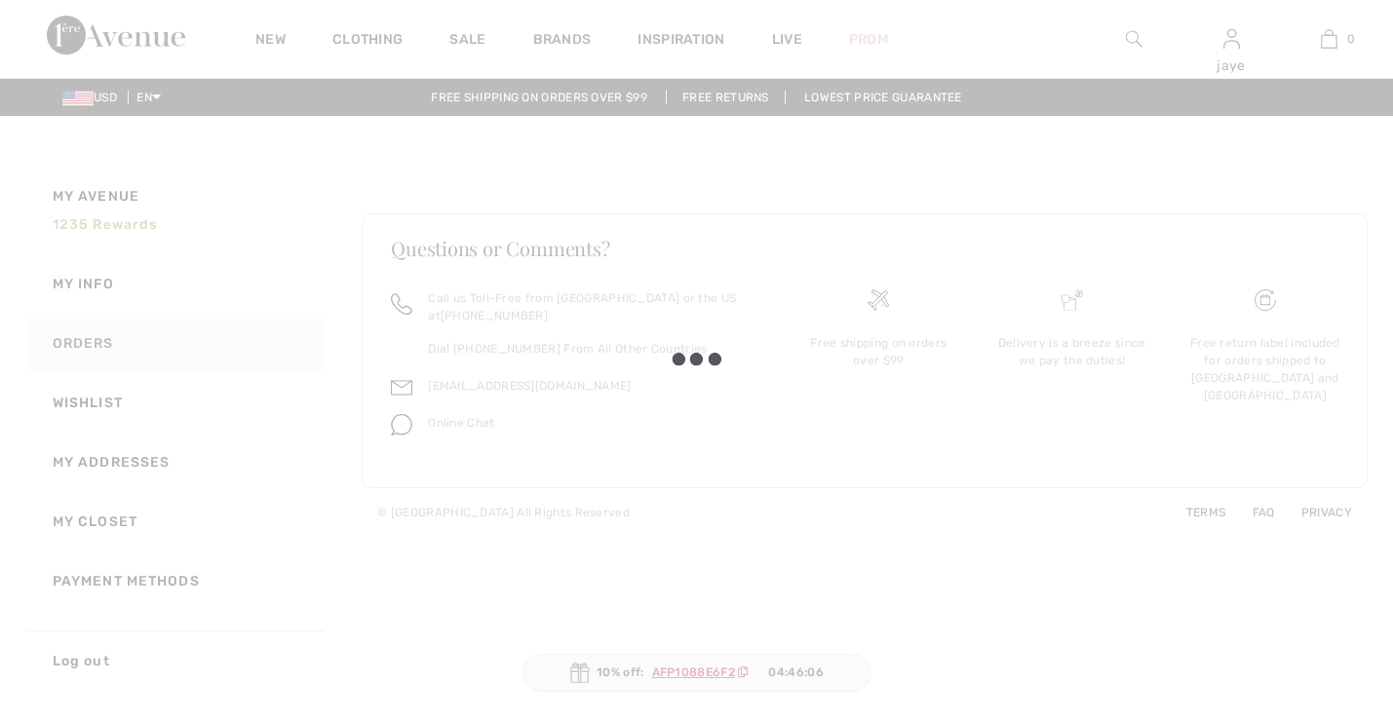
checkbox input "true"
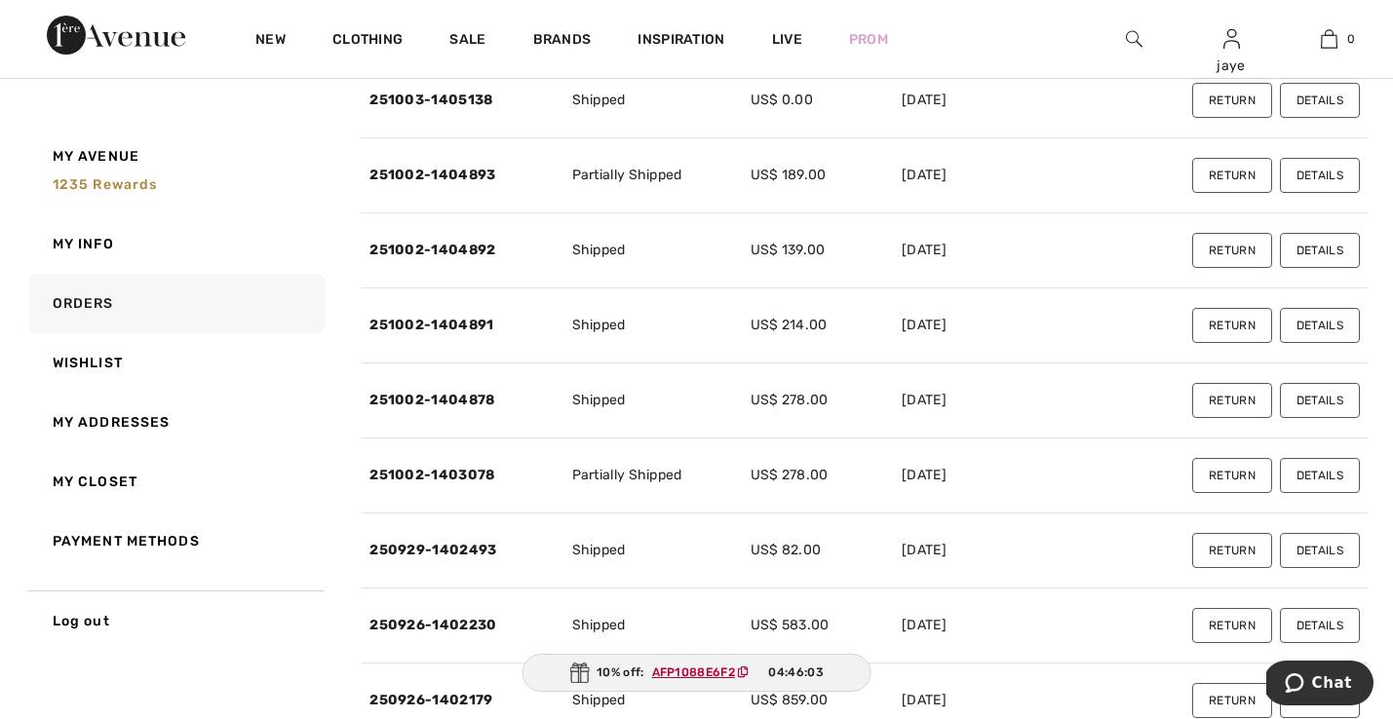
scroll to position [600, 0]
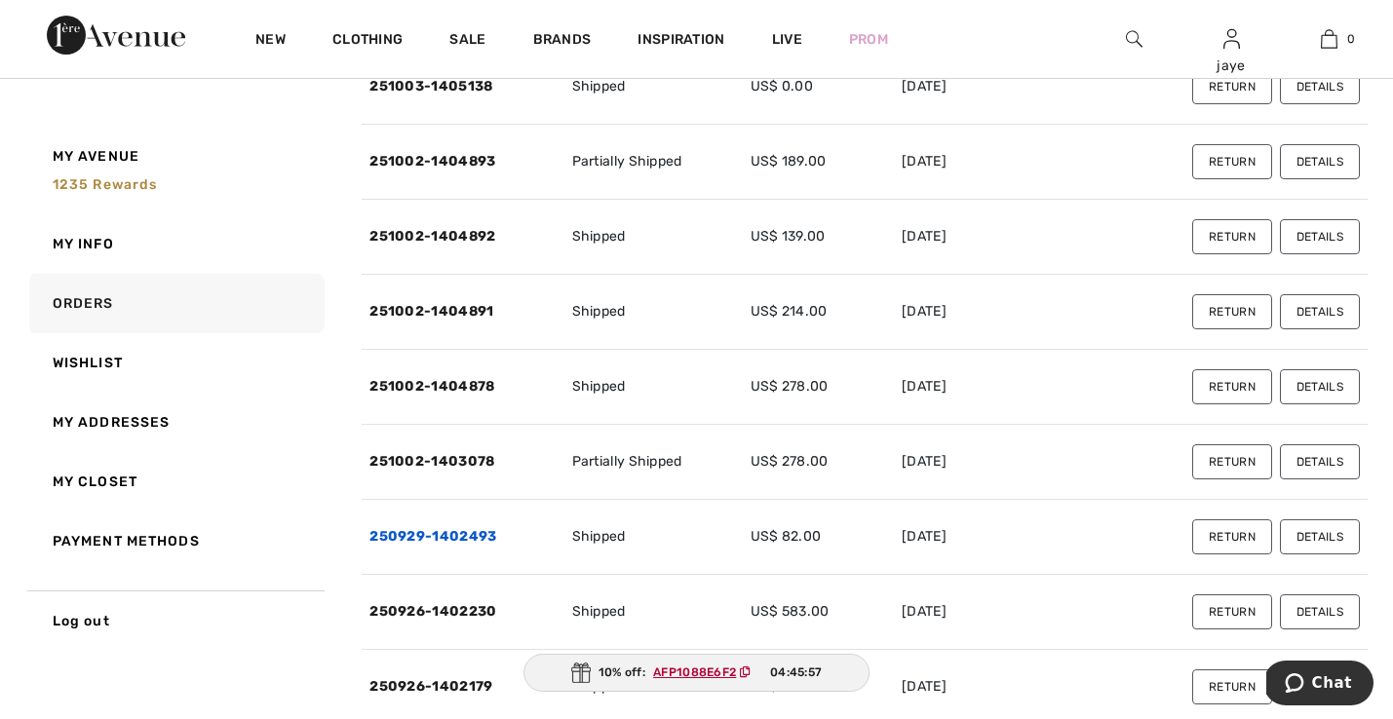
click at [469, 540] on link "250929-1402493" at bounding box center [432, 536] width 127 height 17
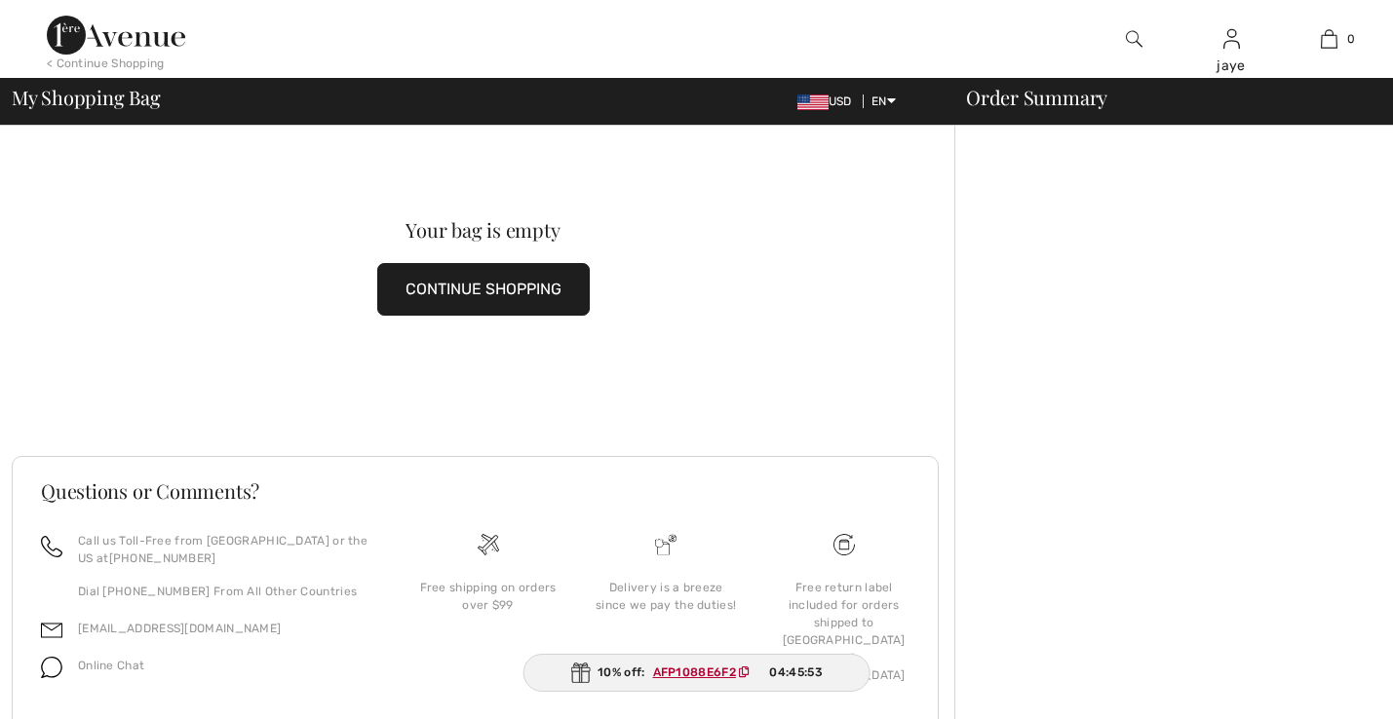
checkbox input "true"
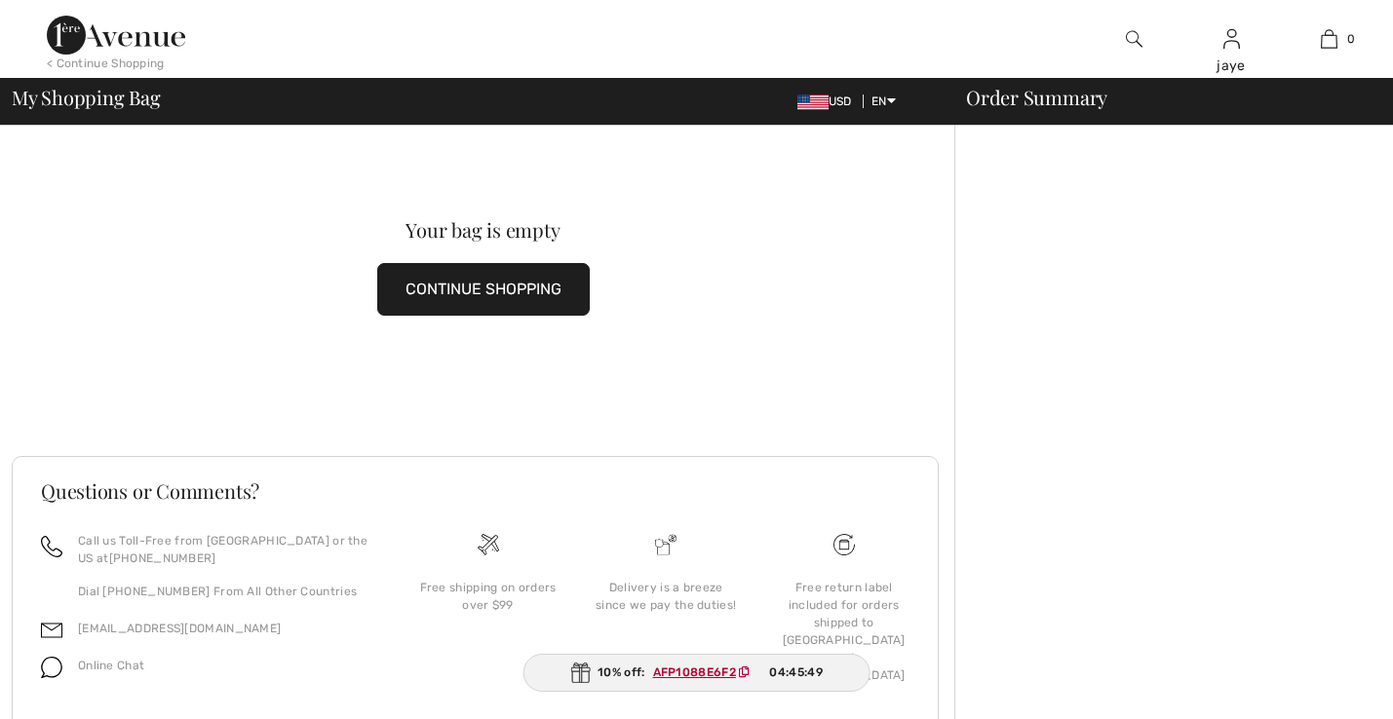
checkbox input "true"
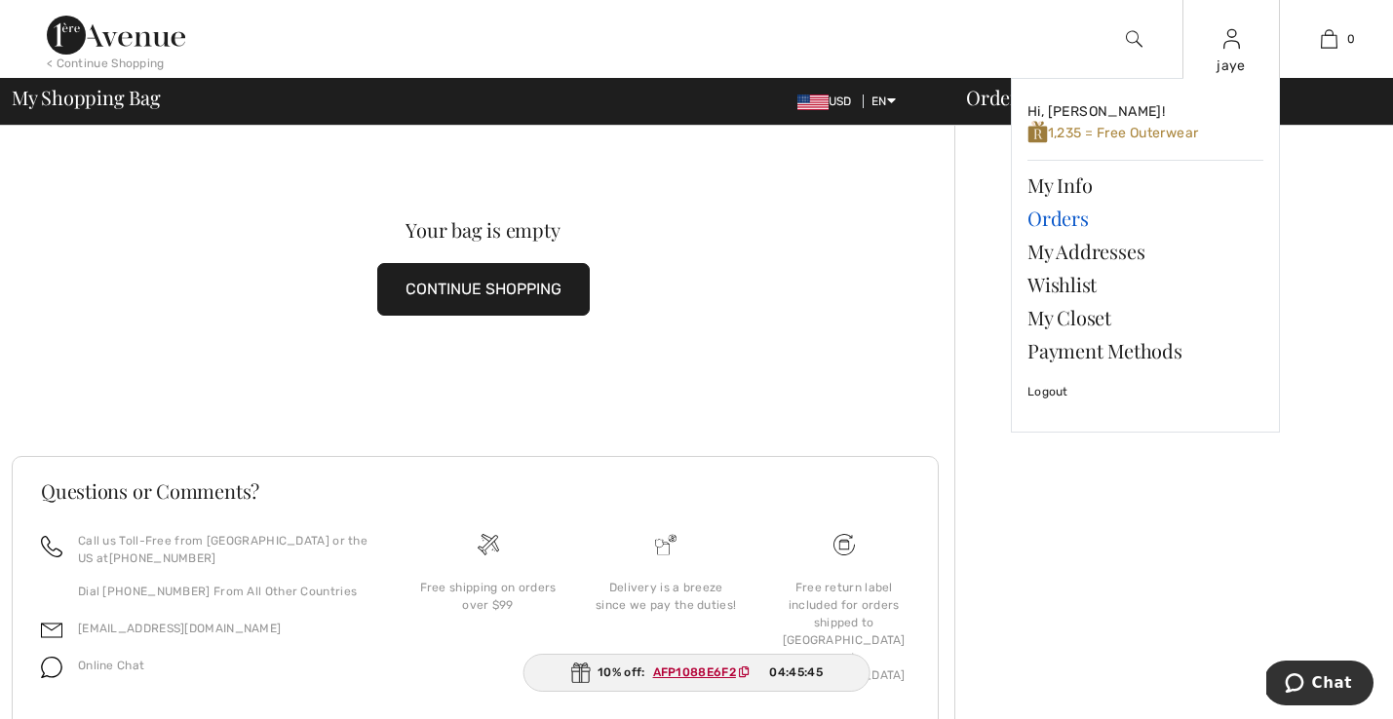
click at [1064, 217] on link "Orders" at bounding box center [1145, 218] width 236 height 33
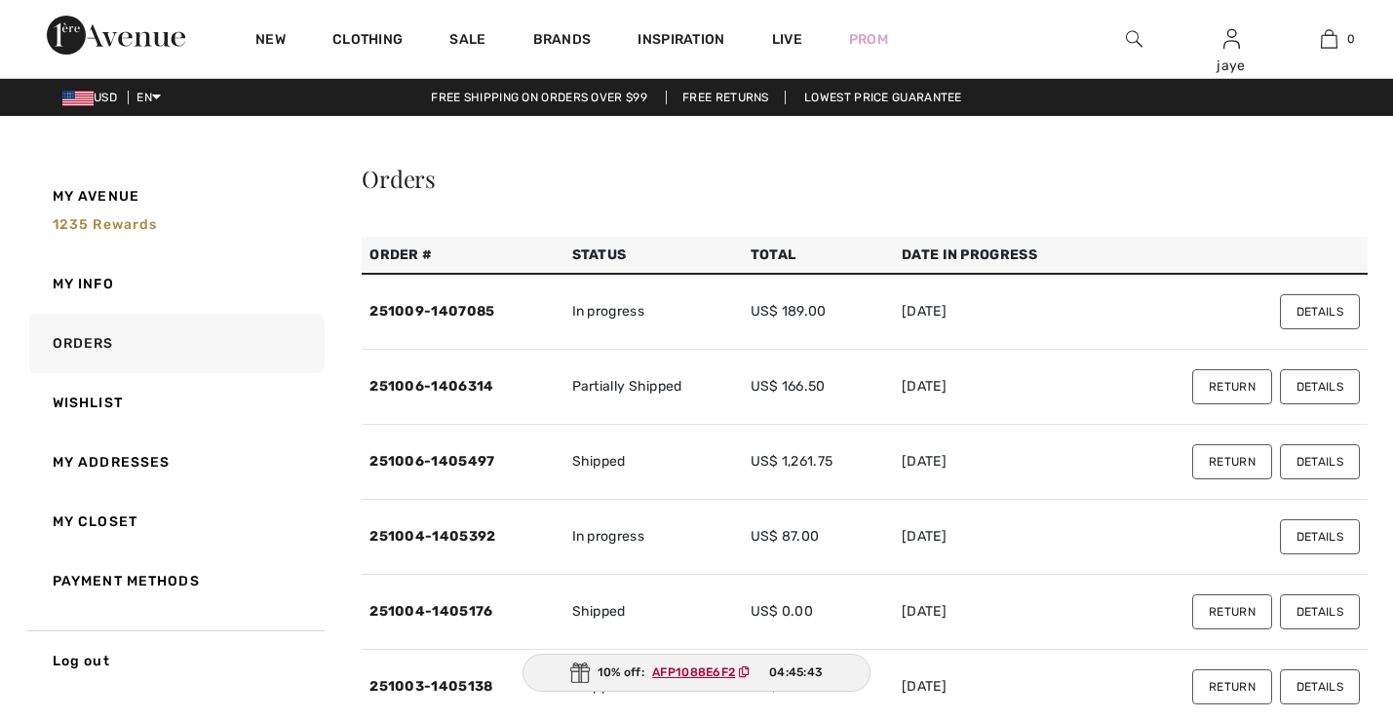
checkbox input "true"
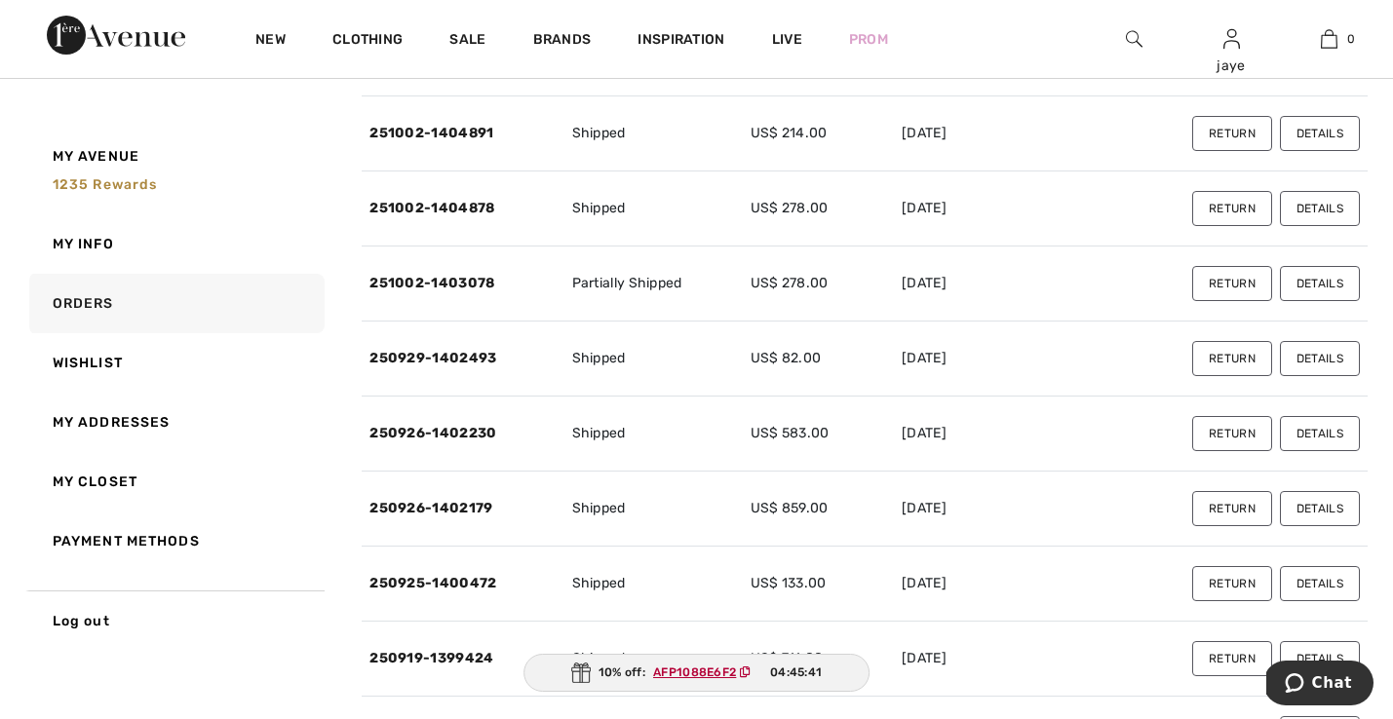
scroll to position [780, 0]
click at [474, 431] on link "250926-1402230" at bounding box center [432, 432] width 127 height 17
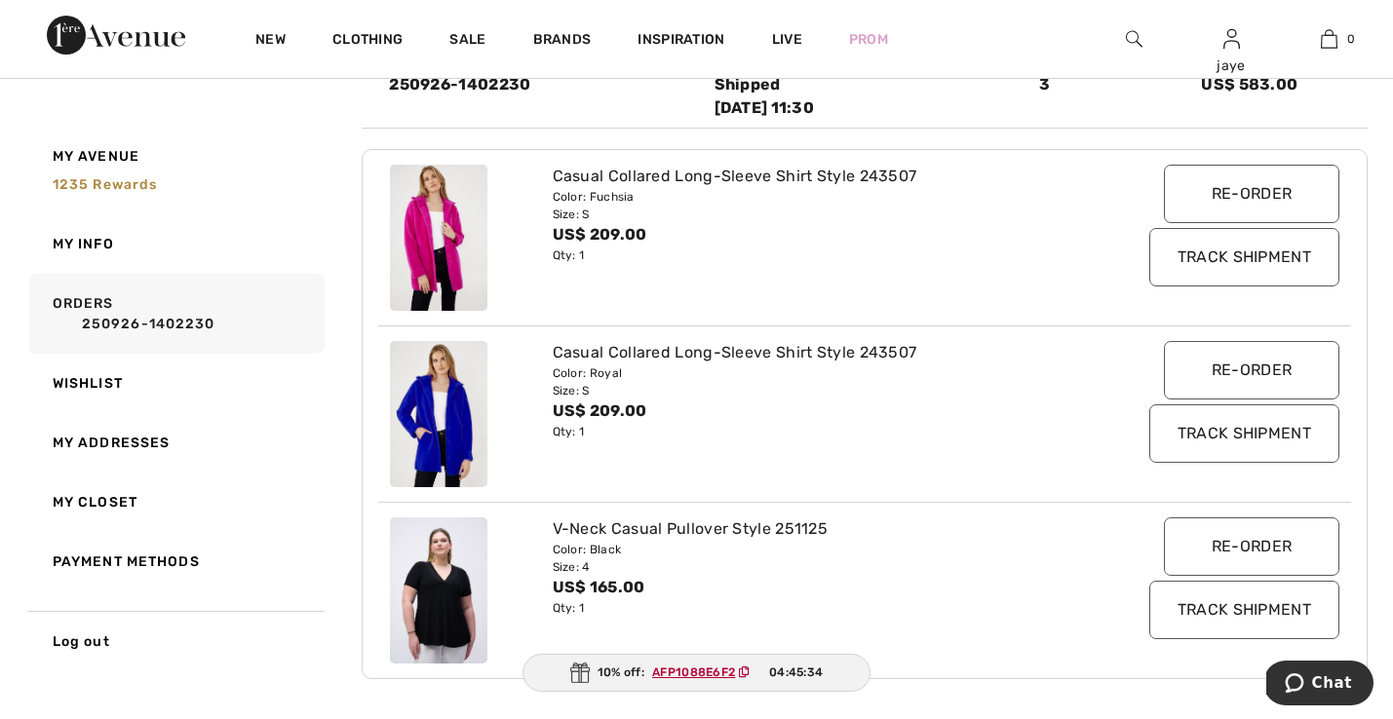
scroll to position [300, 0]
click at [199, 323] on link "250926-1402230" at bounding box center [185, 324] width 265 height 20
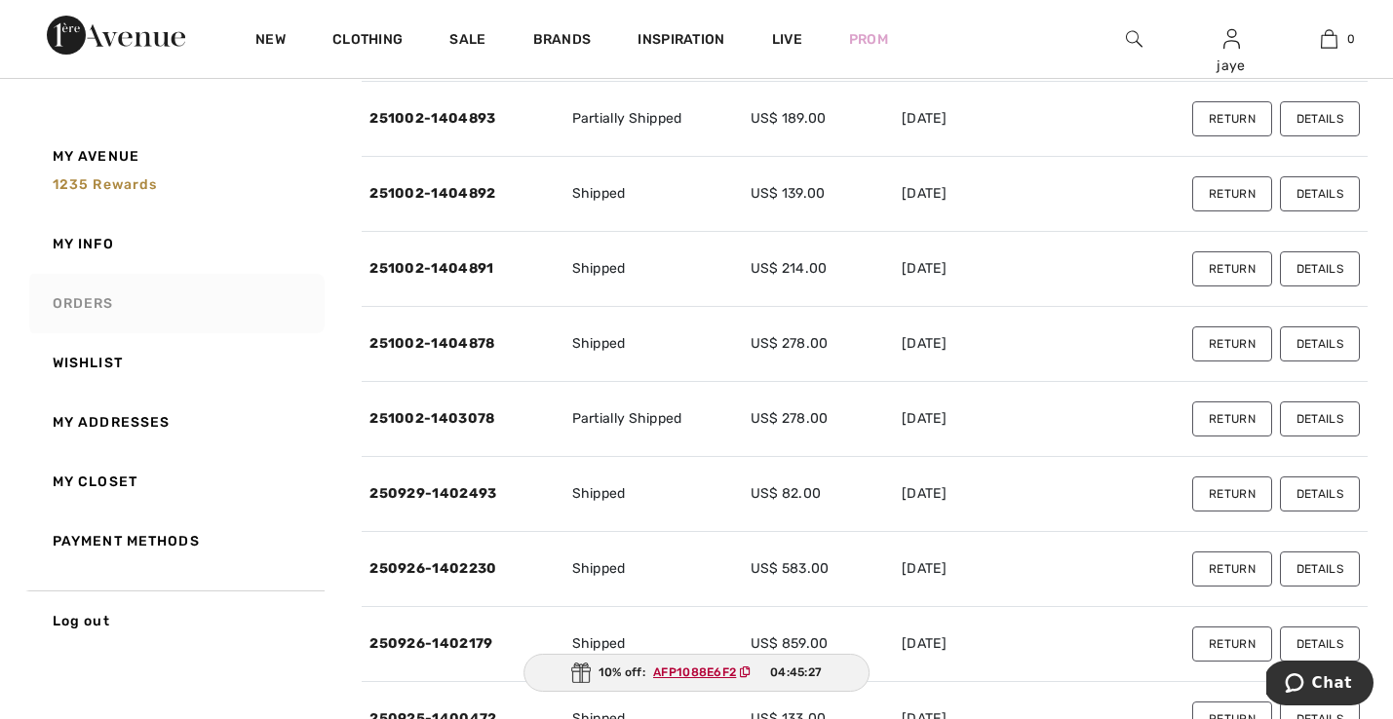
scroll to position [645, 0]
click at [461, 643] on link "250926-1402179" at bounding box center [430, 641] width 123 height 17
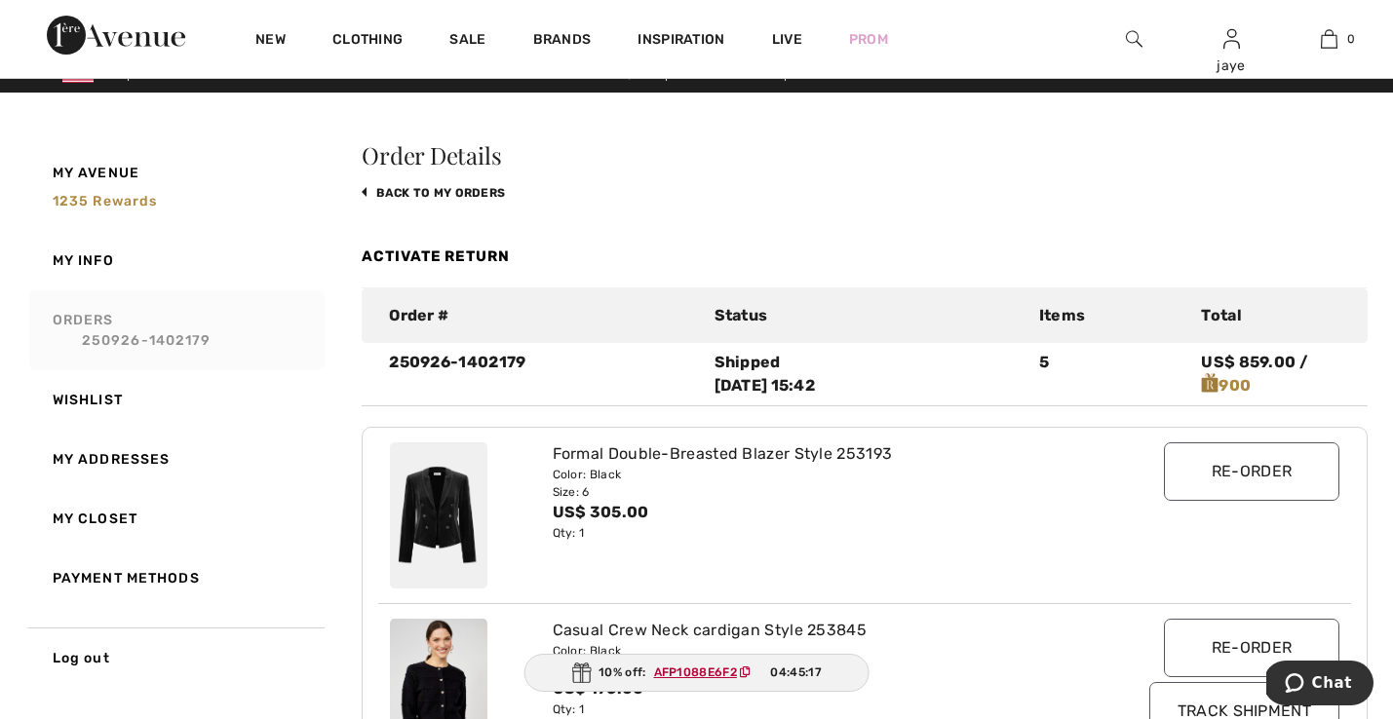
scroll to position [19, 0]
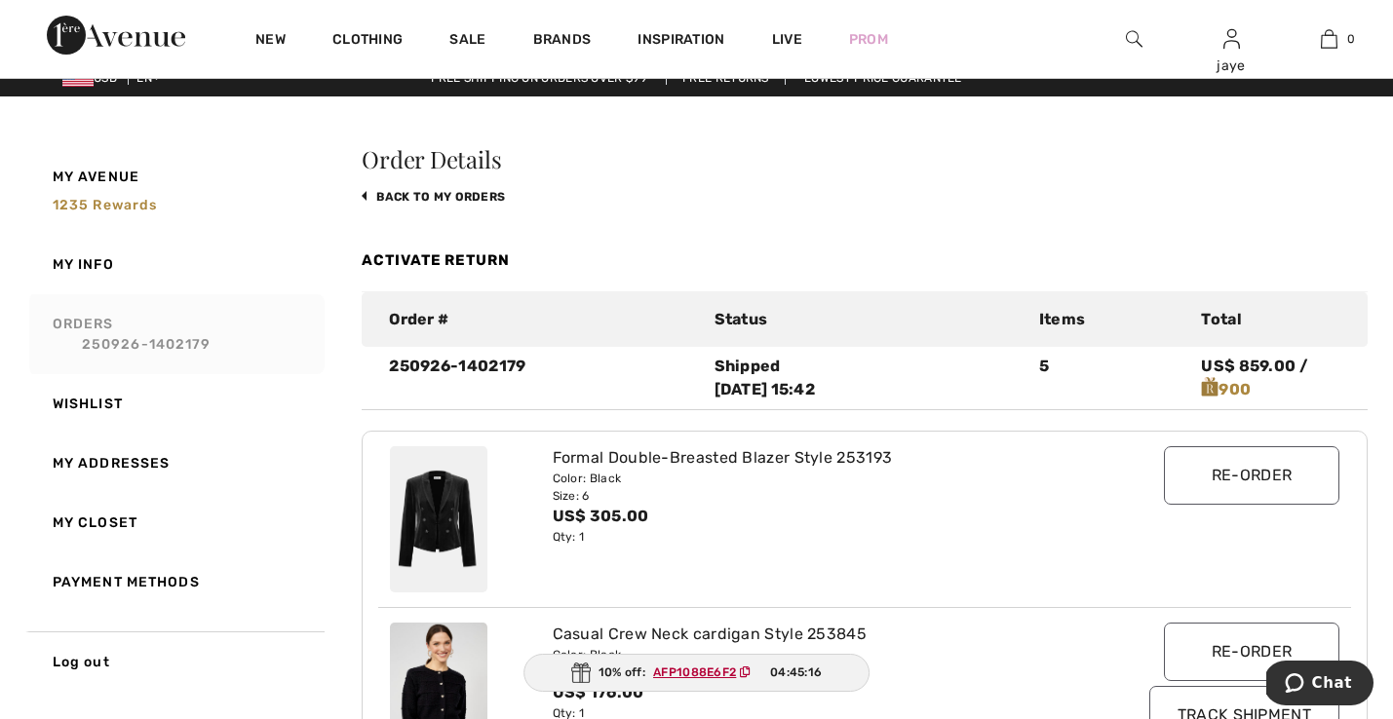
click at [489, 255] on link "Activate Return" at bounding box center [436, 260] width 148 height 18
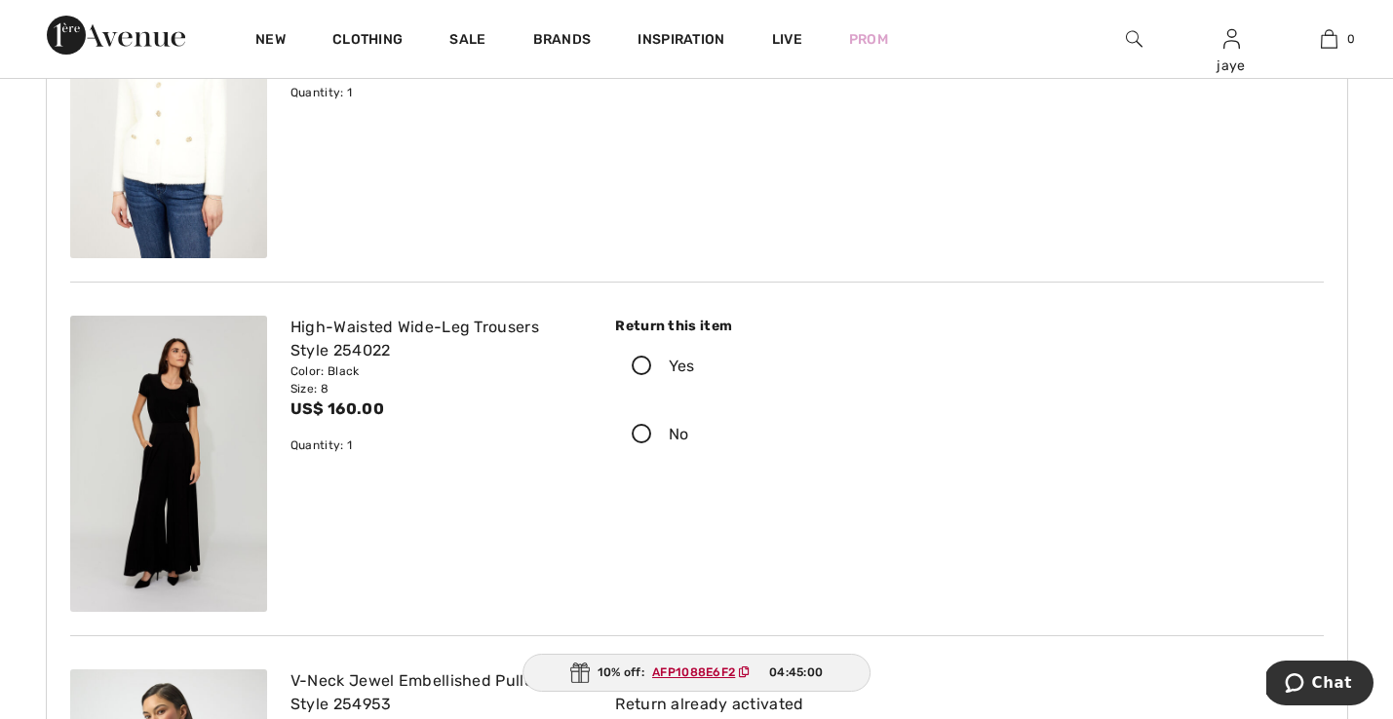
scroll to position [1007, 0]
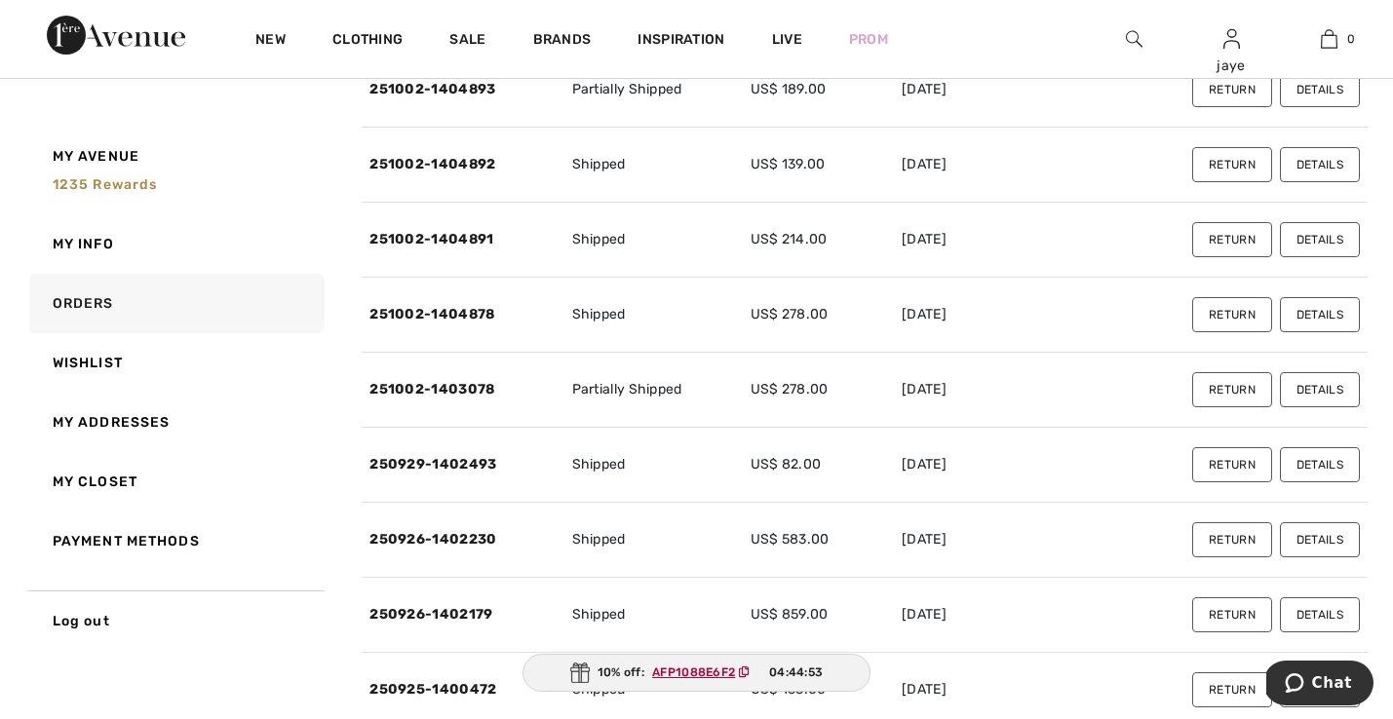
scroll to position [676, 0]
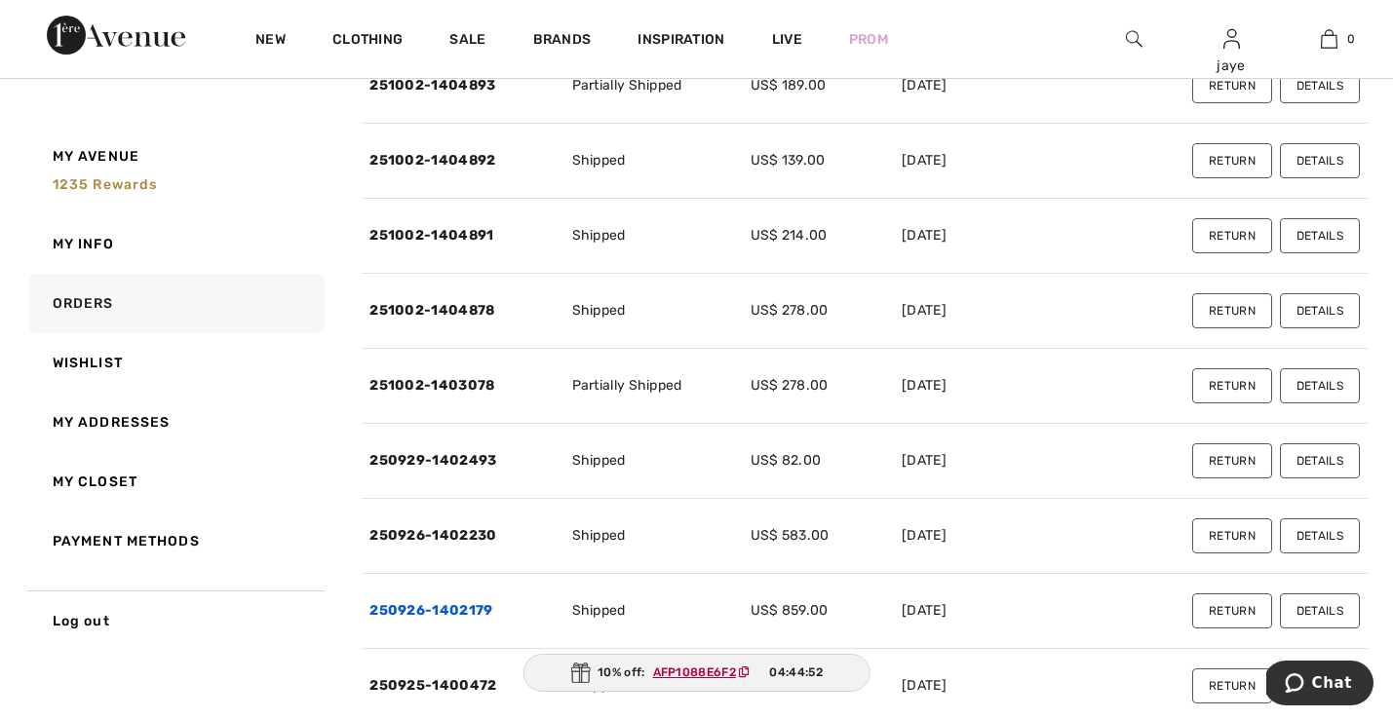
click at [477, 611] on link "250926-1402179" at bounding box center [430, 610] width 123 height 17
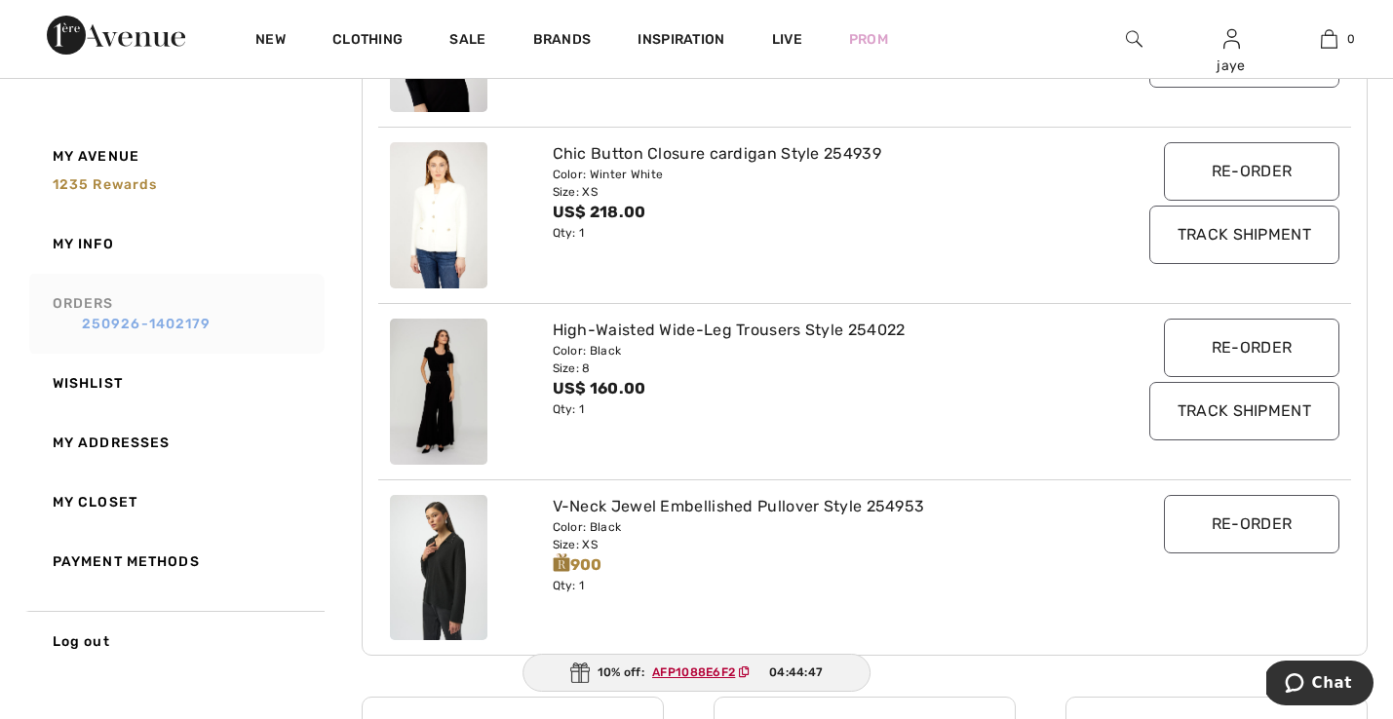
click at [199, 325] on link "250926-1402179" at bounding box center [185, 324] width 265 height 20
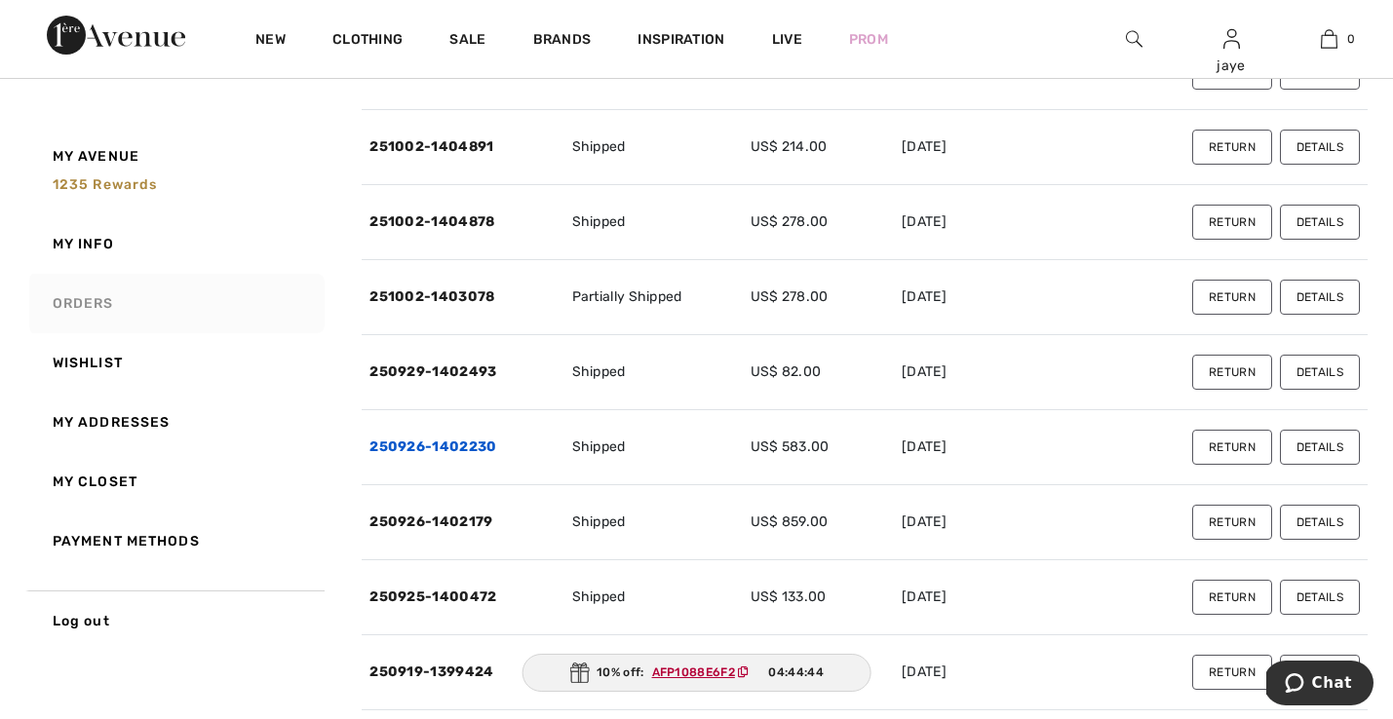
scroll to position [811, 0]
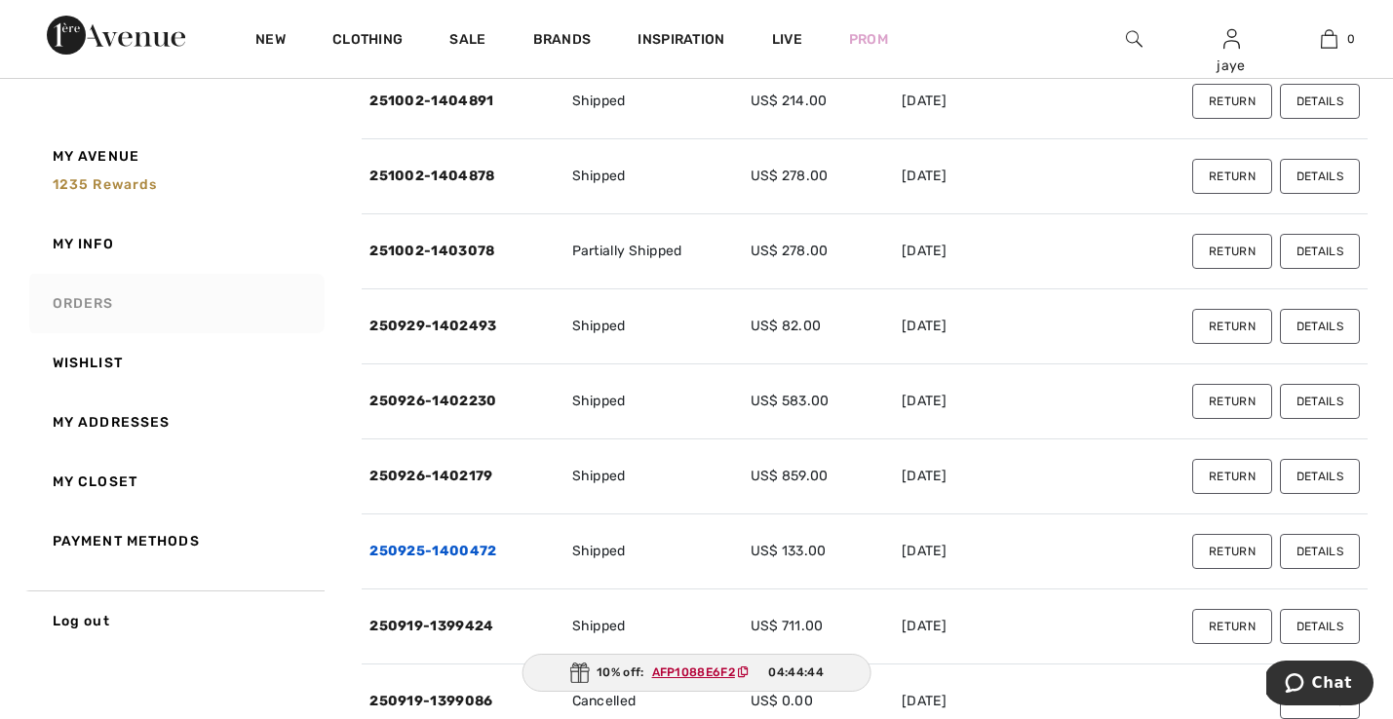
click at [425, 550] on link "250925-1400472" at bounding box center [432, 551] width 127 height 17
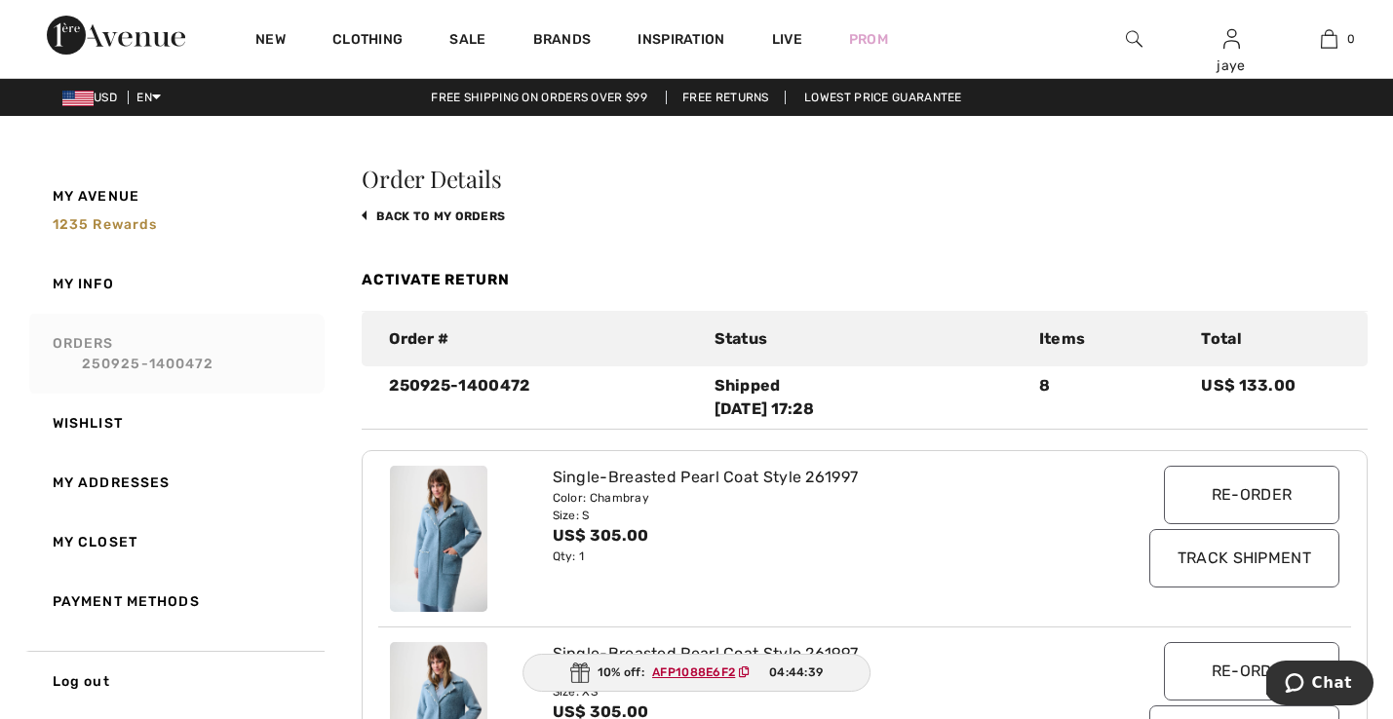
scroll to position [0, 0]
